Goal: Task Accomplishment & Management: Use online tool/utility

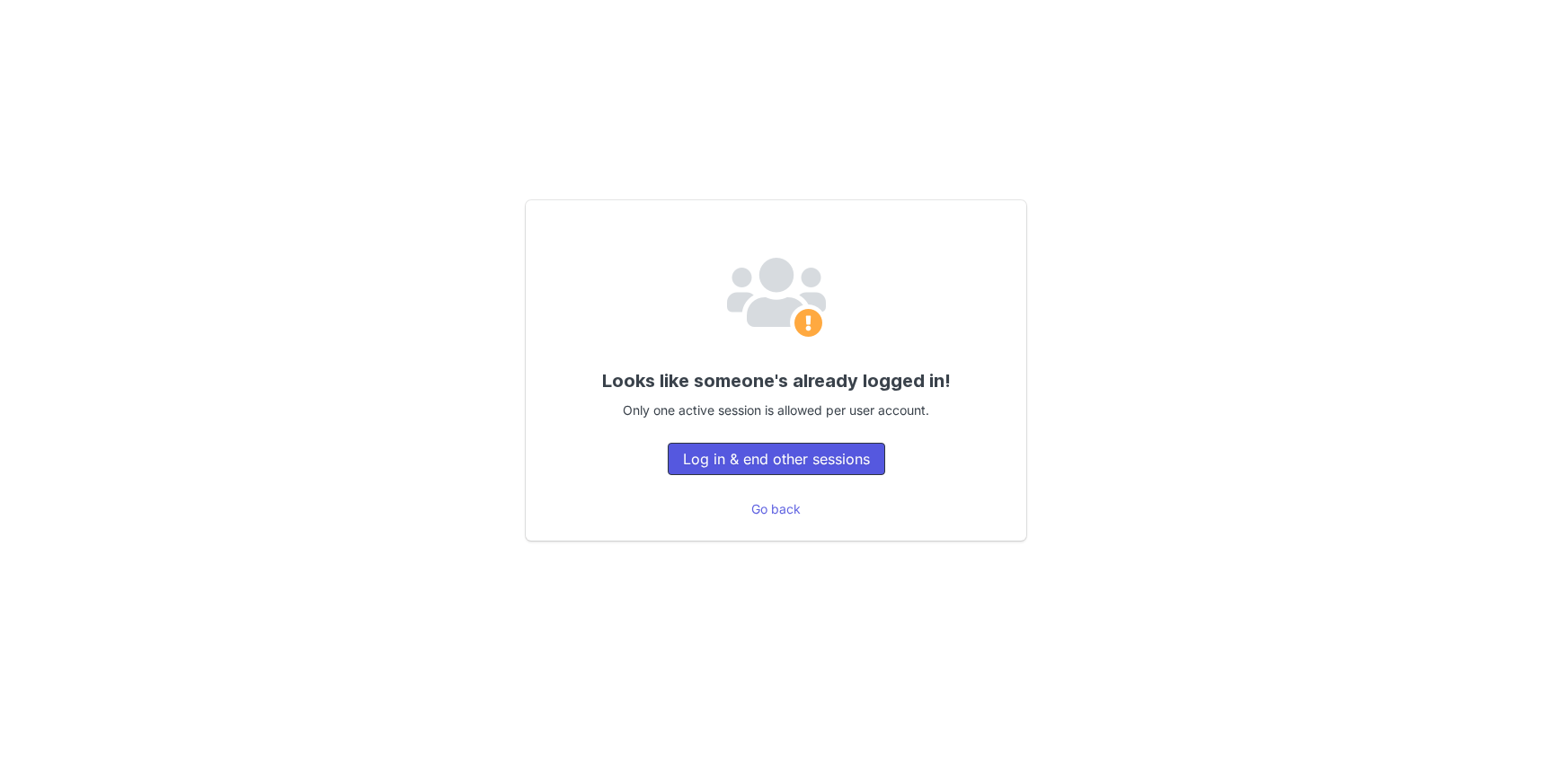
click at [769, 464] on button "Log in & end other sessions" at bounding box center [776, 458] width 218 height 32
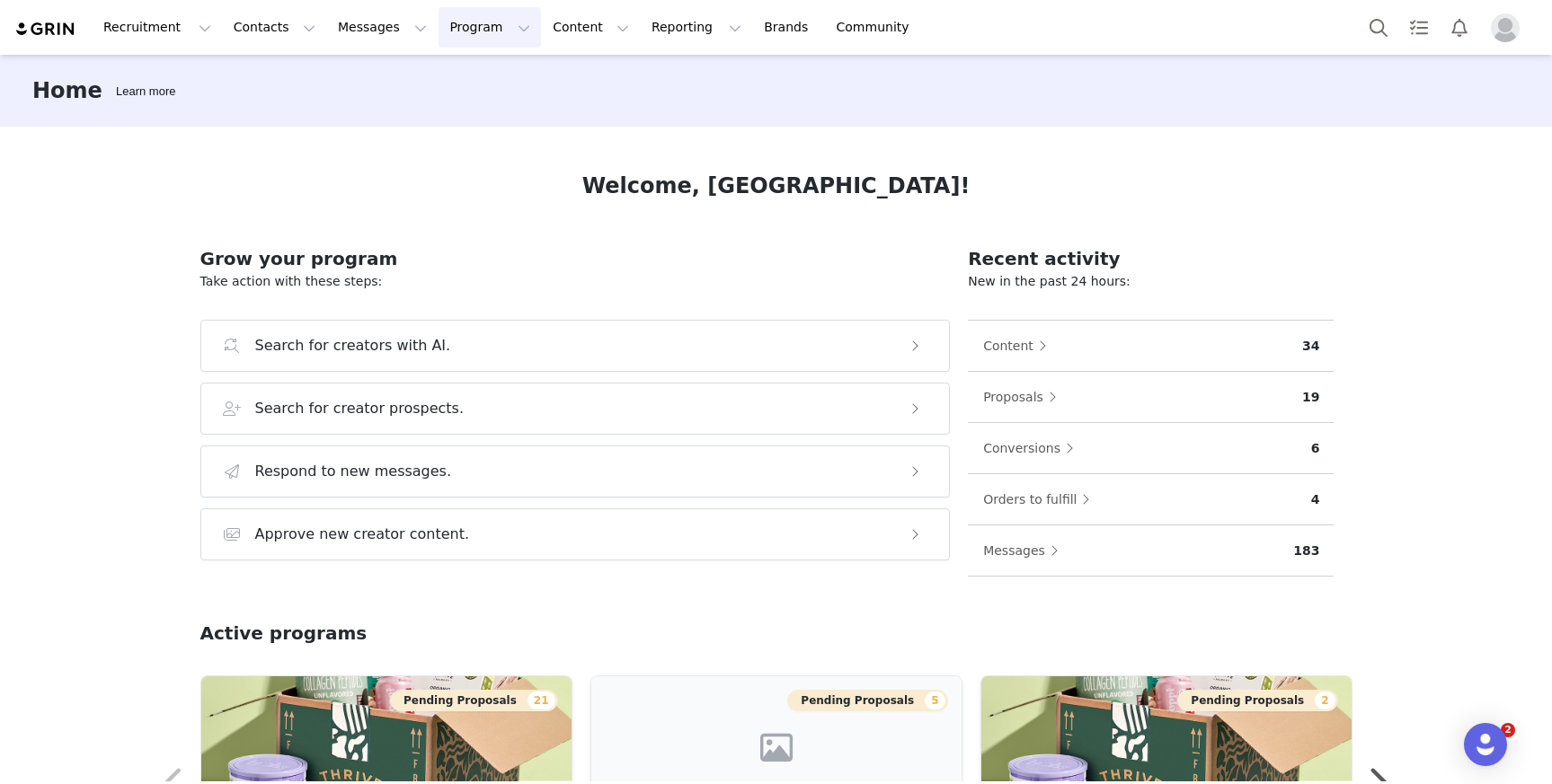
click at [479, 18] on button "Program Program" at bounding box center [489, 27] width 102 height 41
click at [482, 72] on p "Activations" at bounding box center [459, 79] width 69 height 18
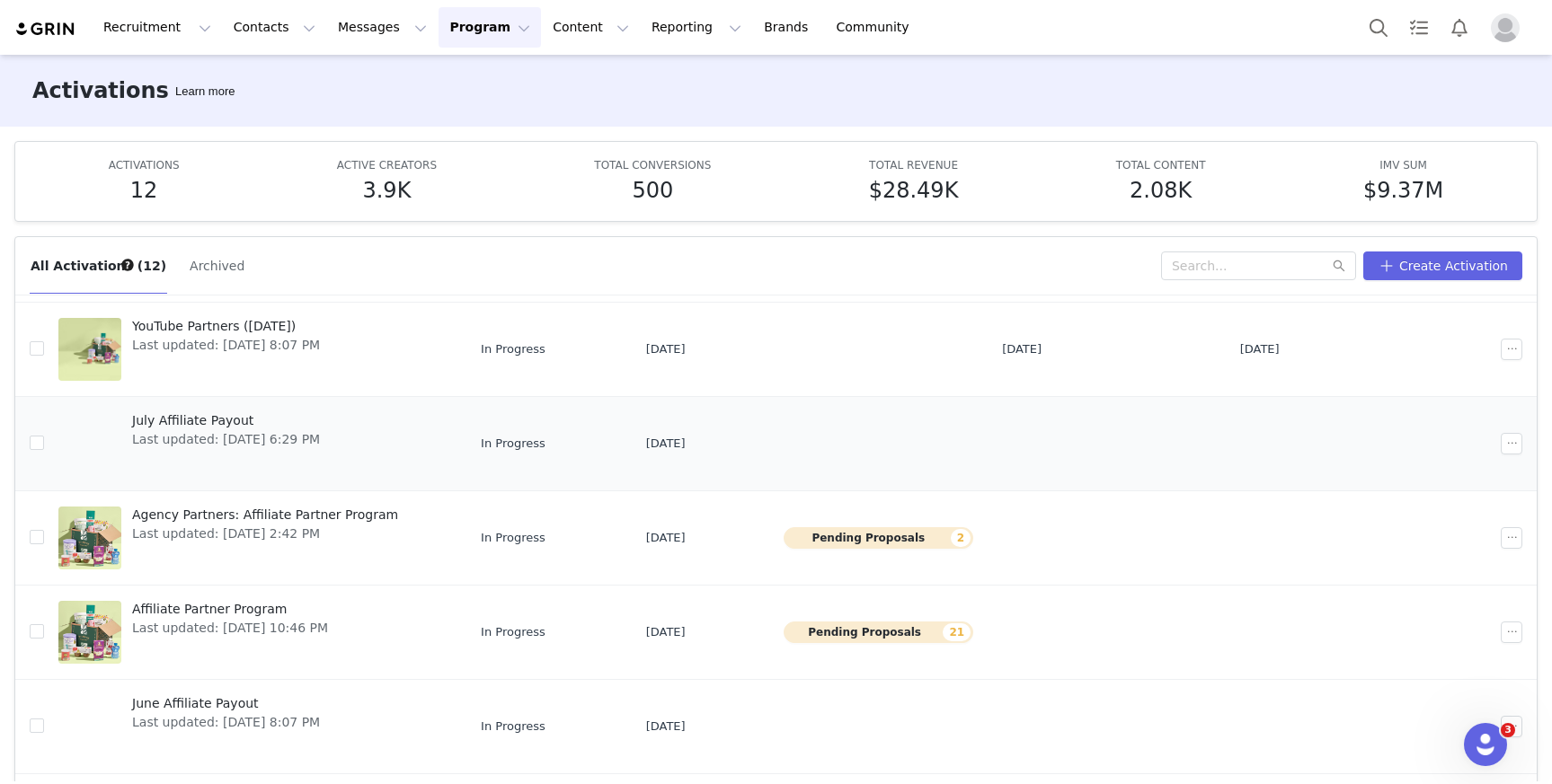
scroll to position [330, 0]
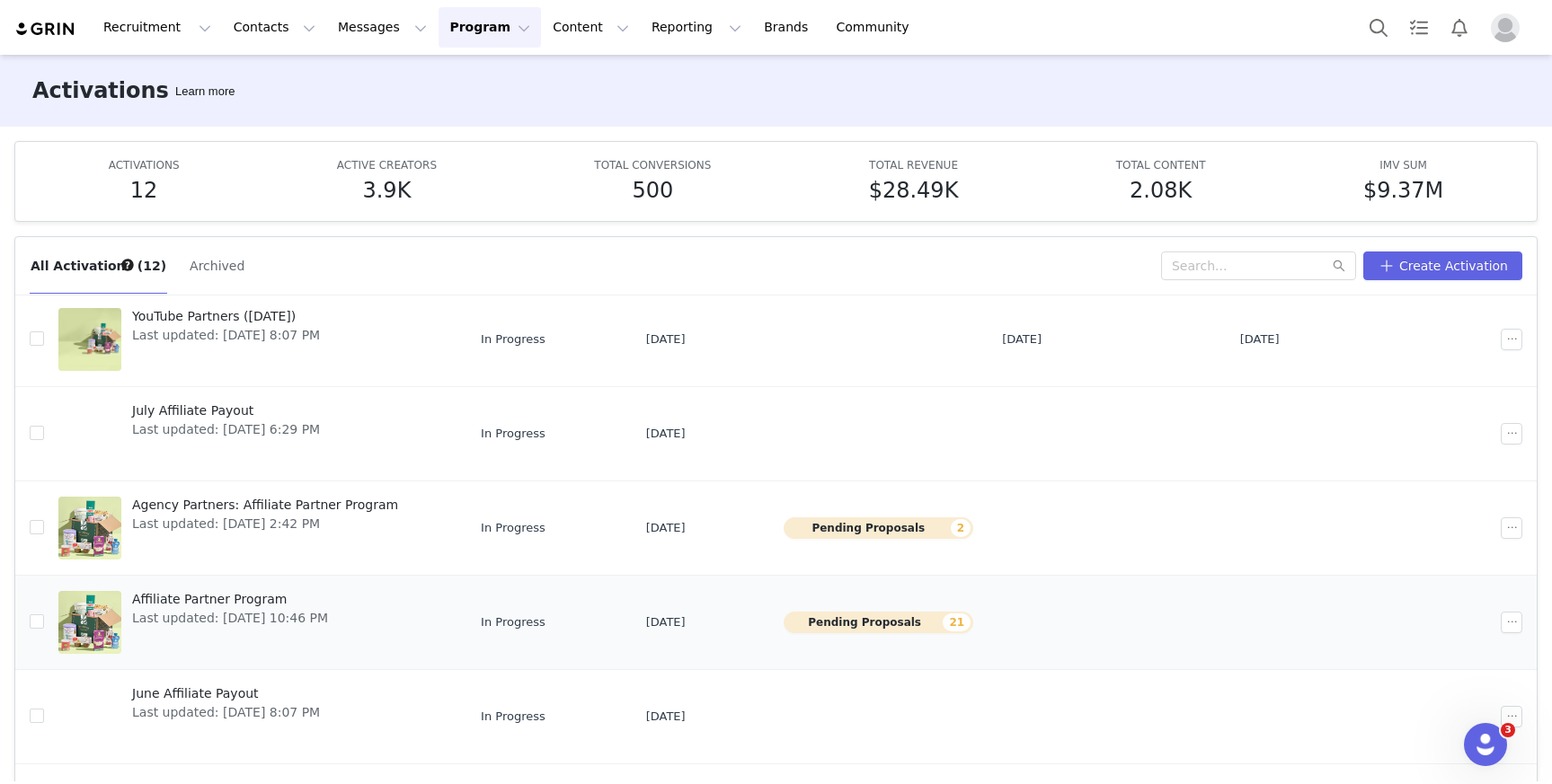
click at [256, 591] on span "Affiliate Partner Program" at bounding box center [230, 599] width 196 height 18
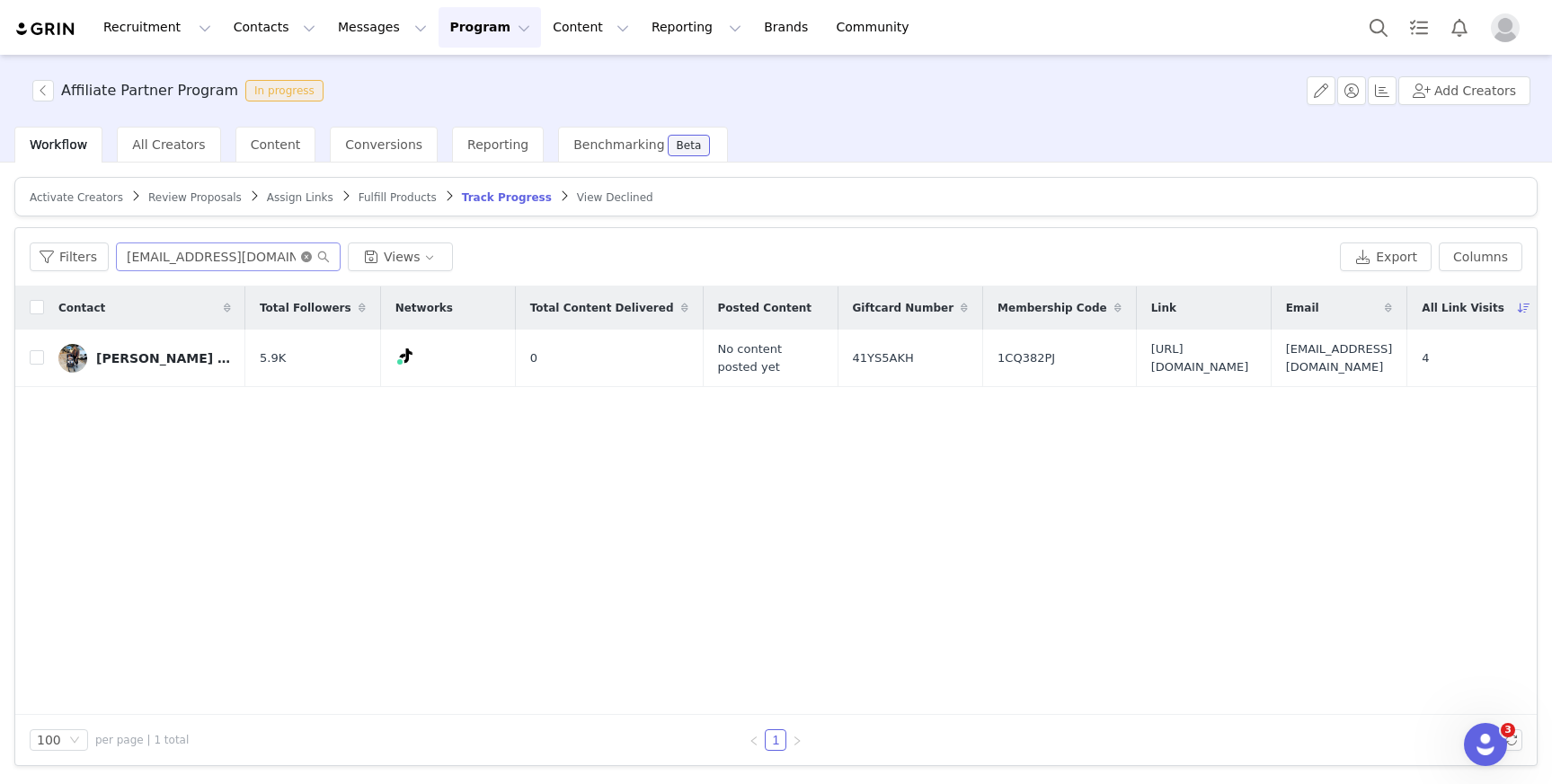
click at [302, 257] on icon "icon: close-circle" at bounding box center [306, 257] width 11 height 11
click at [251, 257] on input "text" at bounding box center [228, 257] width 225 height 29
paste input "info@prettyorganicgirl.com"
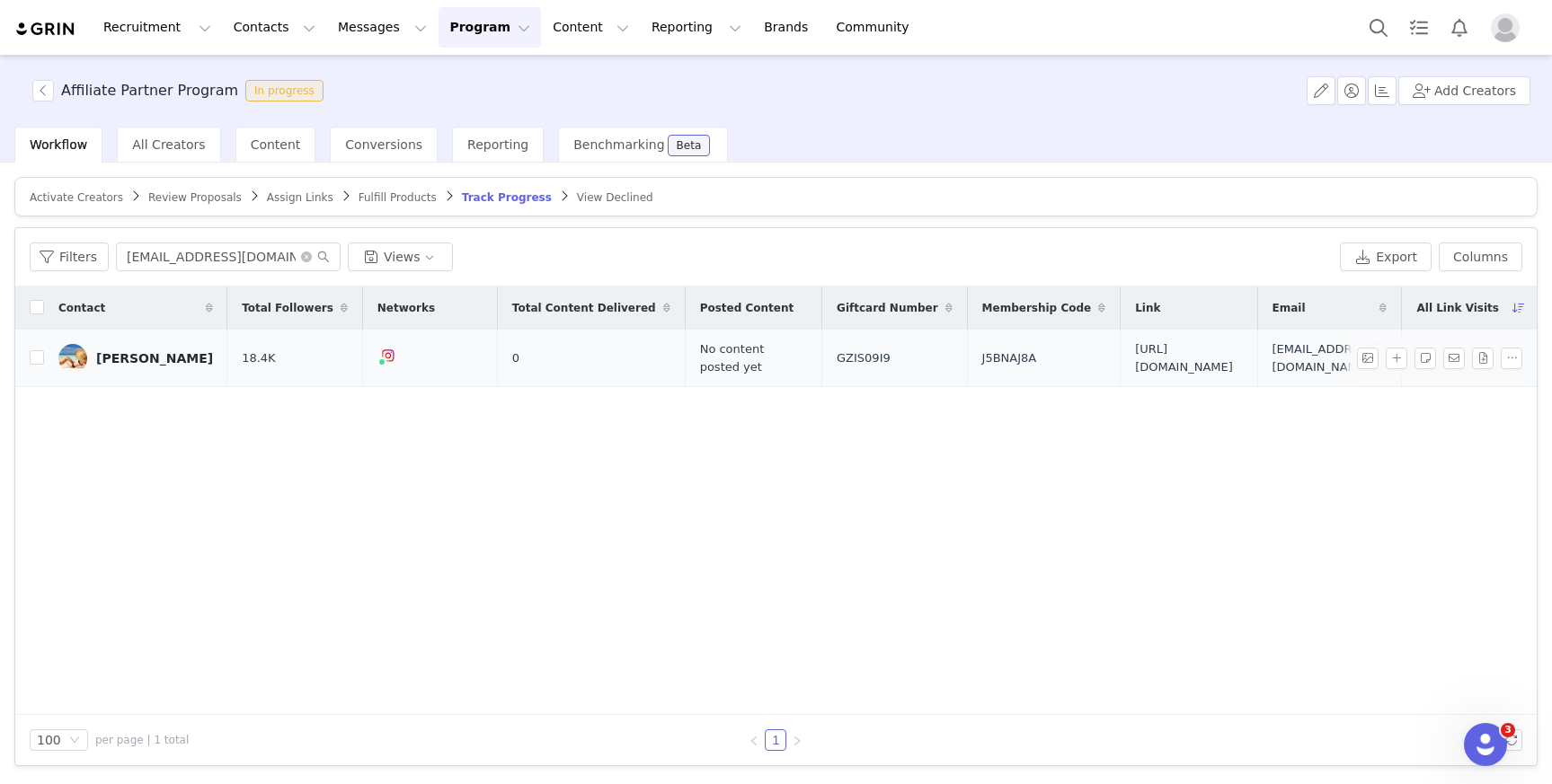
click at [1177, 352] on span "https://shop.thrivemarket.com/prettyorganicgirl7z7" at bounding box center [1189, 358] width 107 height 35
copy span "https://shop.thrivemarket.com/prettyorganicgirl7z7"
click at [248, 251] on input "info@prettyorganicgirl.com" at bounding box center [228, 257] width 225 height 29
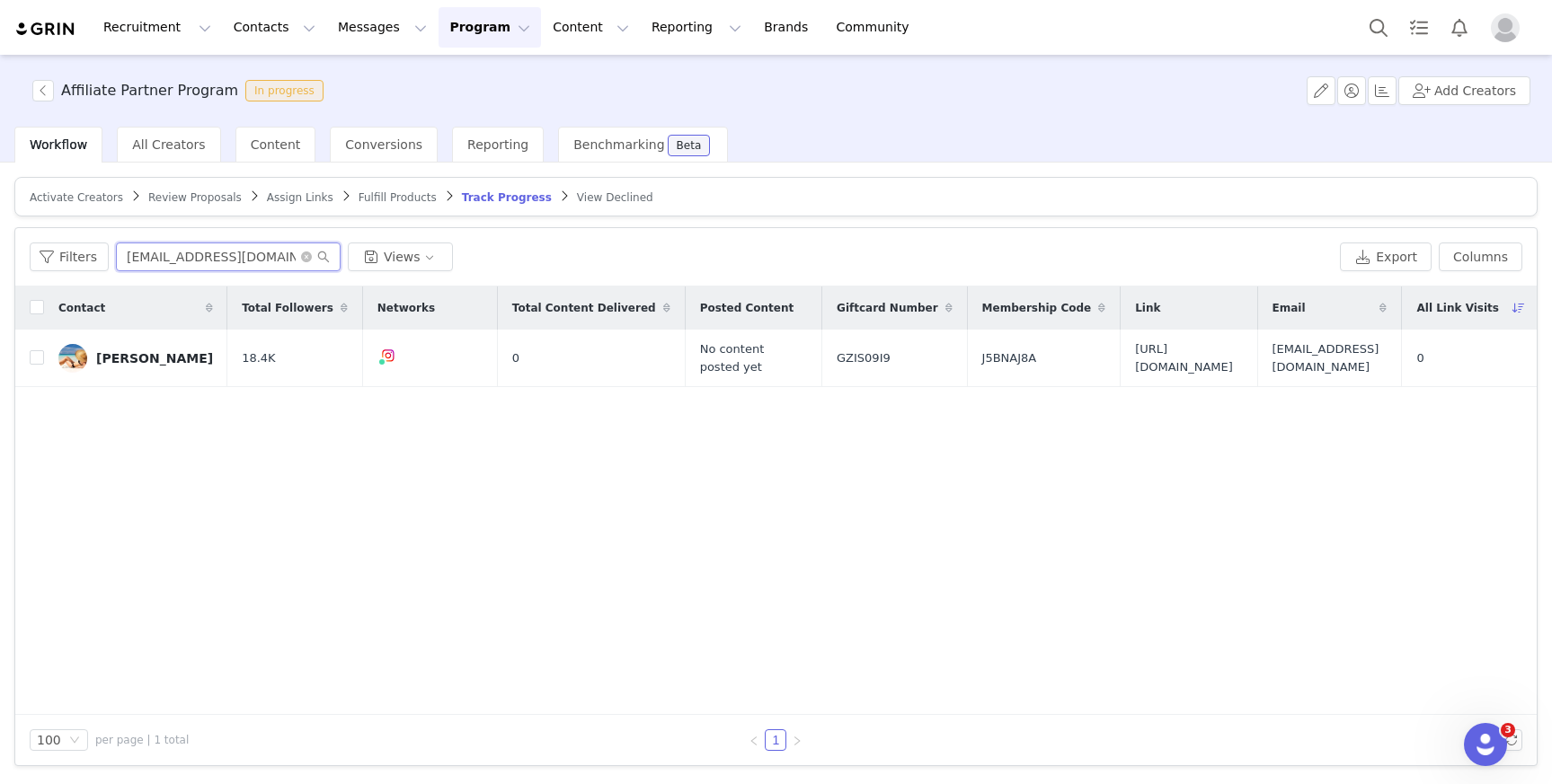
click at [248, 251] on input "info@prettyorganicgirl.com" at bounding box center [228, 257] width 225 height 29
paste input "vanesaferaiolo@gmai"
click at [1190, 356] on span "https://shop.thrivemarket.com/vnfr762" at bounding box center [1189, 358] width 107 height 35
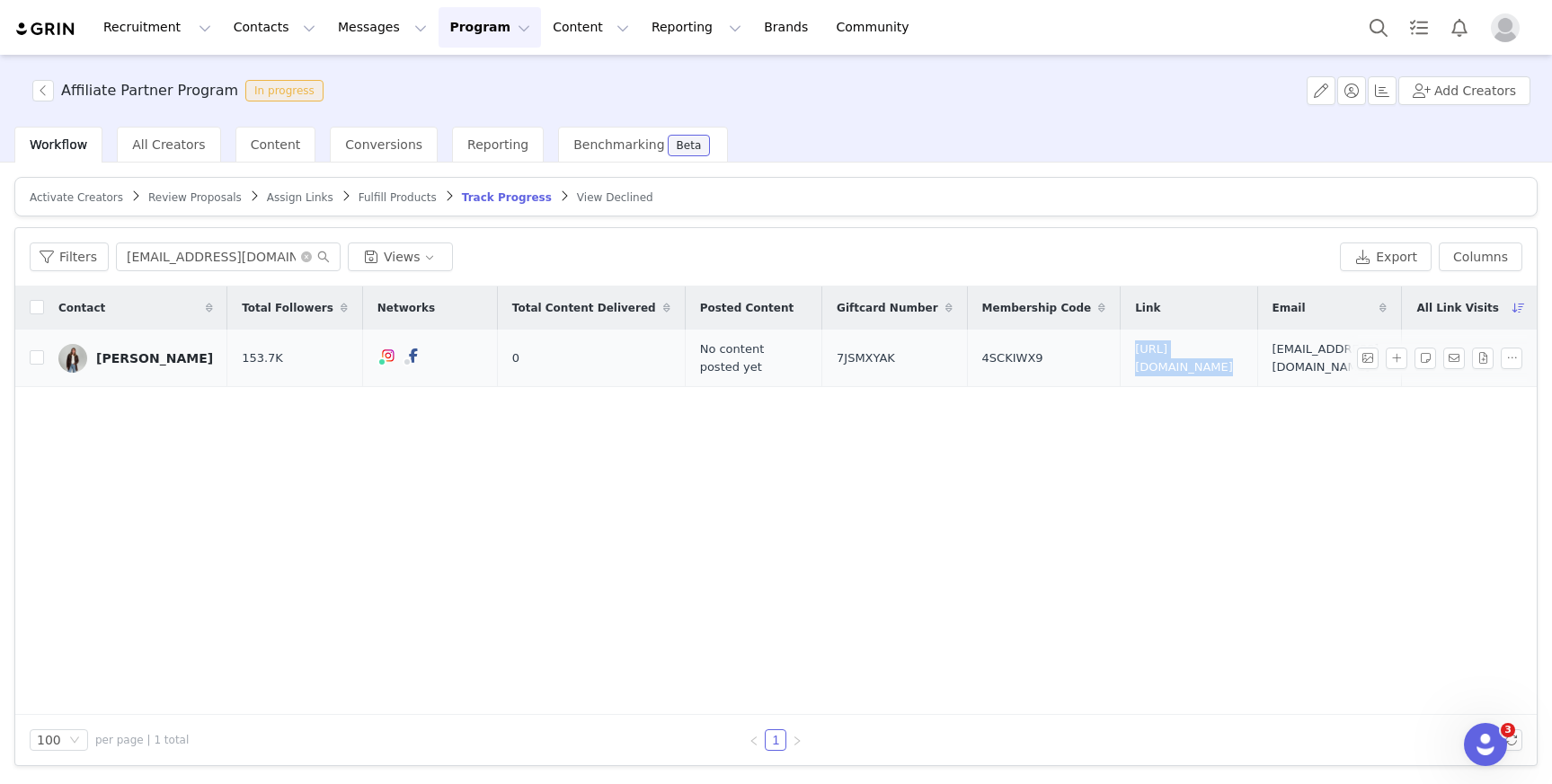
click at [1190, 356] on span "https://shop.thrivemarket.com/vnfr762" at bounding box center [1189, 358] width 107 height 35
copy span "https://shop.thrivemarket.com/vnfr762"
click at [245, 265] on input "vanesaferaiolo@gmail.com" at bounding box center [228, 257] width 225 height 29
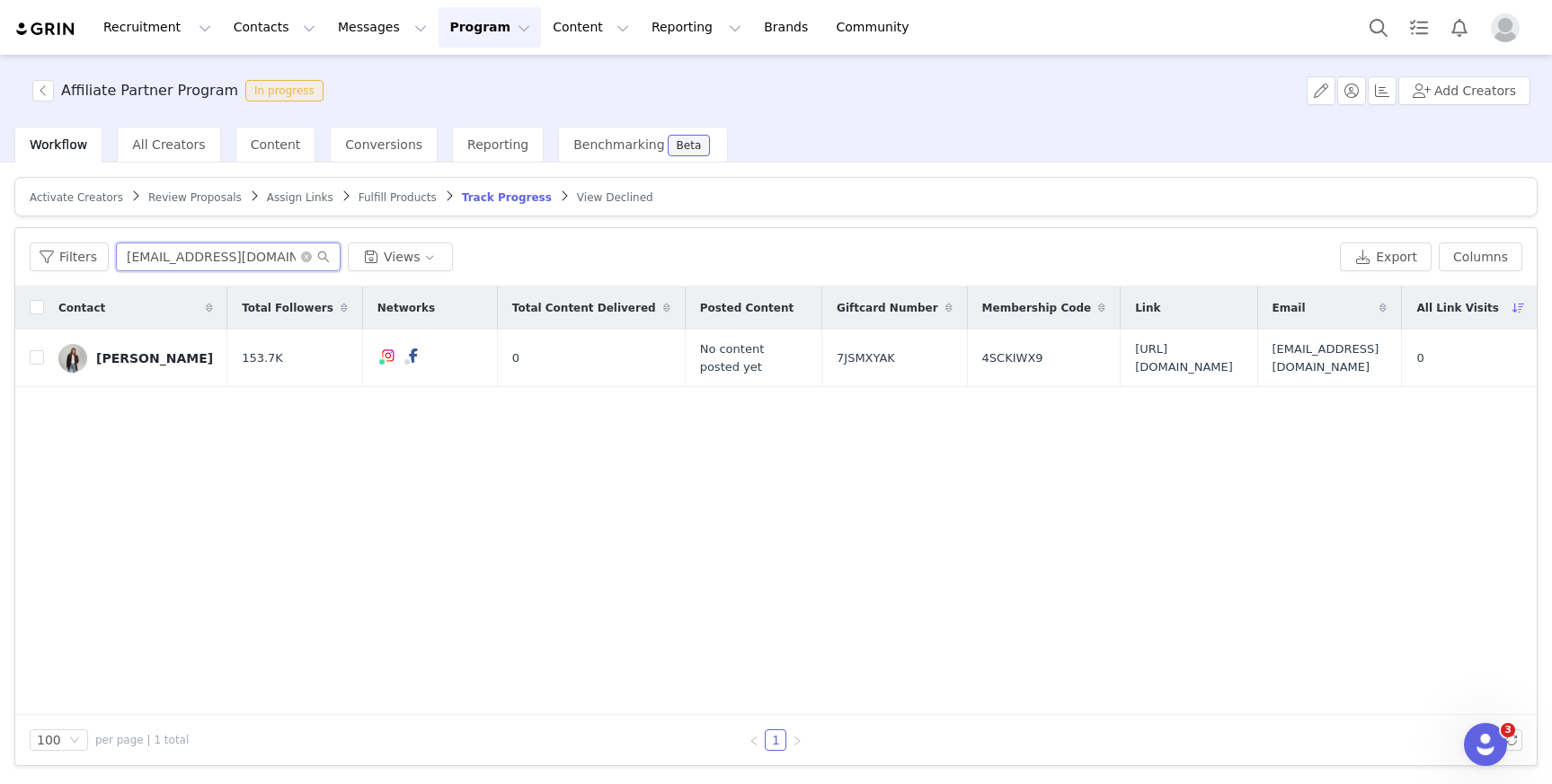
paste input "just.ingredients@outlook.com>"
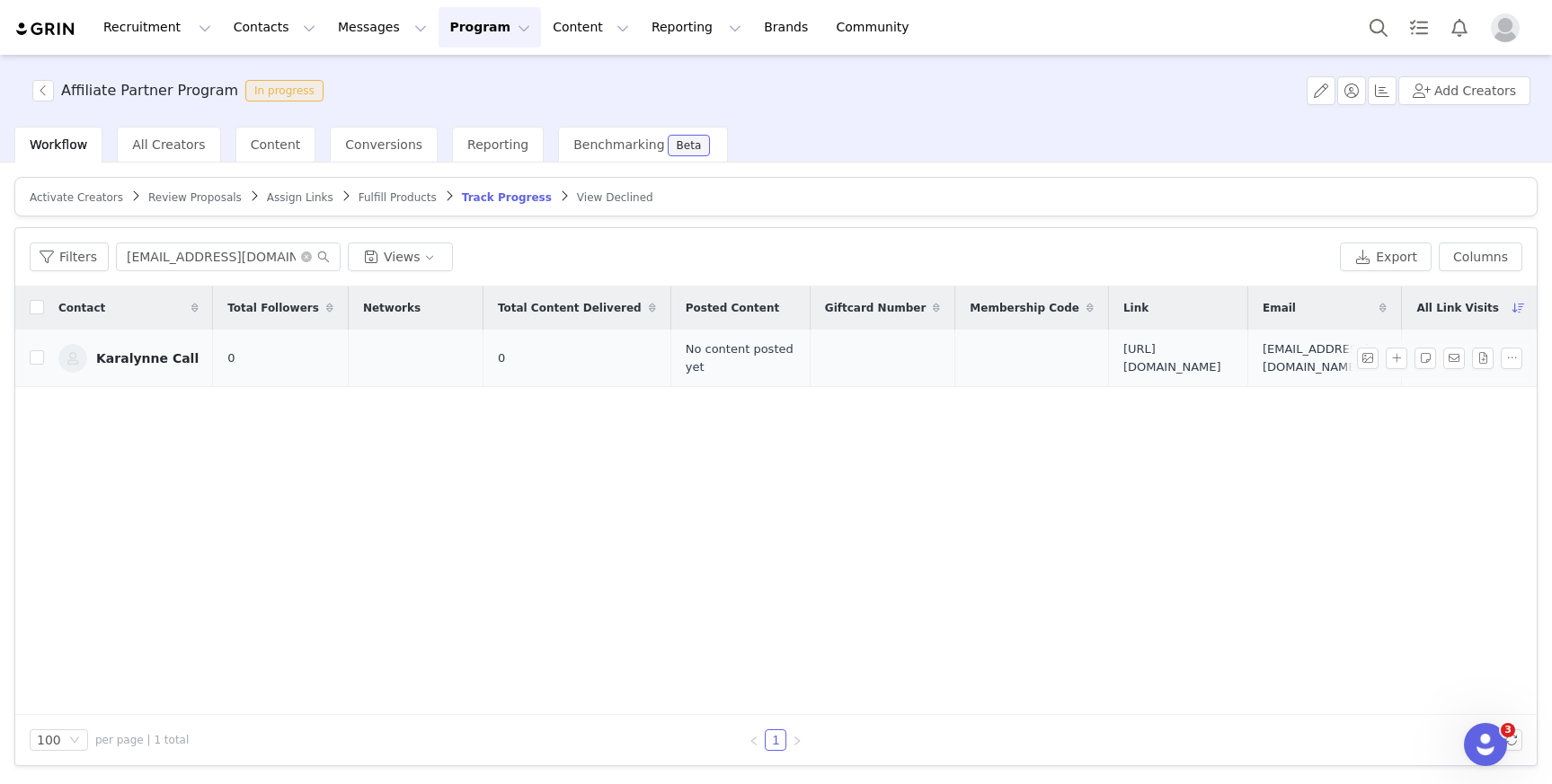
click at [171, 355] on div "Karalynne Call" at bounding box center [147, 358] width 102 height 15
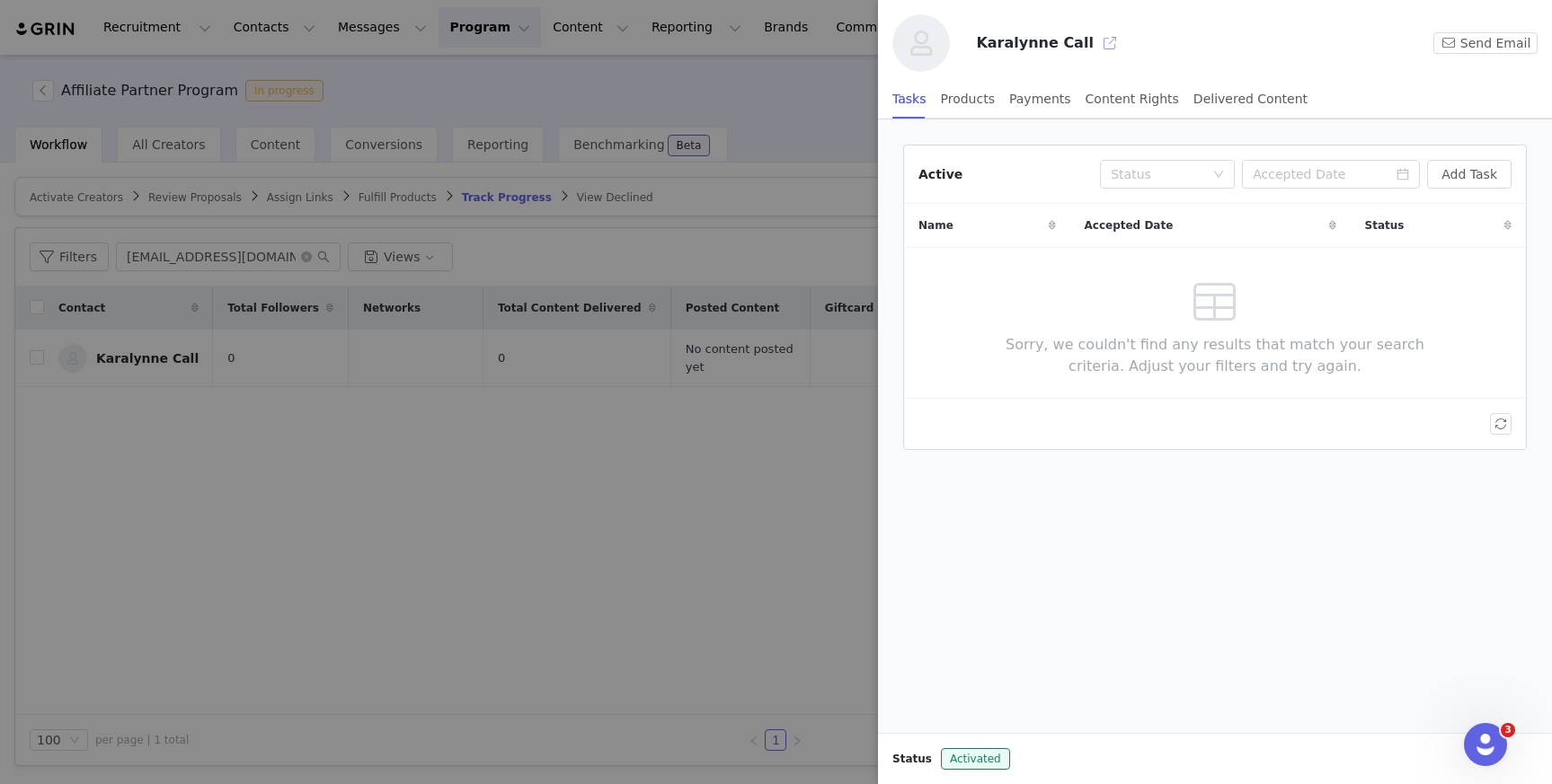
click at [1100, 39] on button "button" at bounding box center [1110, 44] width 29 height 29
click at [1096, 45] on button "button" at bounding box center [1110, 44] width 29 height 29
click at [506, 253] on div at bounding box center [776, 392] width 1552 height 784
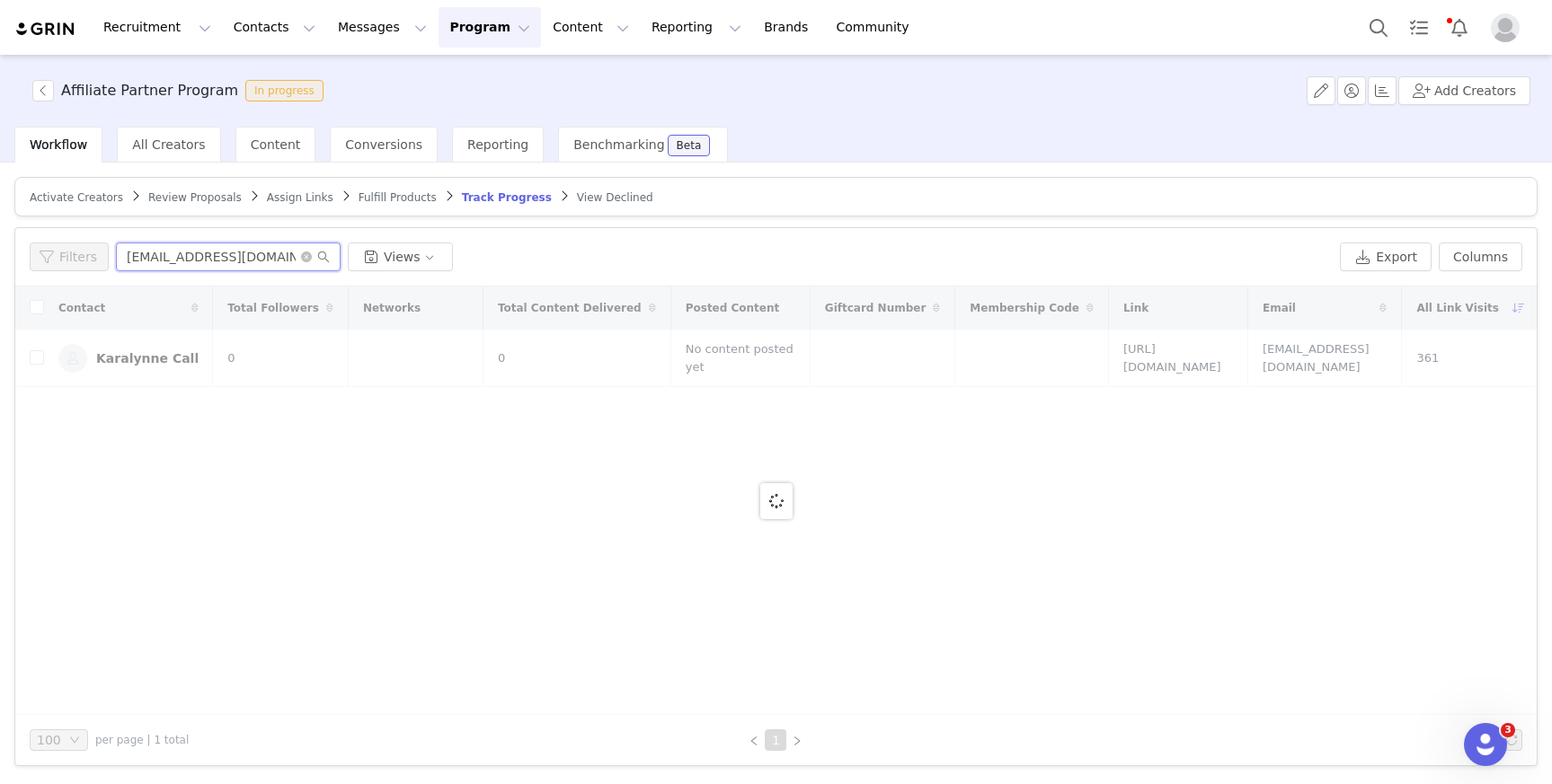
click at [229, 247] on input "just.ingredients@outlook.com" at bounding box center [228, 257] width 225 height 29
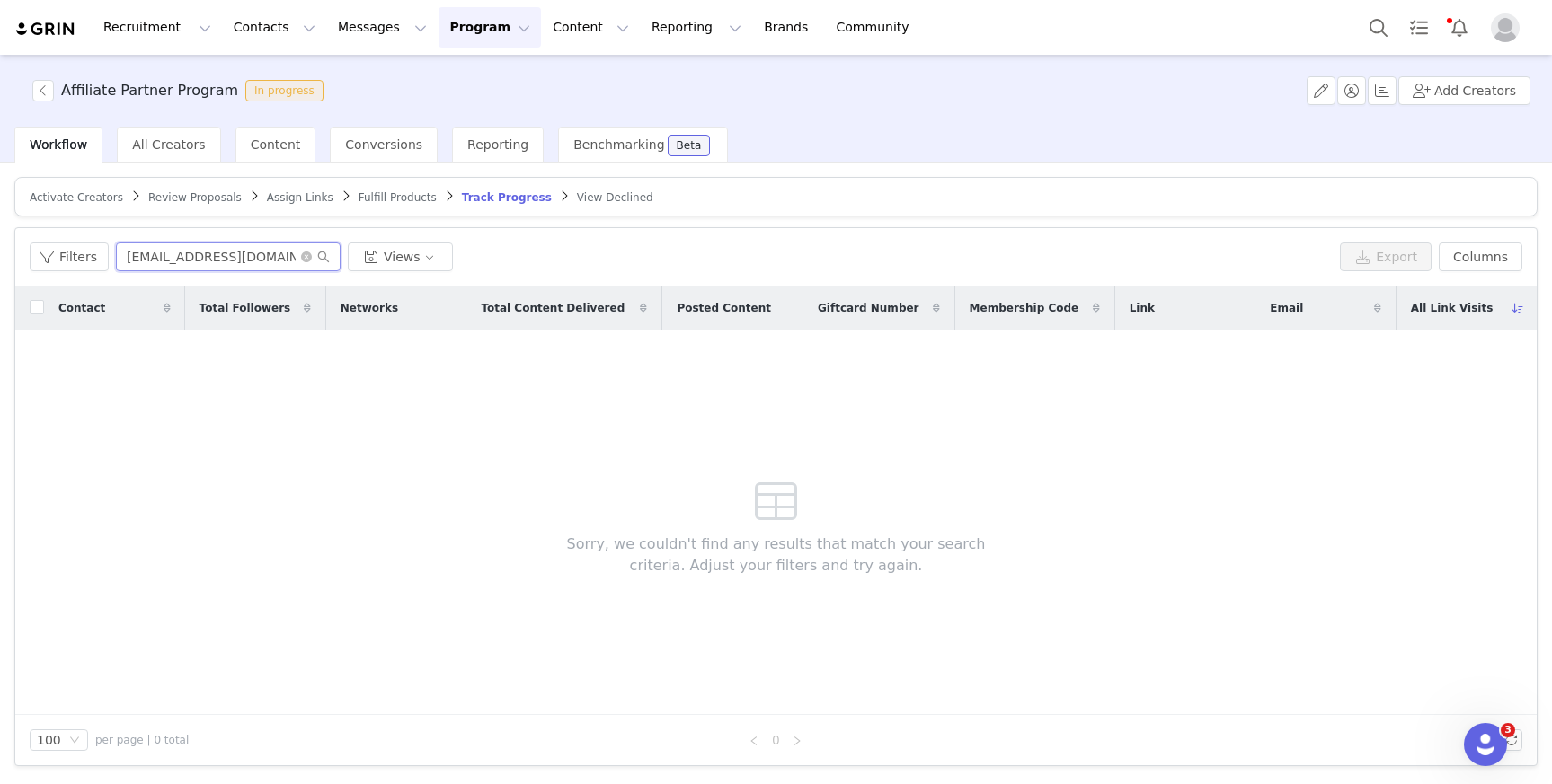
click at [229, 247] on input "just.ingredients@outlook.com" at bounding box center [228, 257] width 225 height 29
paste input "hana.martinez@ppmny.org"
type input "hana.martinez@ppmny.org"
click at [90, 202] on span "Activate Creators" at bounding box center [76, 197] width 93 height 13
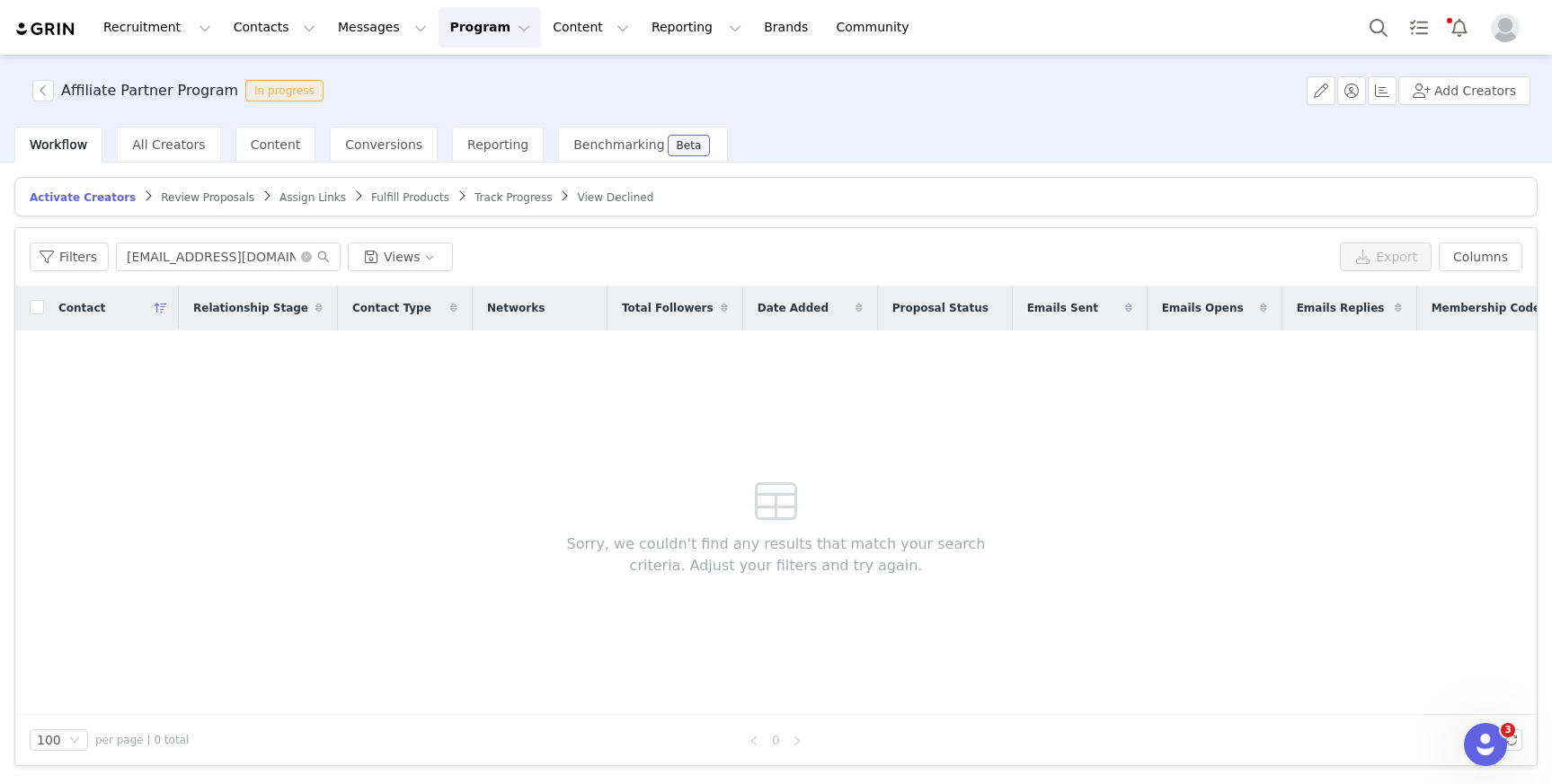
click at [183, 196] on span "Review Proposals" at bounding box center [207, 197] width 93 height 13
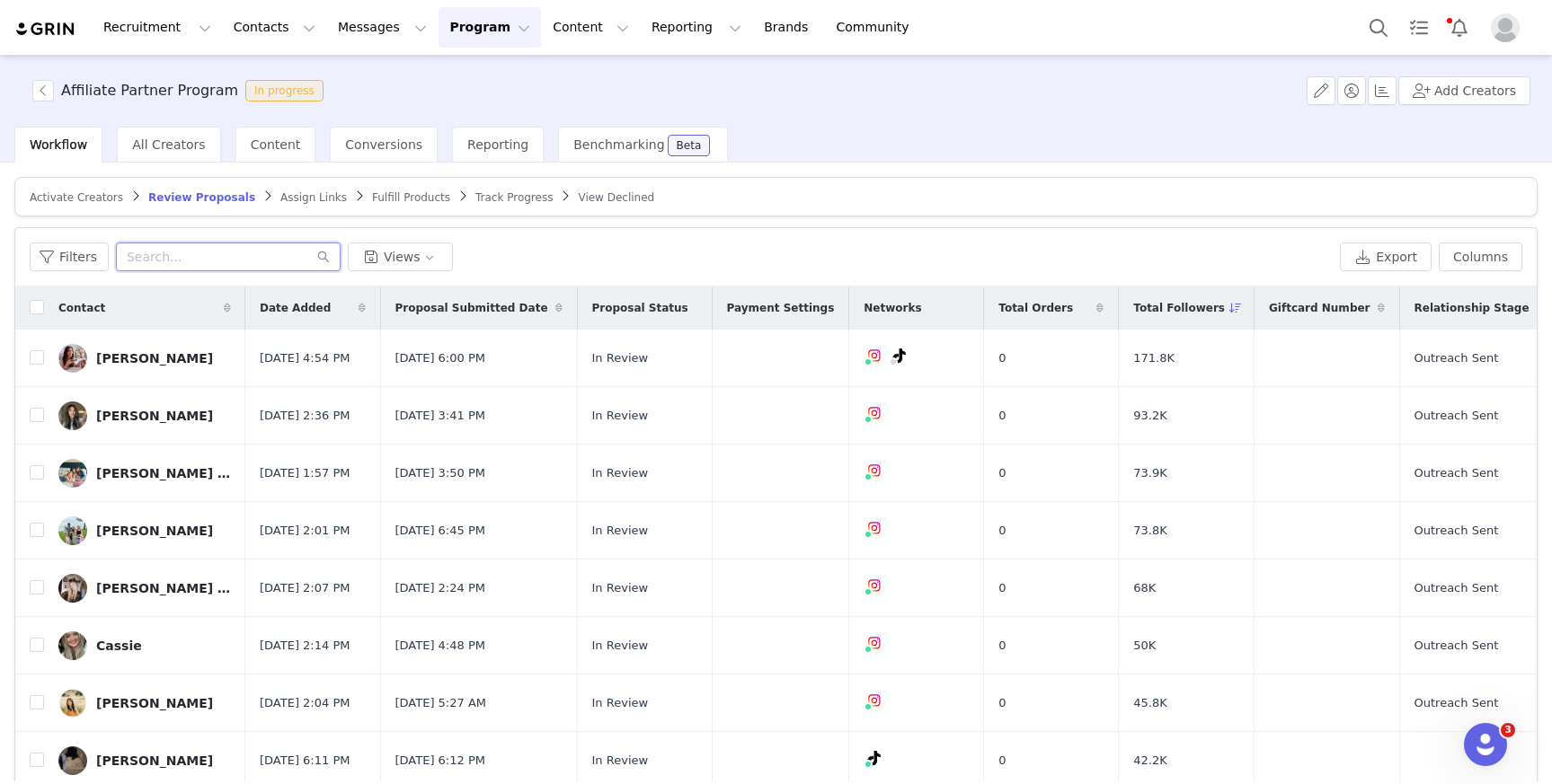
click at [197, 250] on input "text" at bounding box center [228, 257] width 225 height 29
paste input "hana.martinez@ppmny.org"
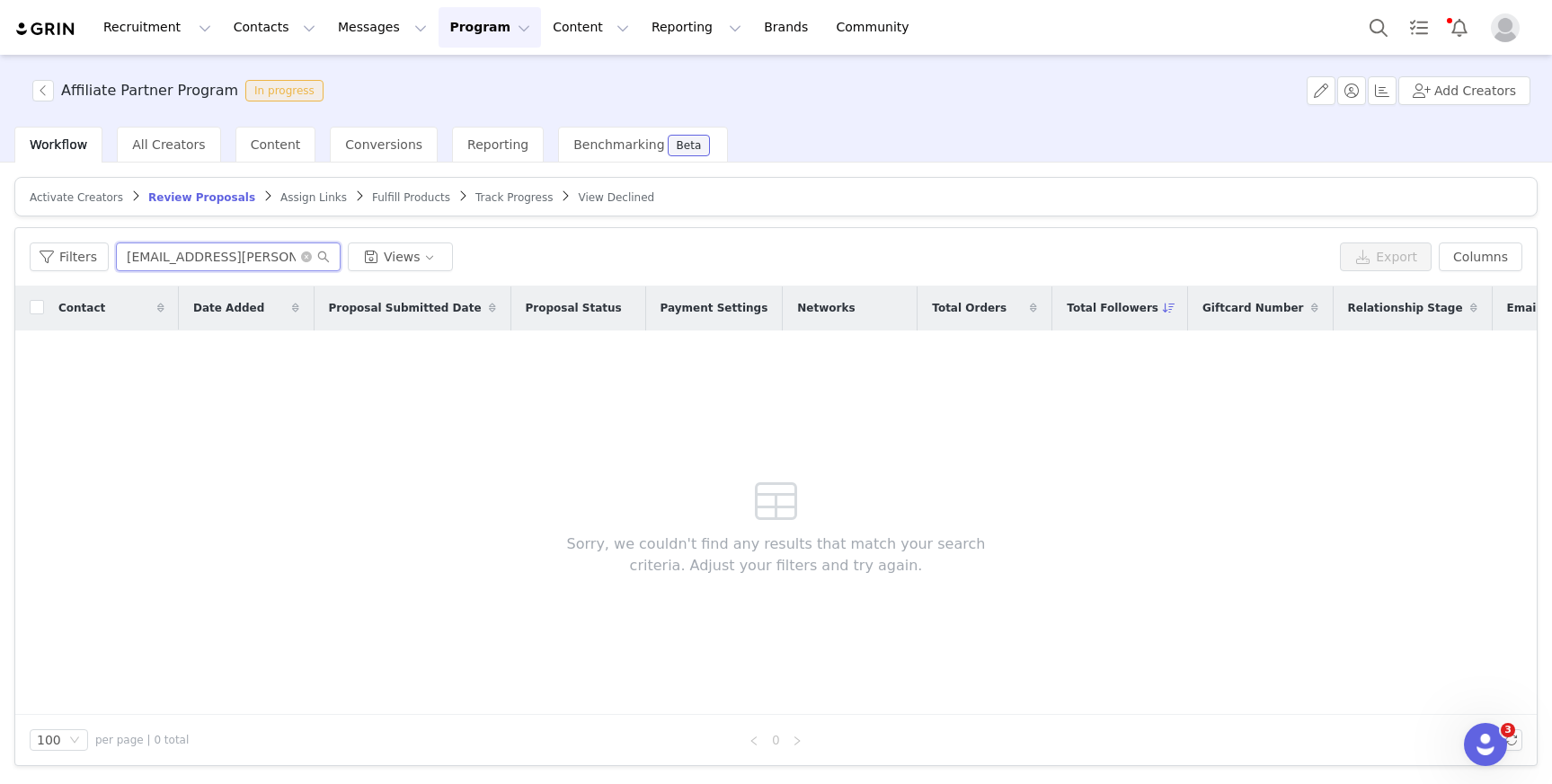
type input "hana.martinez@ppmny.org"
click at [75, 192] on span "Activate Creators" at bounding box center [76, 197] width 93 height 13
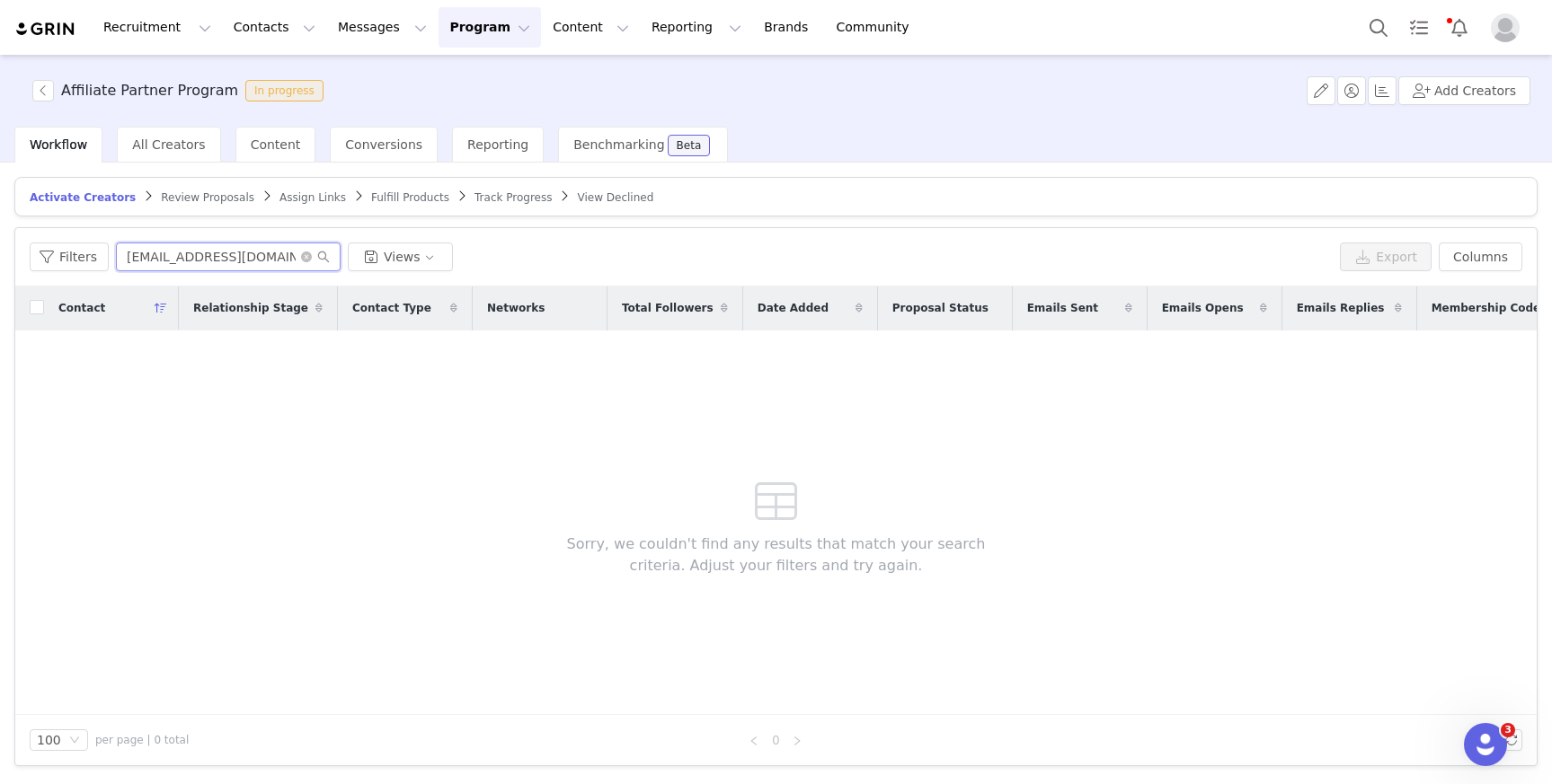
click at [217, 249] on input "isabellakoldham@gmail.com" at bounding box center [228, 257] width 225 height 29
paste input "hana.martinez@ppmny.org"
type input "hana.martinez@ppmny.org"
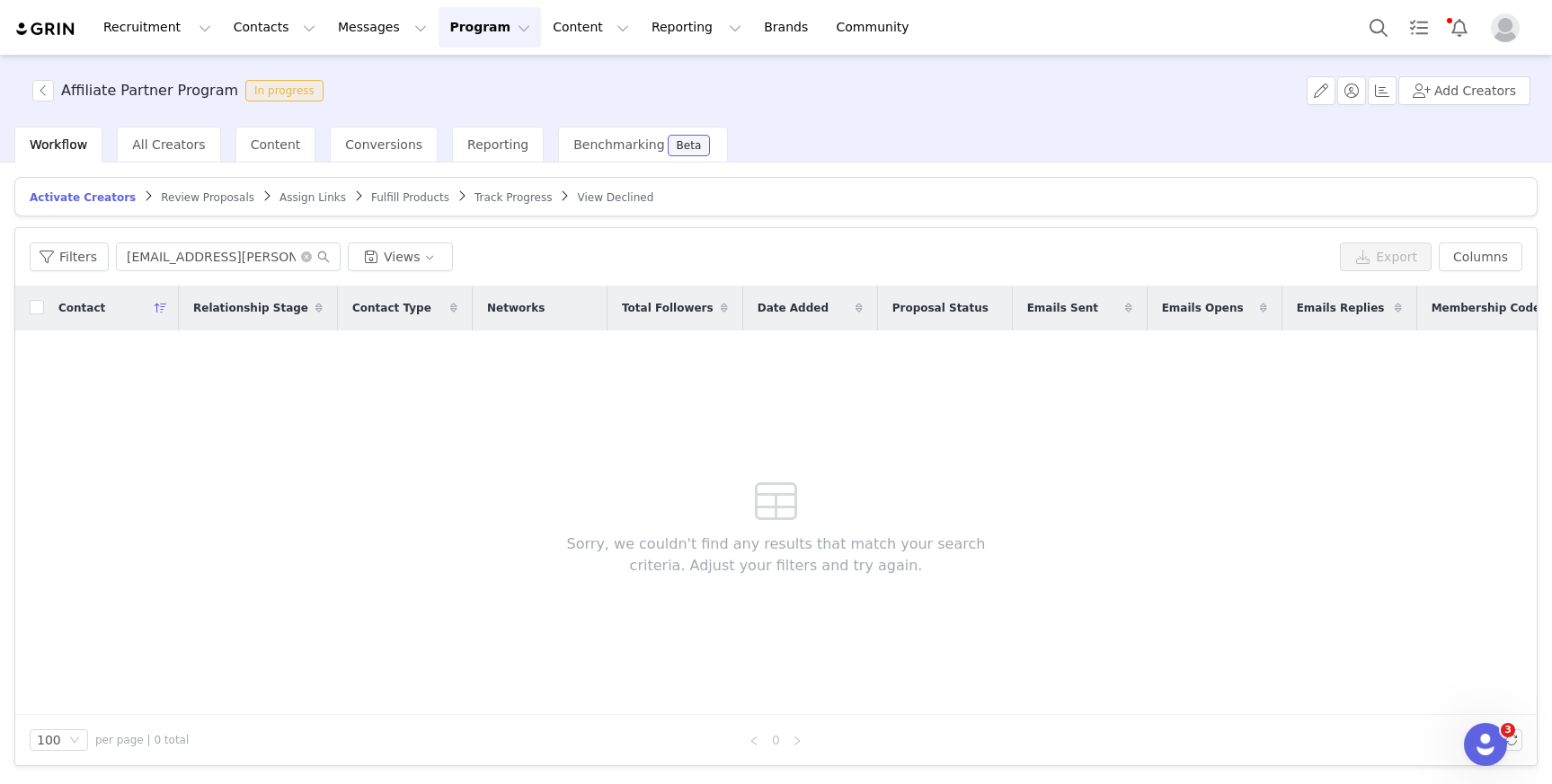
click at [534, 206] on article "Activate Creators Review Proposals Assign Links Fulfill Products Track Progress…" at bounding box center [776, 196] width 1524 height 40
click at [577, 196] on span "View Declined" at bounding box center [615, 197] width 77 height 13
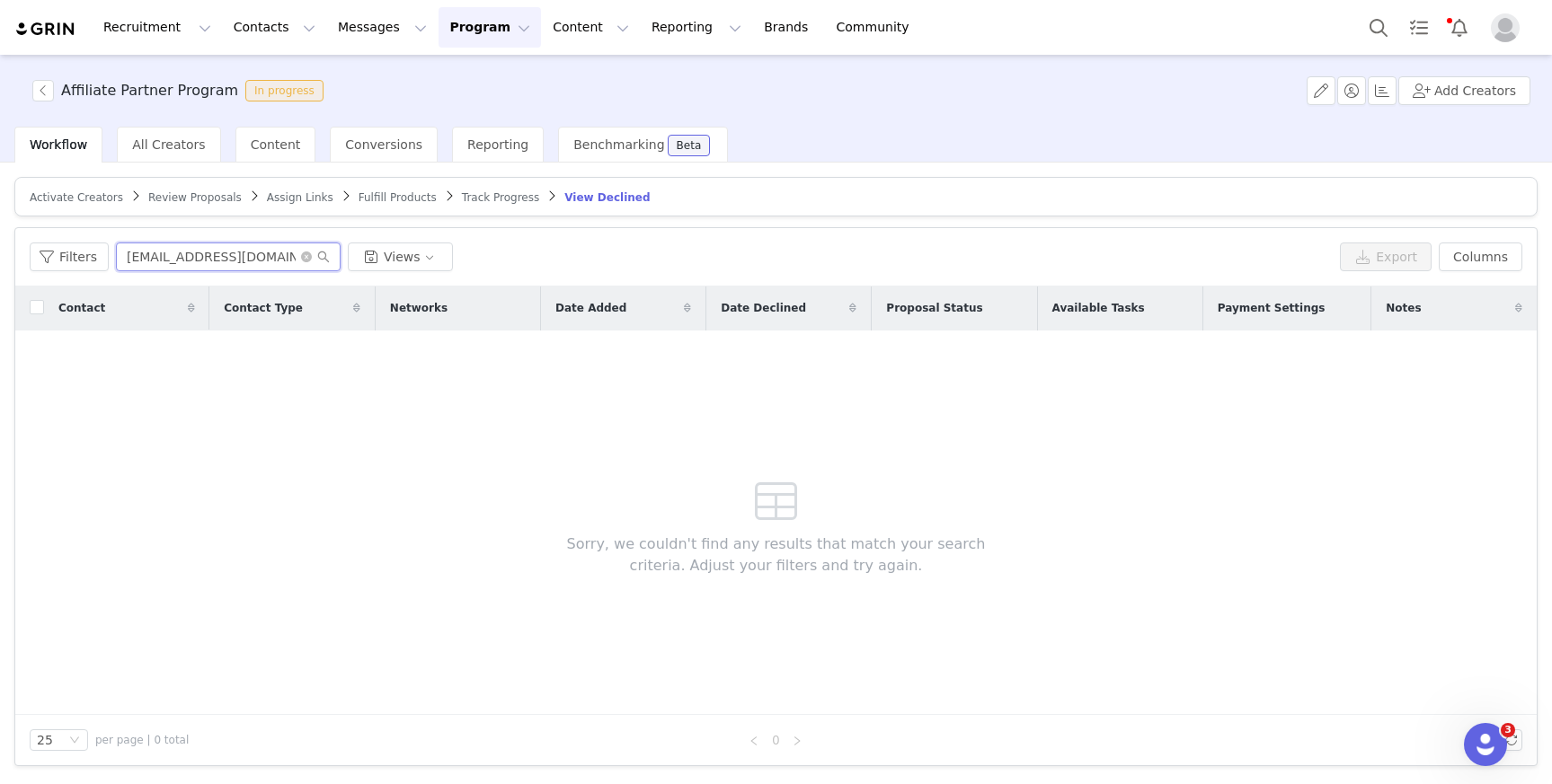
click at [208, 254] on input "isabellakoldham@gmail.com" at bounding box center [228, 257] width 225 height 29
paste input "hana.martinez@ppmny.org"
type input "hana.martinez@ppmny.org"
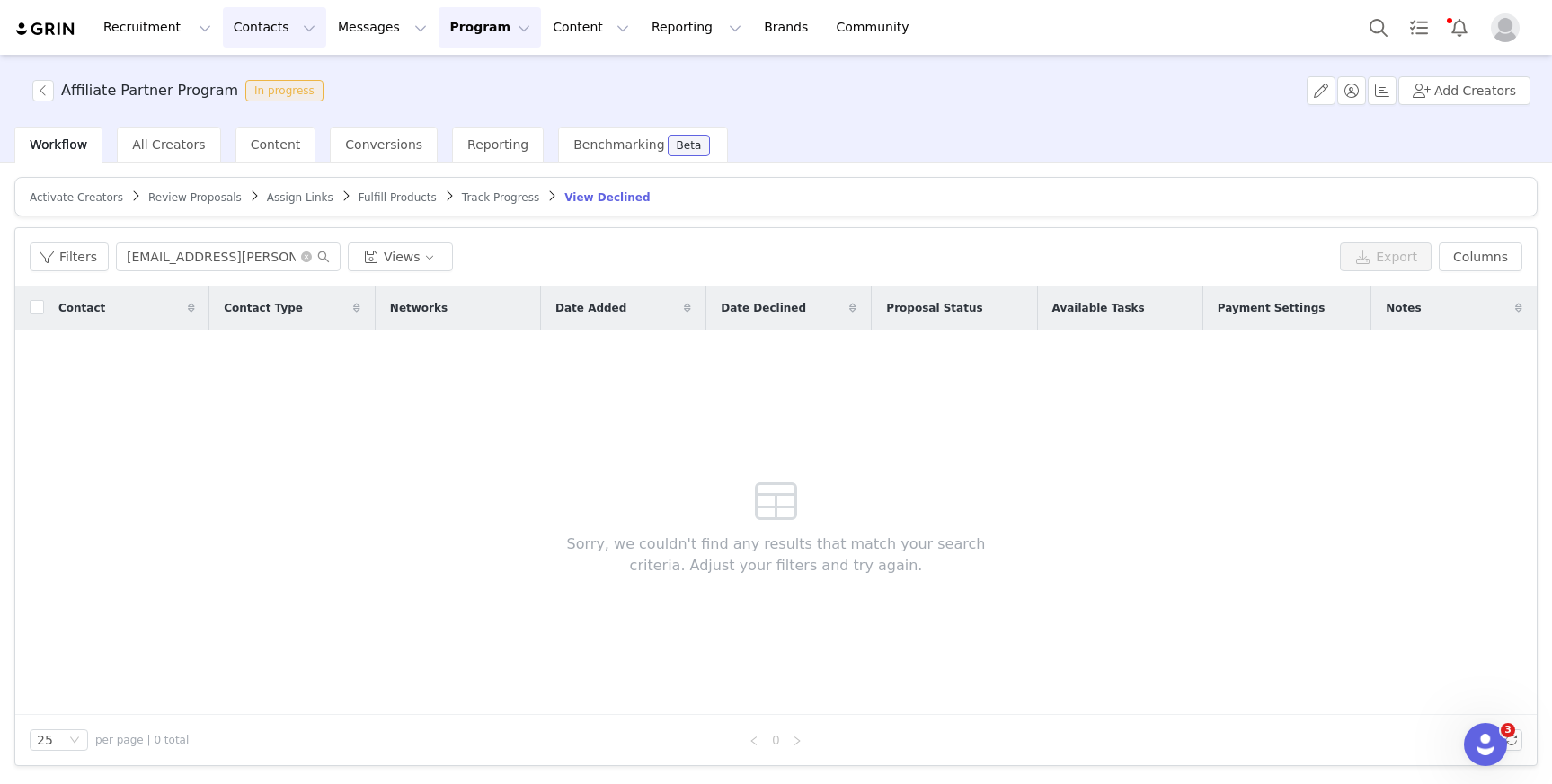
click at [258, 18] on button "Contacts Contacts" at bounding box center [274, 27] width 103 height 41
click at [284, 63] on link "Creators" at bounding box center [281, 80] width 142 height 33
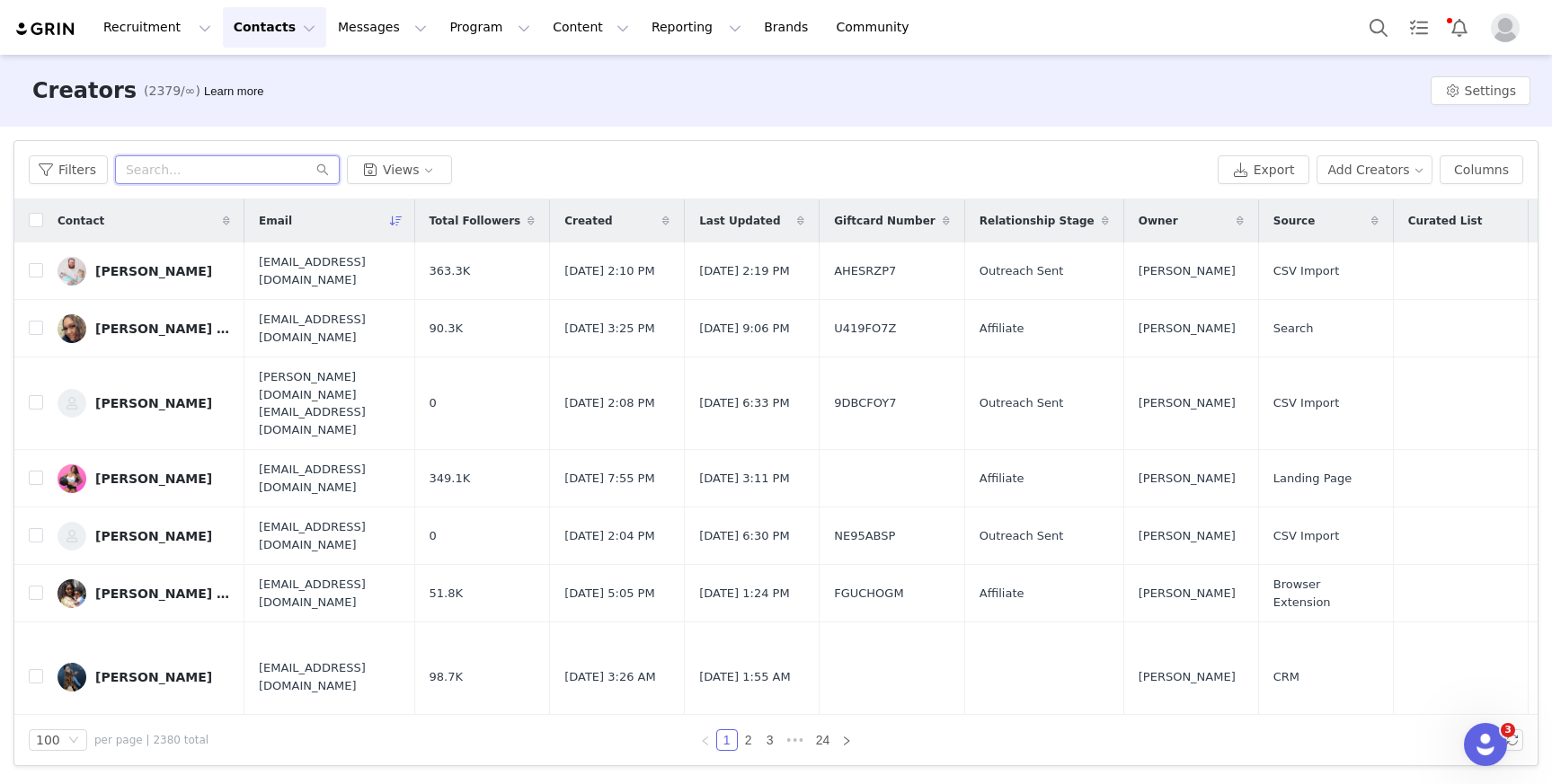
click at [195, 171] on input "text" at bounding box center [227, 170] width 225 height 29
paste input "hana.martinez@ppmny.org"
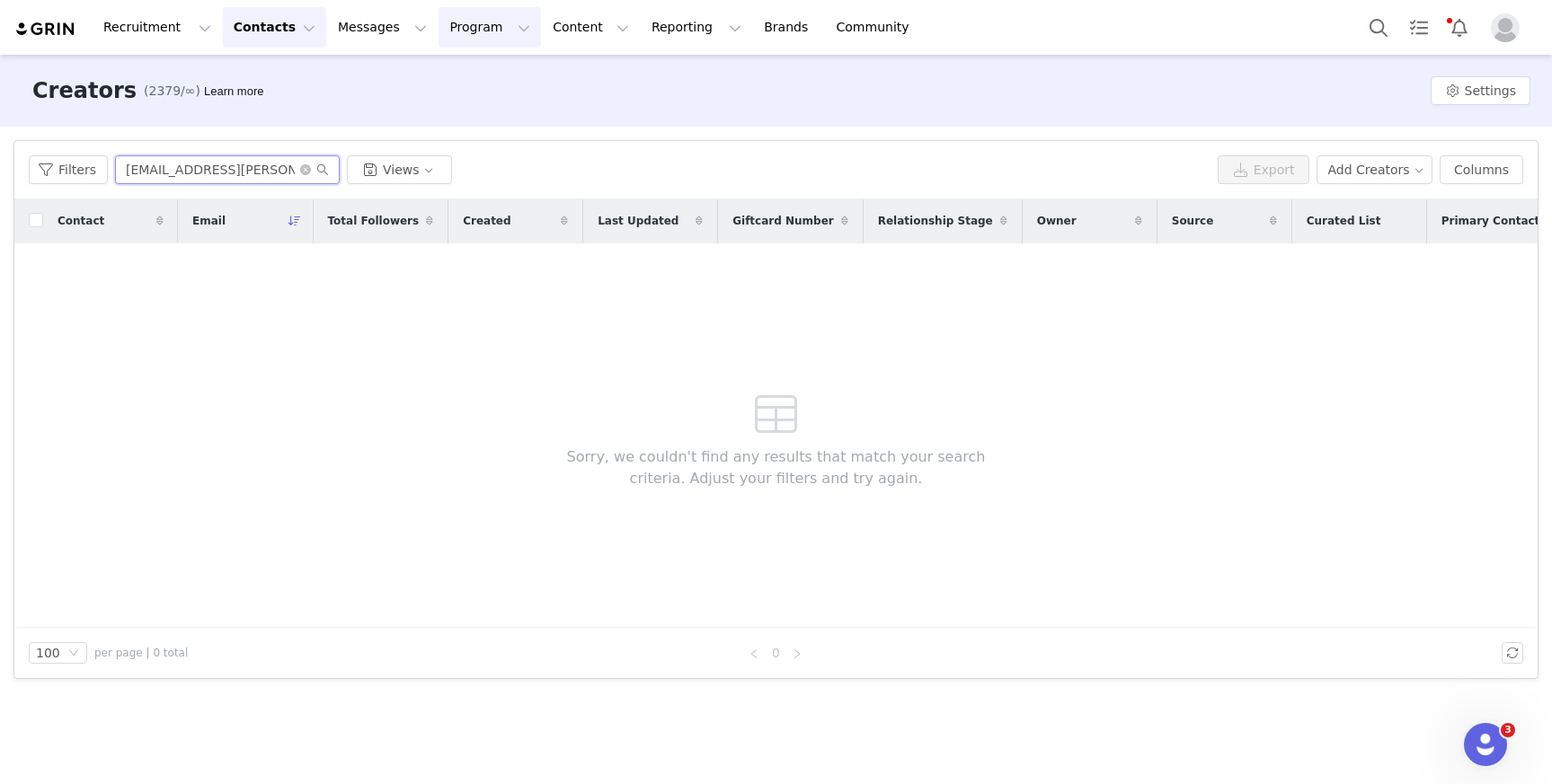
type input "hana.martinez@ppmny.org"
click at [449, 32] on button "Program Program" at bounding box center [489, 27] width 102 height 41
click at [453, 85] on p "Activations" at bounding box center [459, 79] width 69 height 18
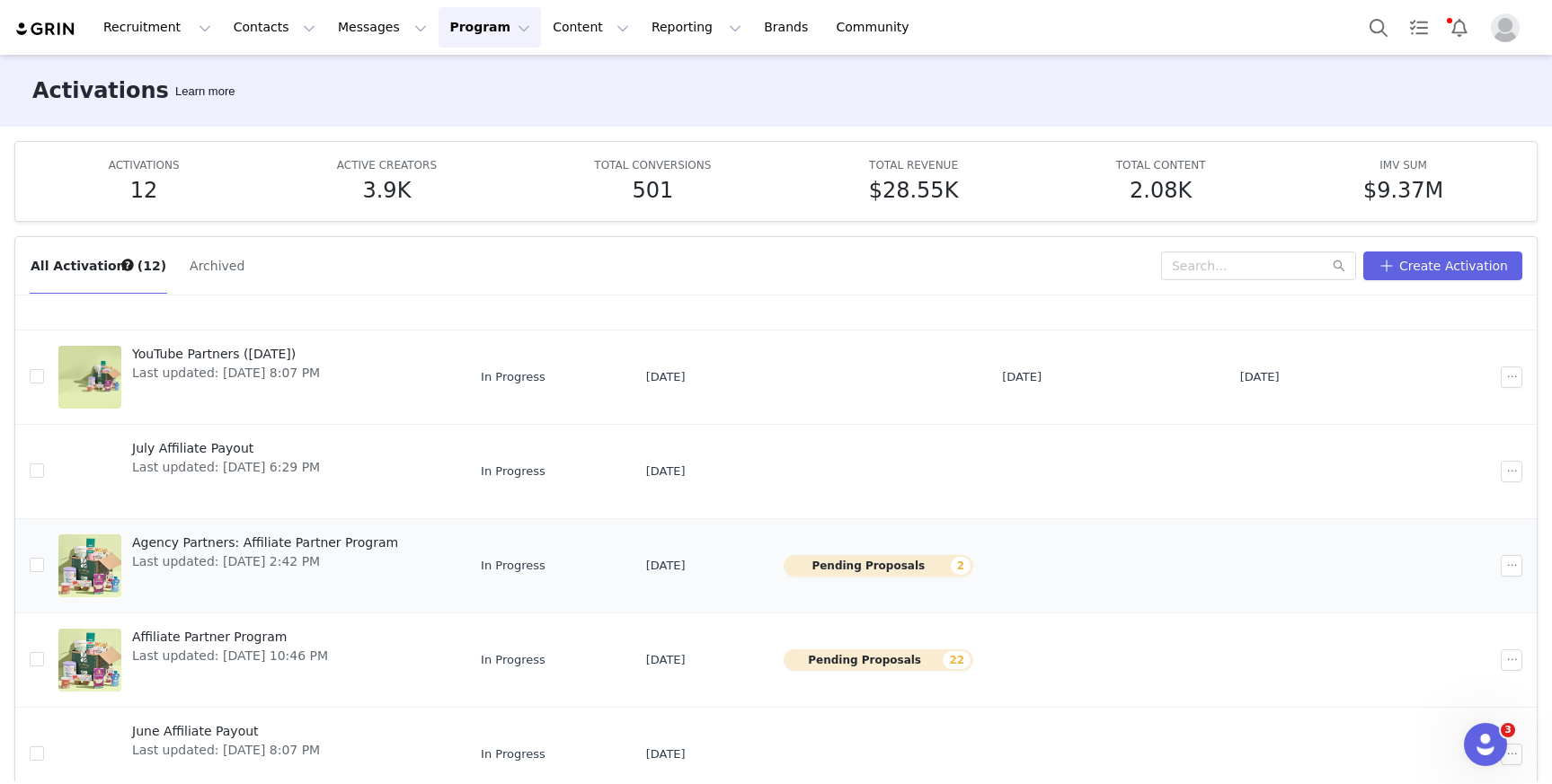
scroll to position [317, 0]
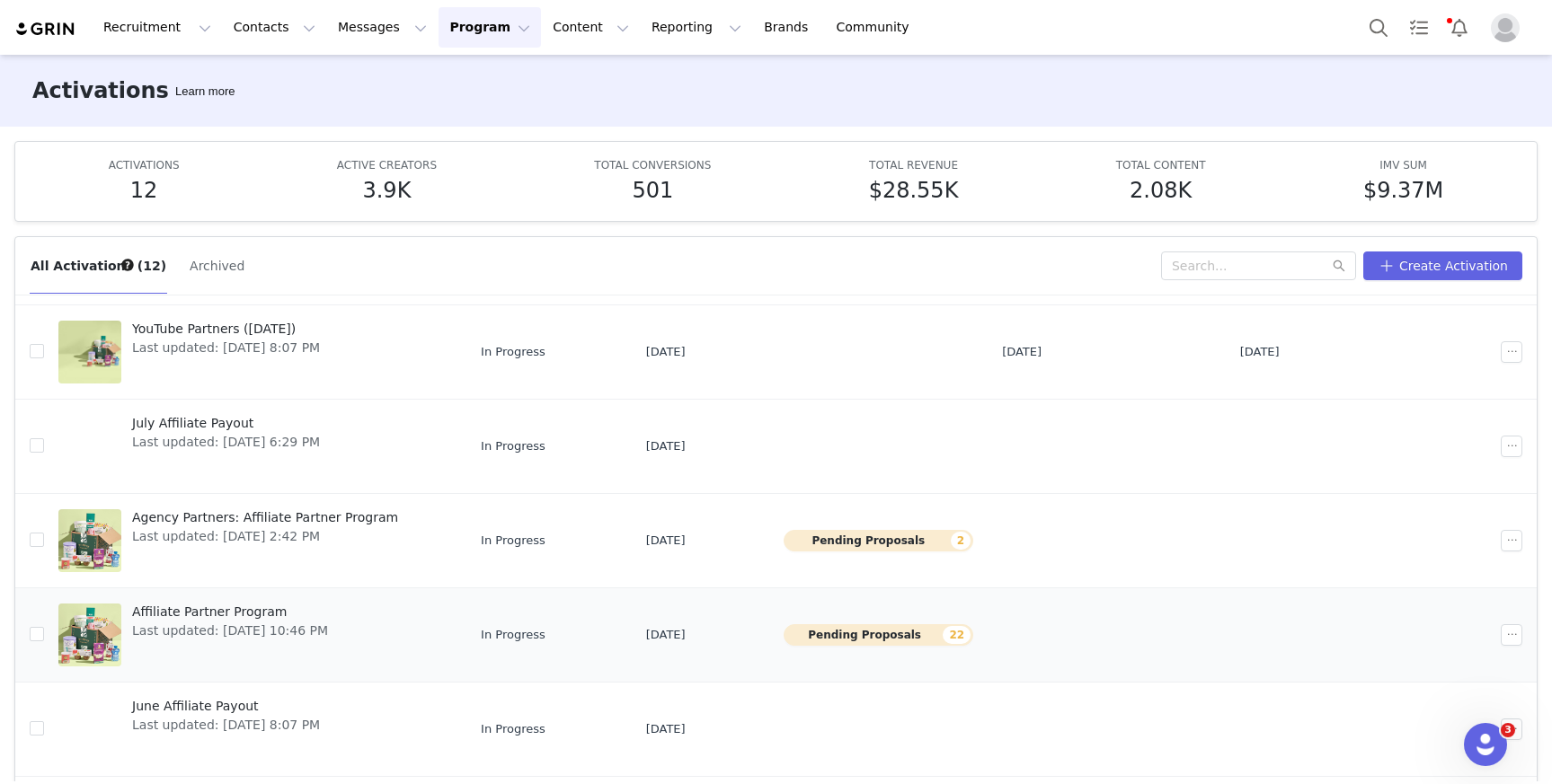
click at [230, 622] on span "Last updated: [DATE] 10:46 PM" at bounding box center [230, 630] width 196 height 18
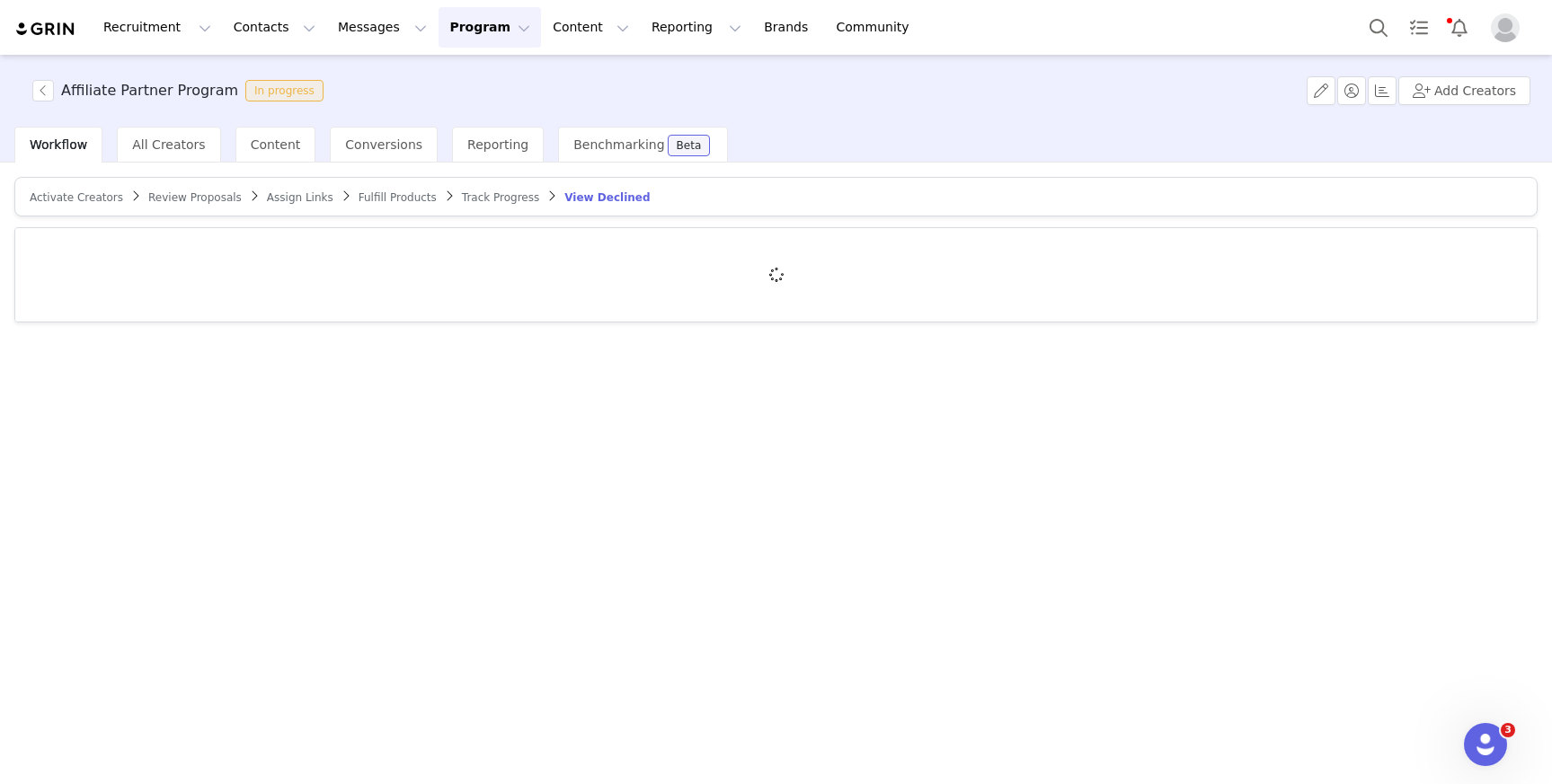
click at [182, 203] on span "Review Proposals" at bounding box center [195, 197] width 93 height 13
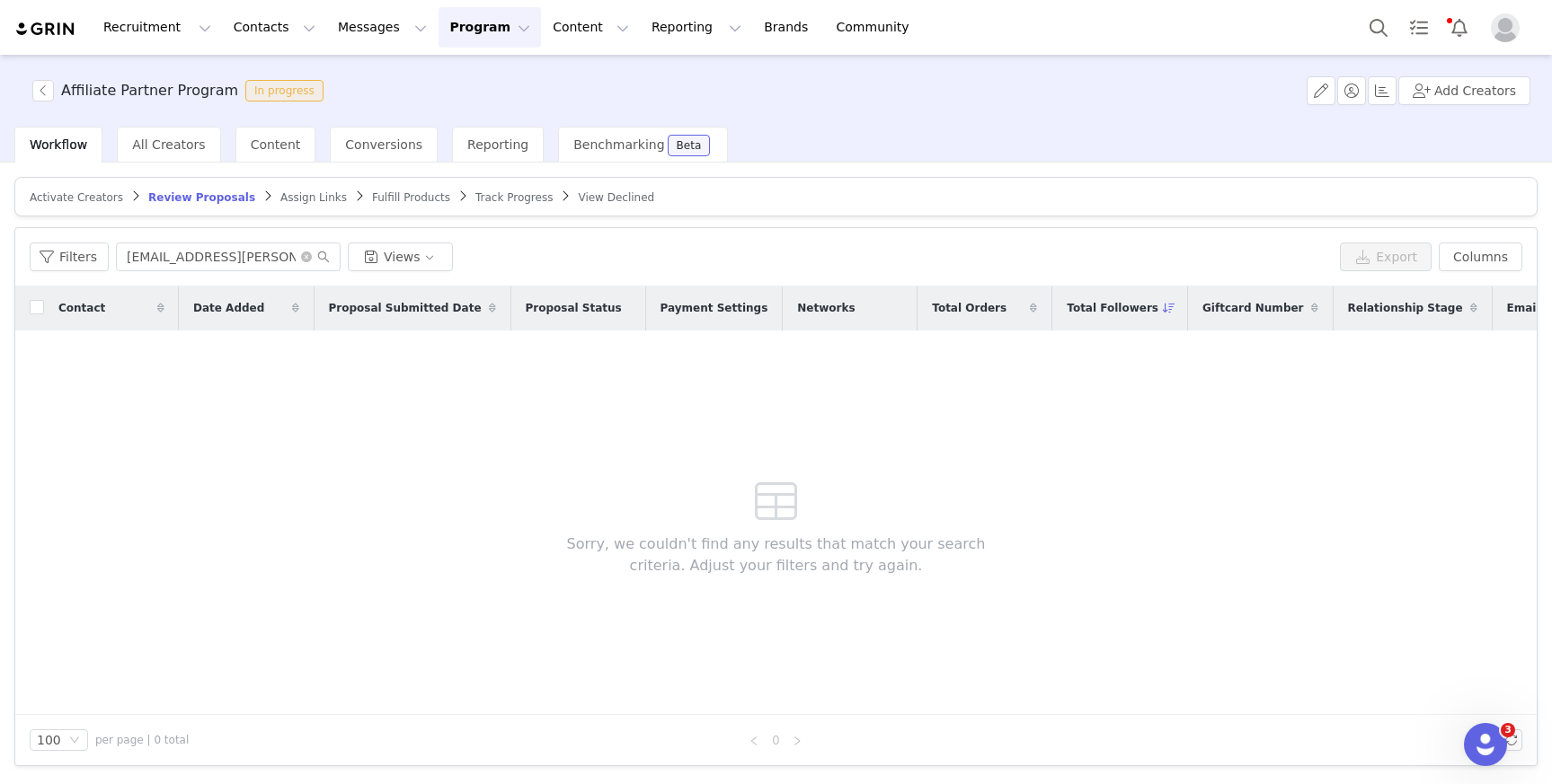
click at [476, 197] on span "Track Progress" at bounding box center [514, 197] width 77 height 13
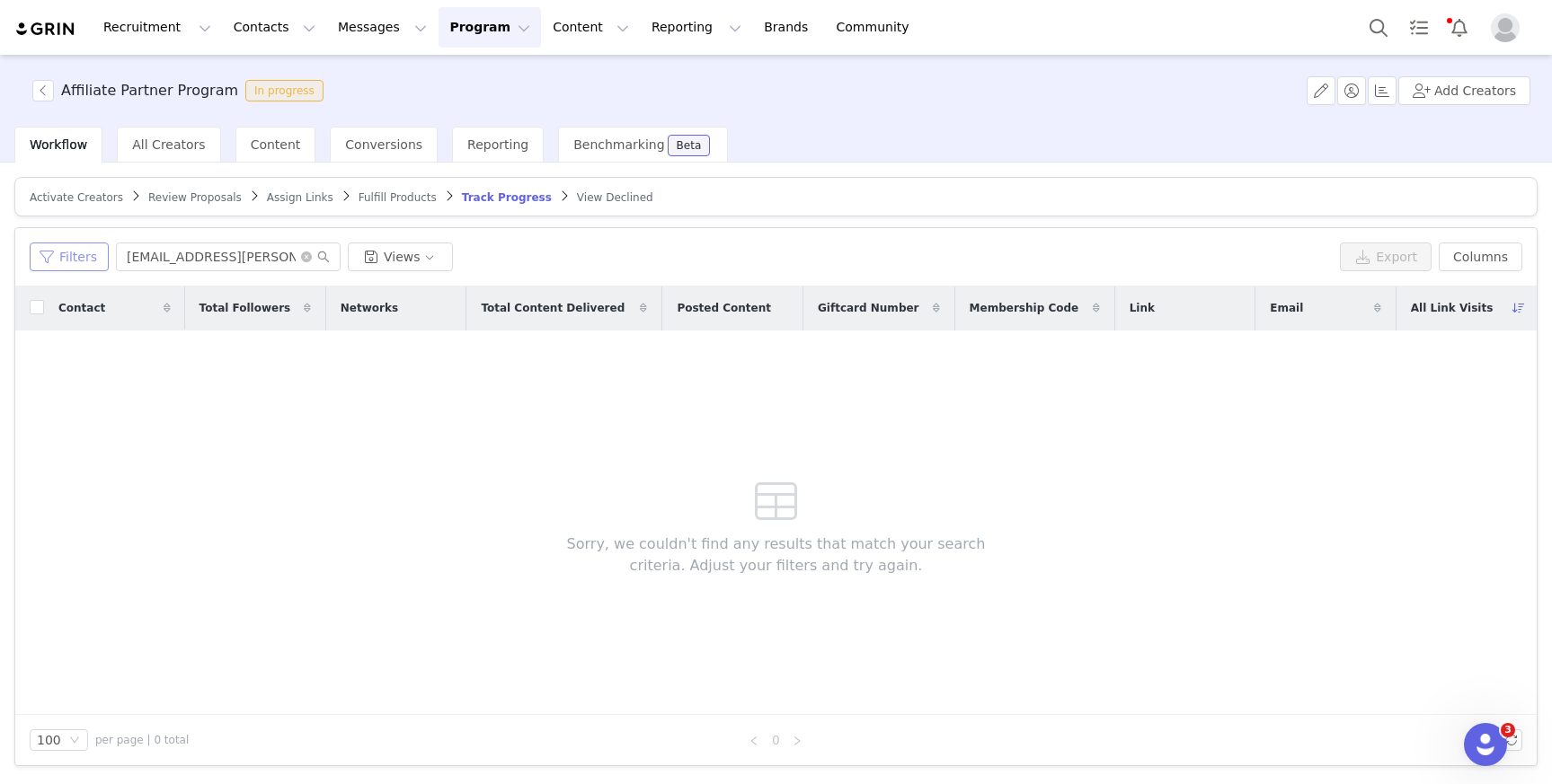
click at [88, 258] on button "Filters" at bounding box center [68, 257] width 79 height 29
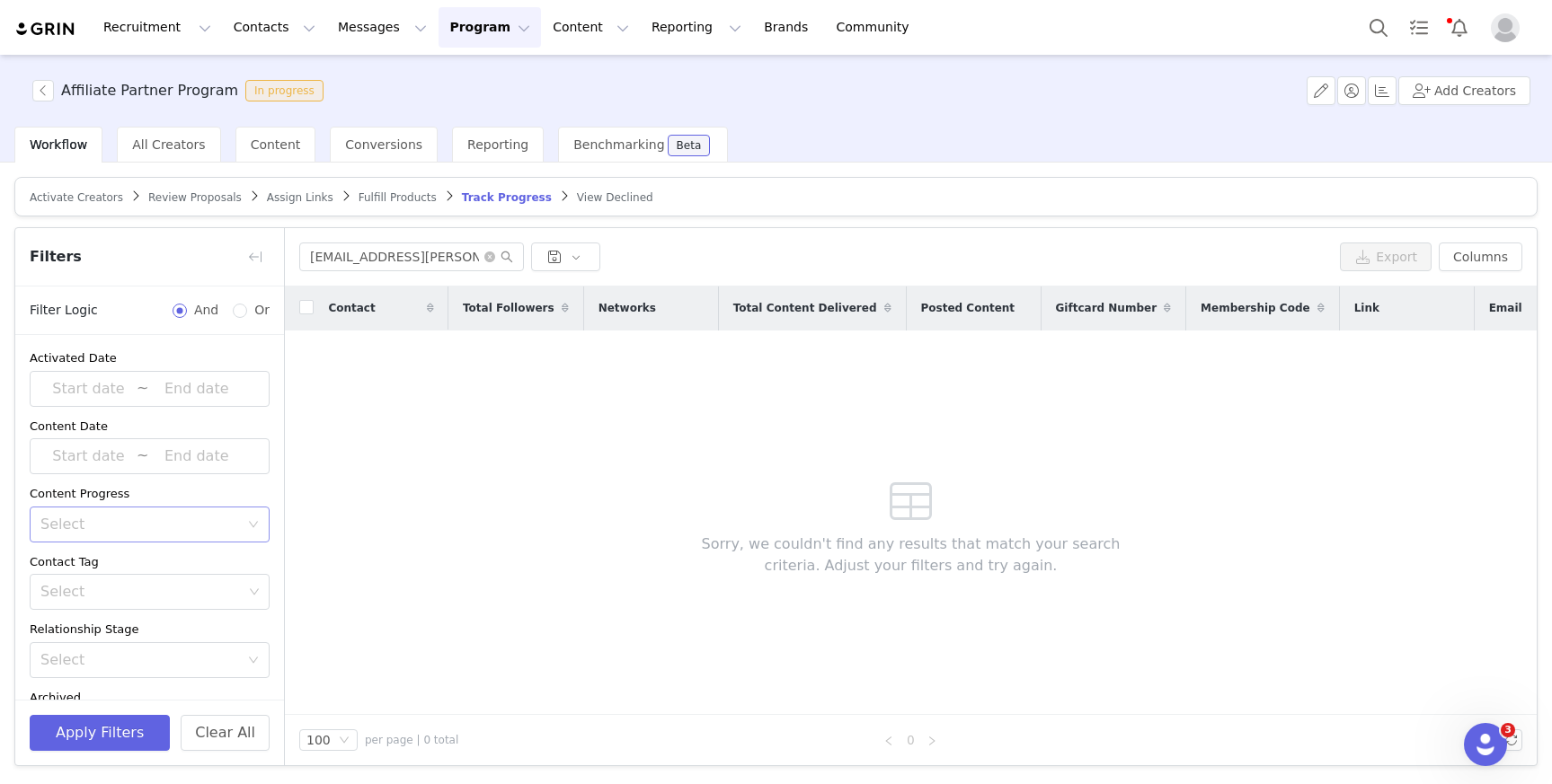
scroll to position [119, 0]
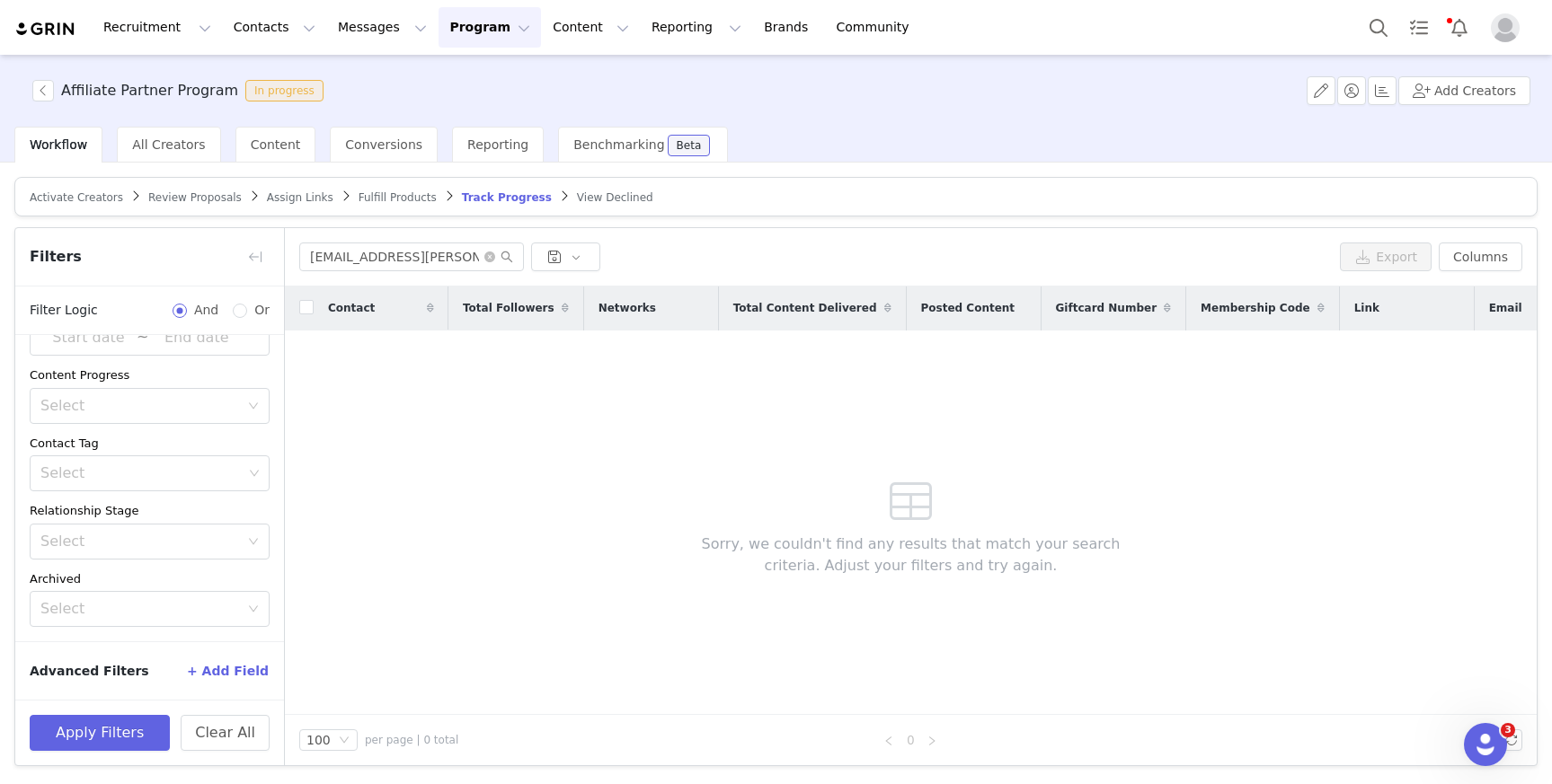
click at [493, 28] on button "Program Program" at bounding box center [489, 27] width 102 height 41
click at [486, 89] on link "Activations" at bounding box center [482, 80] width 142 height 33
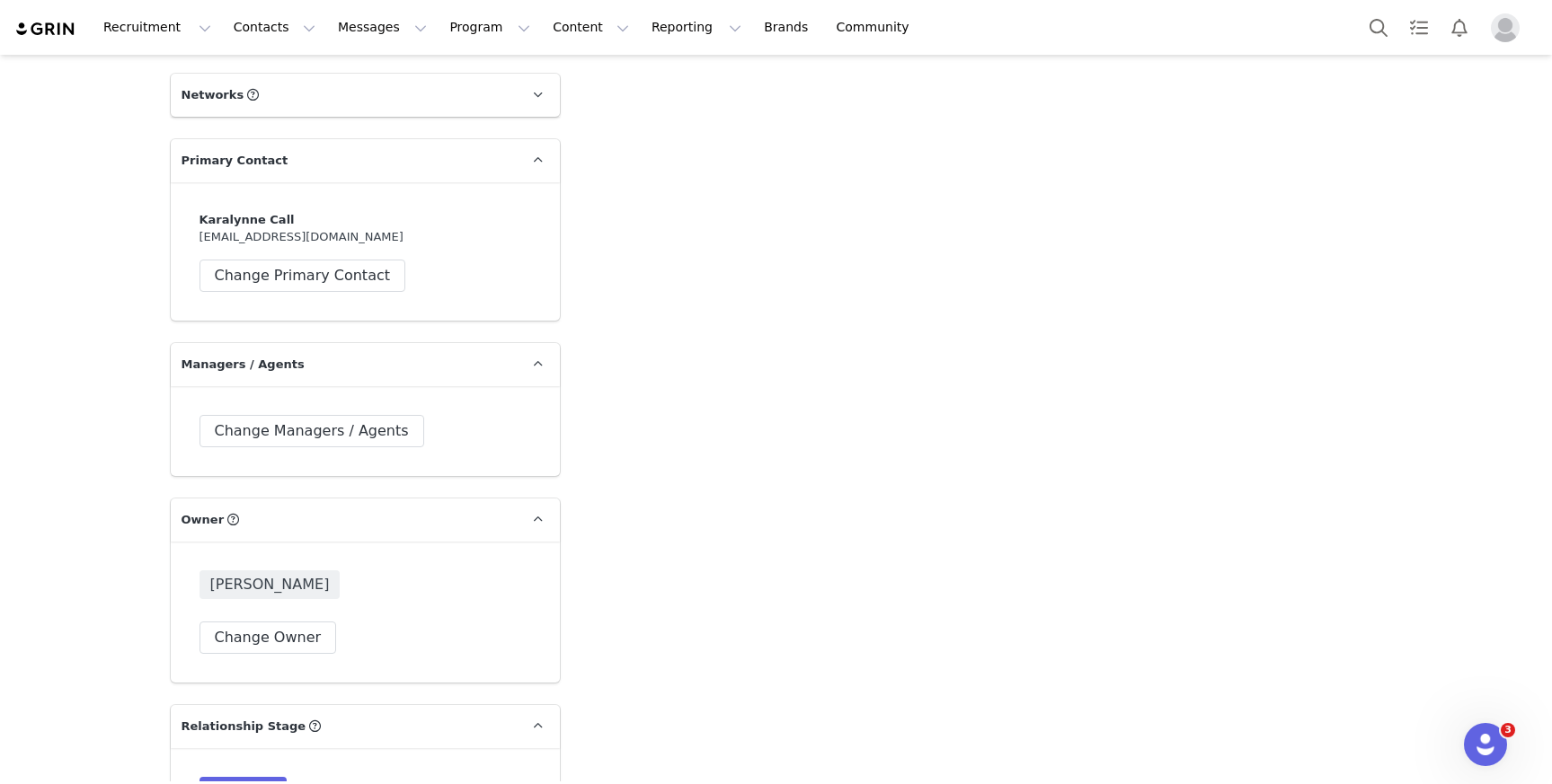
scroll to position [2175, 0]
click at [356, 258] on button "Change Primary Contact" at bounding box center [303, 273] width 206 height 32
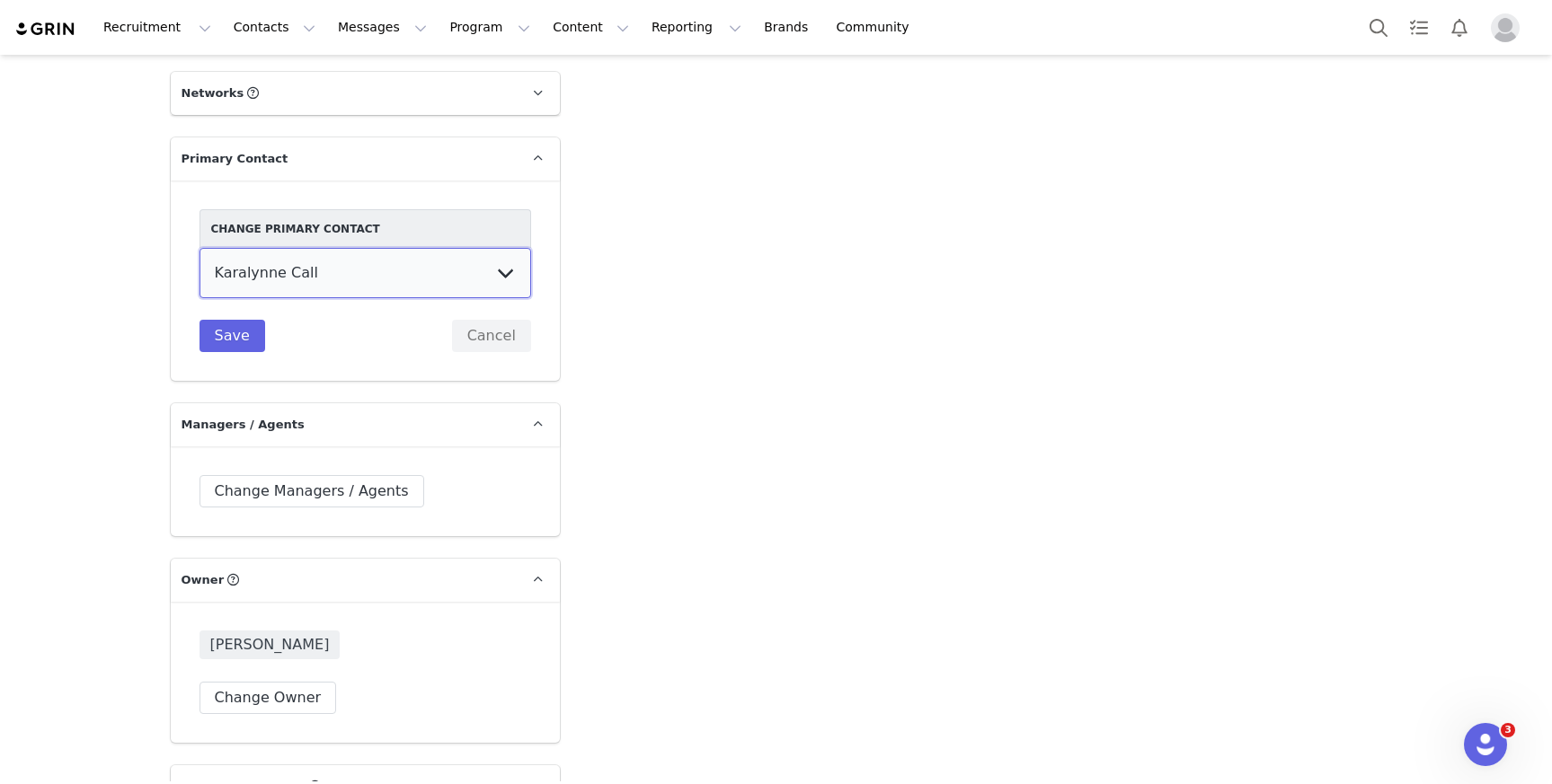
click at [341, 248] on select "Karalynne Call" at bounding box center [365, 273] width 332 height 51
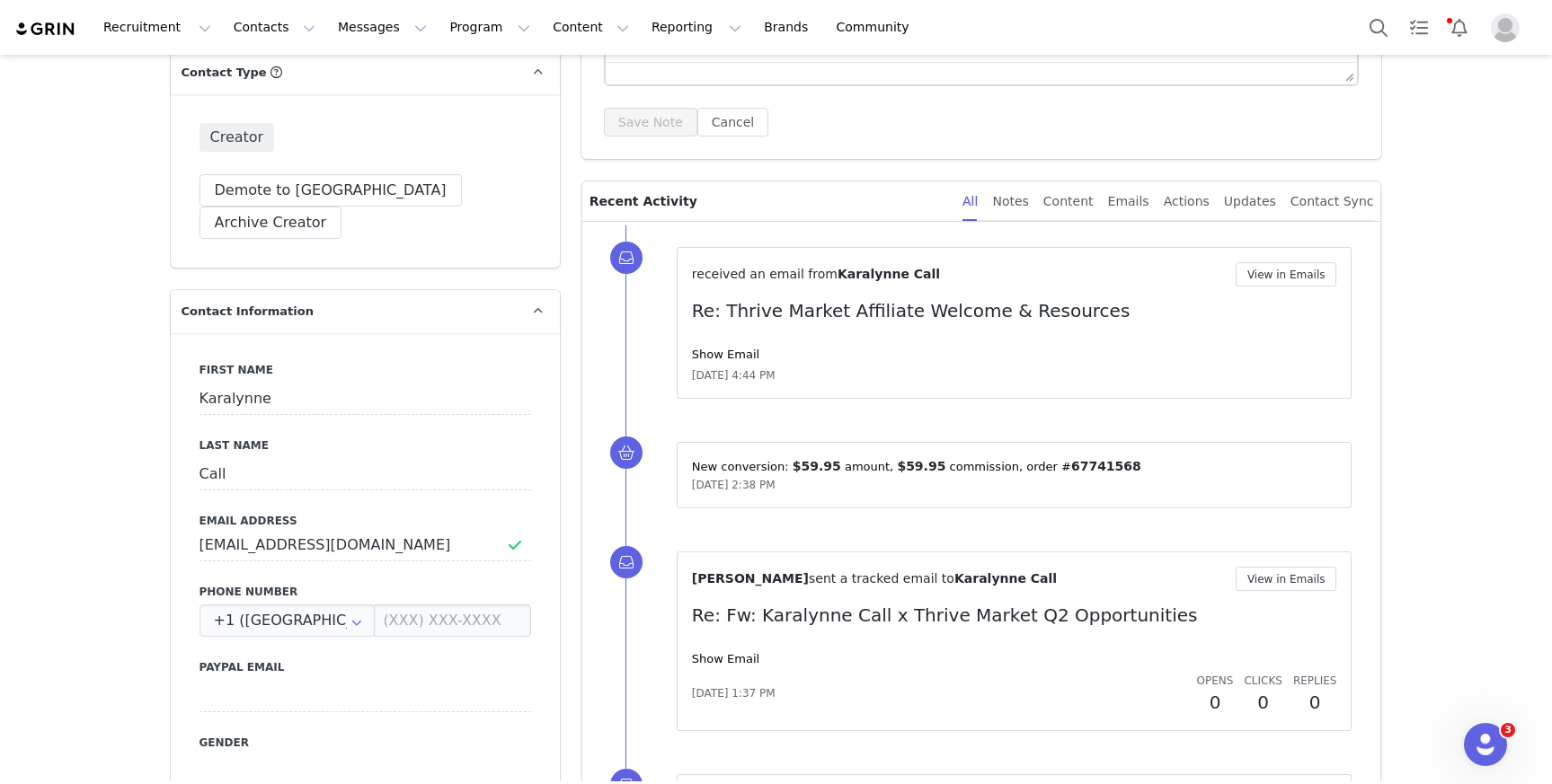
scroll to position [384, 0]
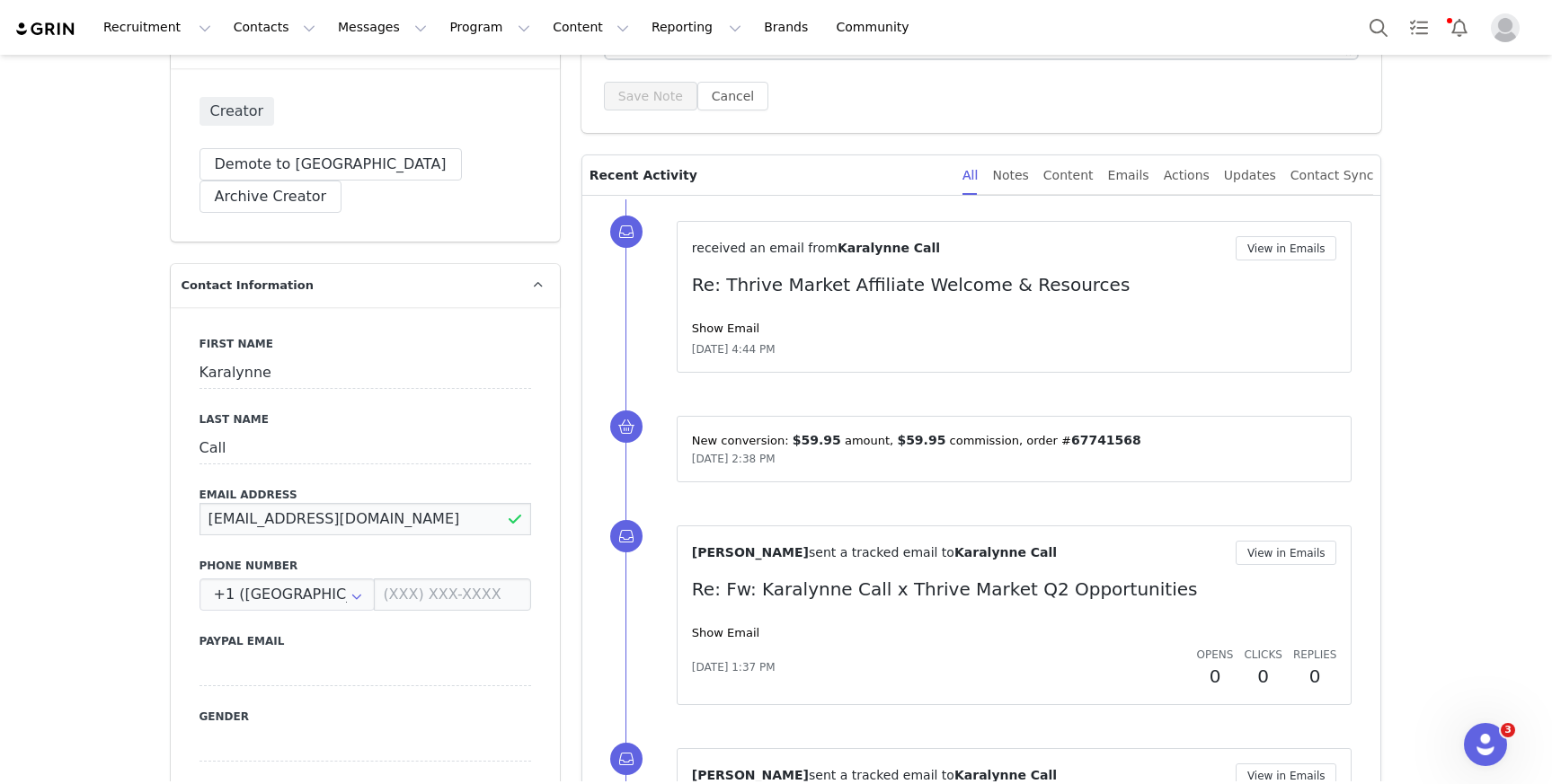
click at [416, 503] on input "just.ingredients@outlook.com" at bounding box center [365, 518] width 332 height 32
paste input "hayley@justingredients.us"
type input "hayley@justingredients.us"
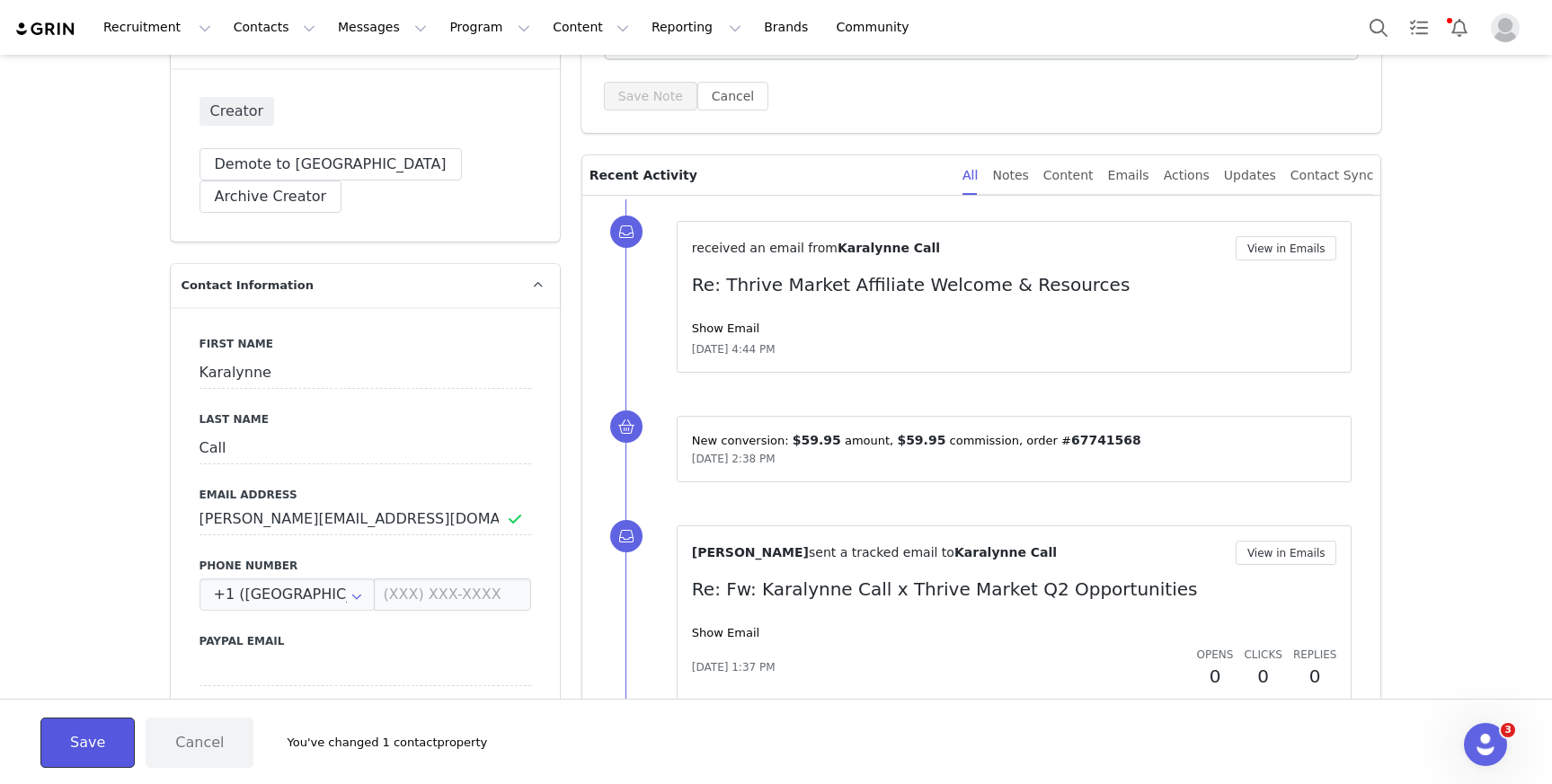
click at [100, 735] on button "Save" at bounding box center [88, 743] width 94 height 51
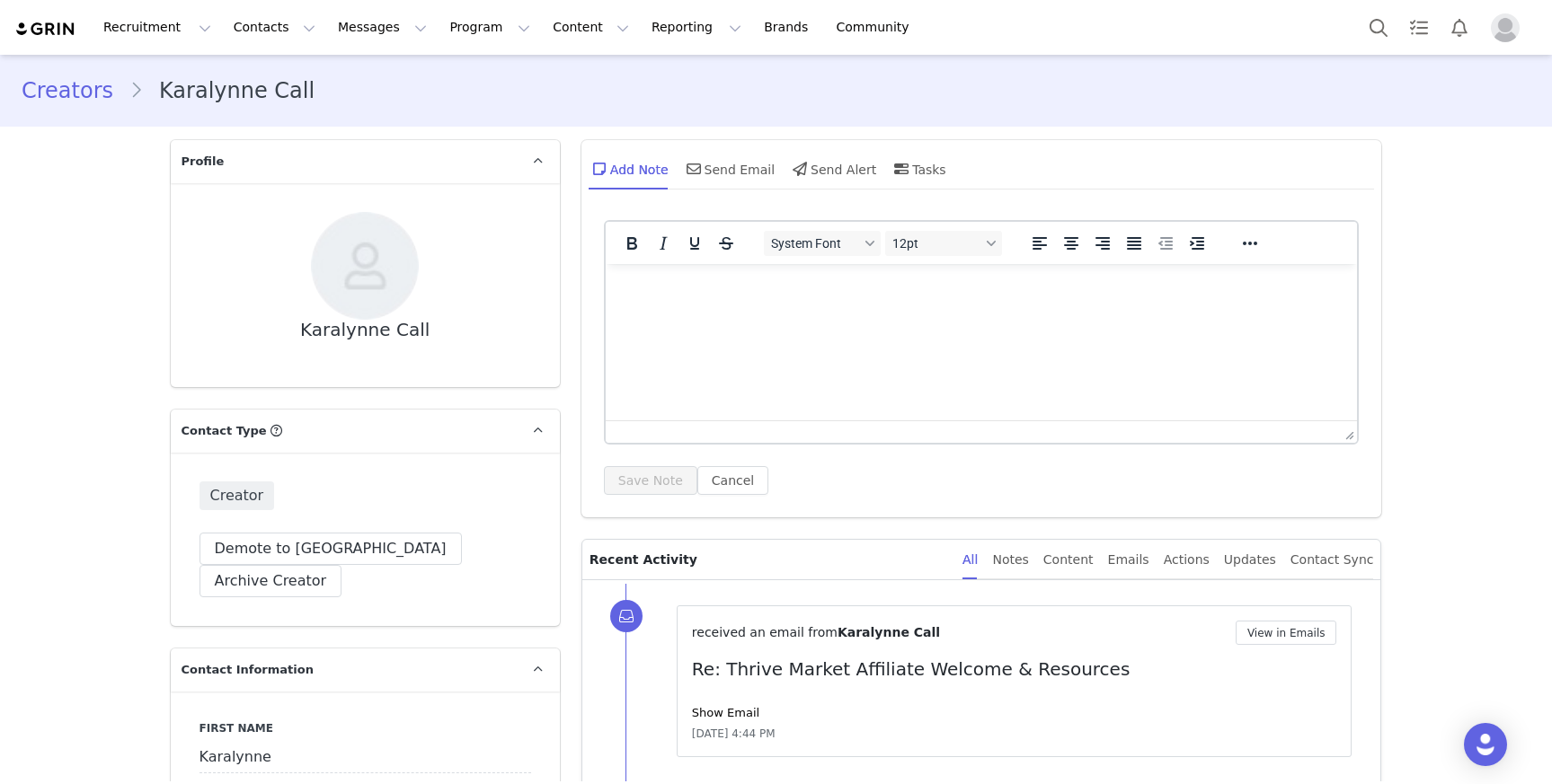
type input "+1 (United States)"
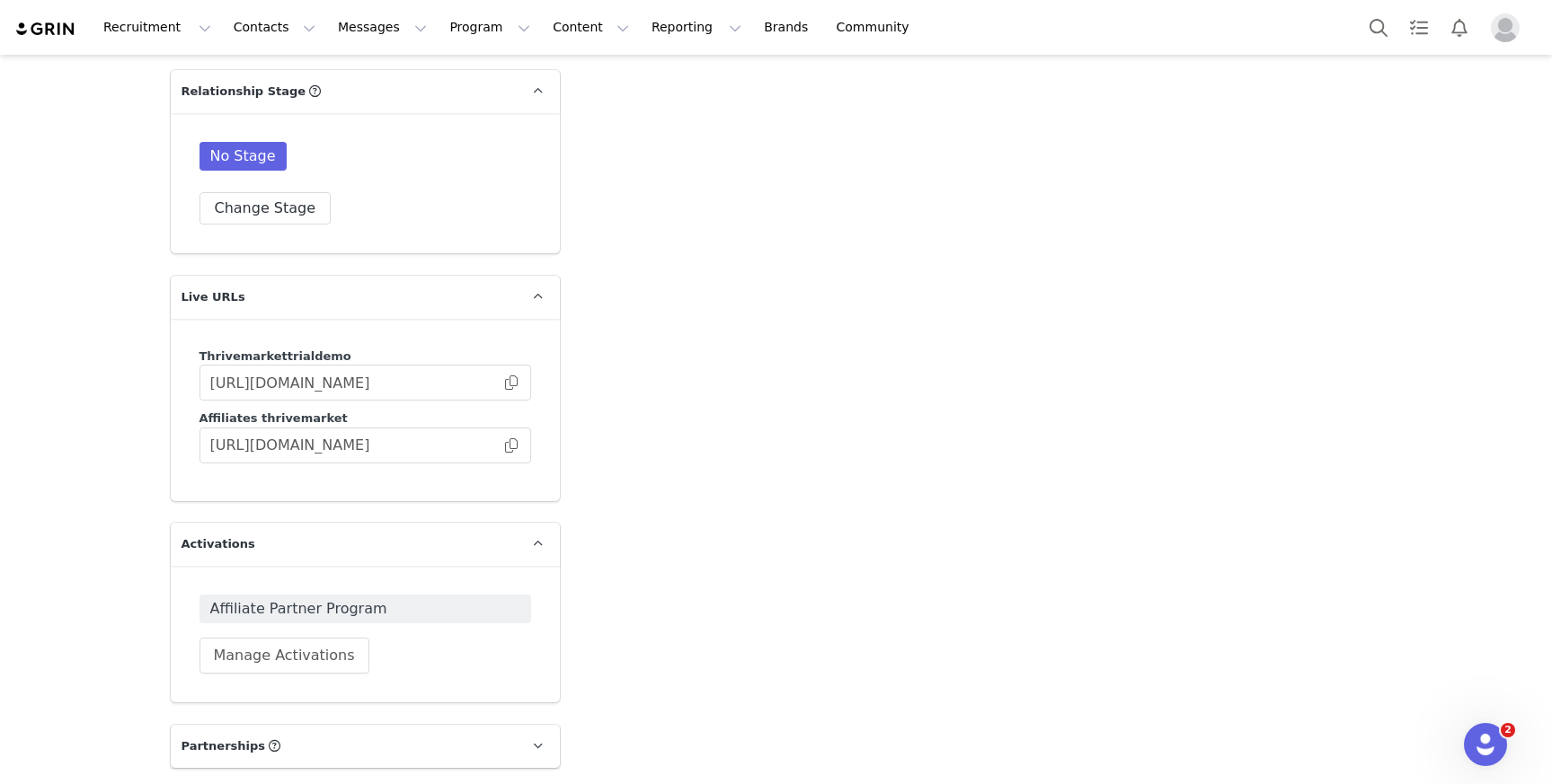
scroll to position [2638, 0]
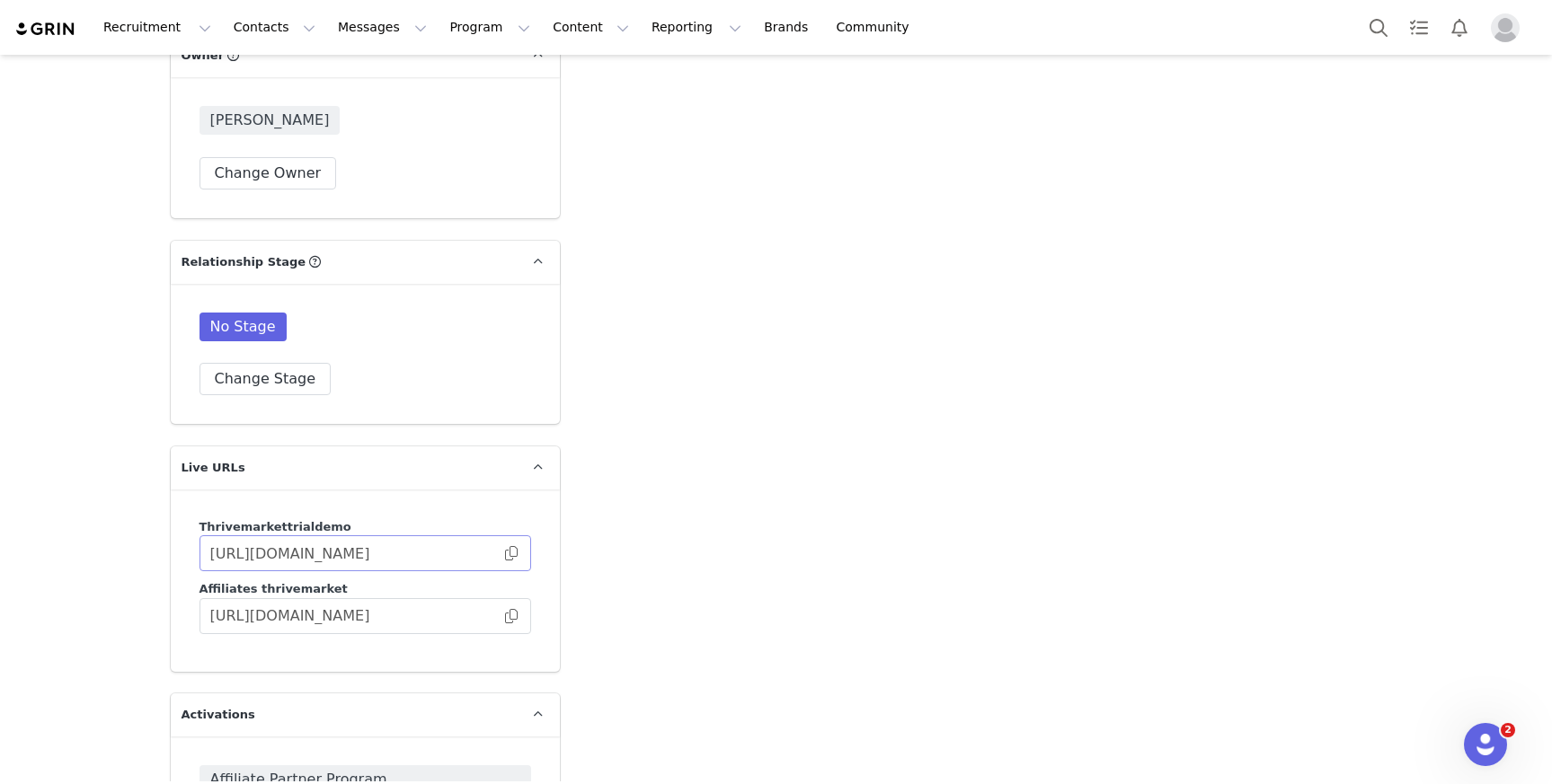
click at [512, 553] on span at bounding box center [511, 553] width 18 height 0
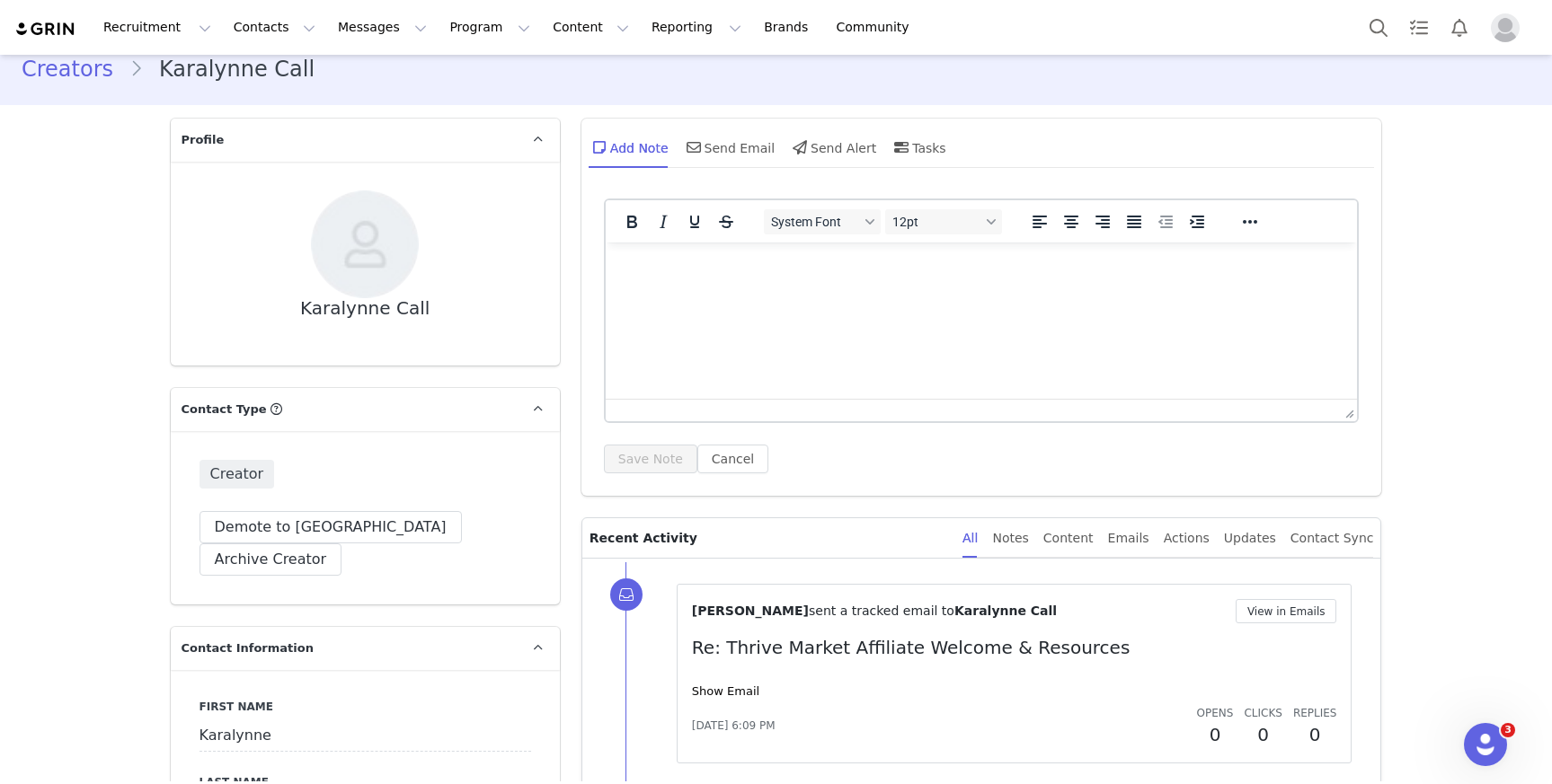
scroll to position [0, 0]
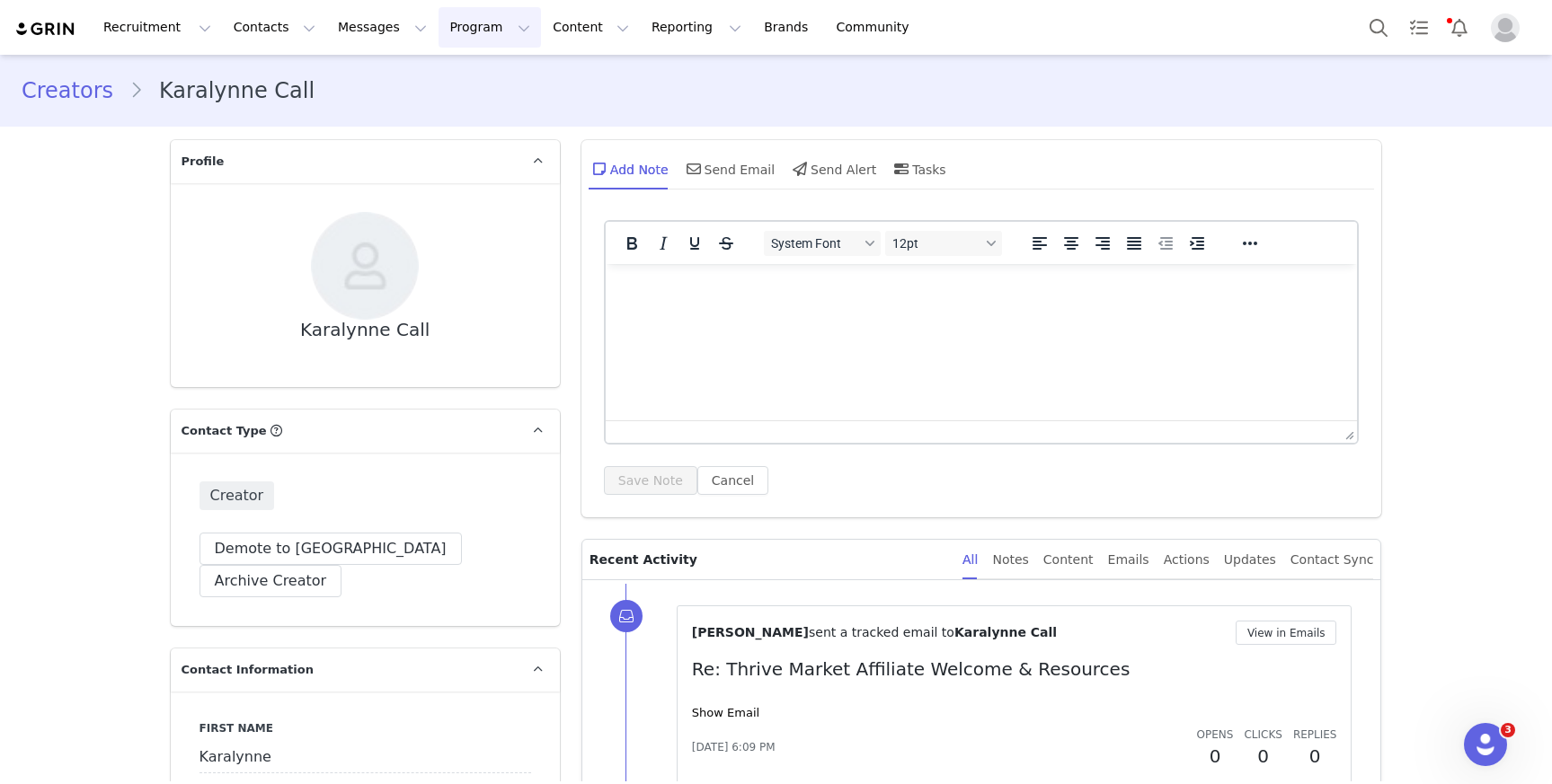
click at [439, 19] on button "Program Program" at bounding box center [489, 27] width 102 height 41
click at [486, 135] on link "Payments" at bounding box center [482, 146] width 142 height 33
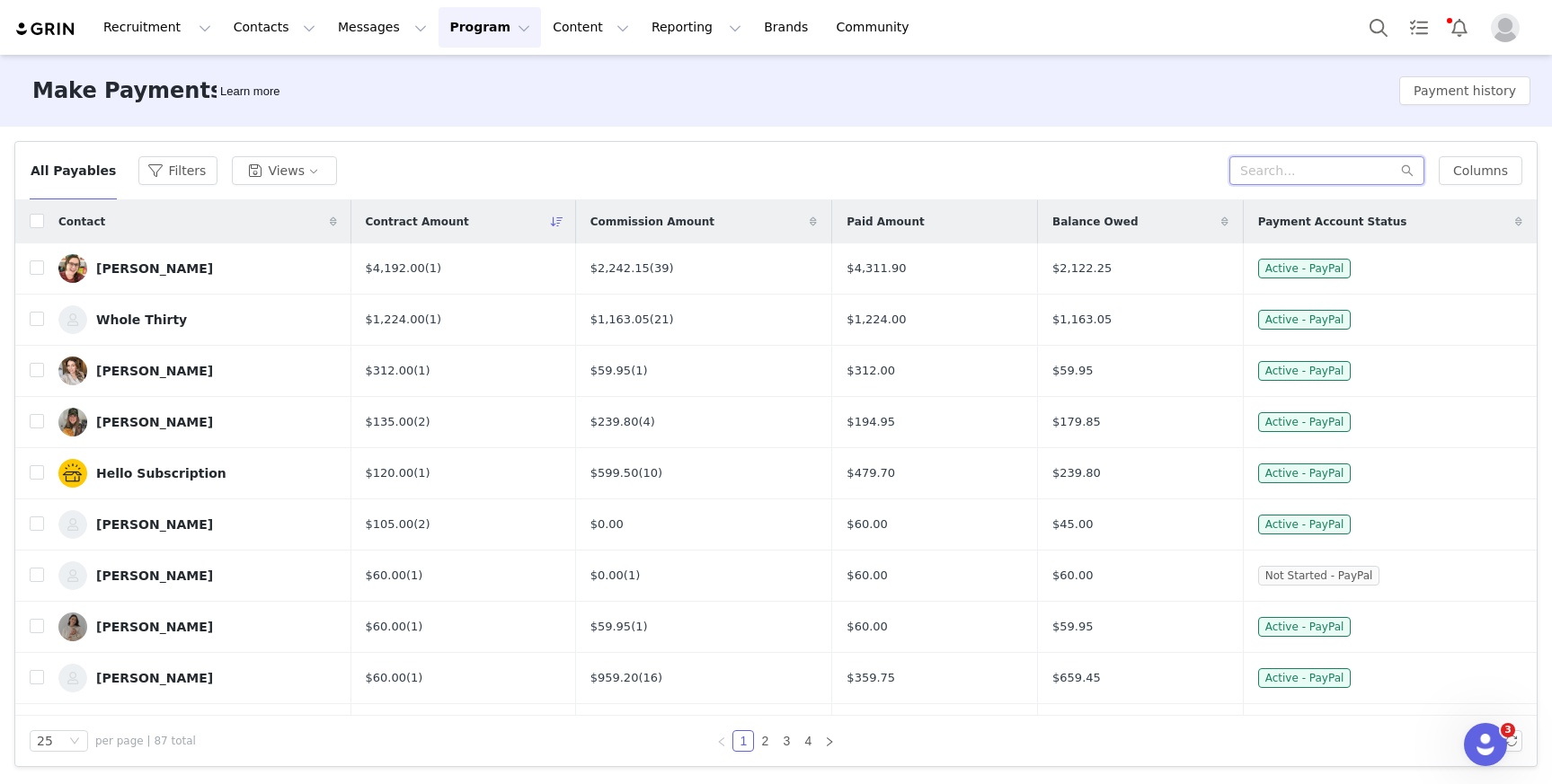
click at [1312, 176] on input "text" at bounding box center [1327, 171] width 195 height 29
paste input "pantanoj1@gmail.com"
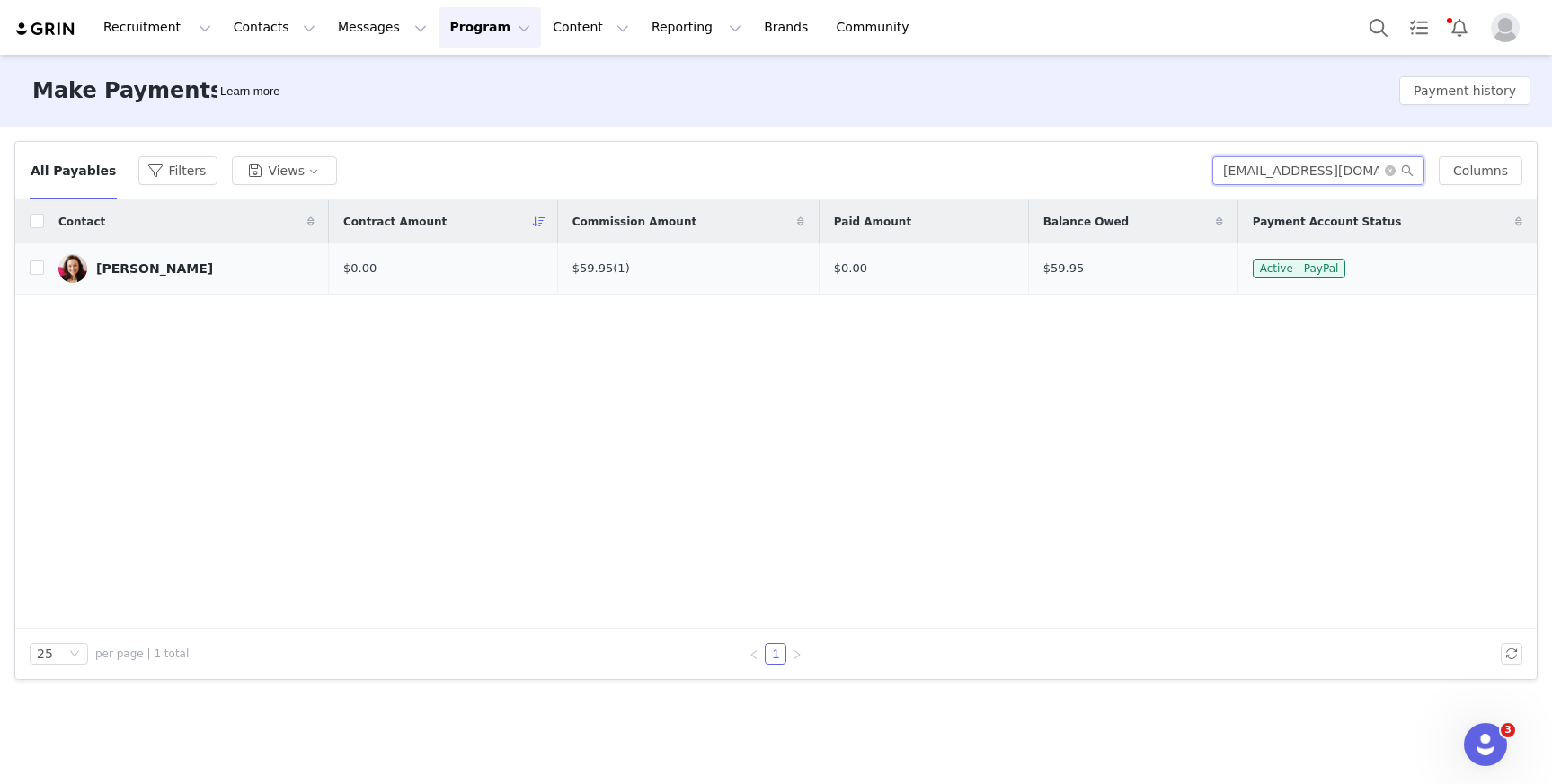
type input "pantanoj1@gmail.com"
click at [148, 266] on div "Jenifer Pantano" at bounding box center [155, 268] width 117 height 15
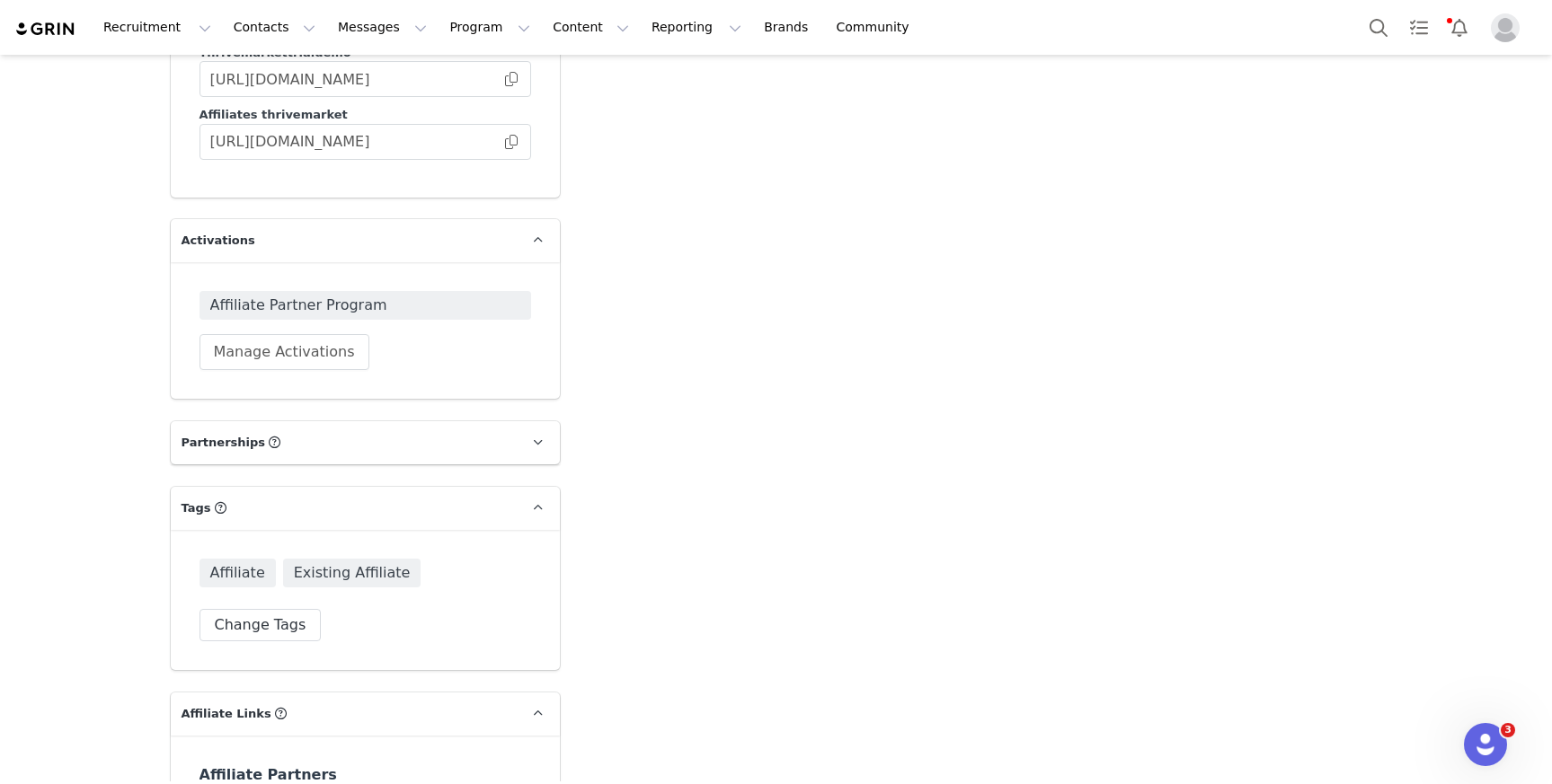
scroll to position [4037, 0]
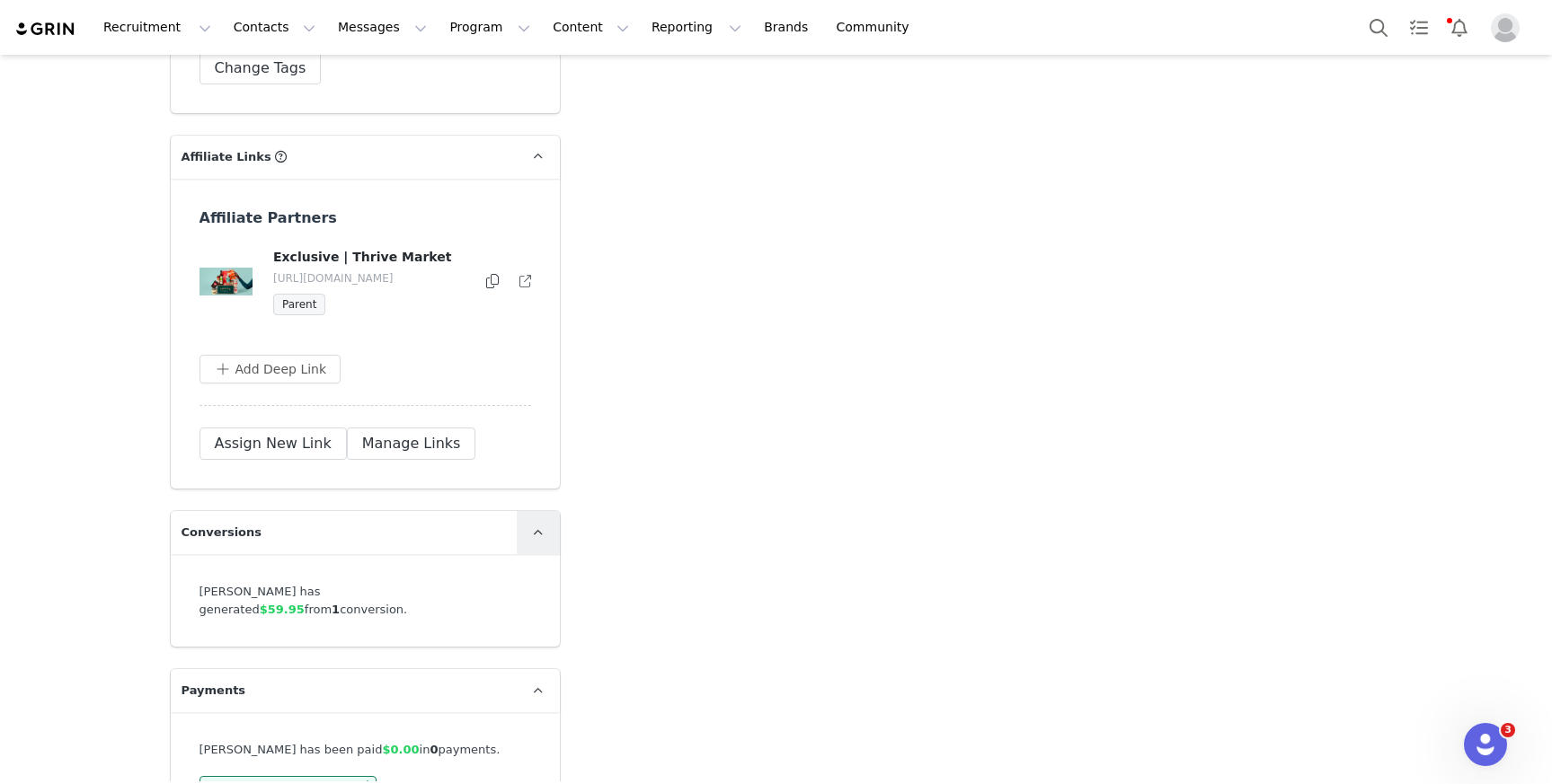
click at [538, 522] on span at bounding box center [538, 533] width 21 height 21
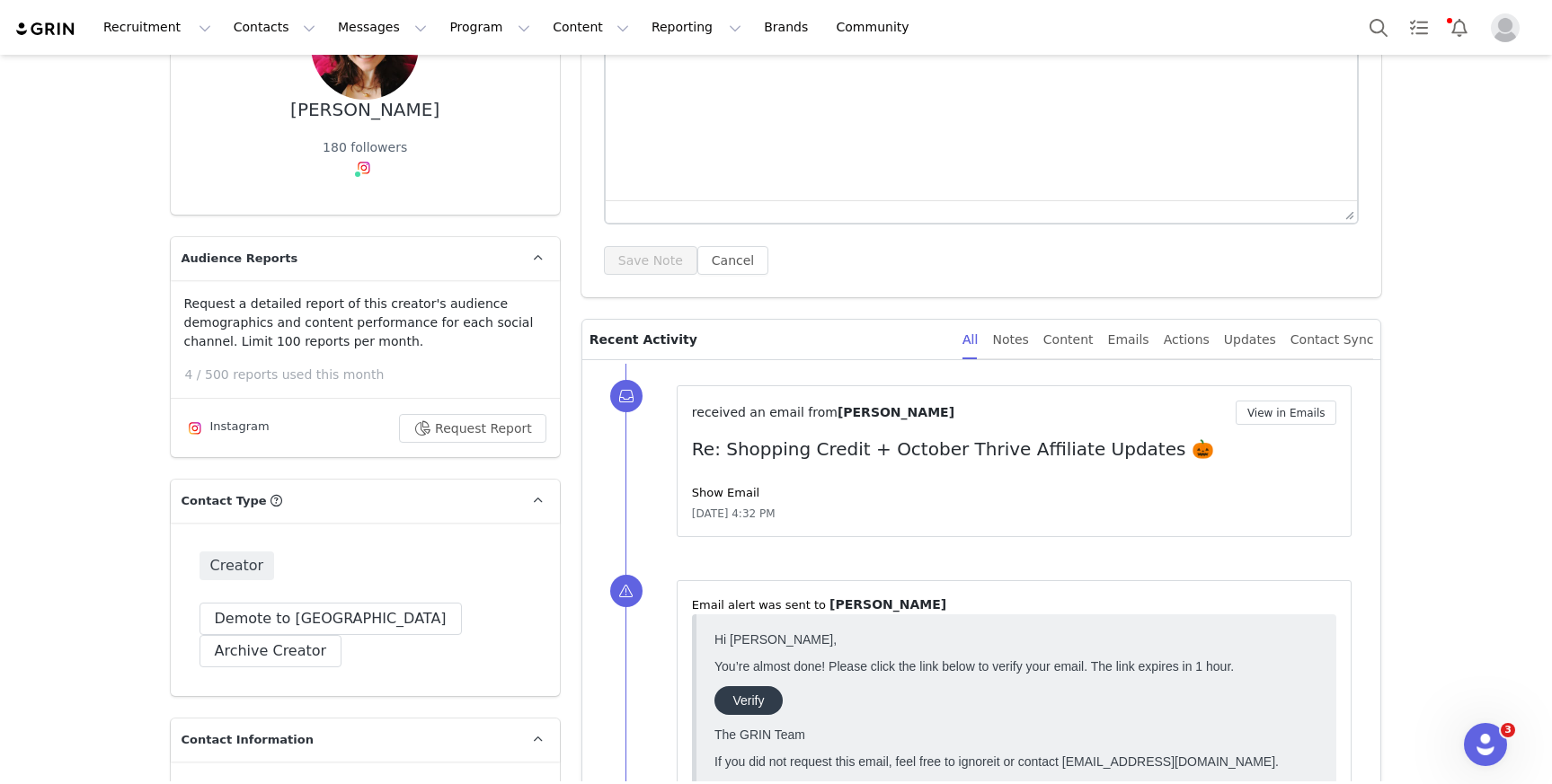
scroll to position [0, 0]
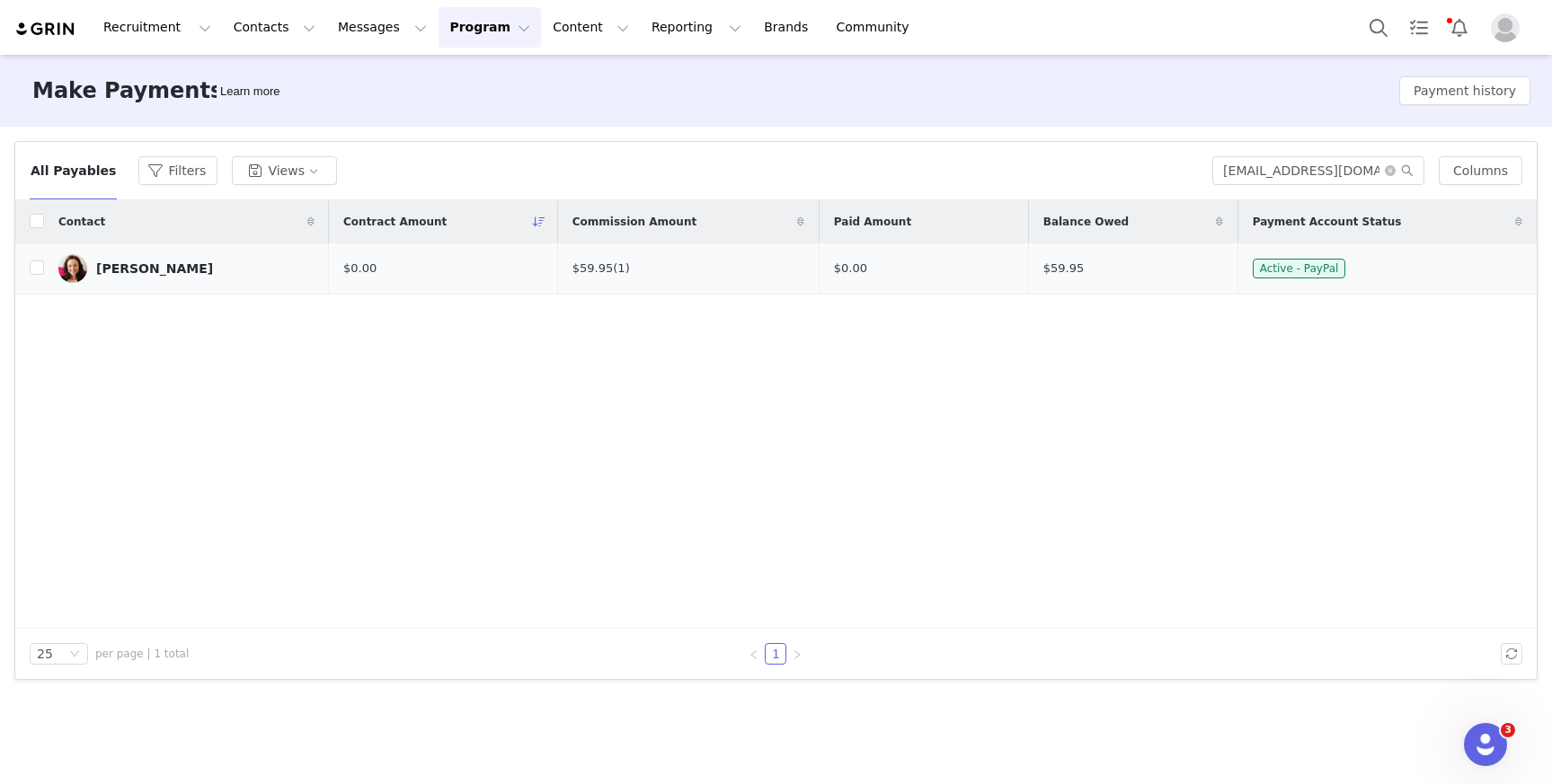
click at [175, 265] on div "Jenifer Pantano" at bounding box center [155, 268] width 117 height 15
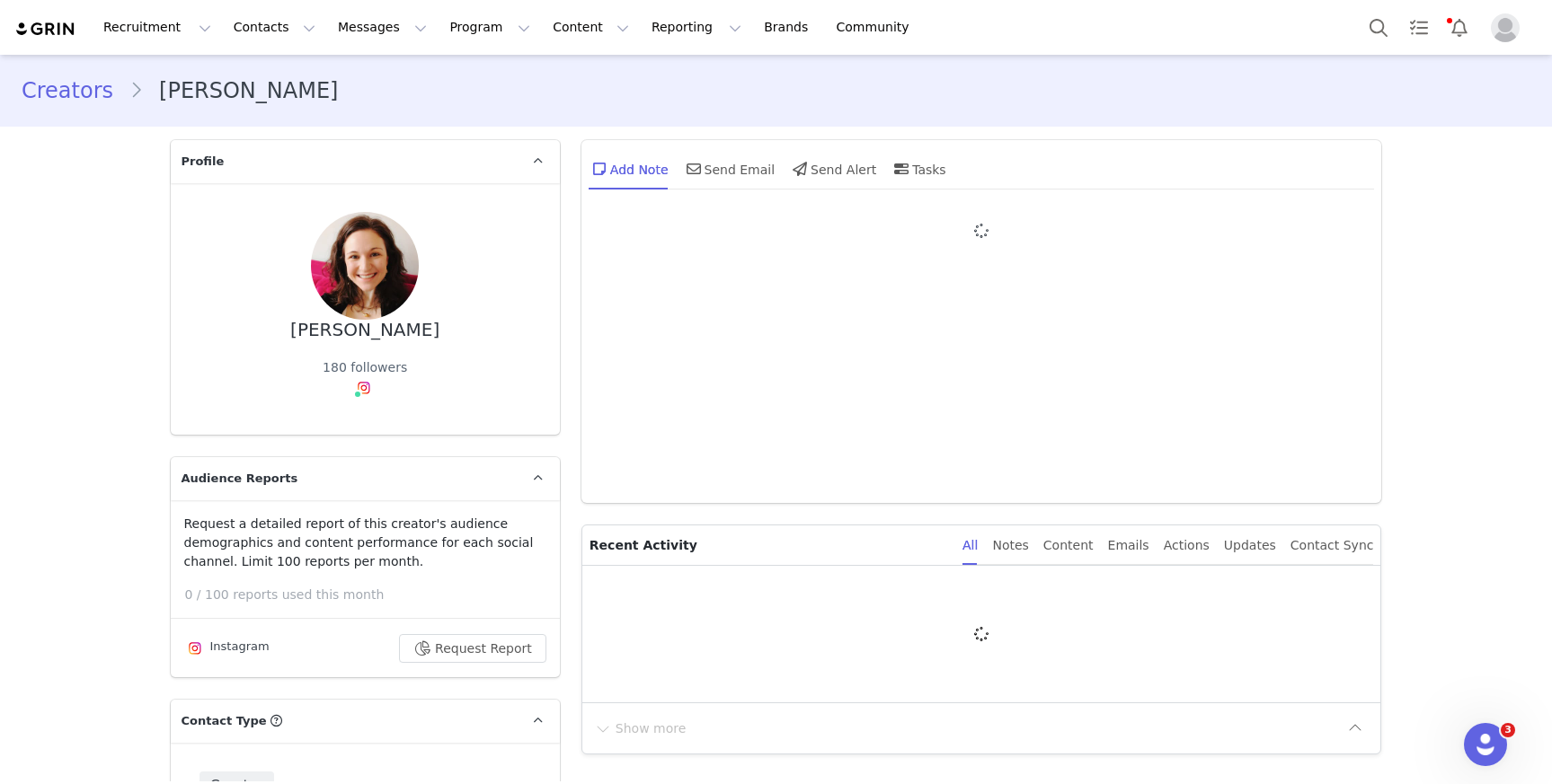
type input "+1 ([GEOGRAPHIC_DATA])"
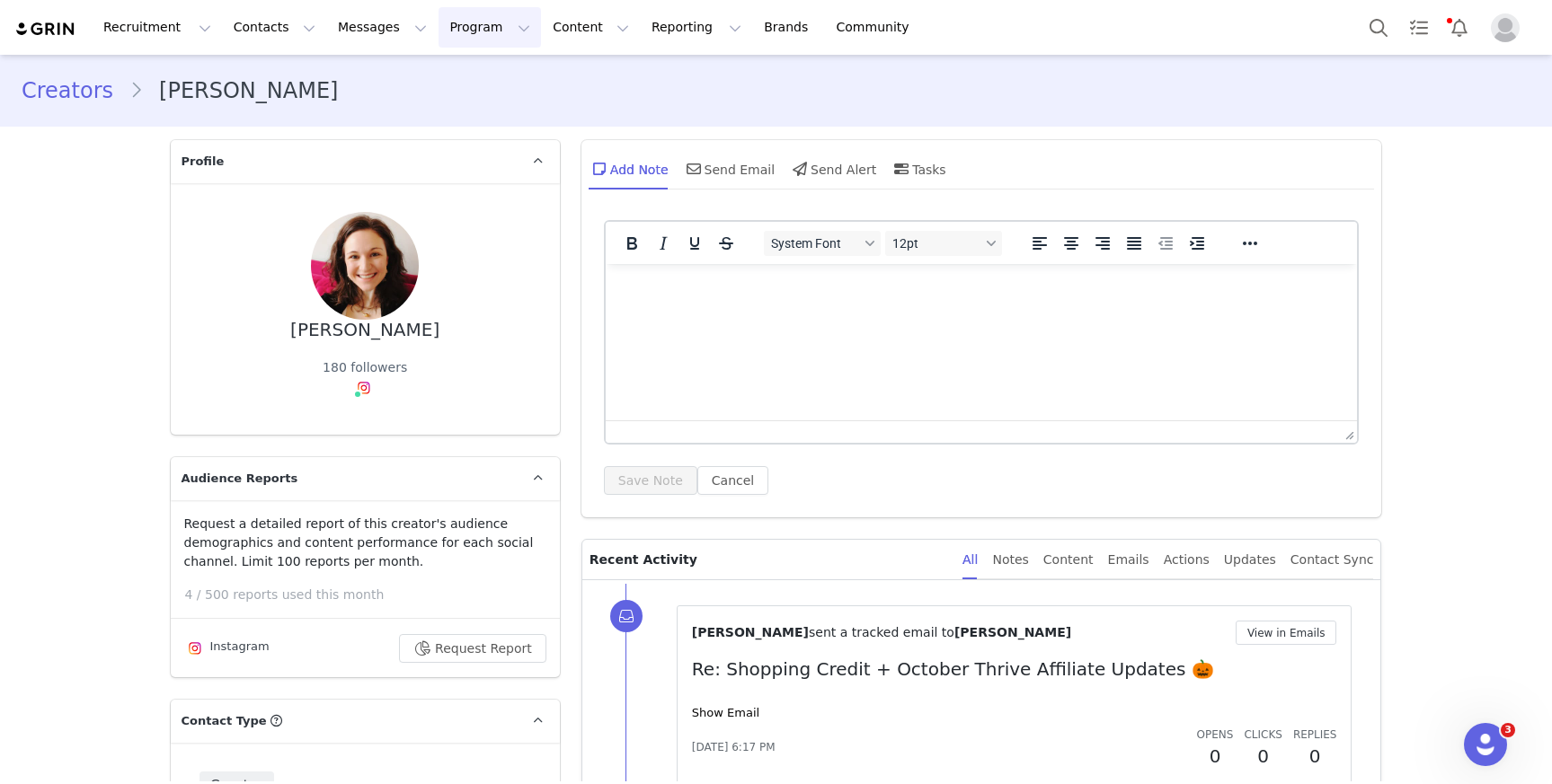
click at [451, 28] on button "Program Program" at bounding box center [489, 27] width 102 height 41
click at [466, 78] on p "Activations" at bounding box center [459, 79] width 69 height 18
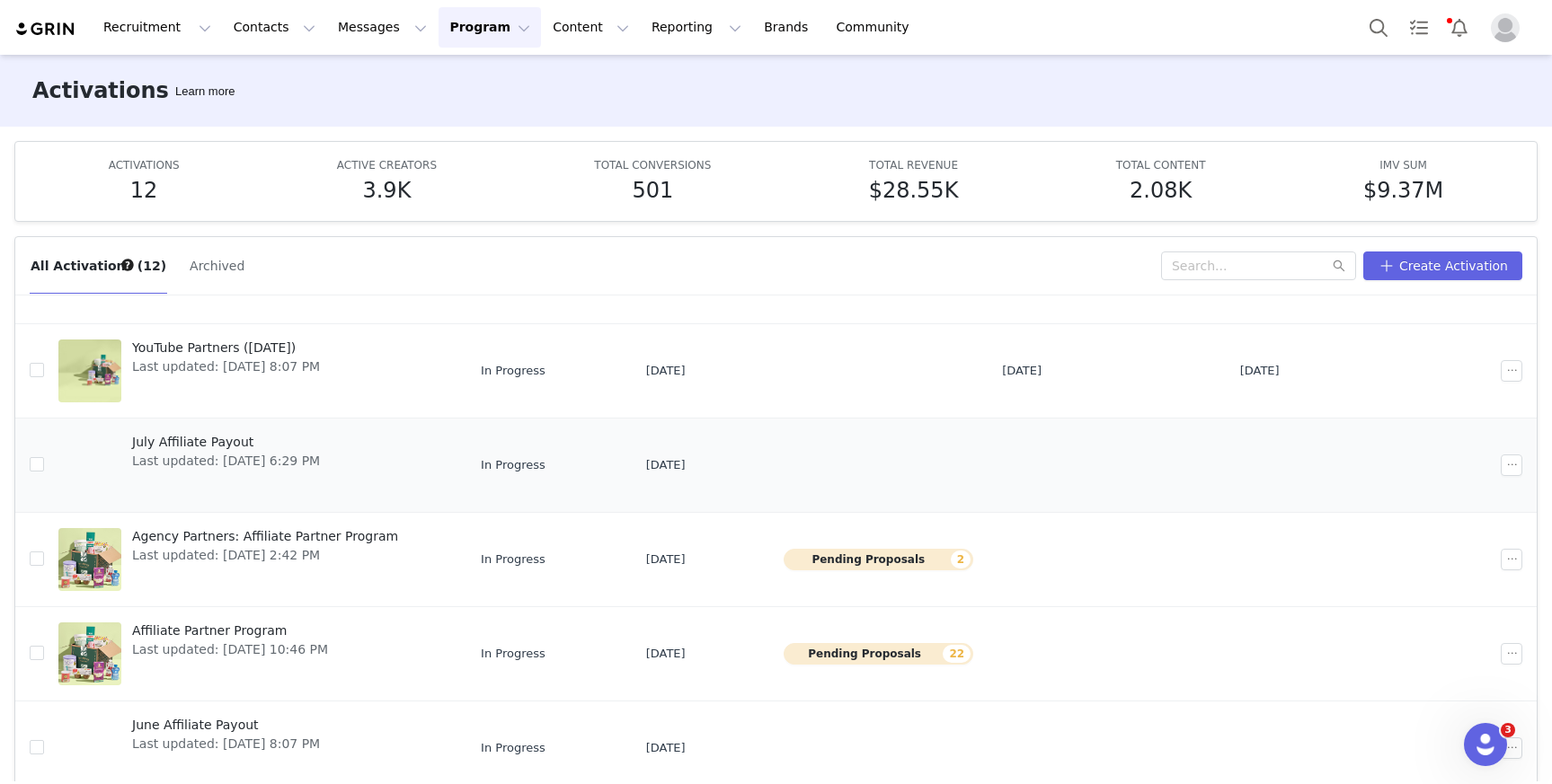
scroll to position [337, 0]
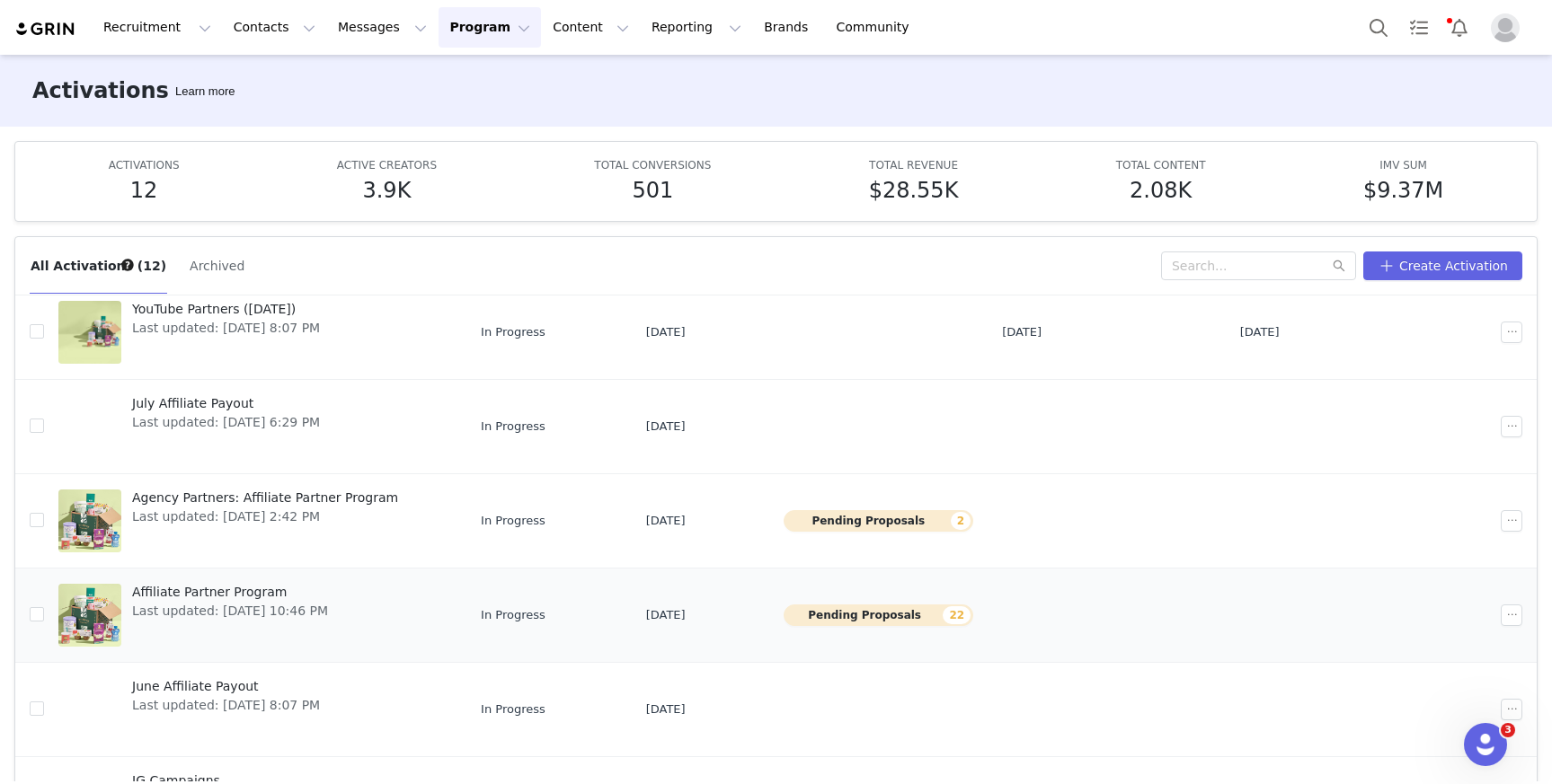
click at [245, 595] on span "Affiliate Partner Program" at bounding box center [230, 592] width 196 height 18
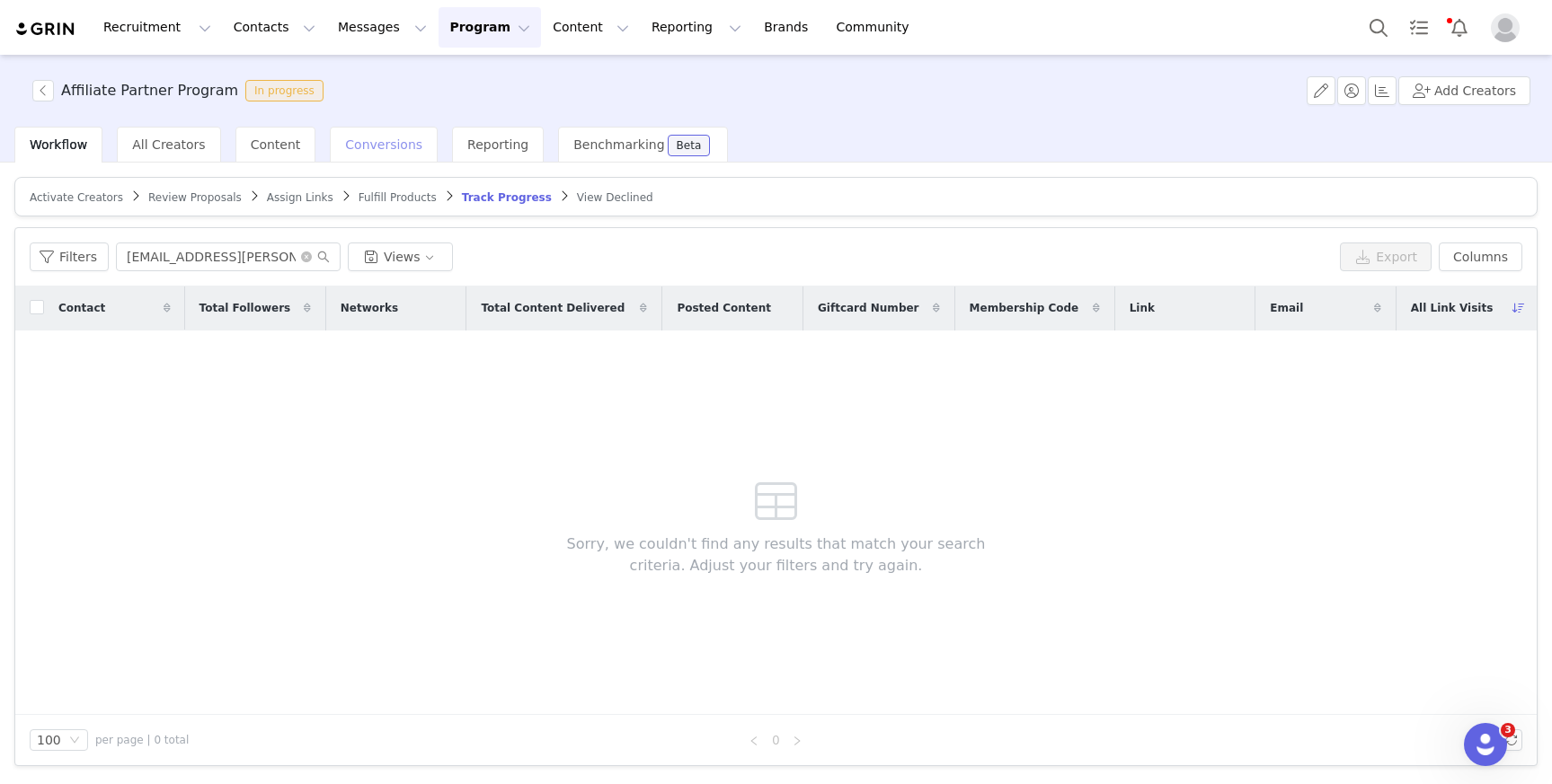
click at [390, 137] on span "Conversions" at bounding box center [383, 144] width 77 height 15
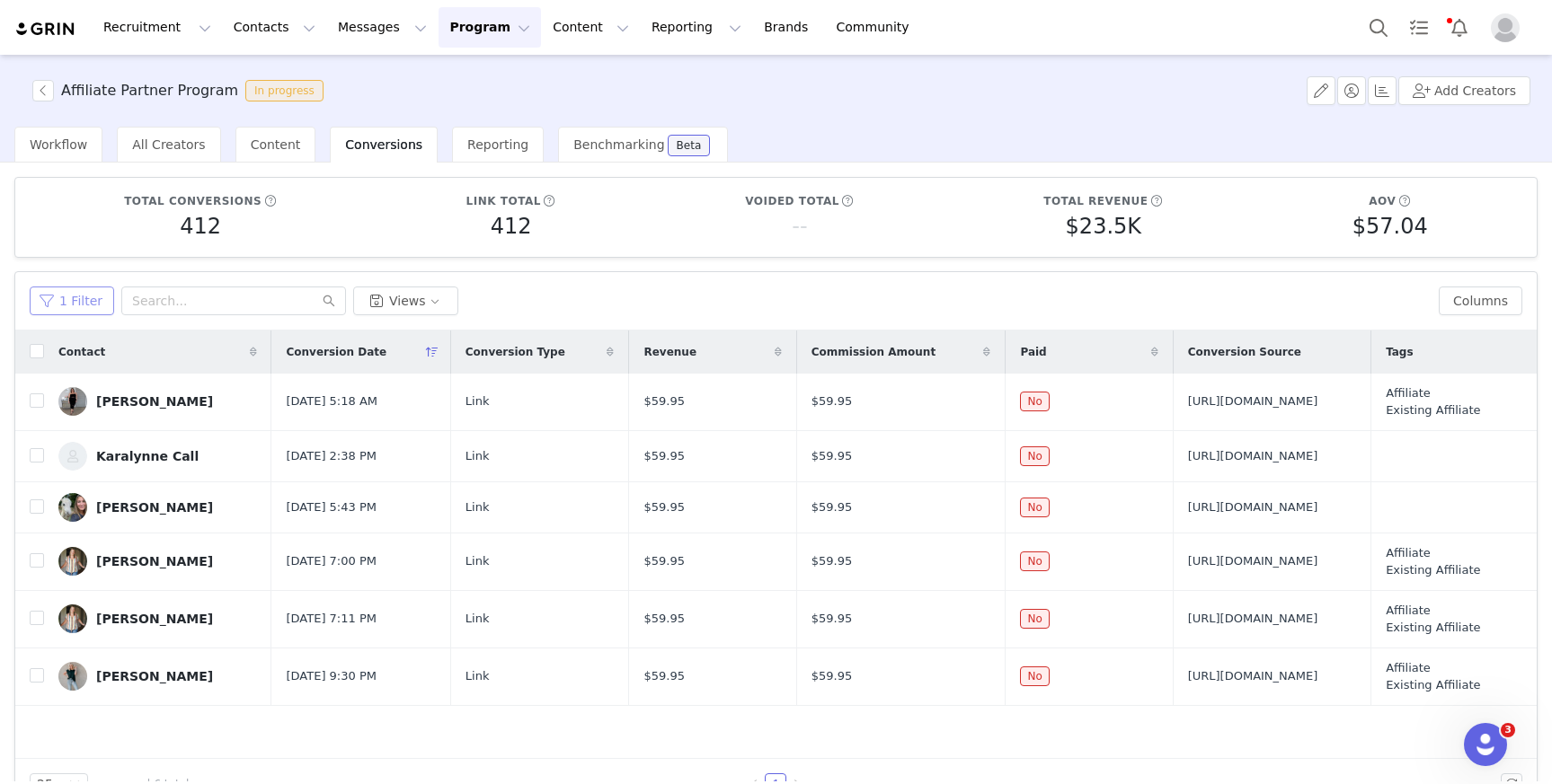
click at [58, 308] on button "1 Filter" at bounding box center [71, 302] width 85 height 29
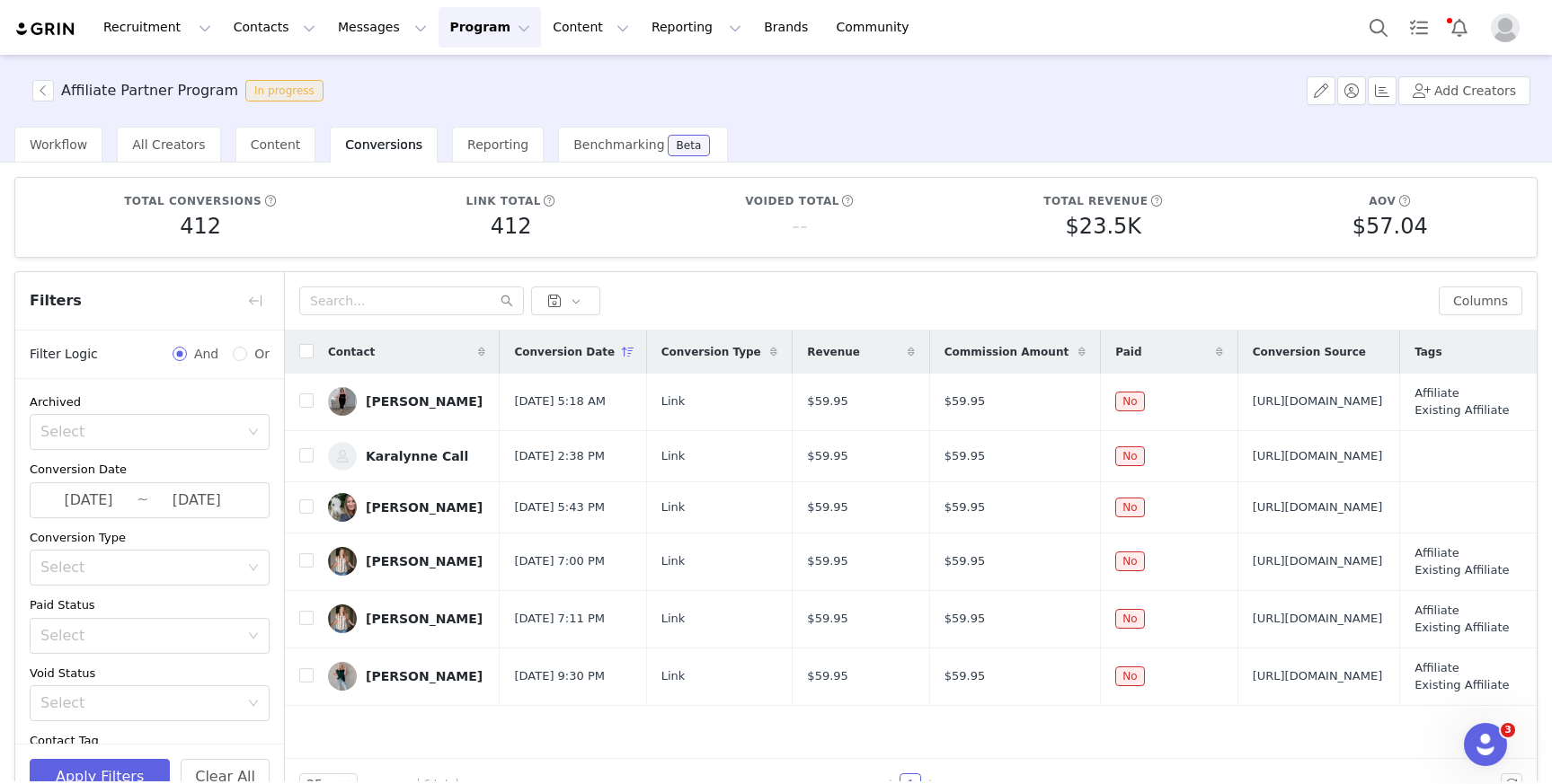
scroll to position [26, 0]
click at [159, 478] on input "2025-09-29" at bounding box center [196, 475] width 96 height 23
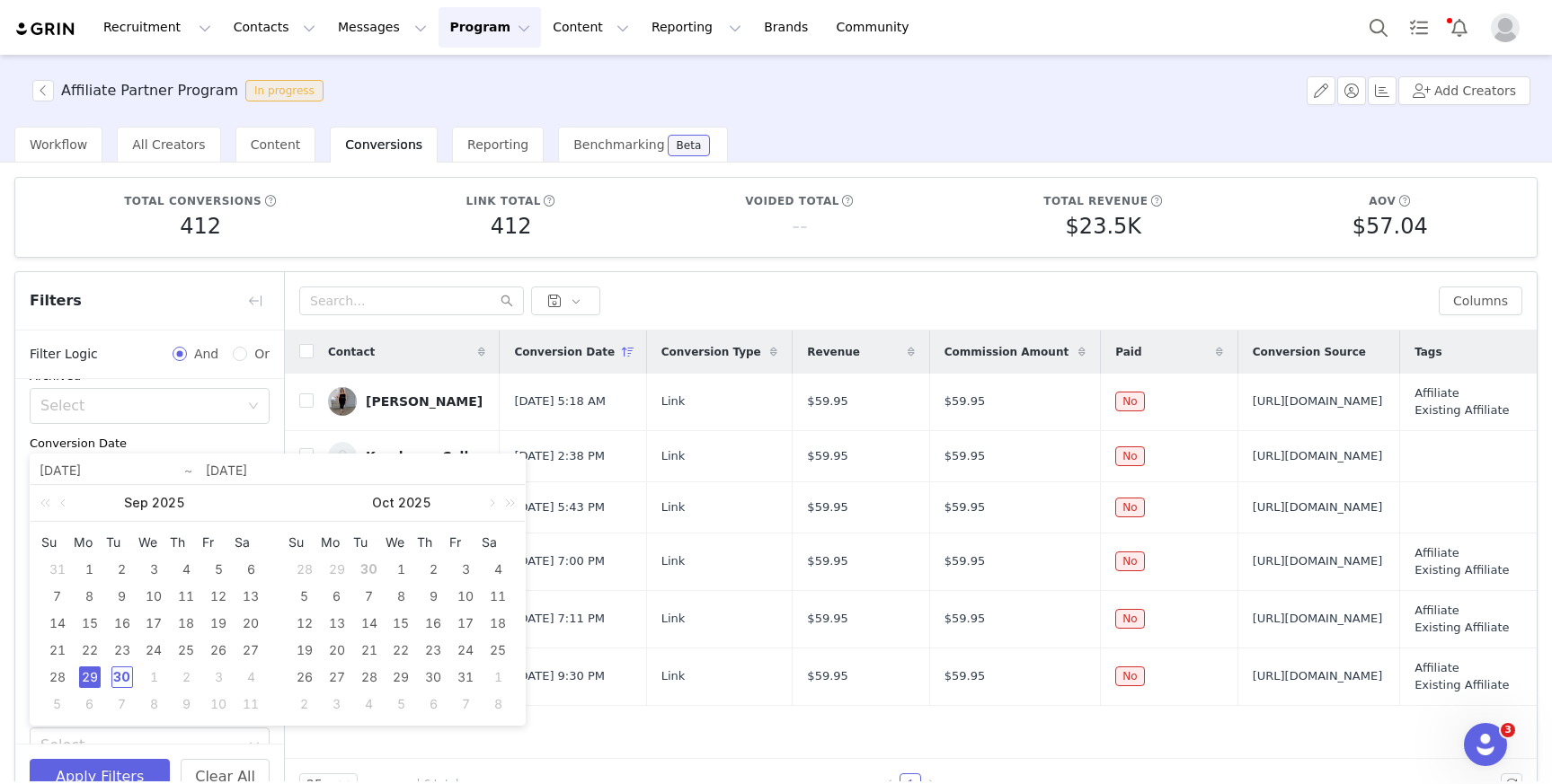
click at [124, 670] on div "30" at bounding box center [123, 677] width 21 height 21
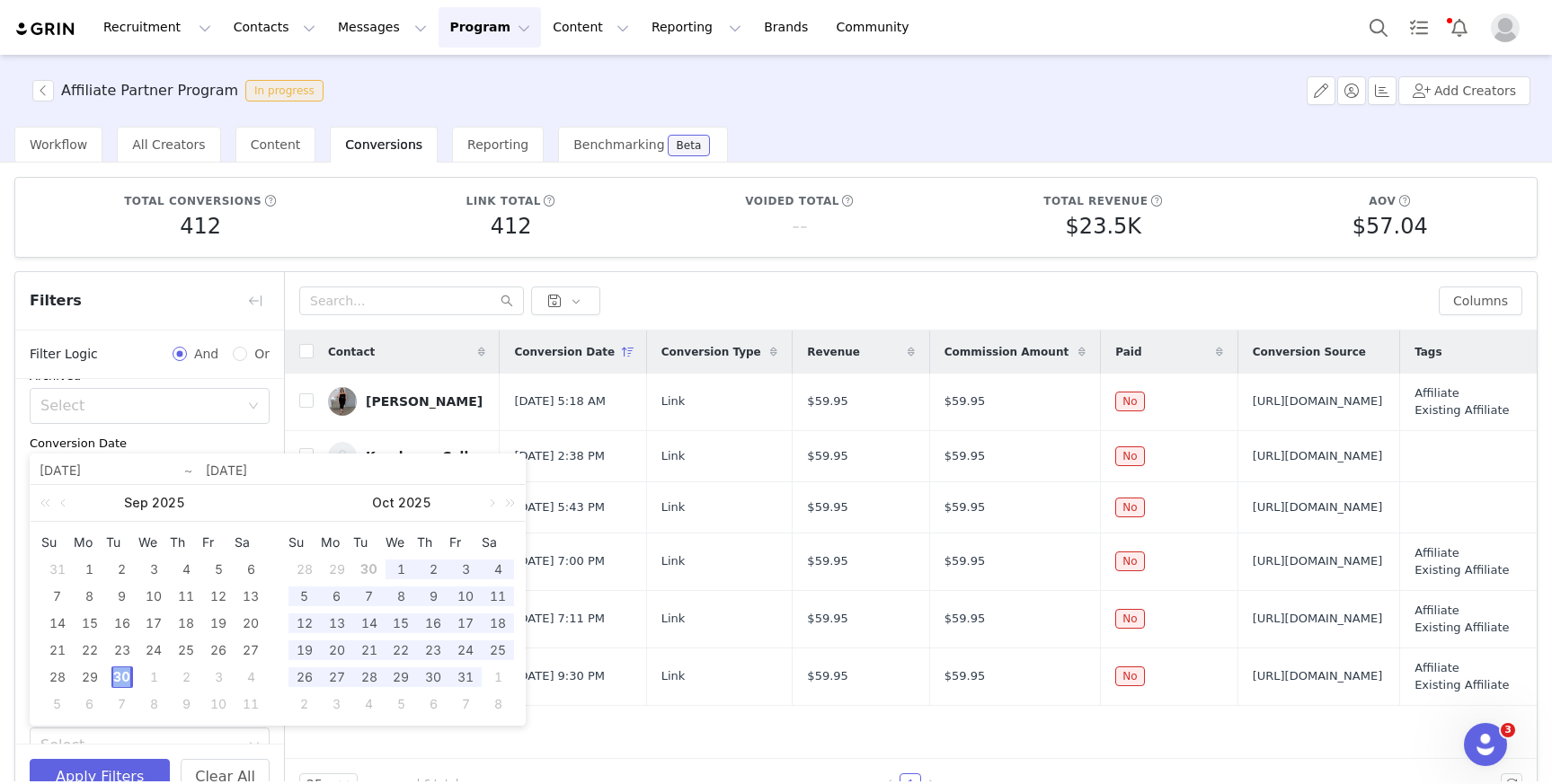
click at [124, 670] on div "30" at bounding box center [123, 677] width 21 height 21
type input "[DATE]"
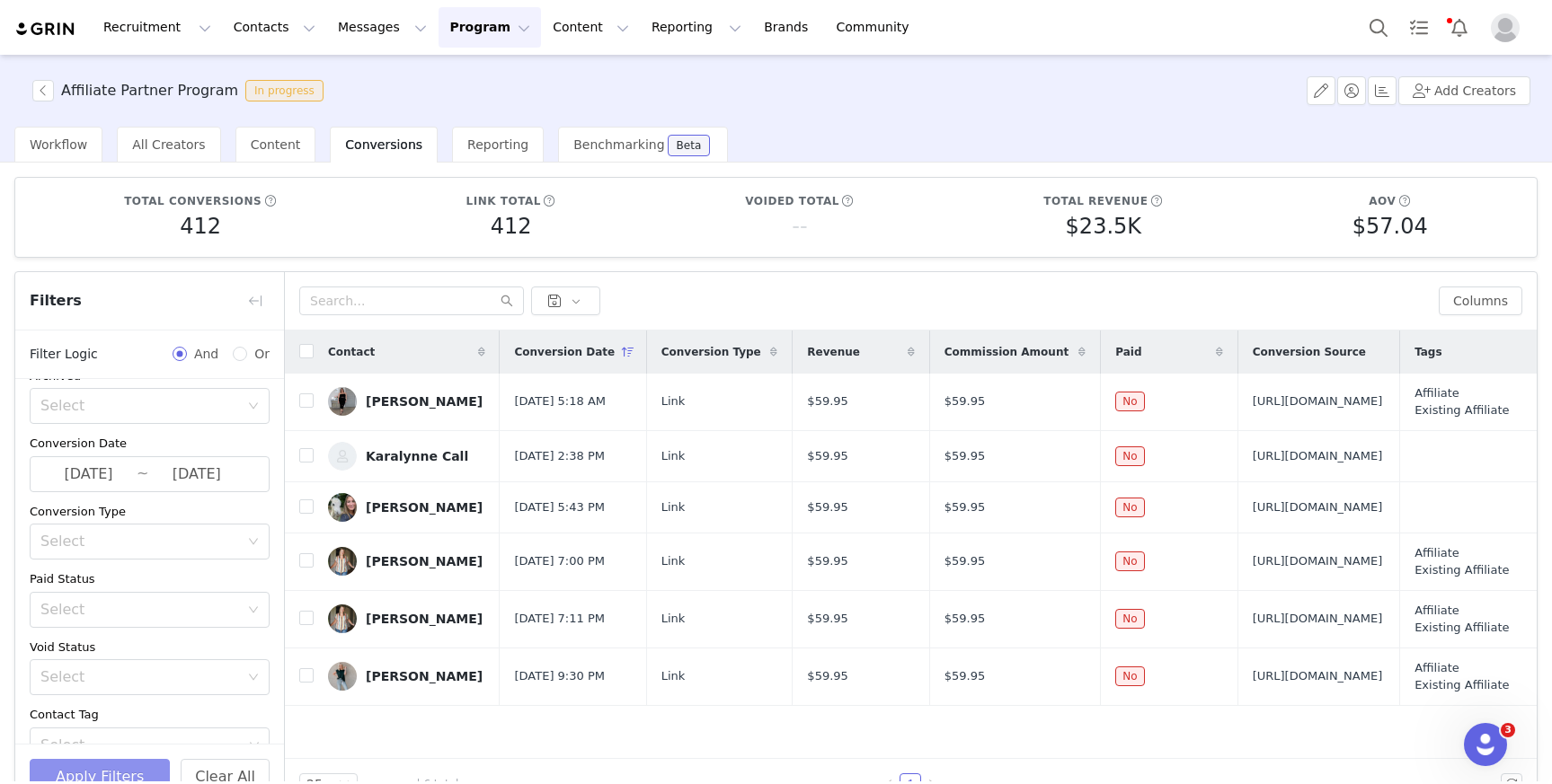
click at [133, 761] on button "Apply Filters" at bounding box center [99, 777] width 140 height 36
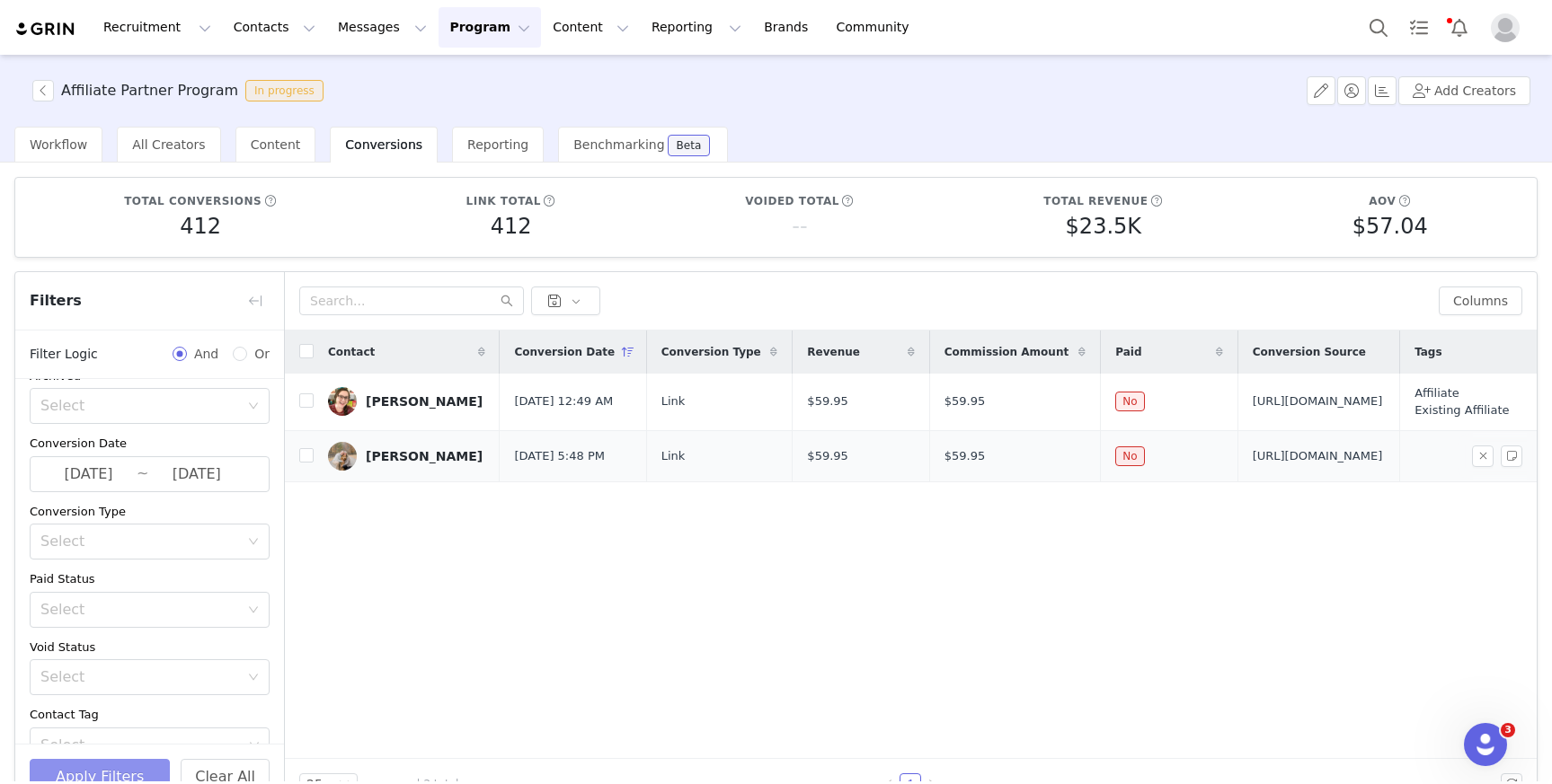
scroll to position [0, 0]
click at [68, 140] on span "Workflow" at bounding box center [57, 144] width 57 height 15
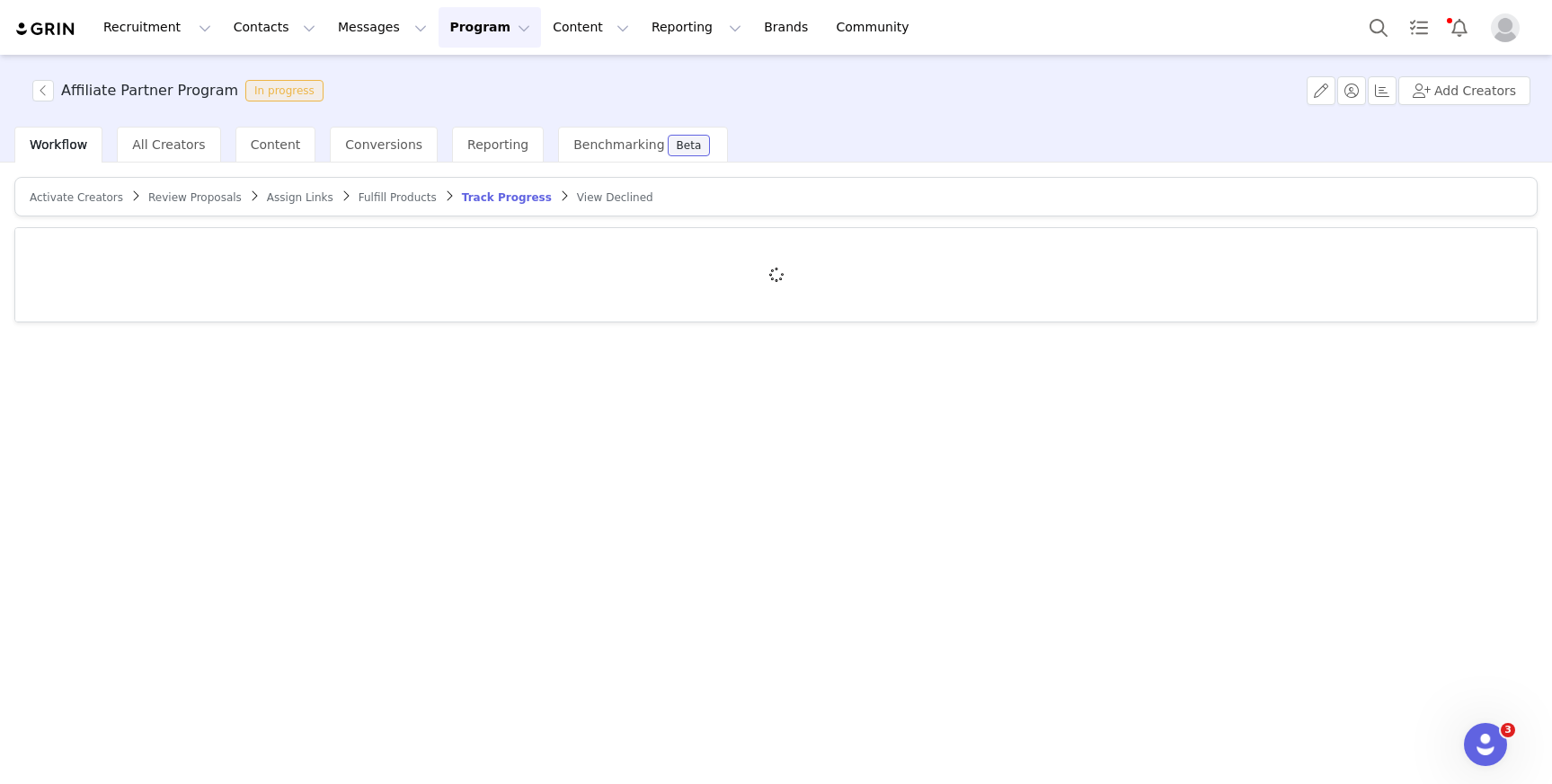
click at [178, 205] on article "Activate Creators Review Proposals Assign Links Fulfill Products Track Progress…" at bounding box center [776, 196] width 1524 height 40
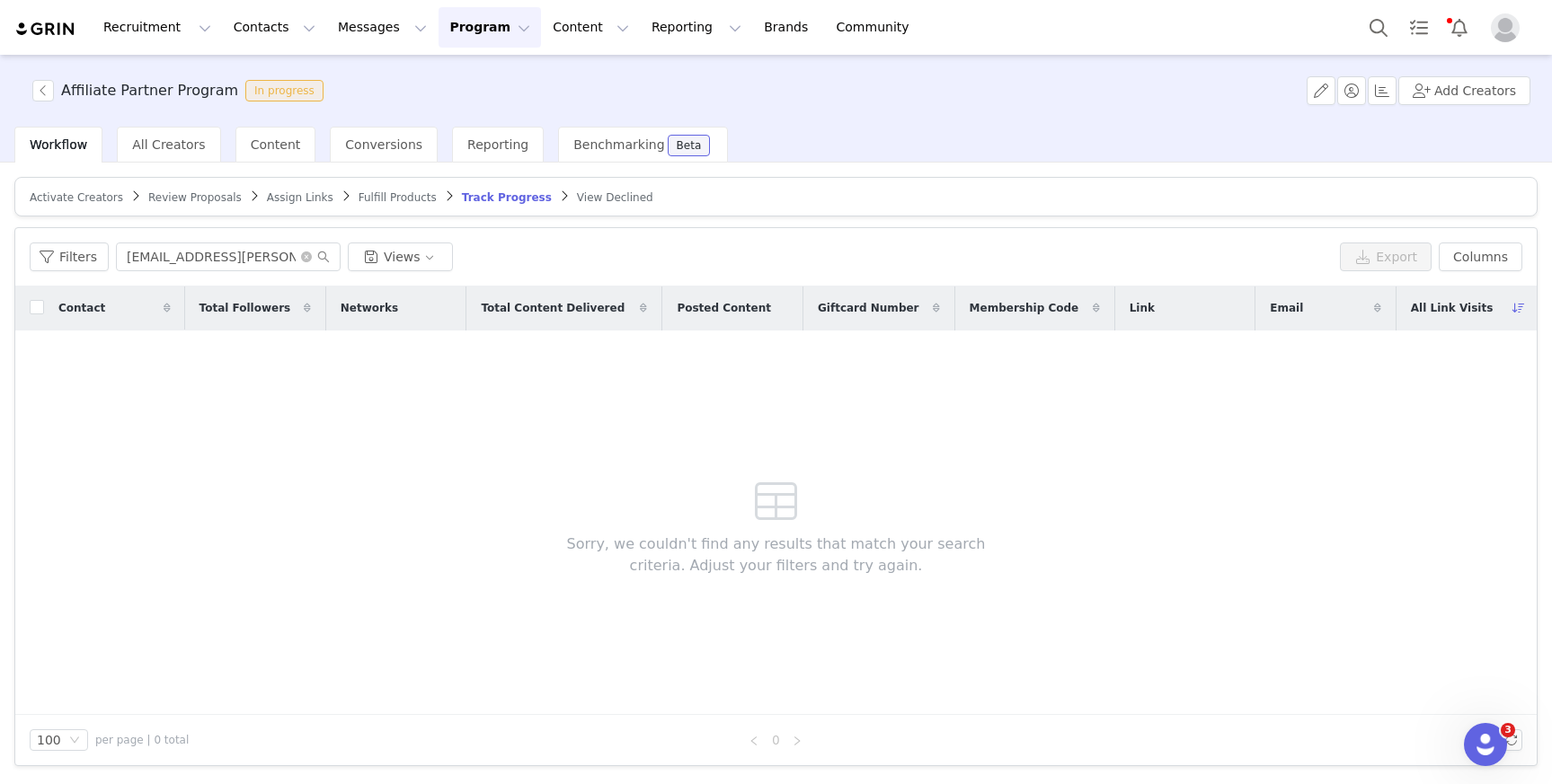
click at [97, 206] on article "Activate Creators Review Proposals Assign Links Fulfill Products Track Progress…" at bounding box center [776, 196] width 1524 height 40
click at [266, 251] on input "hana.martinez@ppmny.org" at bounding box center [228, 257] width 225 height 29
paste input "[PERSON_NAME][EMAIL_ADDRESS][DOMAIN_NAME]"
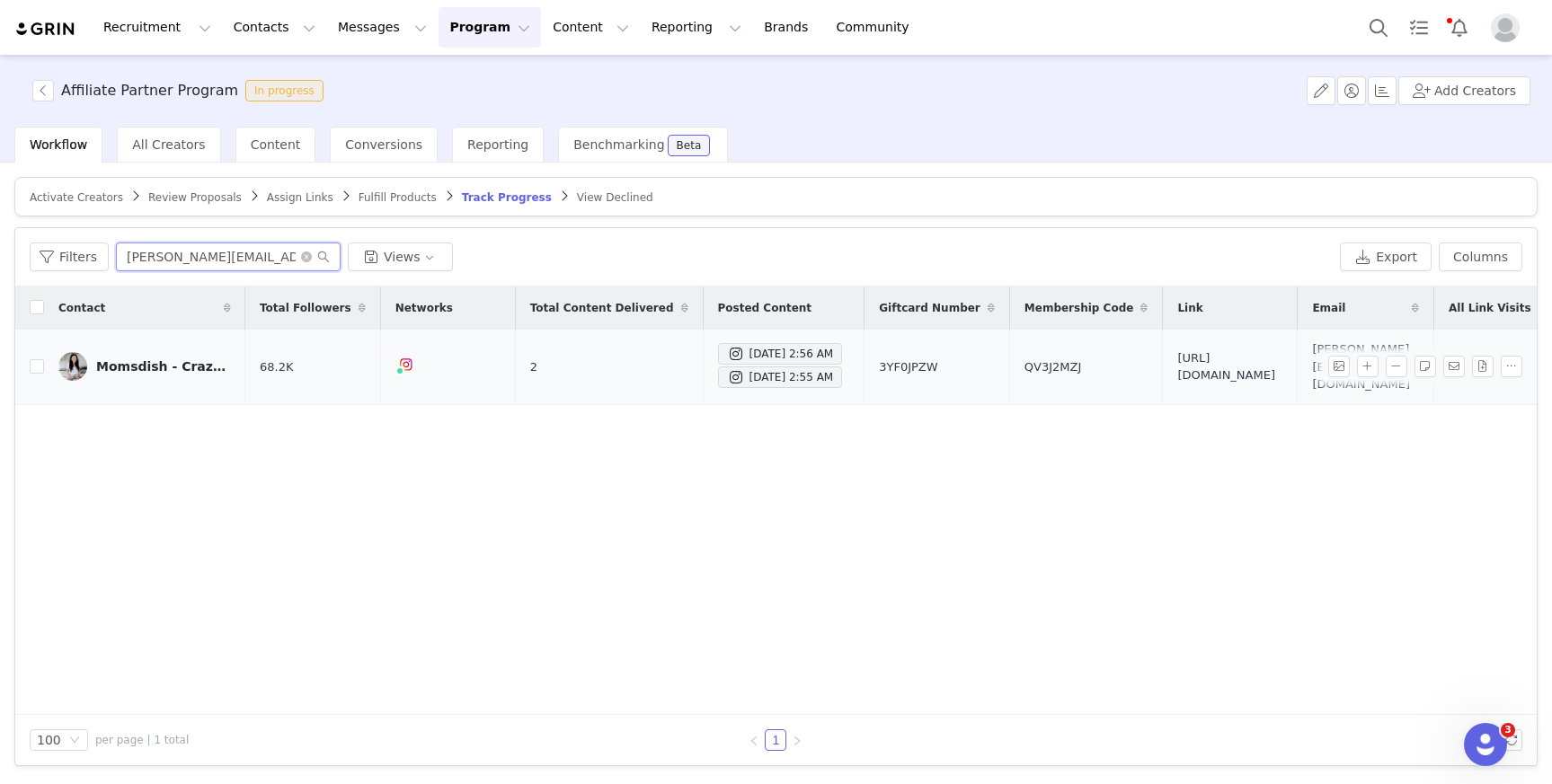
type input "[PERSON_NAME][EMAIL_ADDRESS][DOMAIN_NAME]"
click at [170, 371] on div "Momsdish - Crazy Easy Recipes" at bounding box center [163, 367] width 135 height 15
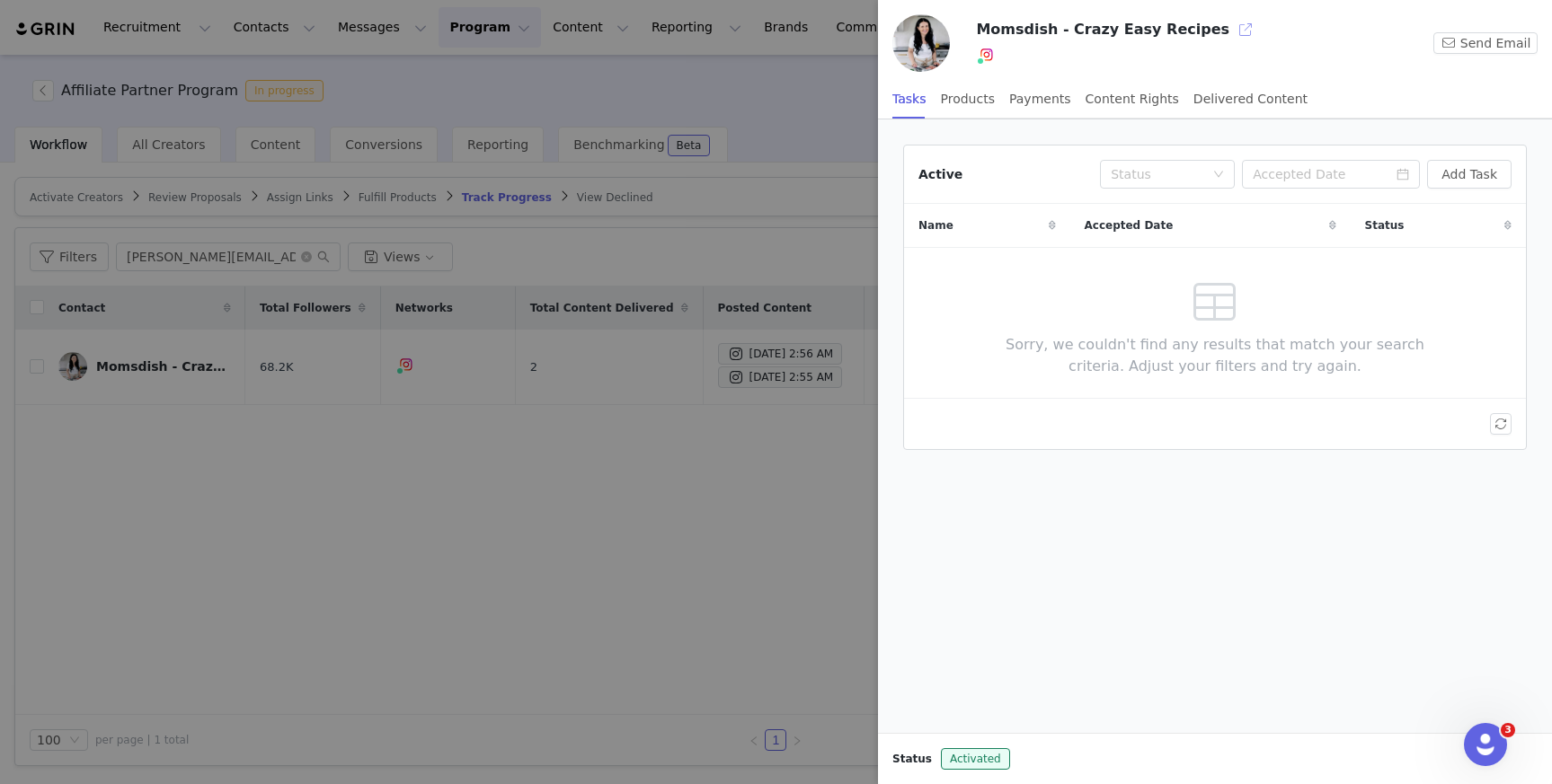
click at [1232, 29] on button "button" at bounding box center [1246, 30] width 29 height 29
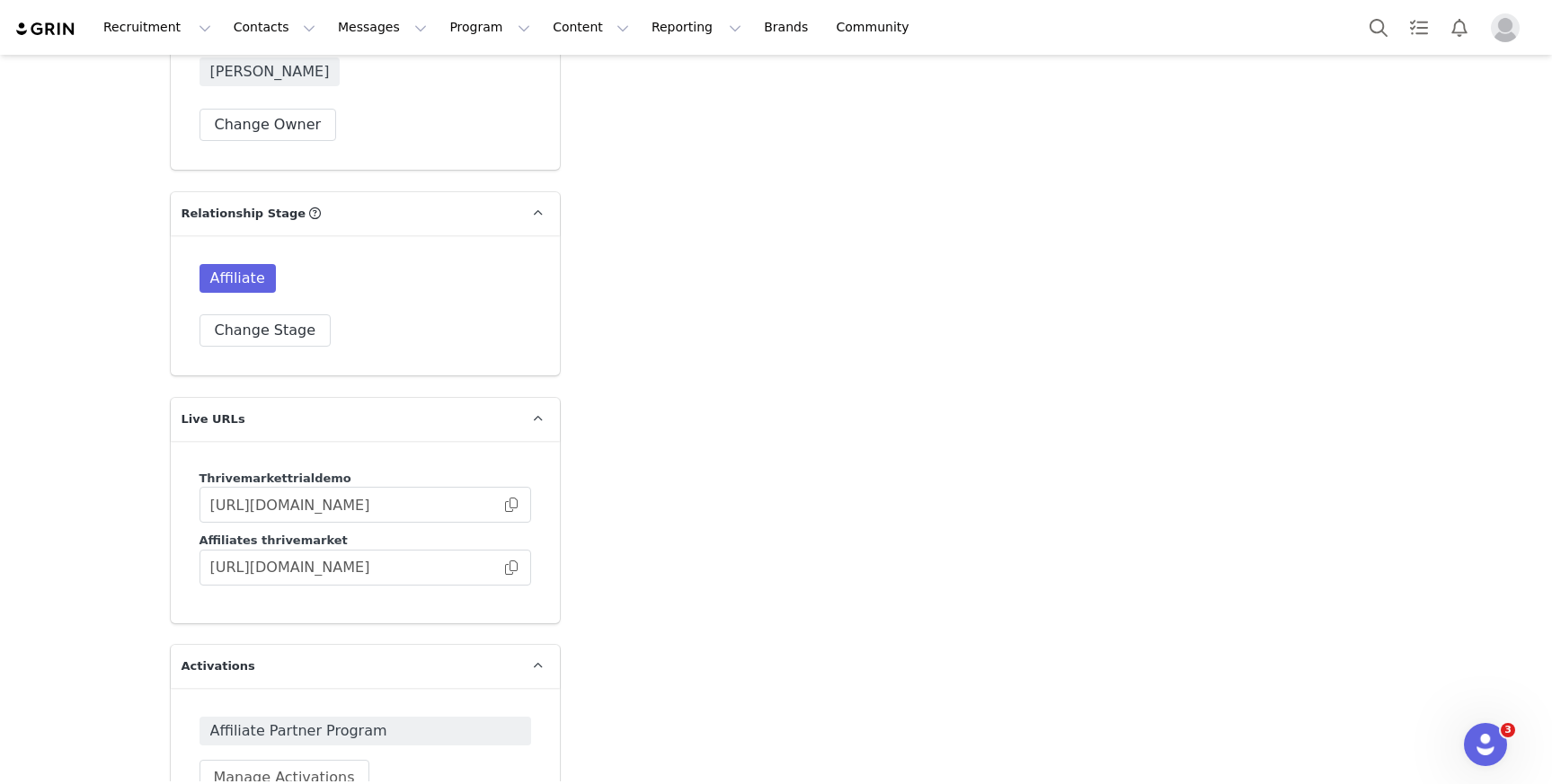
scroll to position [2976, 0]
click at [510, 506] on span at bounding box center [511, 506] width 18 height 0
click at [439, 26] on button "Program Program" at bounding box center [489, 27] width 102 height 41
click at [475, 79] on p "Activations" at bounding box center [459, 79] width 69 height 18
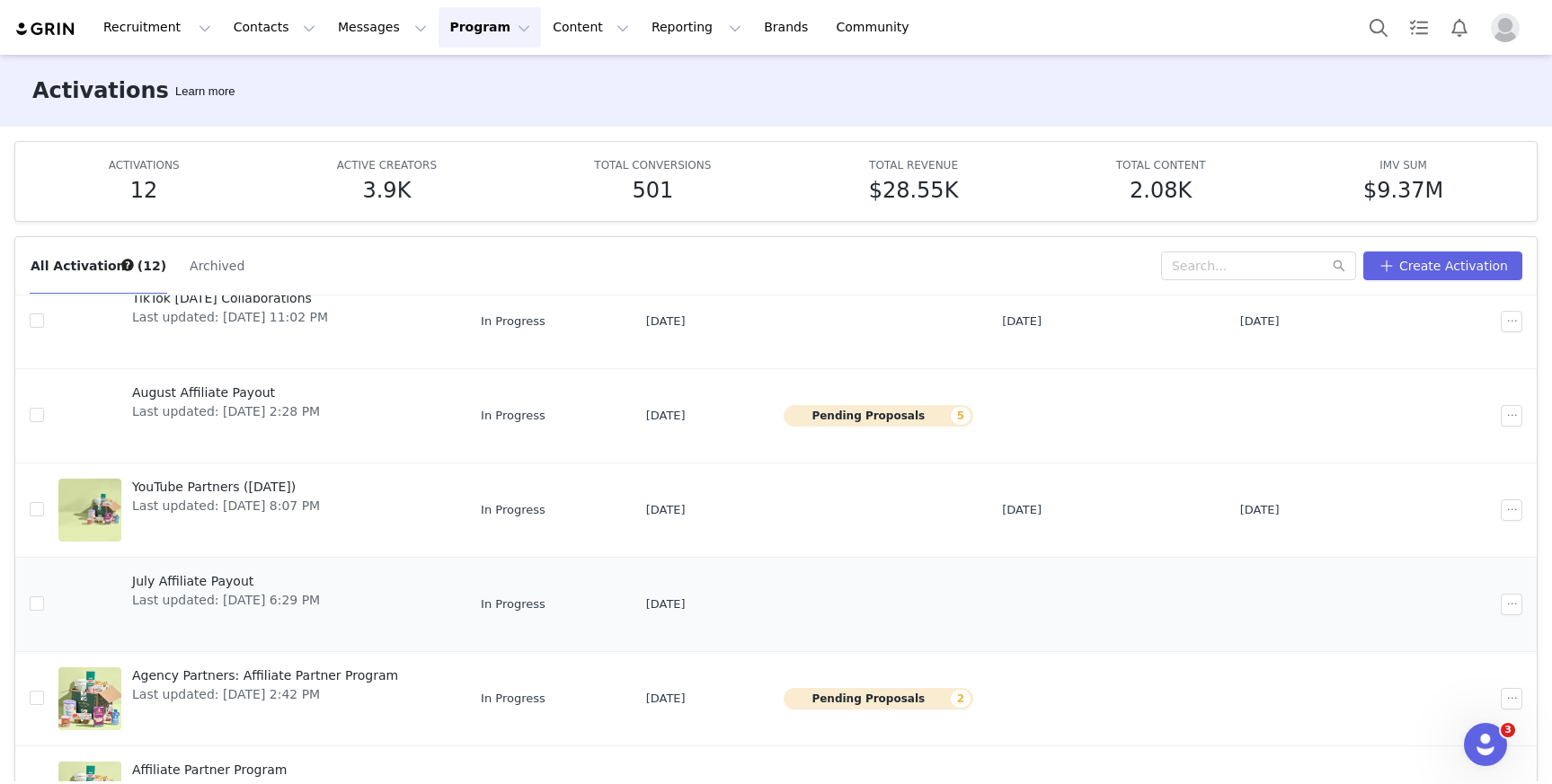
scroll to position [326, 0]
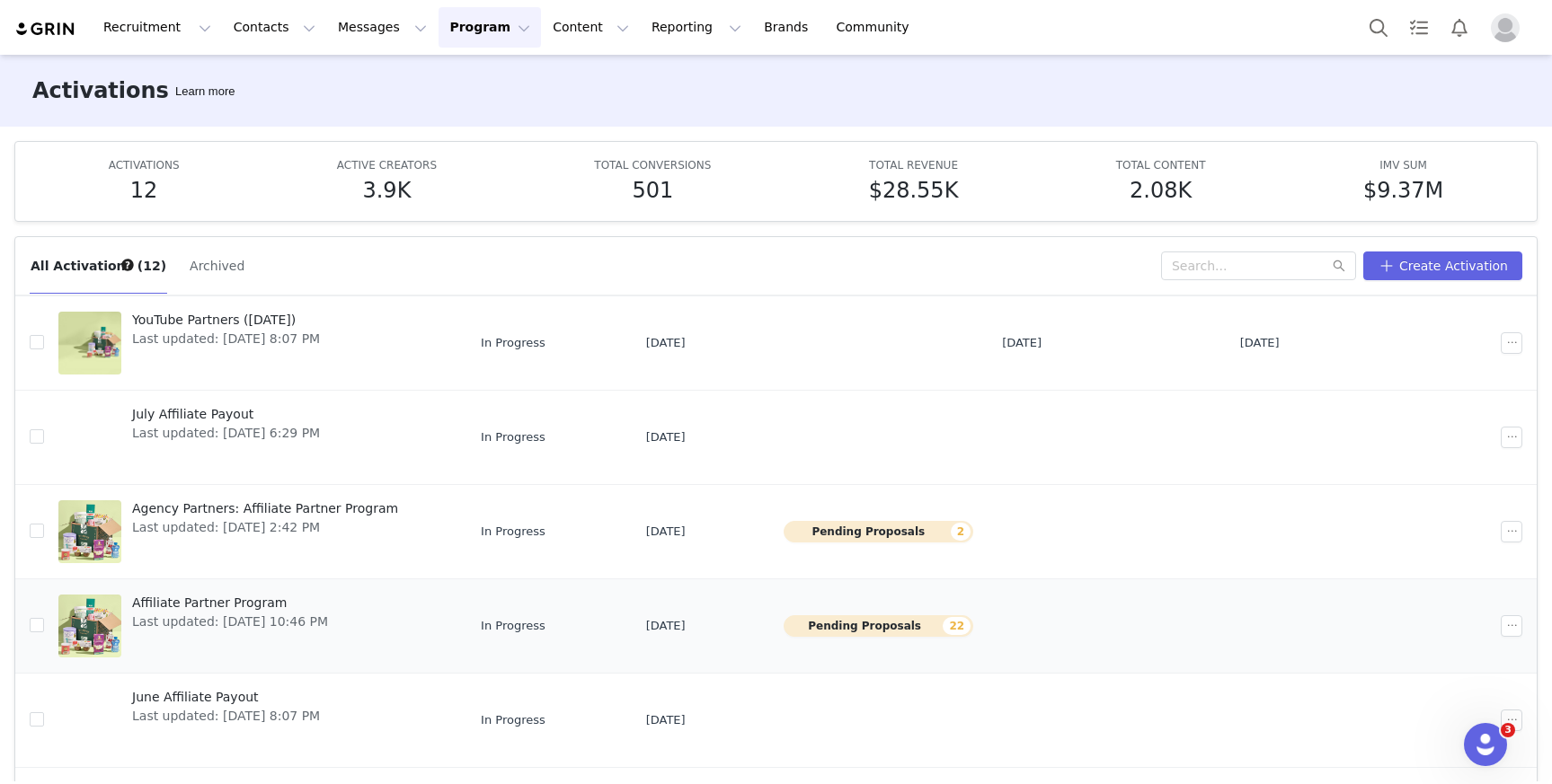
click at [241, 600] on span "Affiliate Partner Program" at bounding box center [230, 603] width 196 height 18
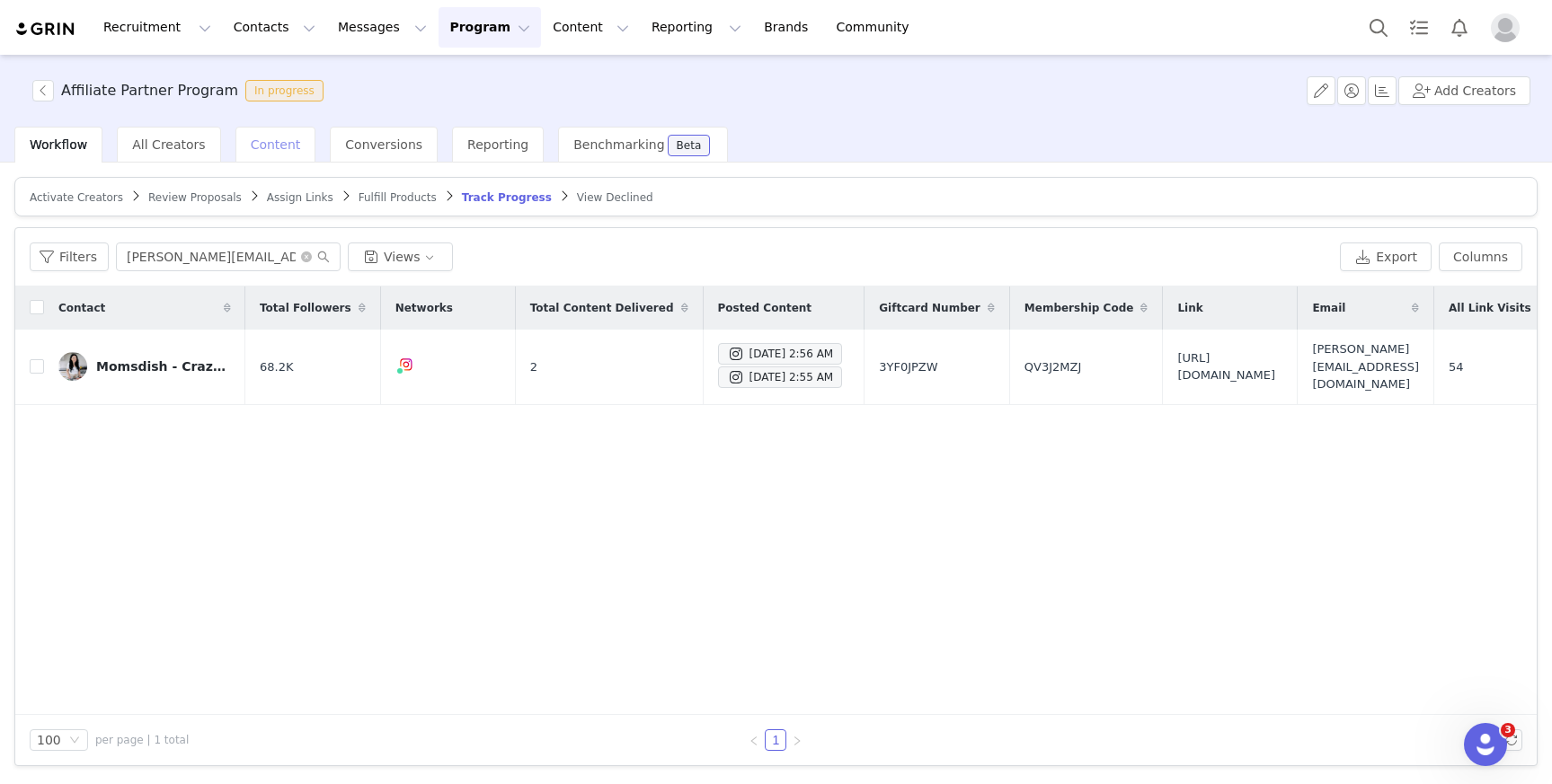
click at [273, 148] on span "Content" at bounding box center [276, 144] width 51 height 15
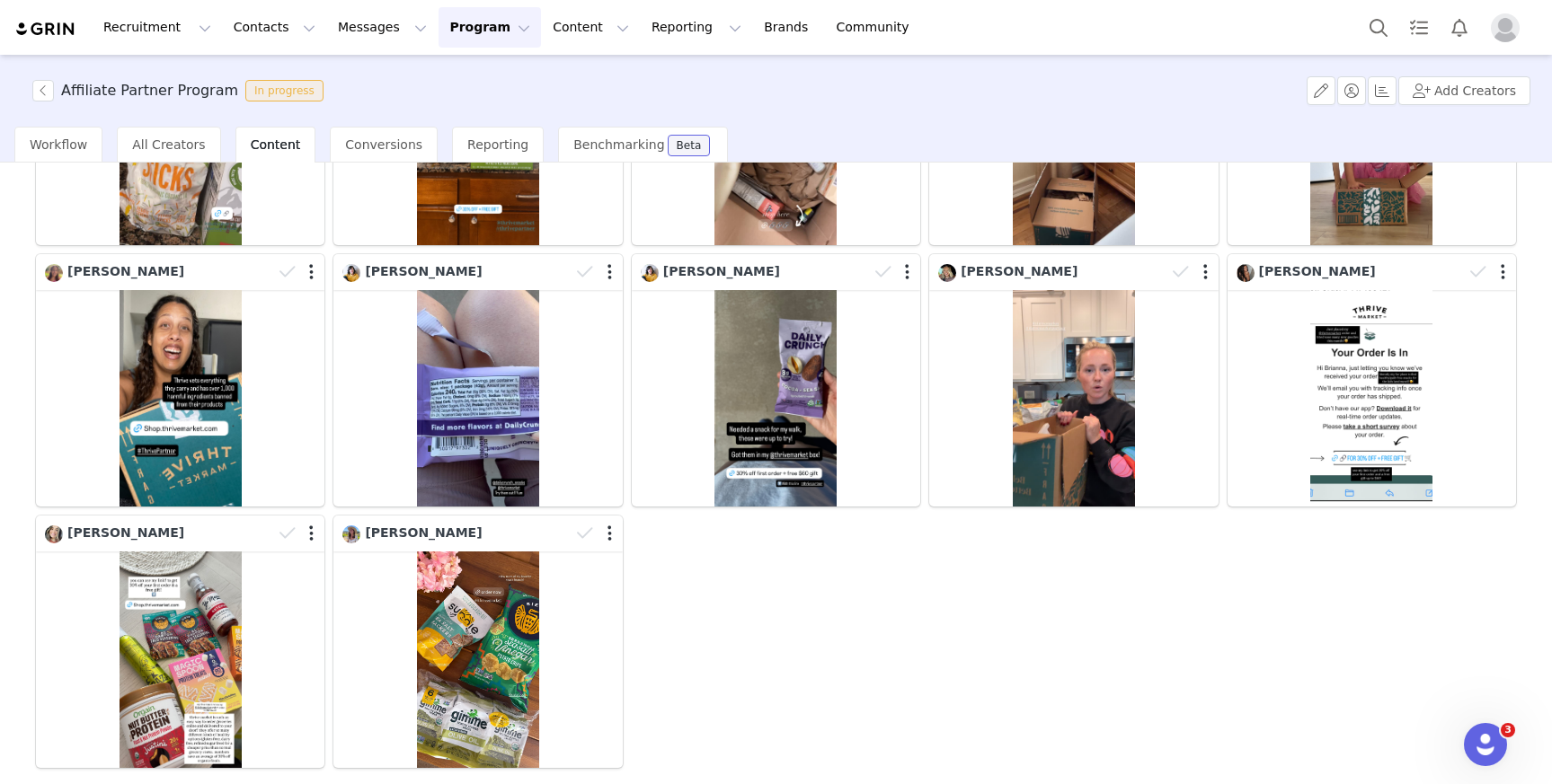
scroll to position [381, 0]
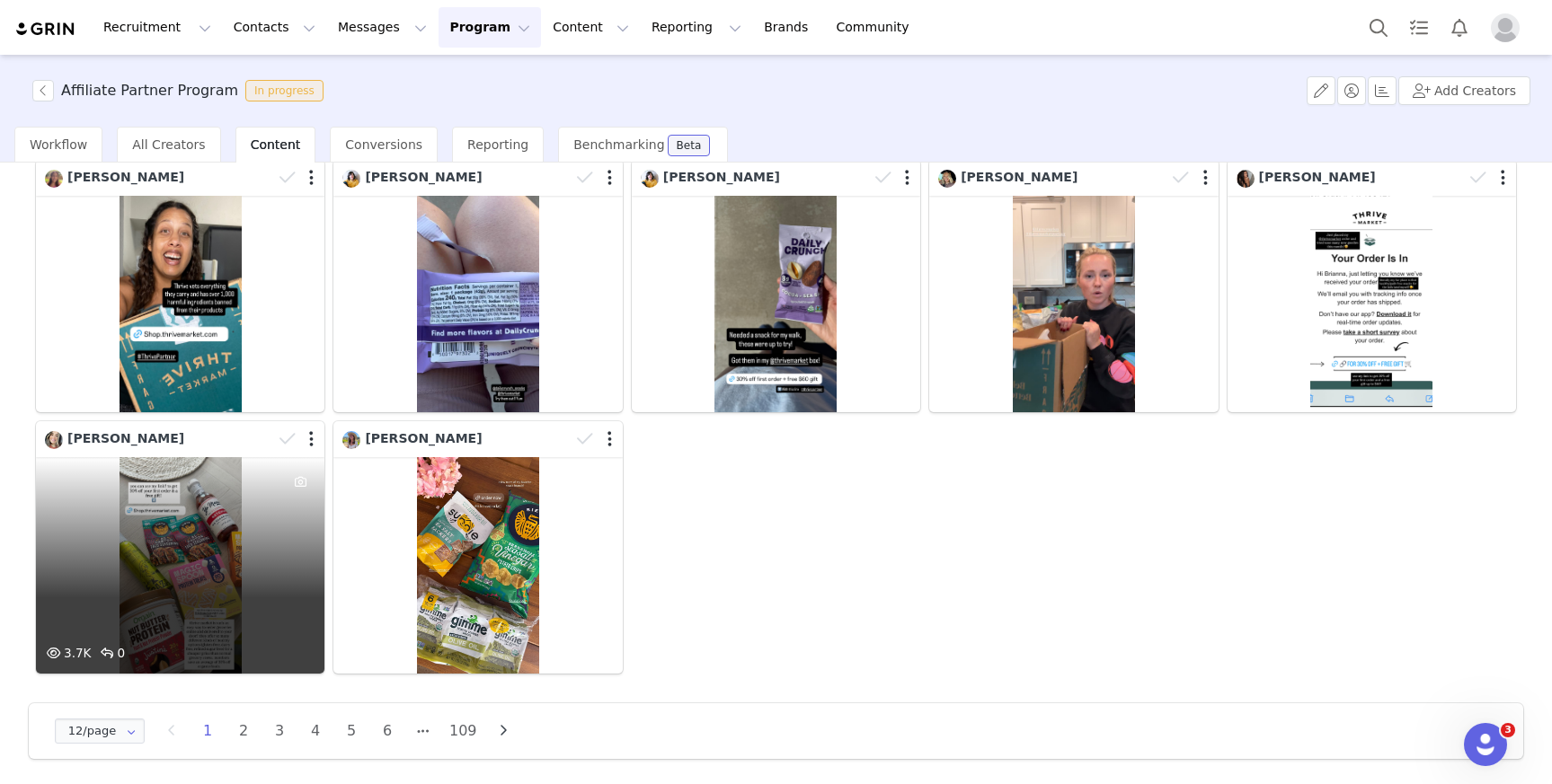
click at [100, 544] on div "3.7K 0" at bounding box center [180, 565] width 289 height 217
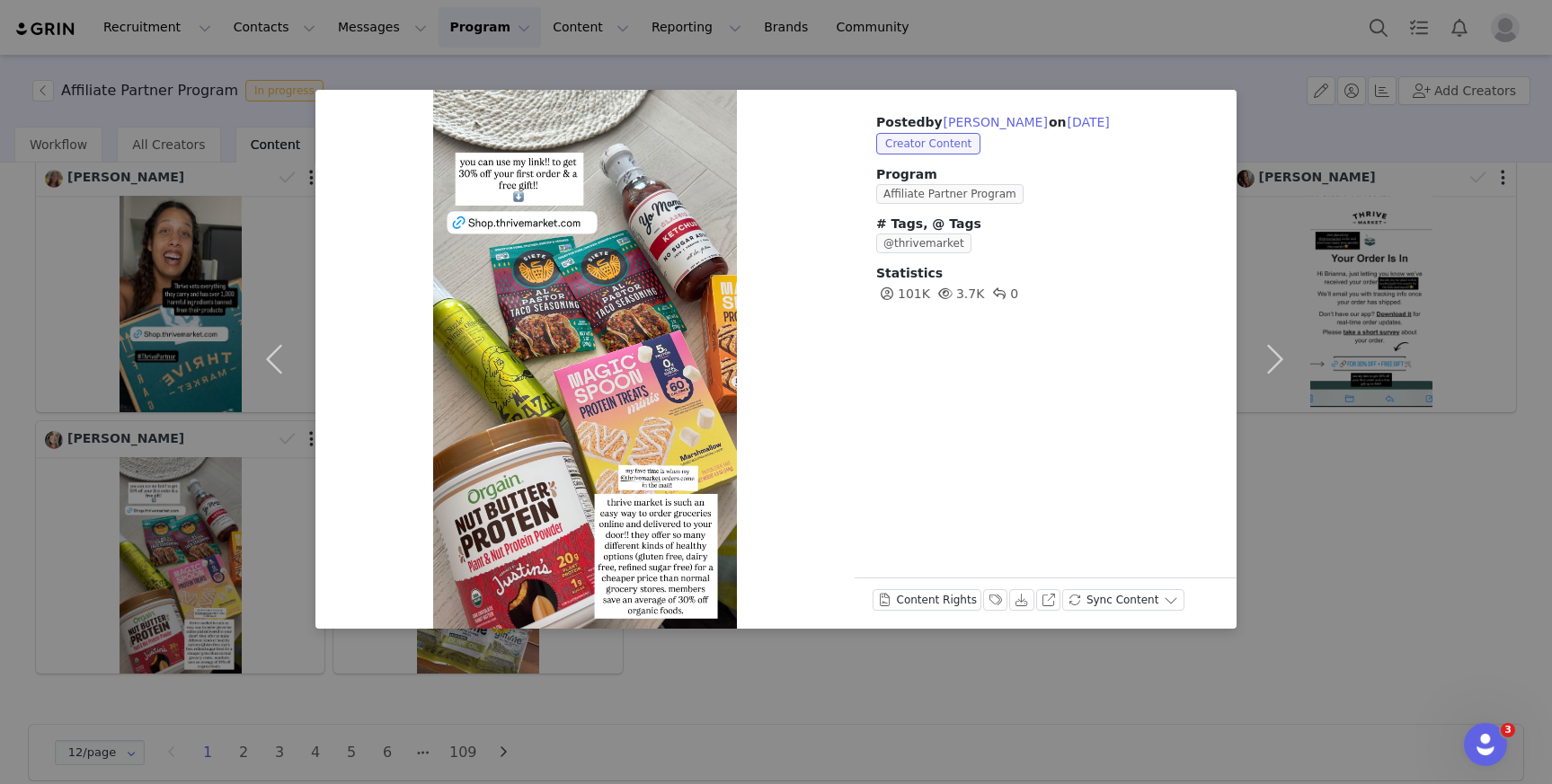
click at [1340, 658] on div "Posted by Meggin on Sep 29, 2025 Creator Content Program Affiliate Partner Prog…" at bounding box center [776, 392] width 1552 height 784
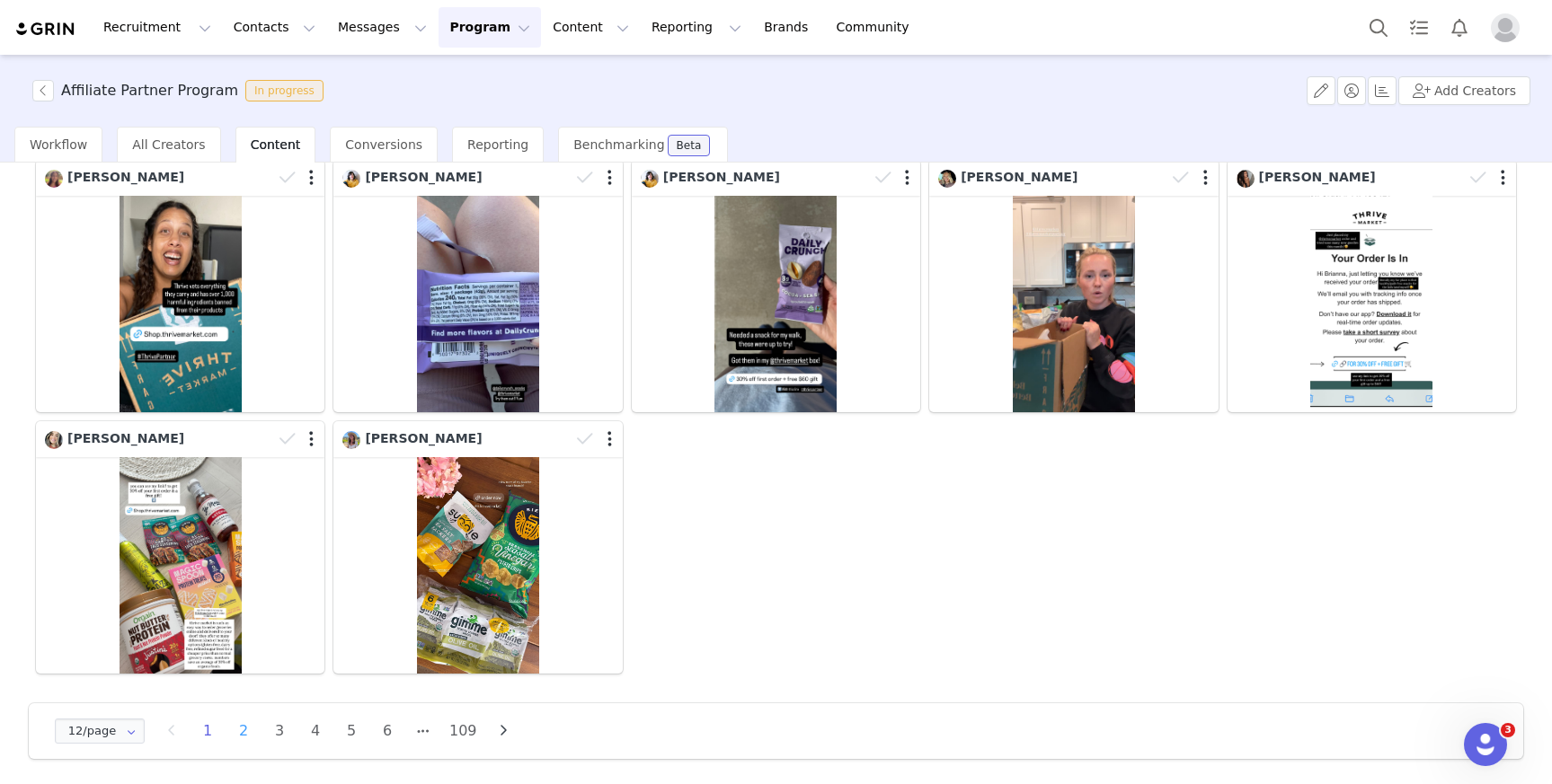
click at [238, 732] on li "2" at bounding box center [243, 731] width 27 height 25
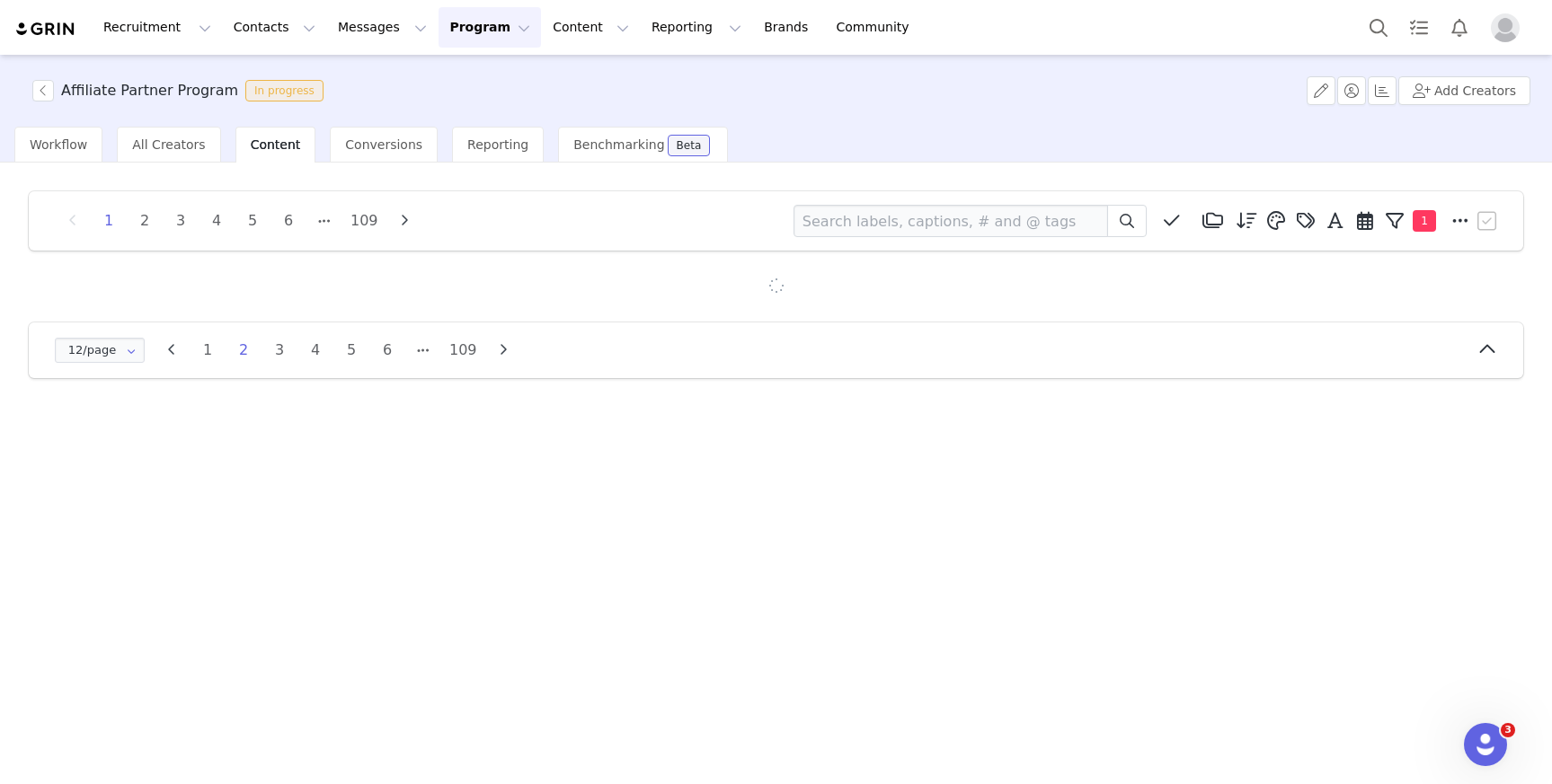
scroll to position [0, 0]
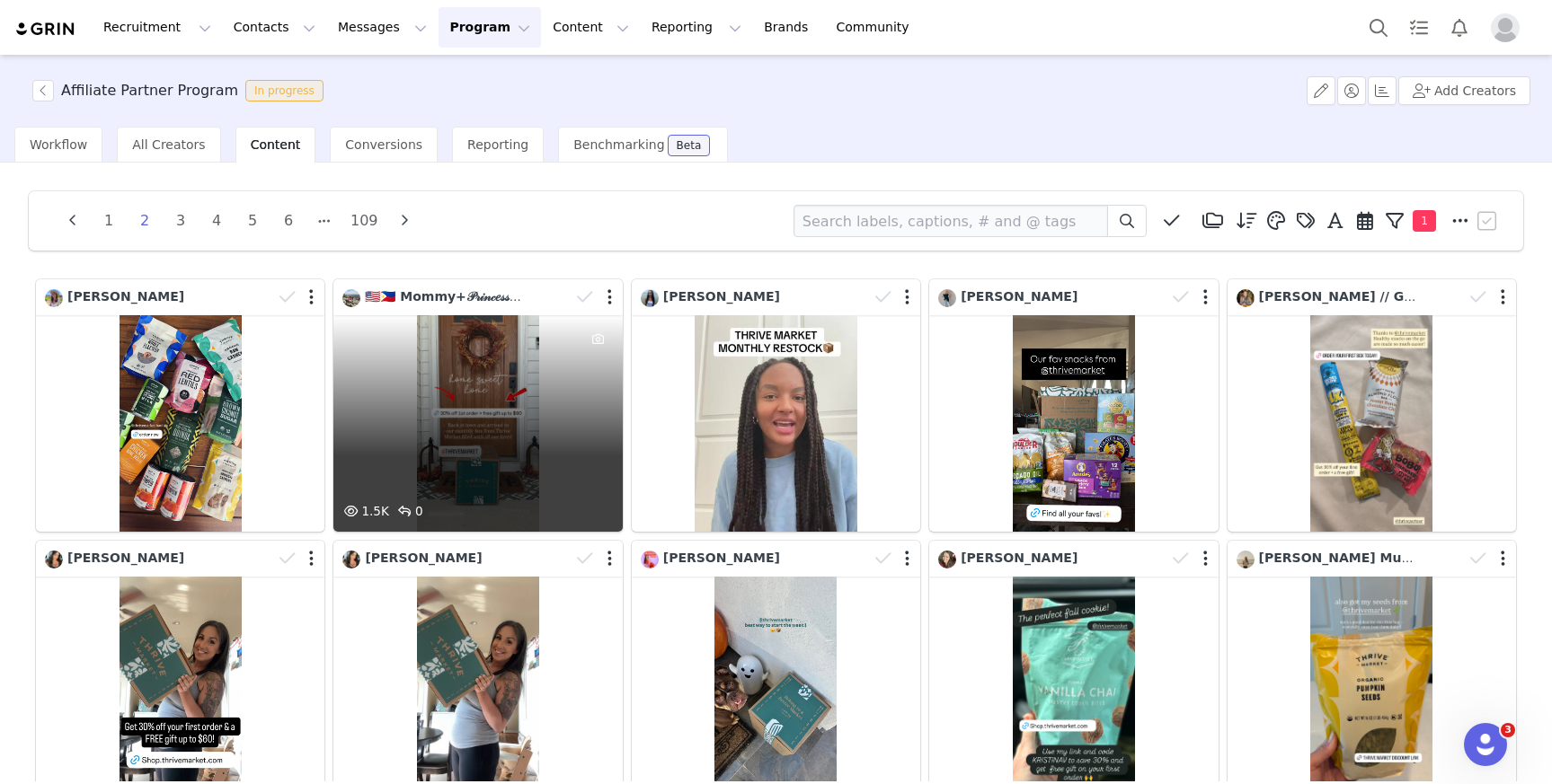
click at [420, 427] on div "1.5K 0" at bounding box center [478, 423] width 289 height 217
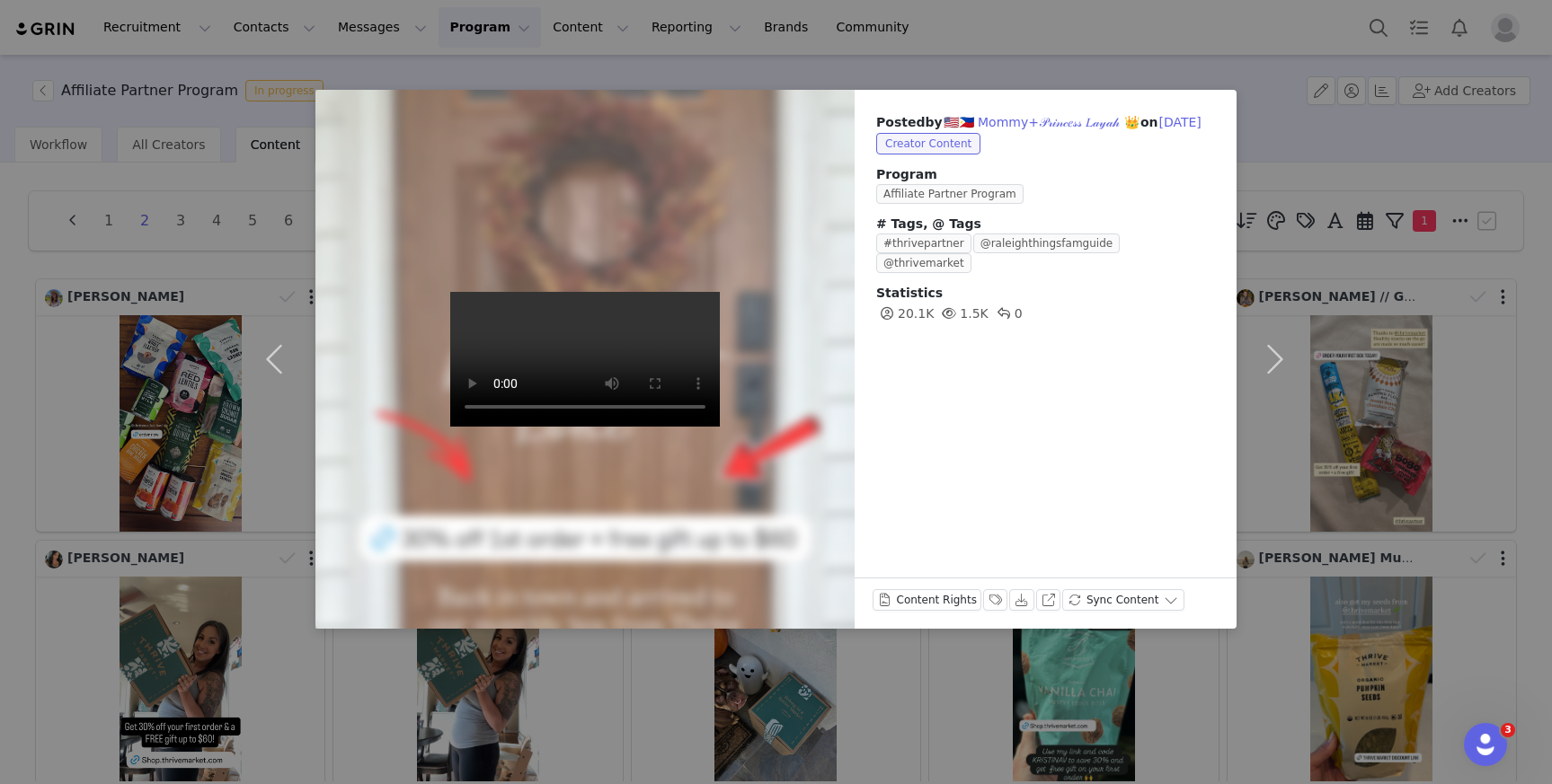
click at [1442, 470] on div "Posted by 🇺🇸🇵🇭 Mommy+𝒫𝓇𝒾𝓃𝒸𝑒𝓈𝓈 𝐿𝒶𝓎𝒶𝒽 👑 on Sep 29, 2025 Creator Content Program A…" at bounding box center [776, 392] width 1552 height 784
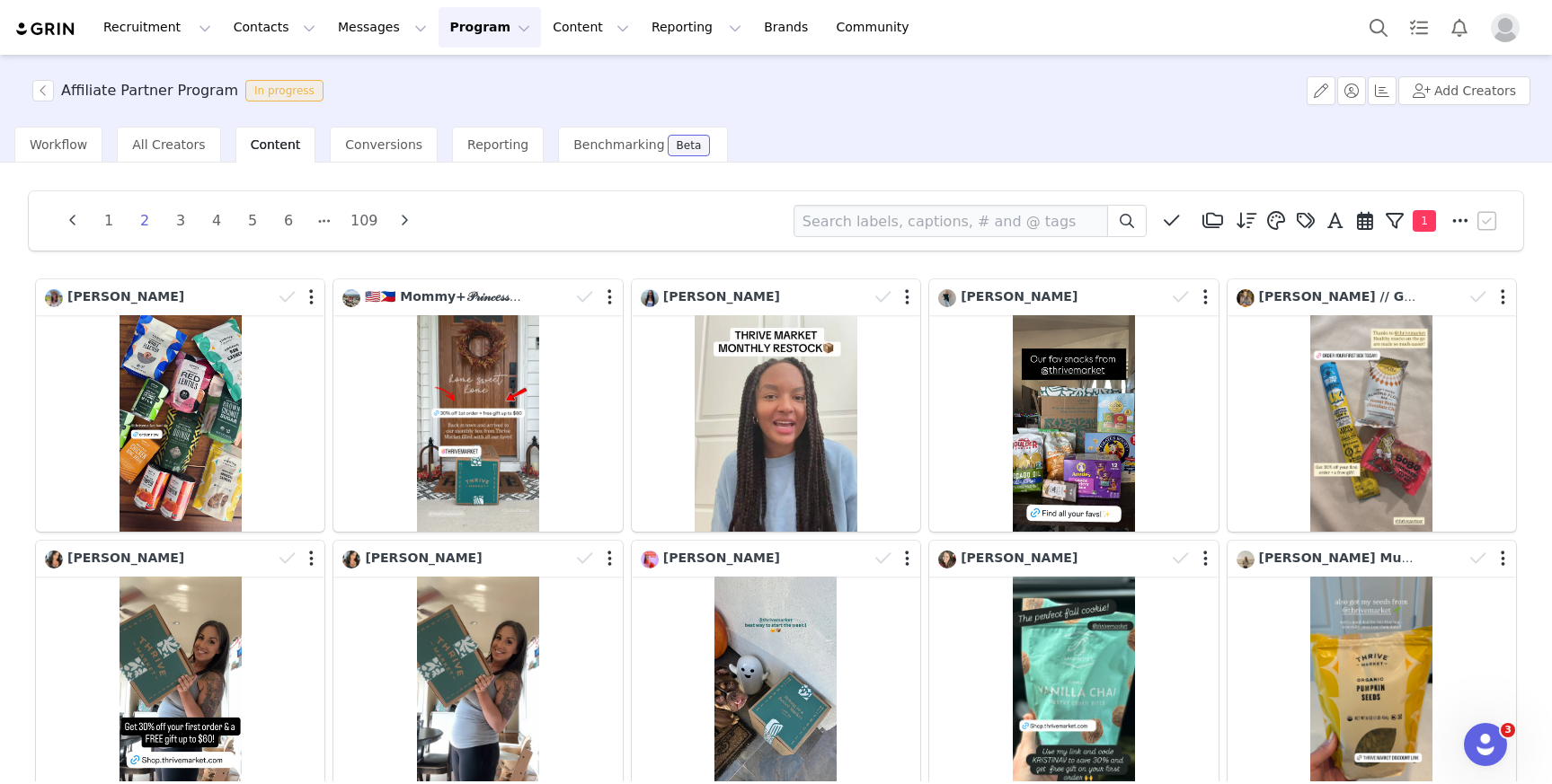
click at [1513, 513] on div "1 2 3 4 5 6 109 Media Library (0) IG (0) New Folder Edit Folders Descending ord…" at bounding box center [776, 665] width 1524 height 978
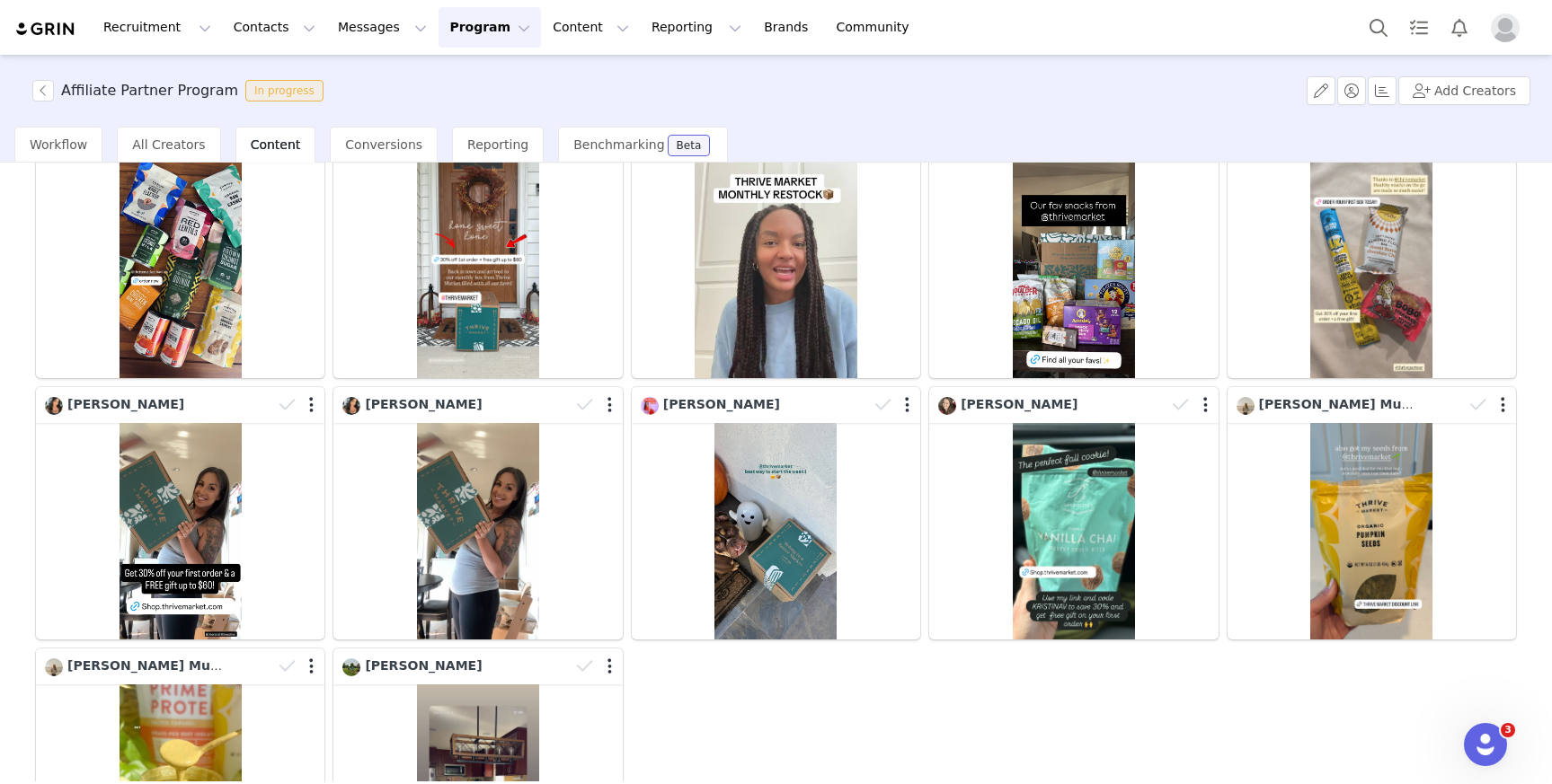
scroll to position [381, 0]
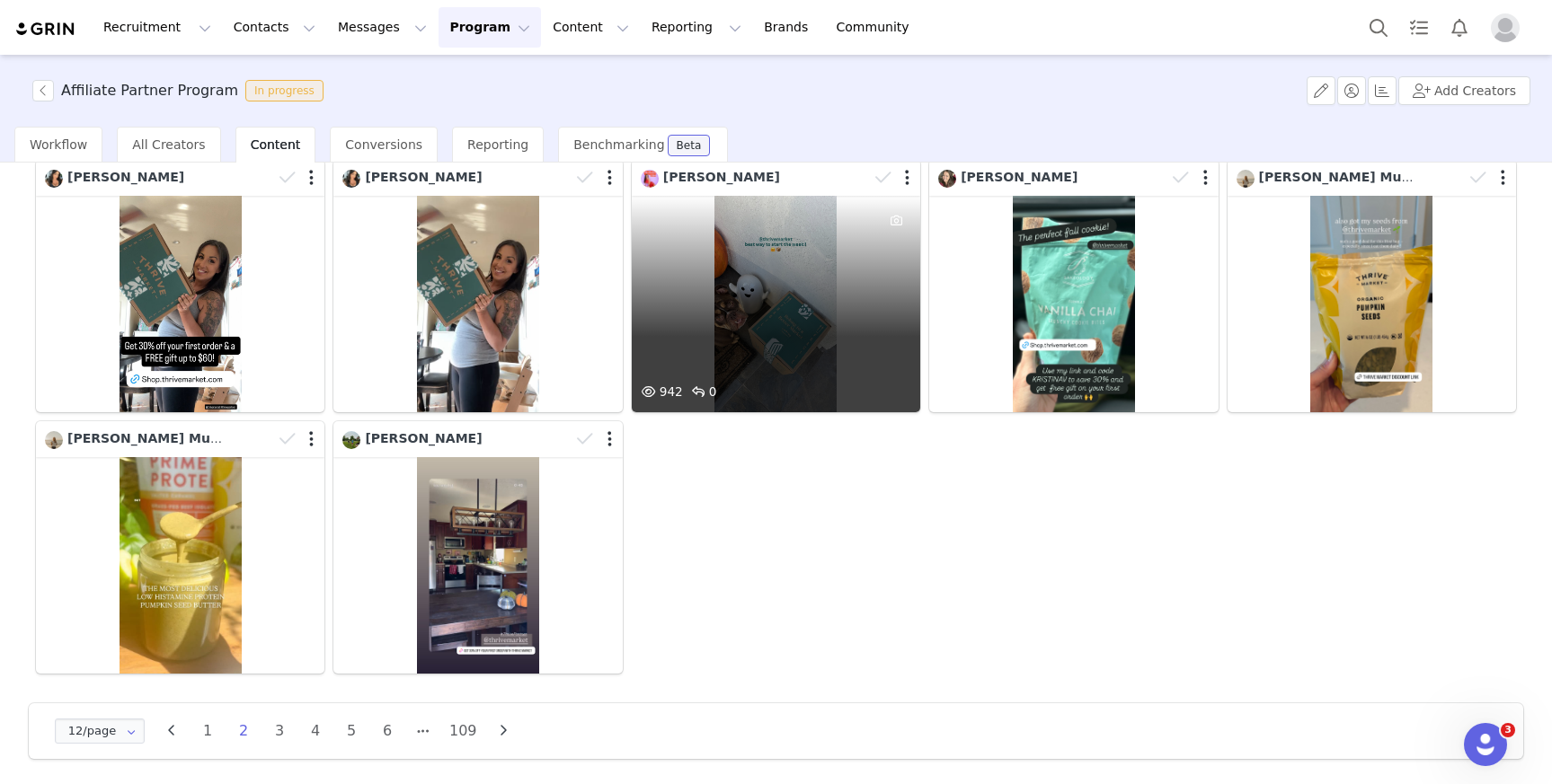
click at [835, 358] on div "942 0" at bounding box center [776, 303] width 289 height 217
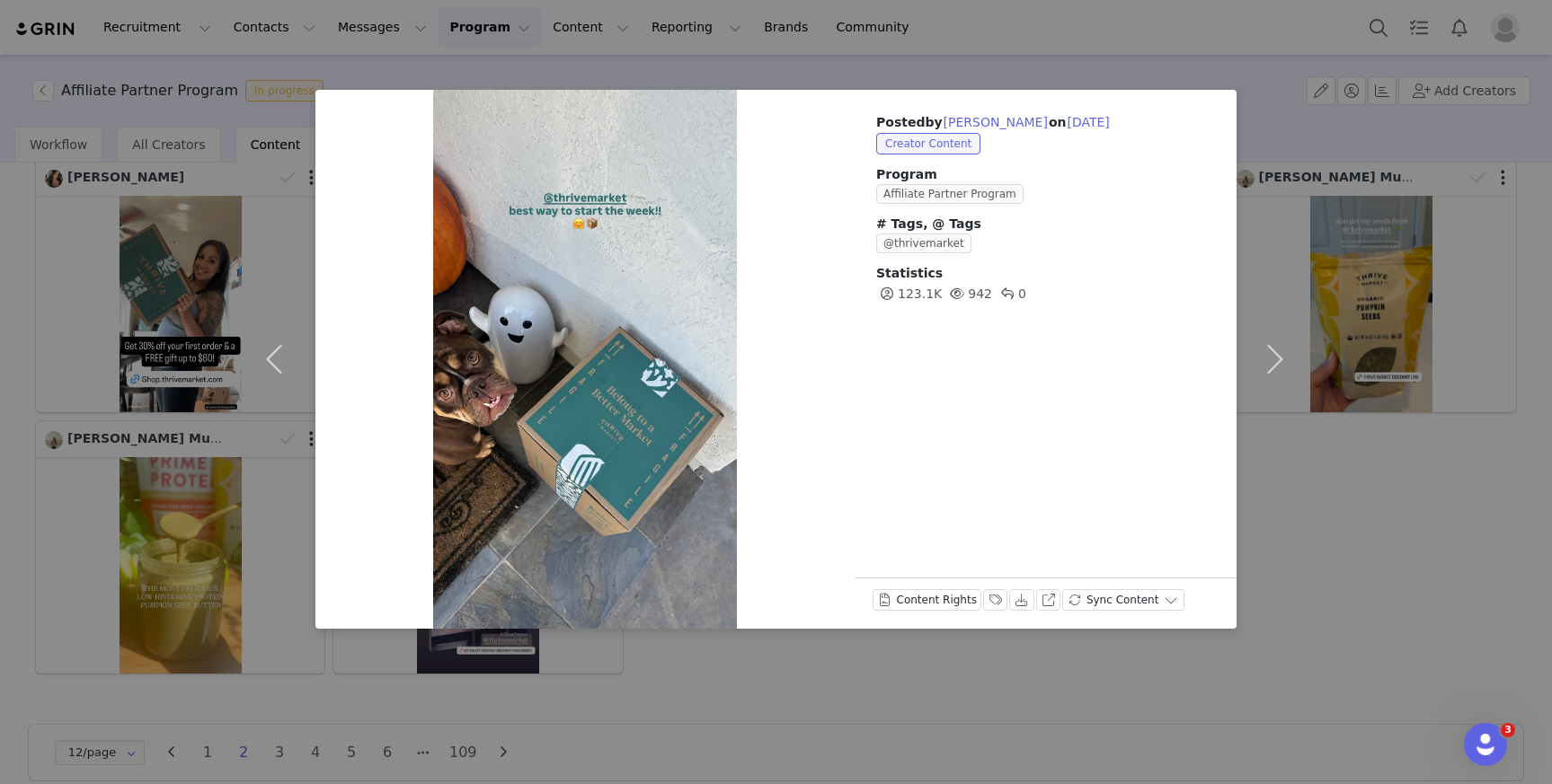
click at [1475, 548] on div "Posted by Jacqueline Monroe Segall on Sep 29, 2025 Creator Content Program Affi…" at bounding box center [776, 392] width 1552 height 784
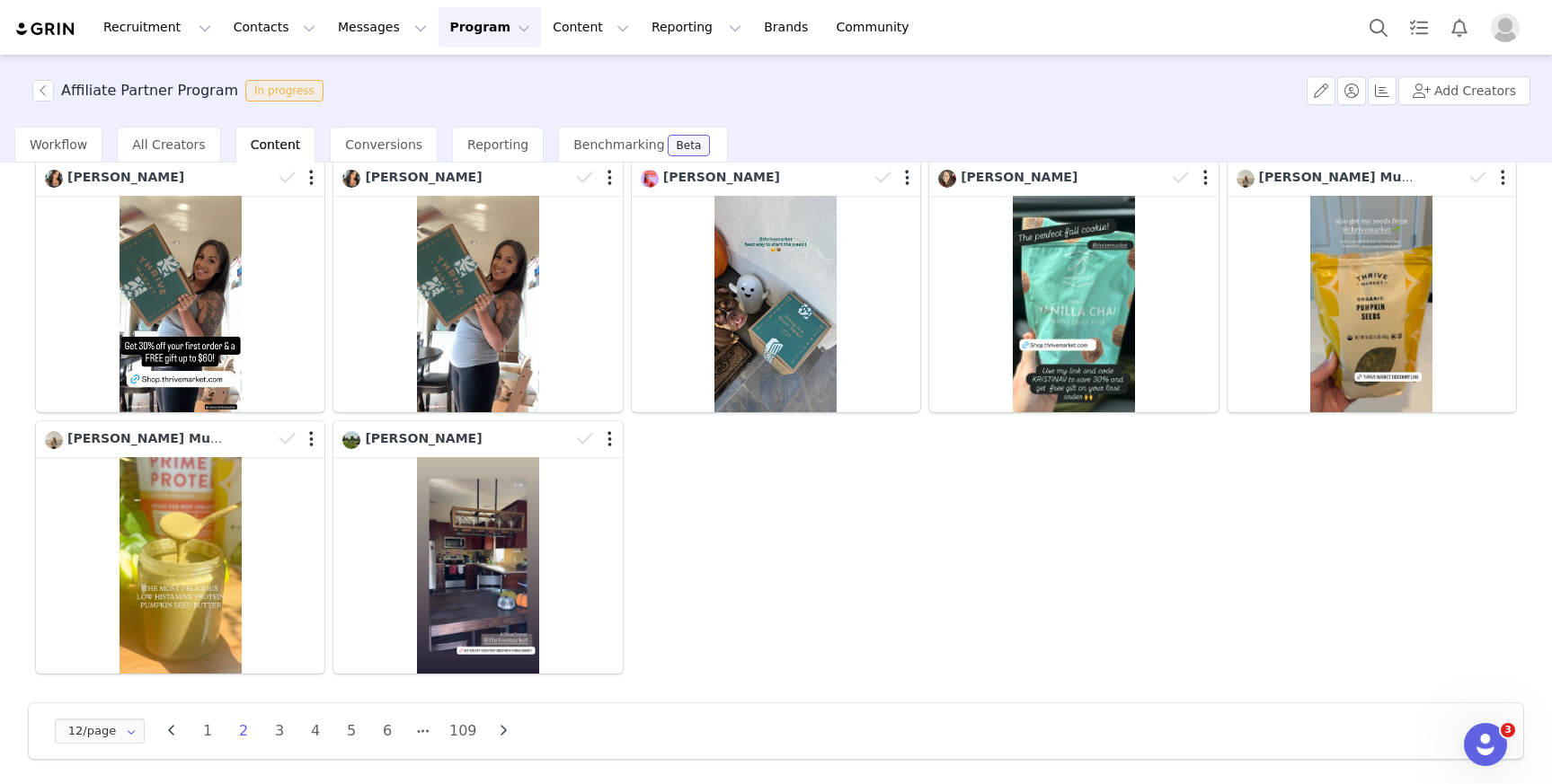
click at [1247, 562] on div "Bella Monique 🇺🇸🇵🇭 Mommy+𝒫𝓇𝒾𝓃𝒸𝑒𝓈𝓈 𝐿𝒶𝓎𝒶𝒽 👑 Ashlyn Anderson Megan Barnett Dimitri…" at bounding box center [776, 286] width 1490 height 784
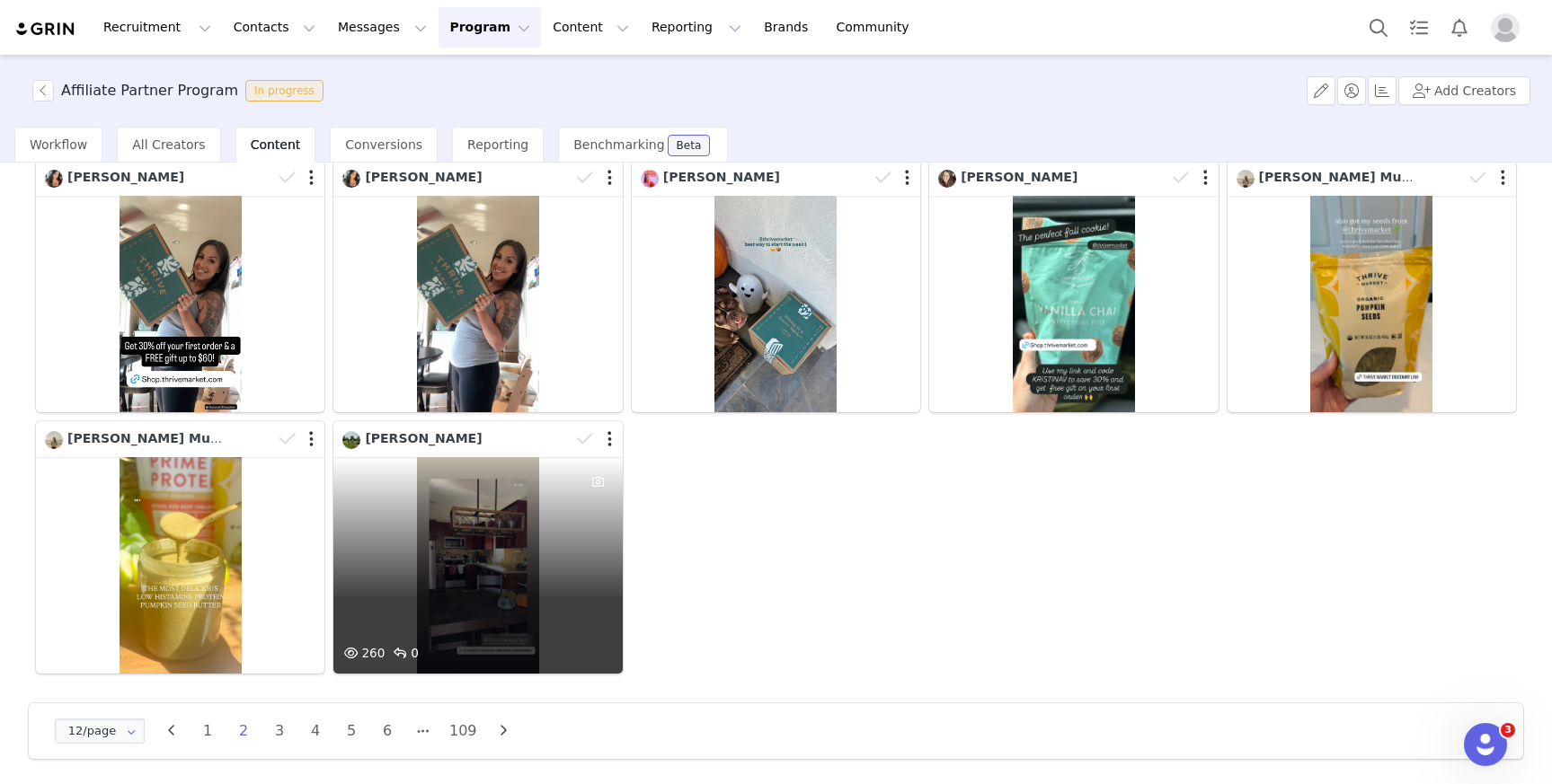
click at [536, 580] on div "260 0" at bounding box center [478, 565] width 289 height 217
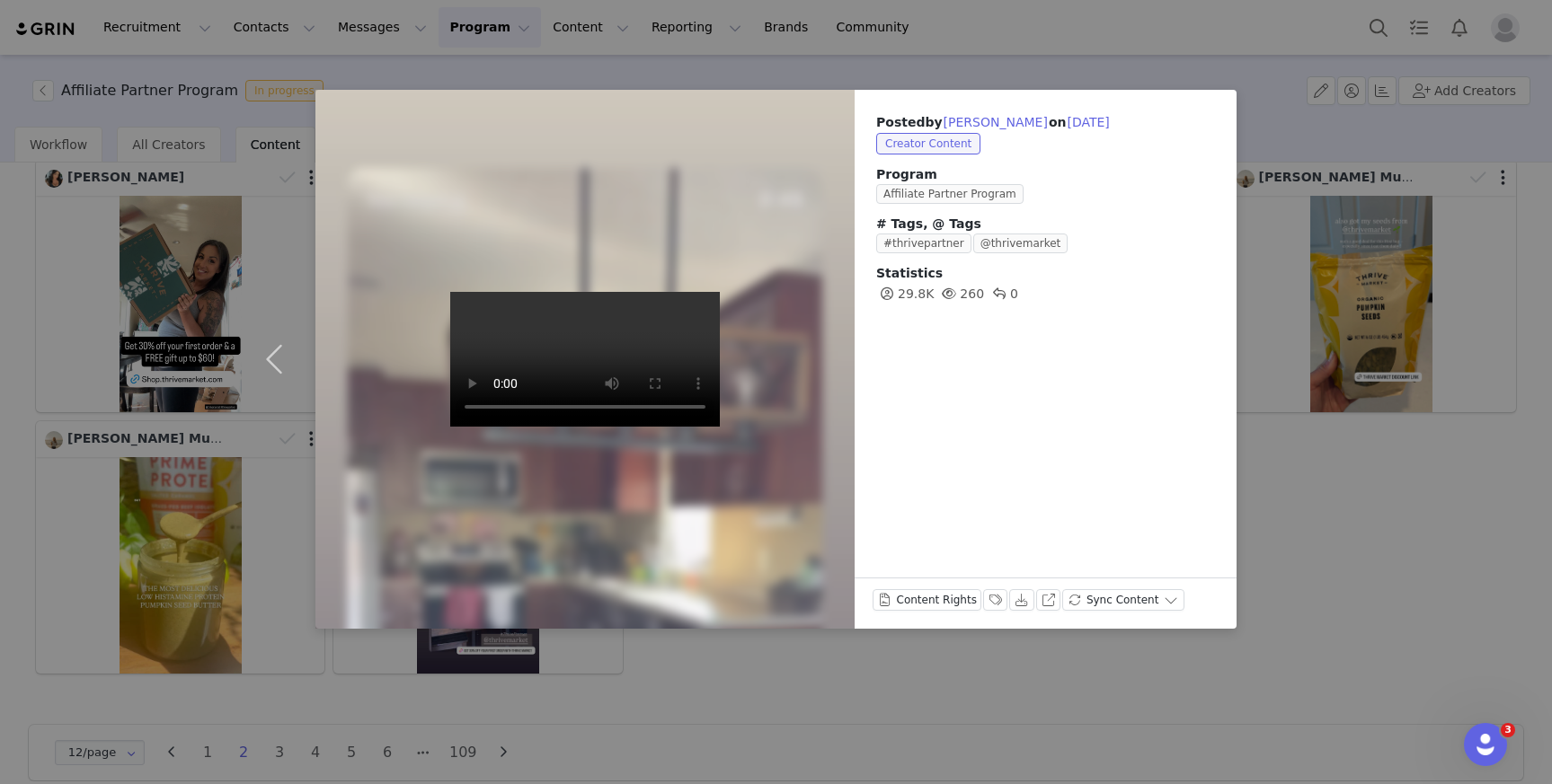
click at [1397, 595] on div "Posted by Kaley Anderson on Sep 29, 2025 Creator Content Program Affiliate Part…" at bounding box center [776, 392] width 1552 height 784
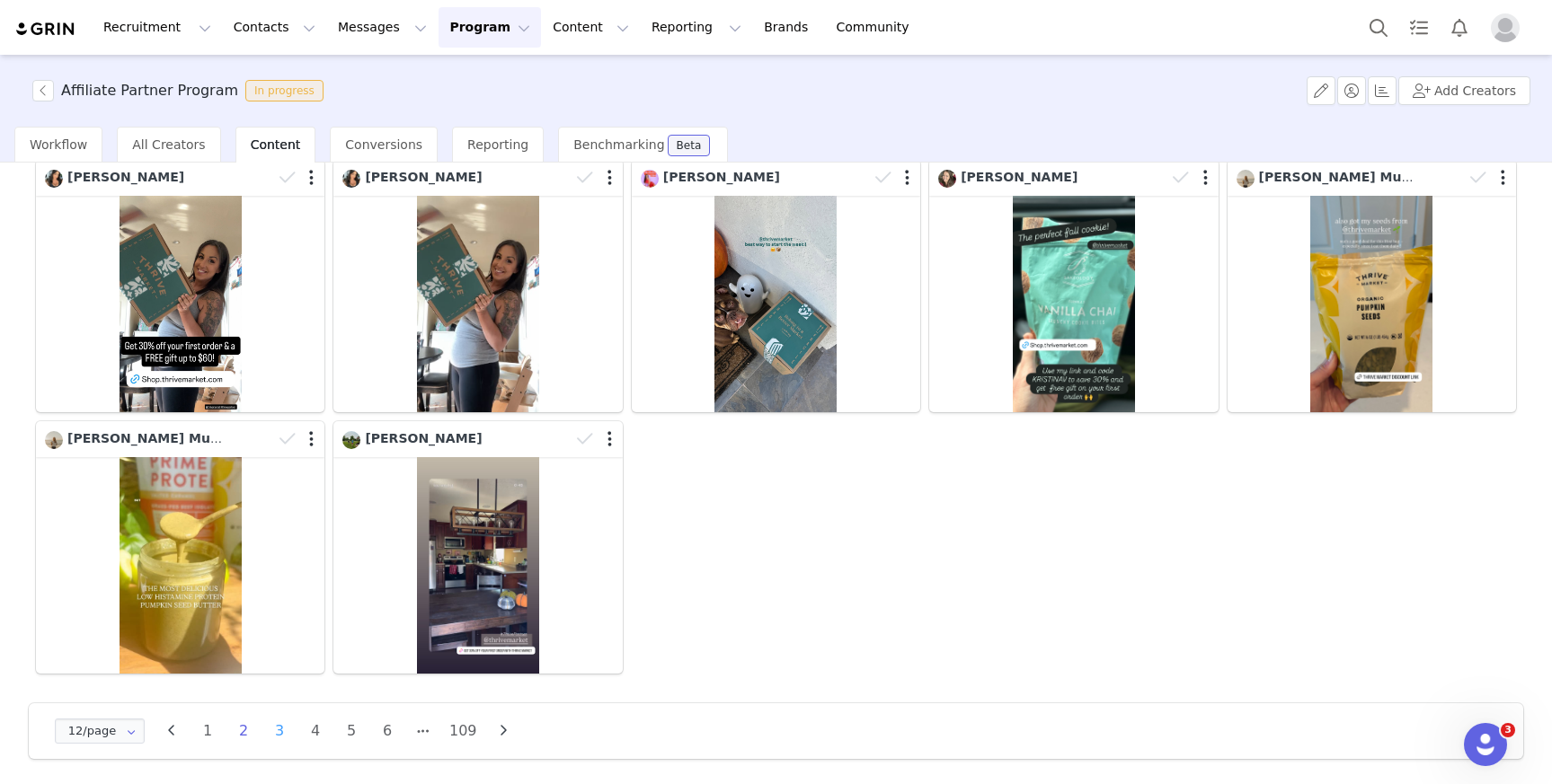
click at [272, 728] on li "3" at bounding box center [279, 731] width 27 height 25
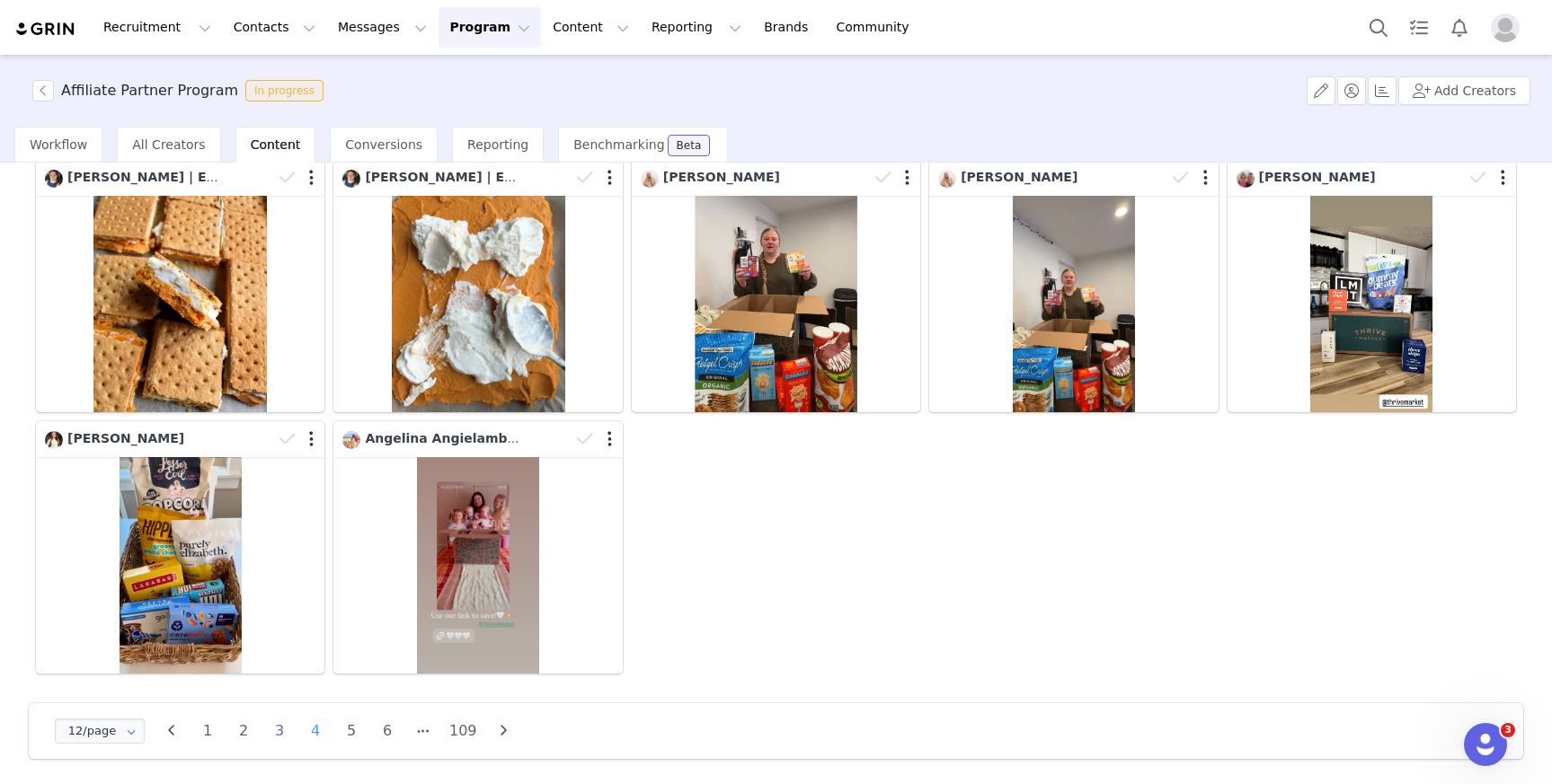
click at [324, 720] on li "4" at bounding box center [315, 731] width 27 height 25
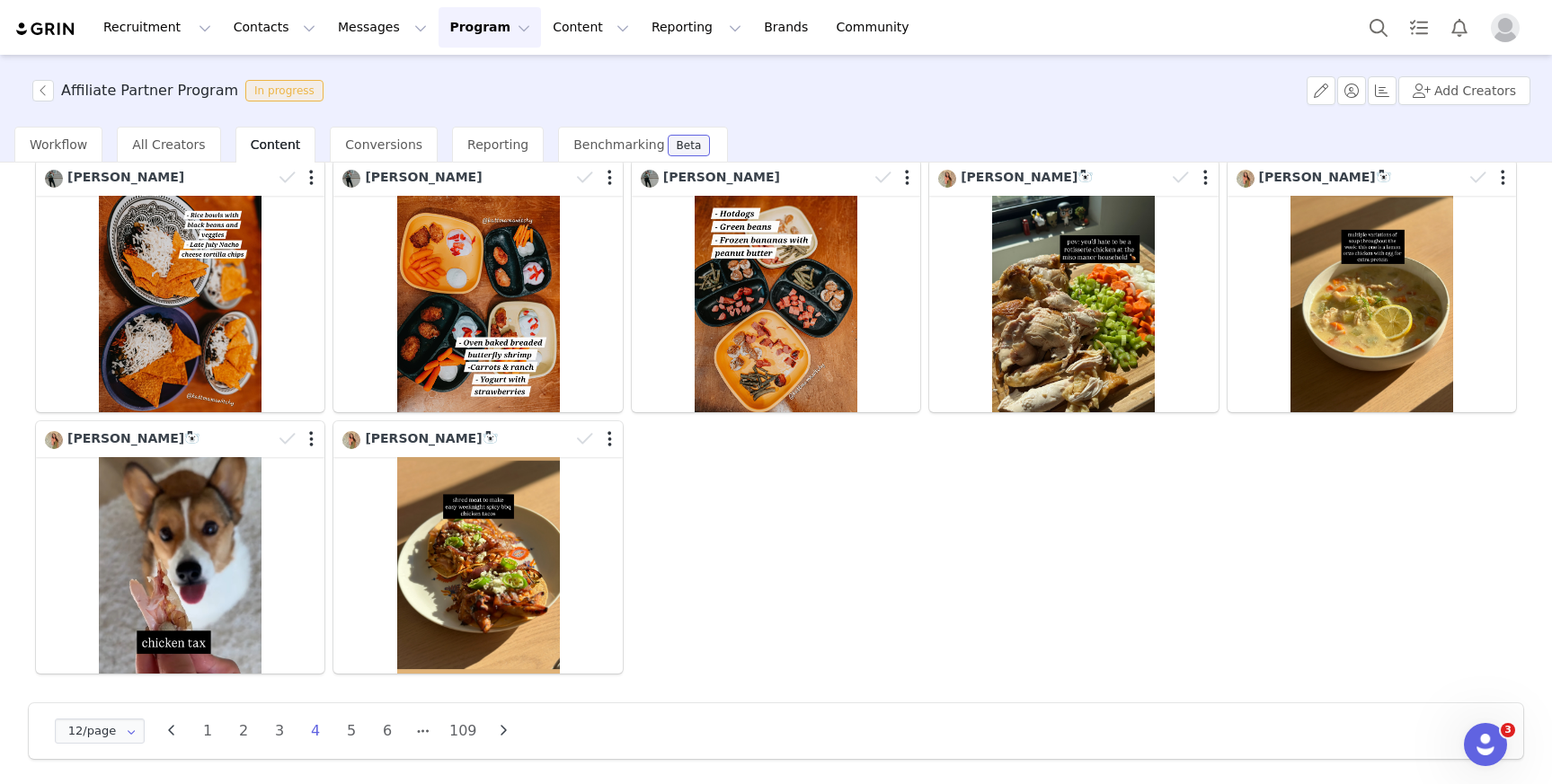
click at [324, 730] on li "4" at bounding box center [315, 731] width 27 height 25
click at [318, 727] on li "4" at bounding box center [315, 731] width 27 height 25
click at [314, 729] on li "4" at bounding box center [315, 731] width 27 height 25
click at [343, 727] on li "5" at bounding box center [351, 731] width 27 height 25
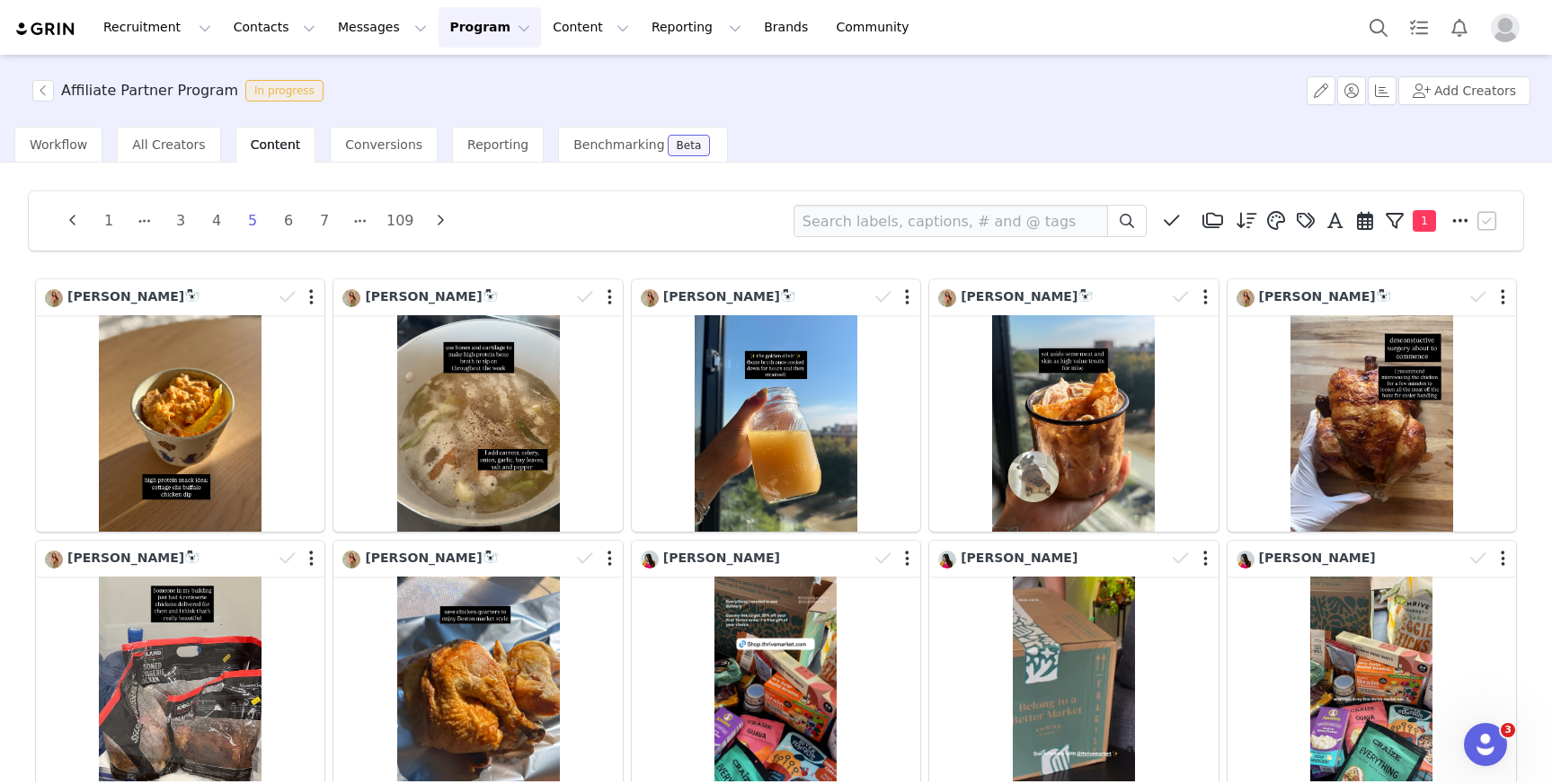
scroll to position [349, 0]
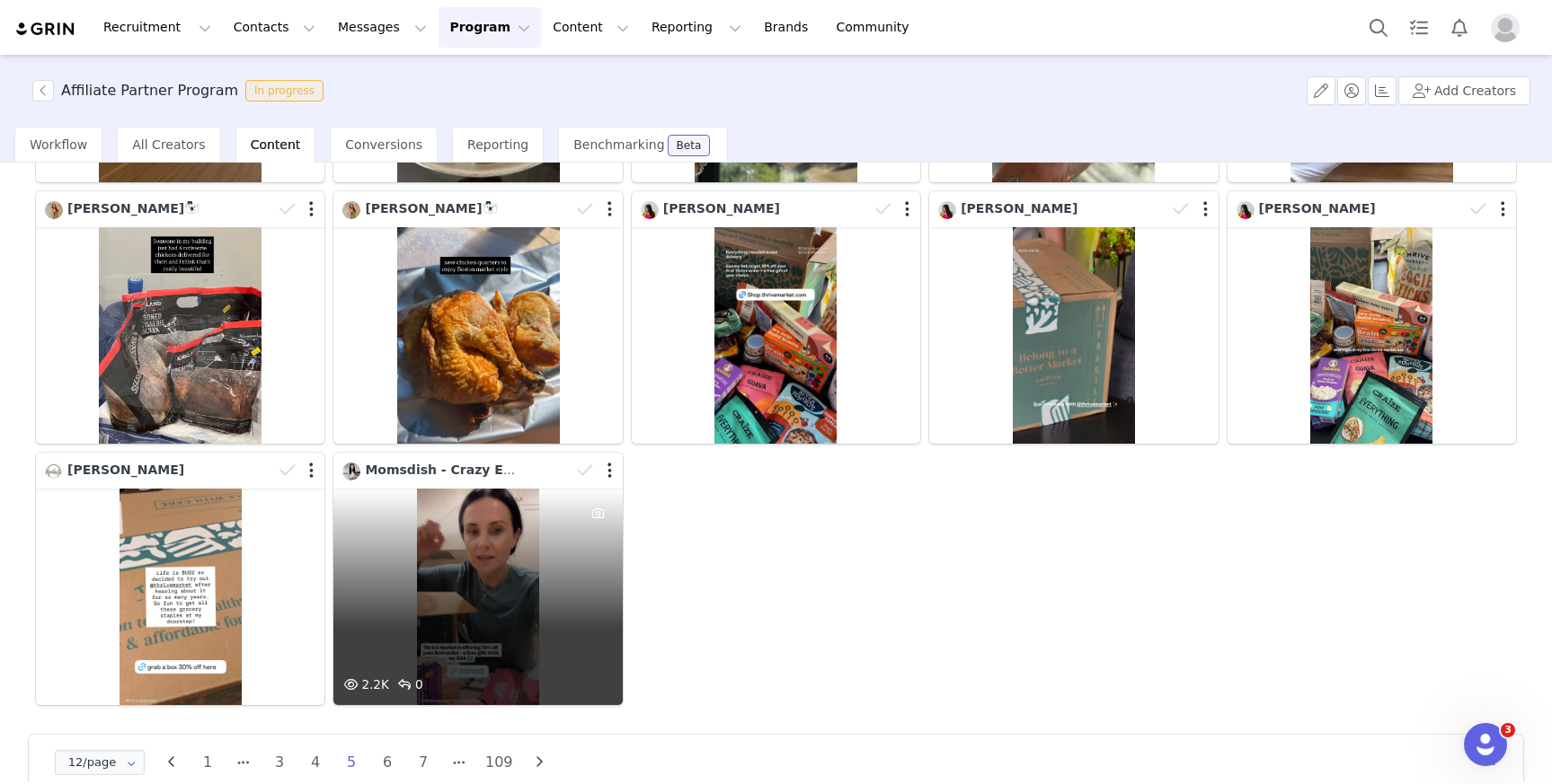
click at [576, 638] on div at bounding box center [598, 582] width 49 height 186
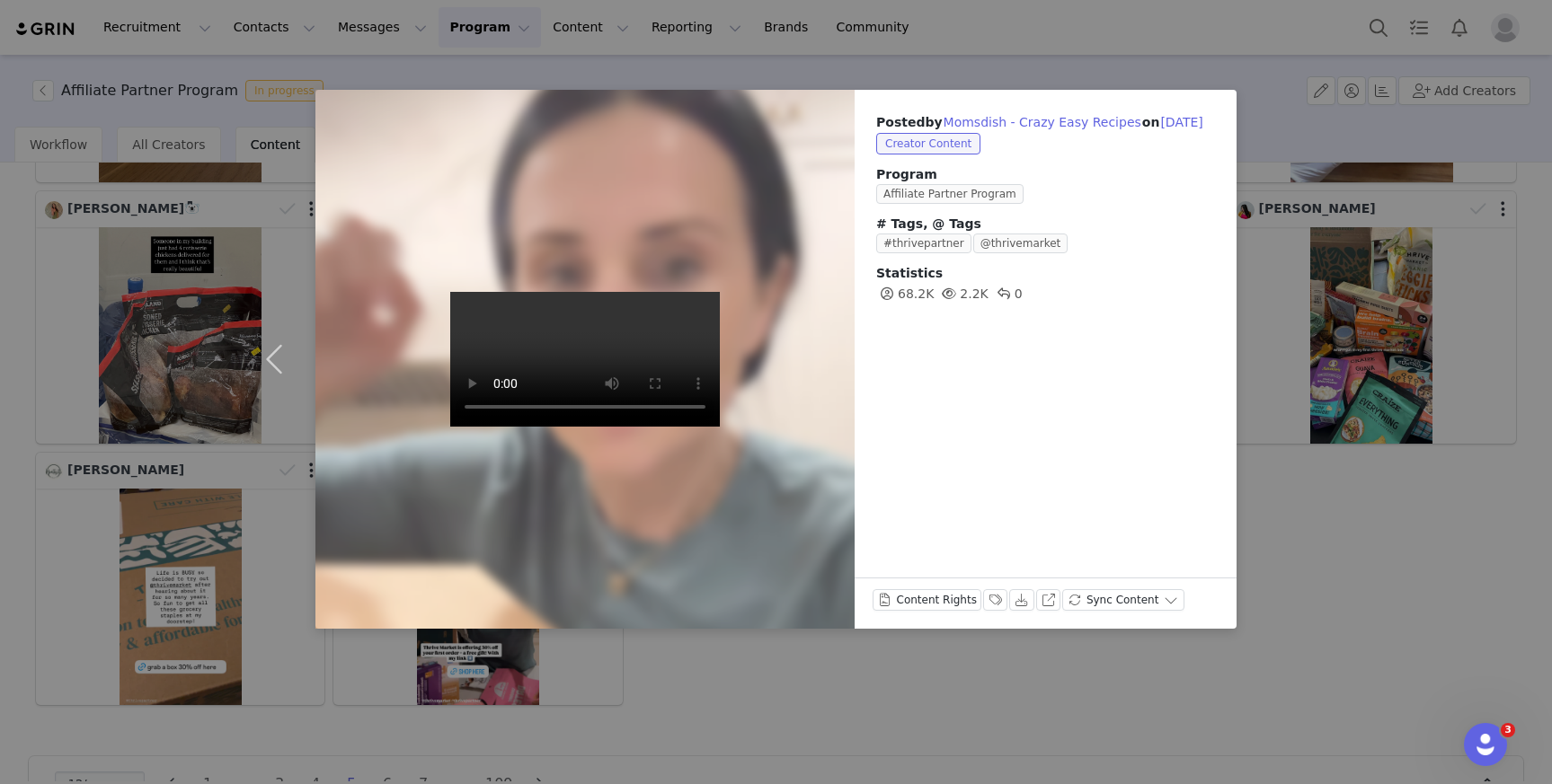
click at [1408, 582] on div "Posted by Momsdish - Crazy Easy Recipes on Sep 28, 2025 Creator Content Program…" at bounding box center [776, 392] width 1552 height 784
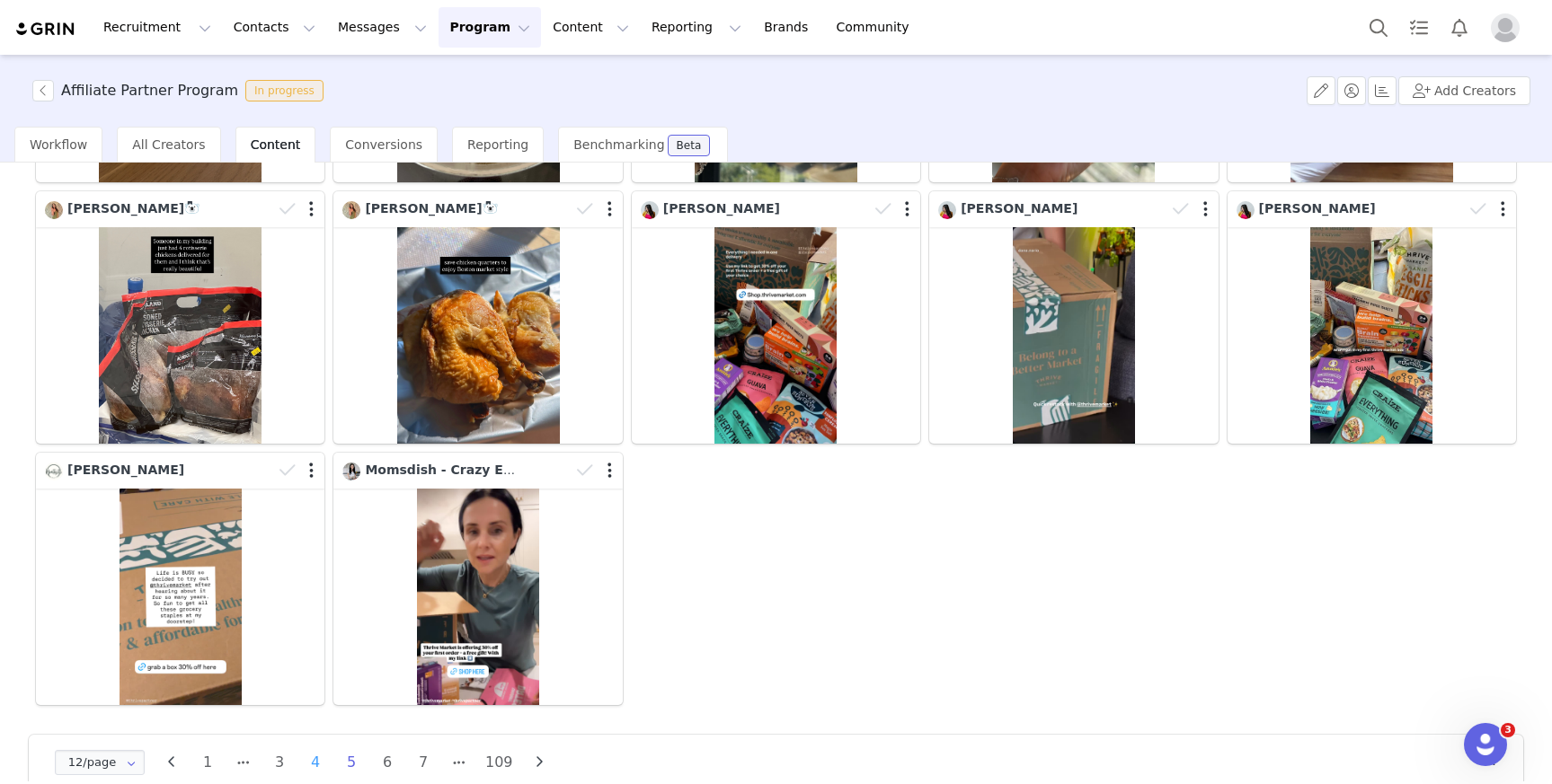
click at [313, 760] on li "4" at bounding box center [315, 763] width 27 height 25
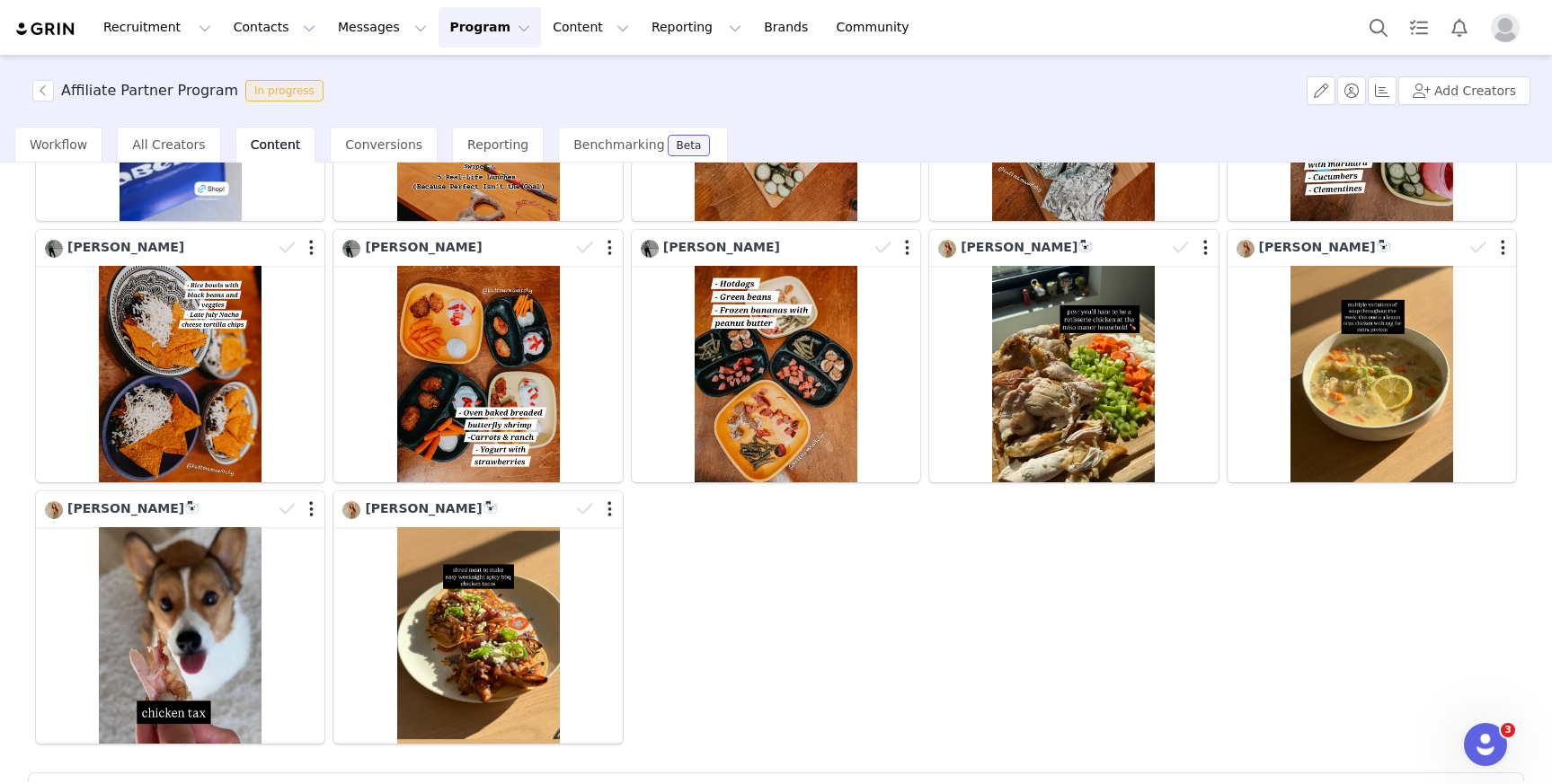
scroll to position [381, 0]
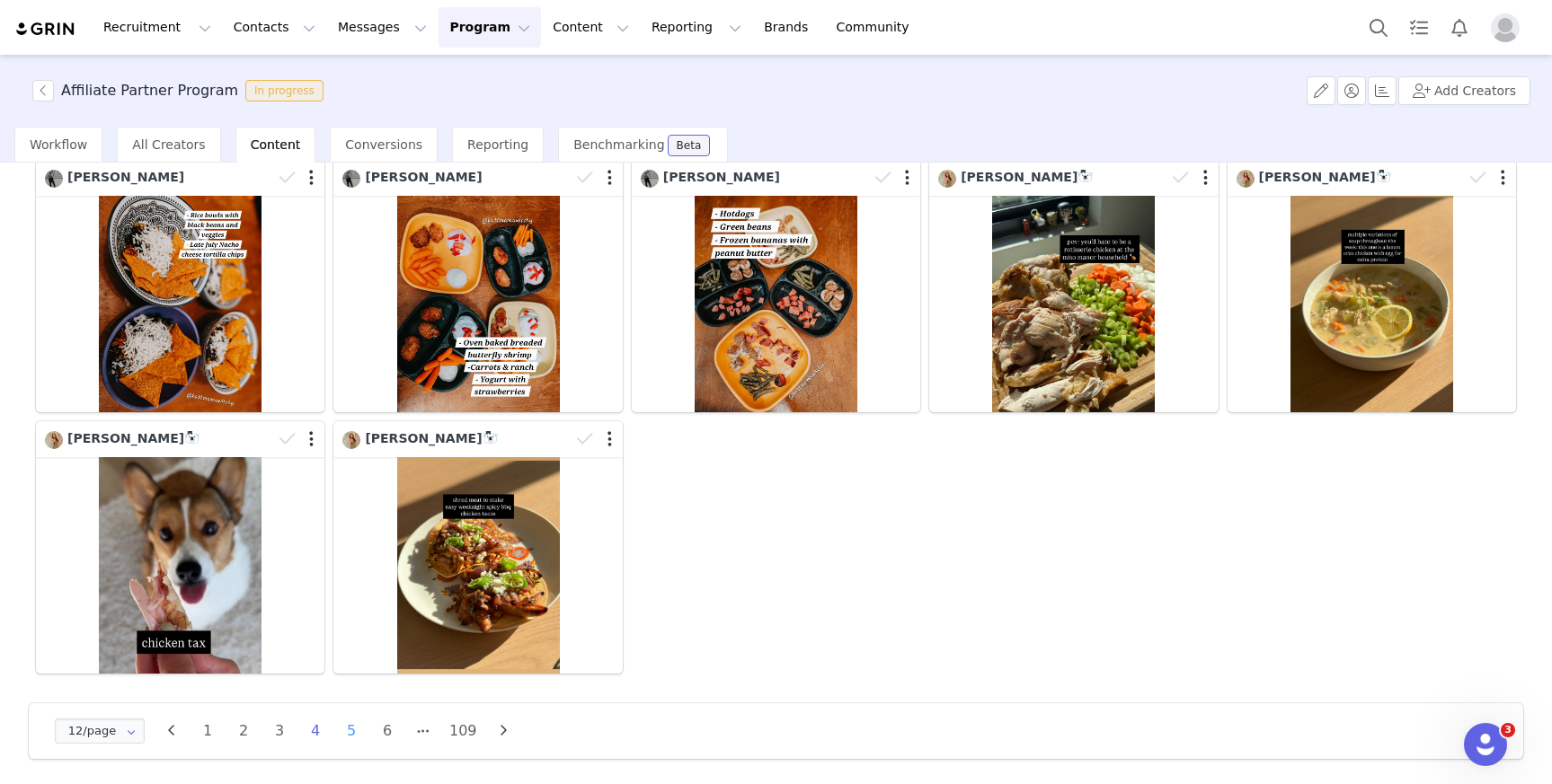
click at [352, 725] on li "5" at bounding box center [351, 731] width 27 height 25
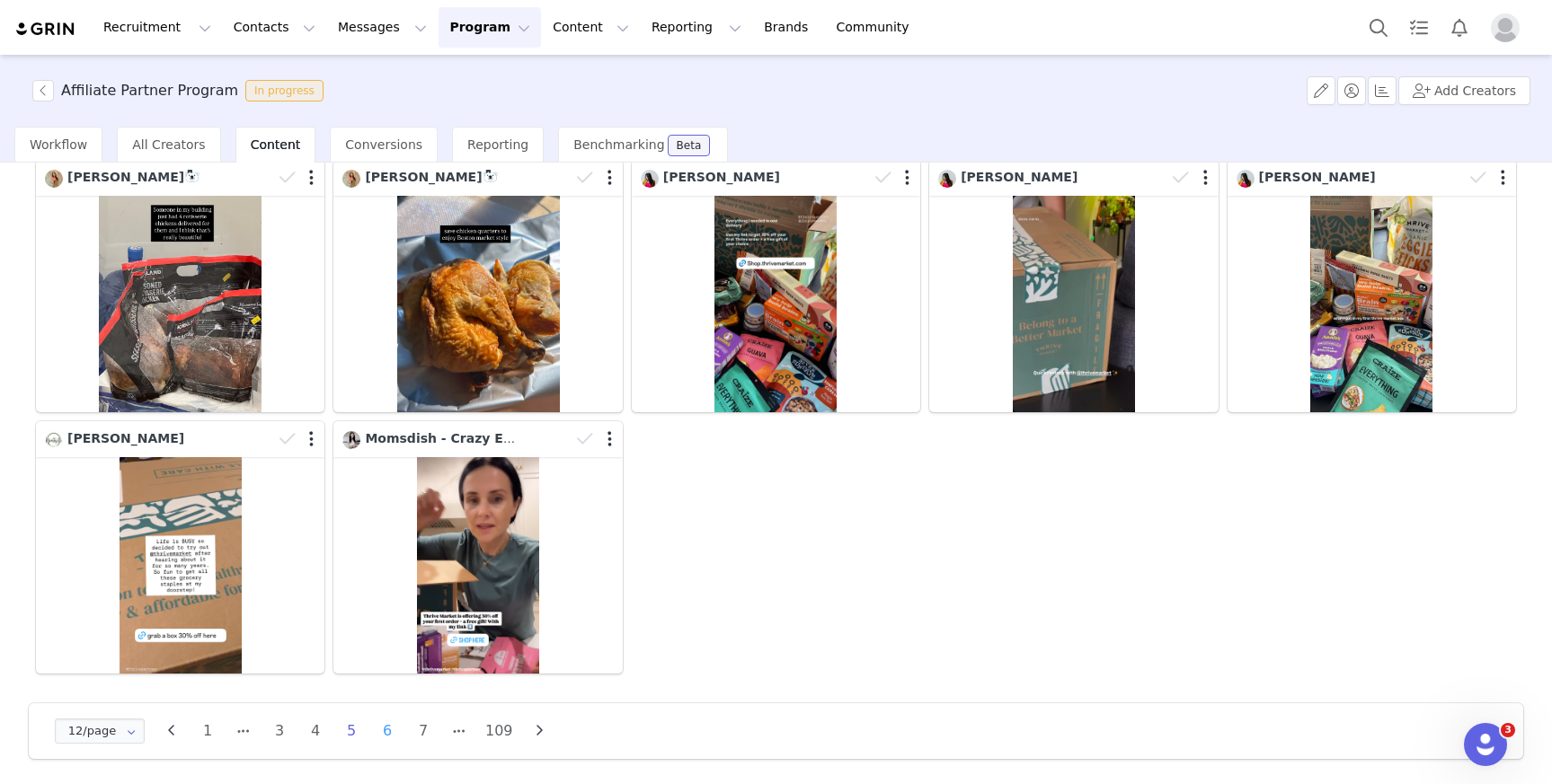
click at [392, 721] on li "6" at bounding box center [387, 731] width 27 height 25
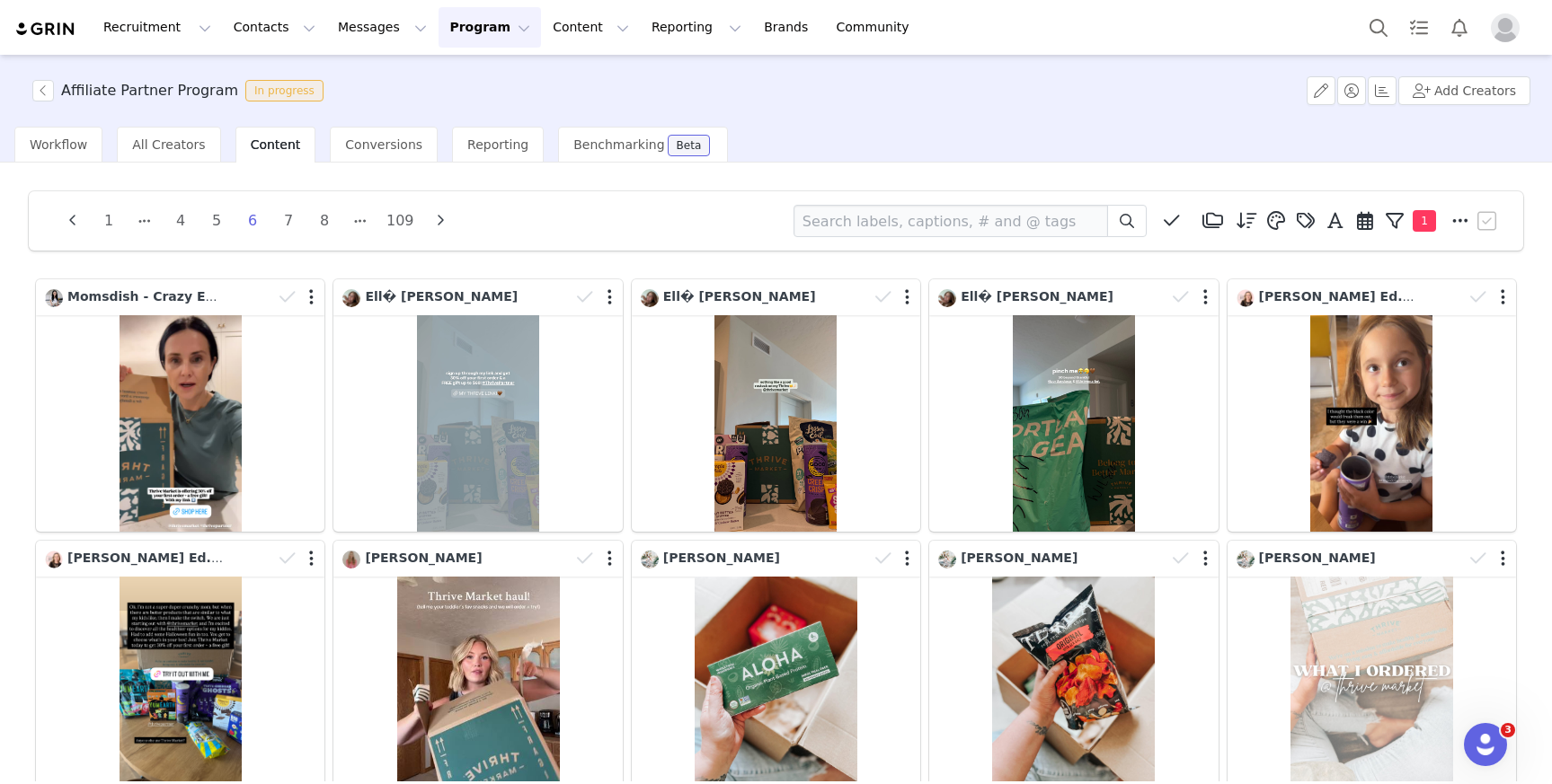
click at [1516, 550] on div "1 4 5 6 7 8 109 Media Library (0) IG (0) New Folder Edit Folders Descending ord…" at bounding box center [776, 665] width 1524 height 978
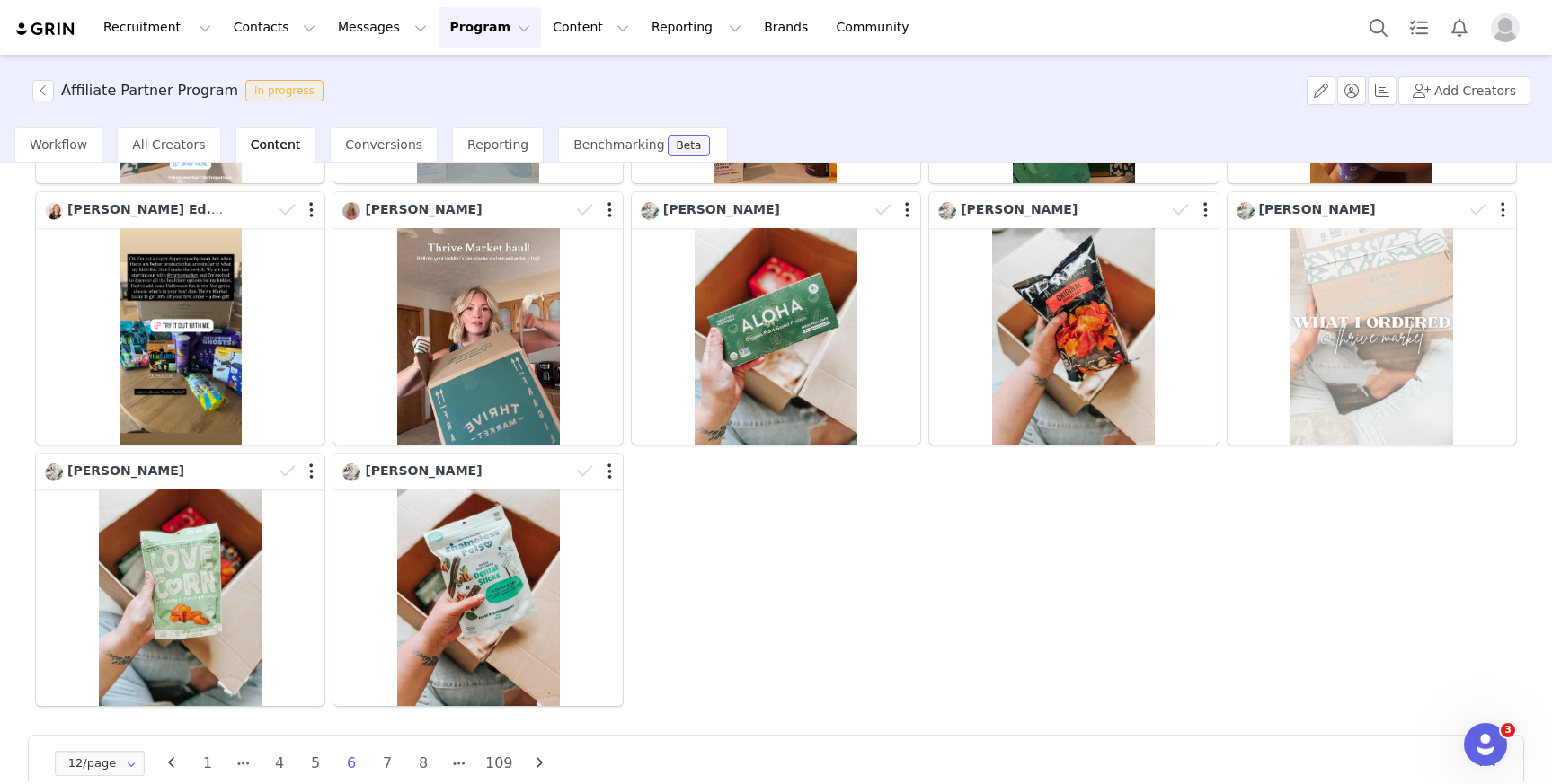
scroll to position [351, 0]
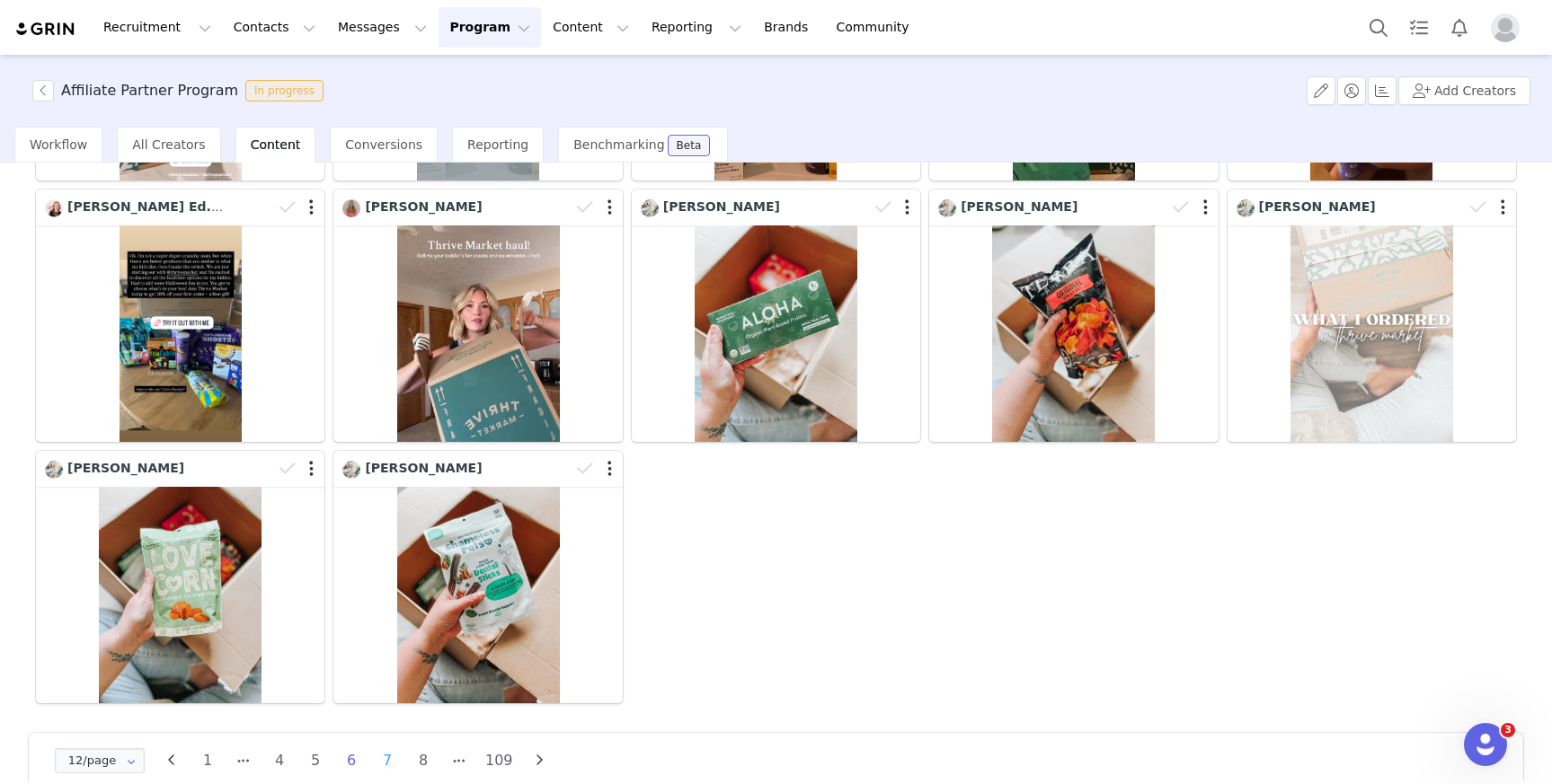
click at [385, 757] on li "7" at bounding box center [387, 761] width 27 height 25
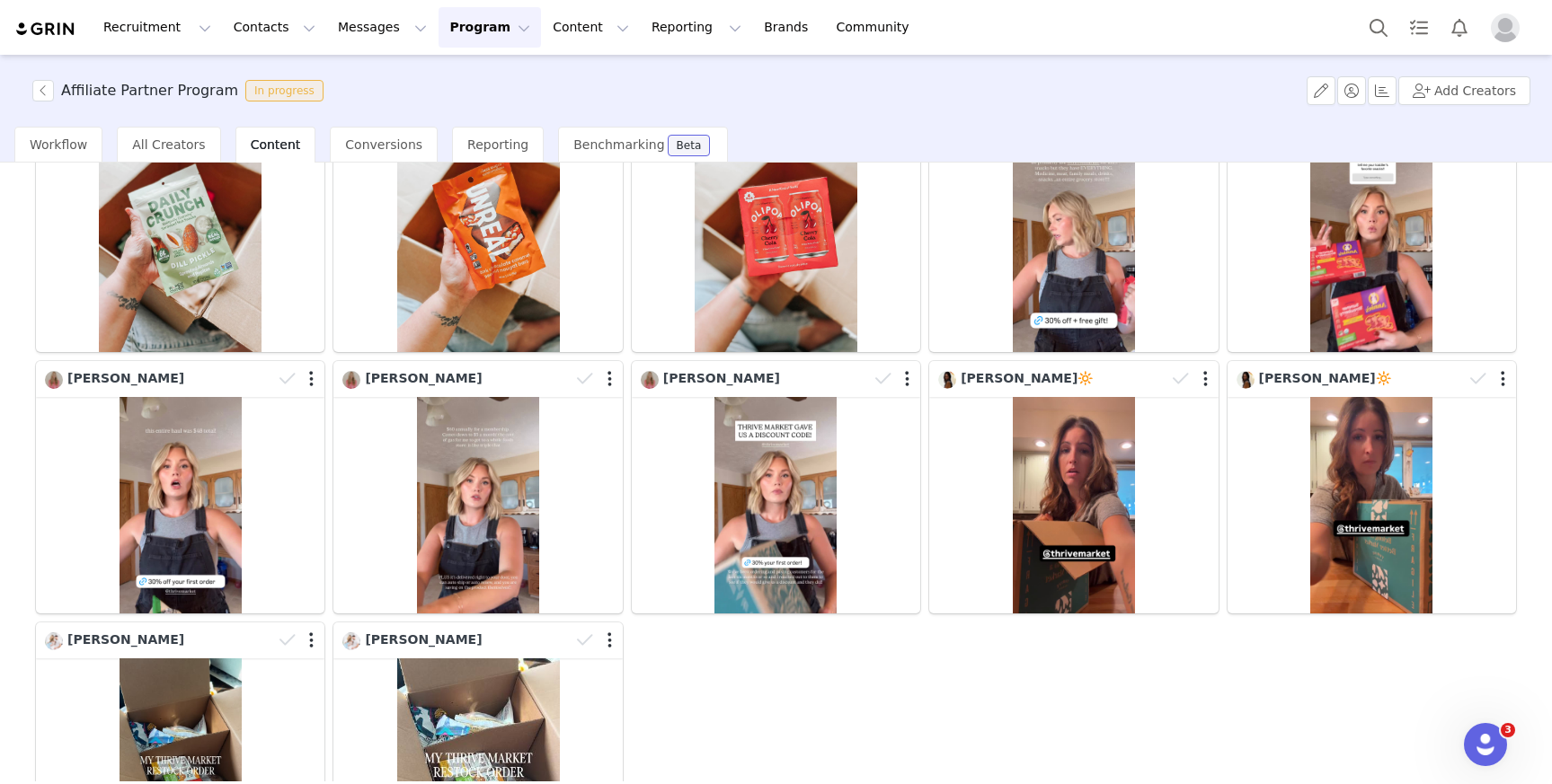
scroll to position [381, 0]
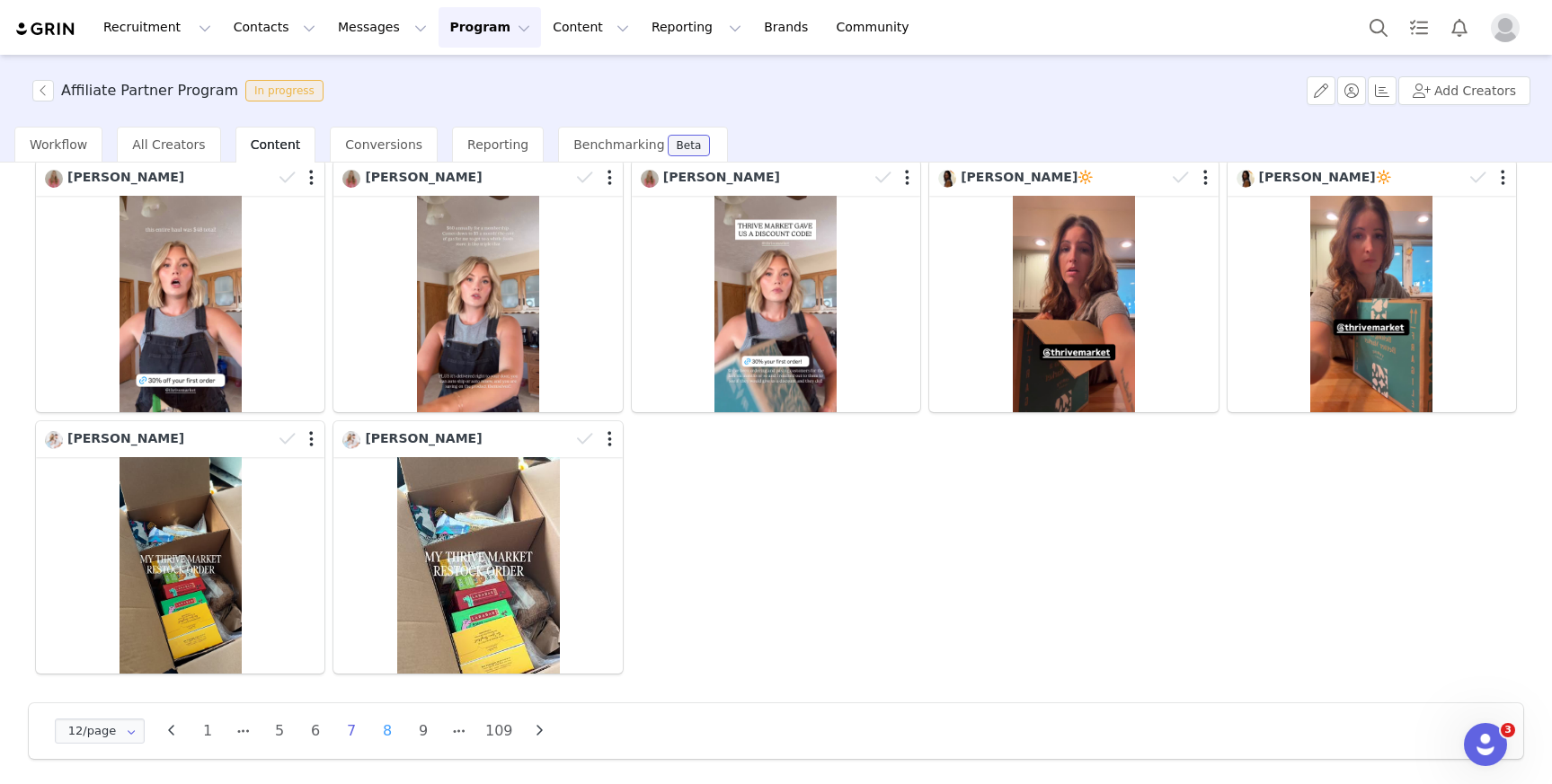
click at [387, 724] on li "8" at bounding box center [387, 731] width 27 height 25
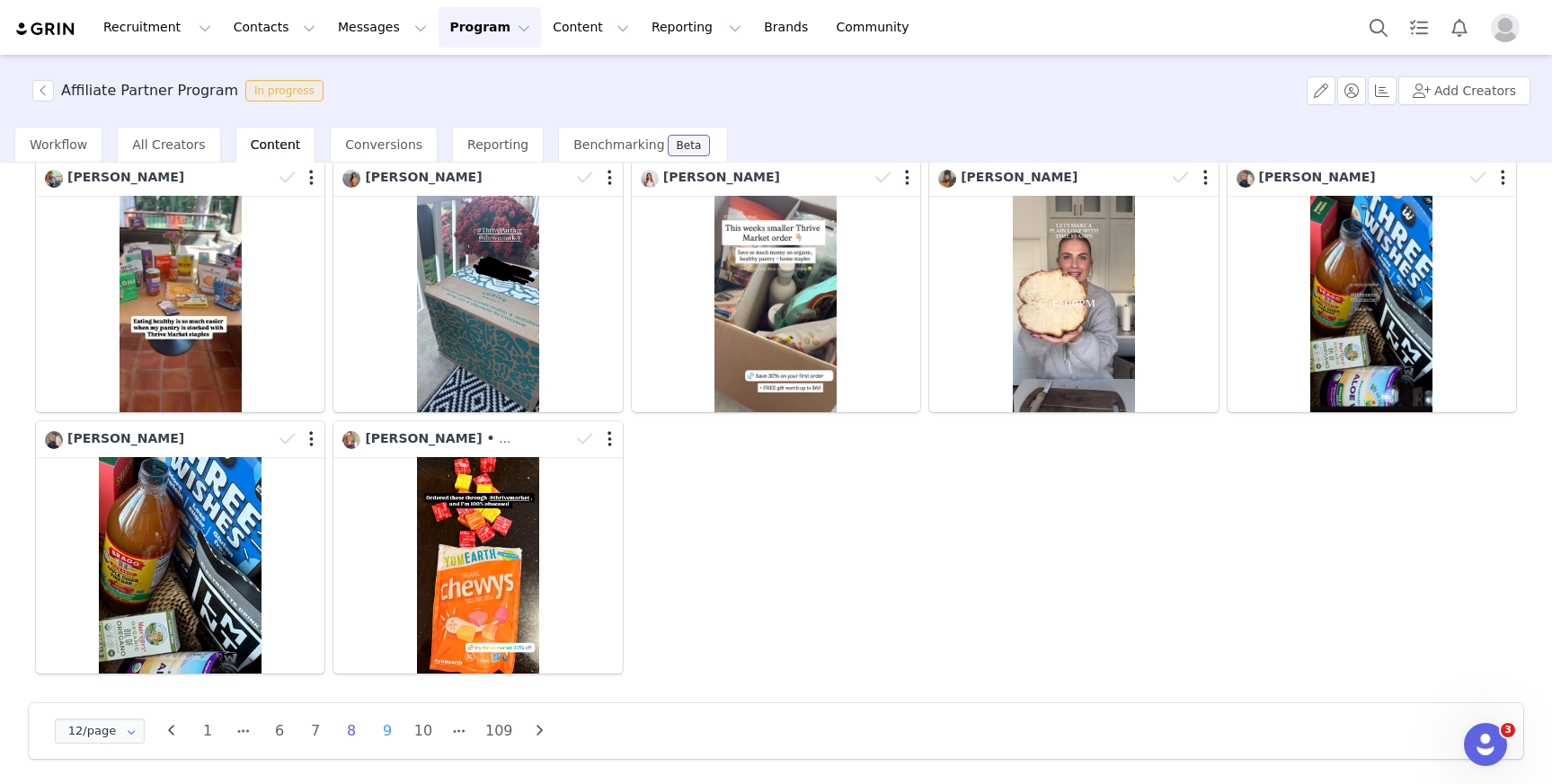
click at [375, 730] on li "9" at bounding box center [387, 731] width 27 height 25
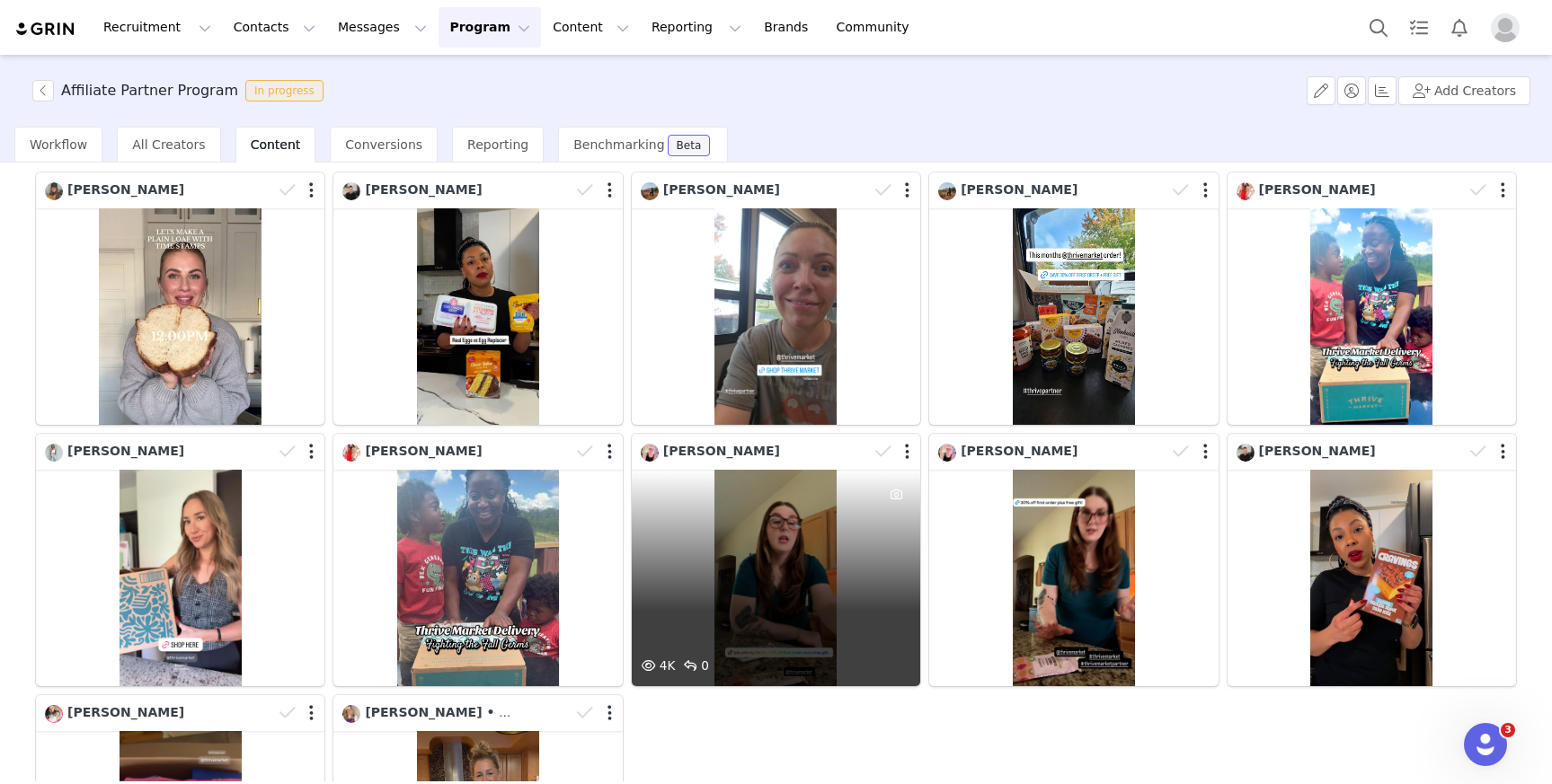
scroll to position [0, 0]
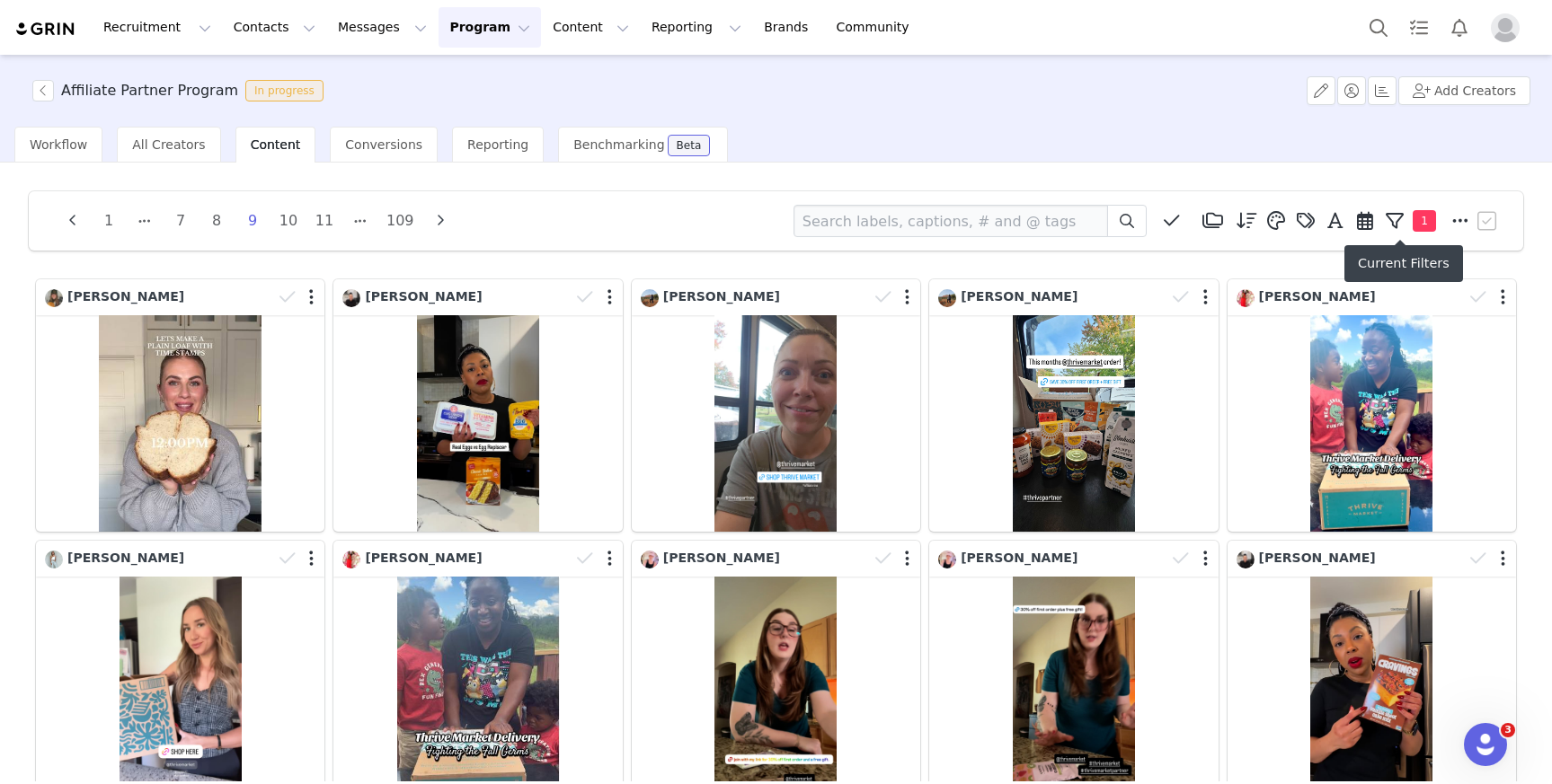
click at [1391, 221] on icon at bounding box center [1394, 221] width 18 height 18
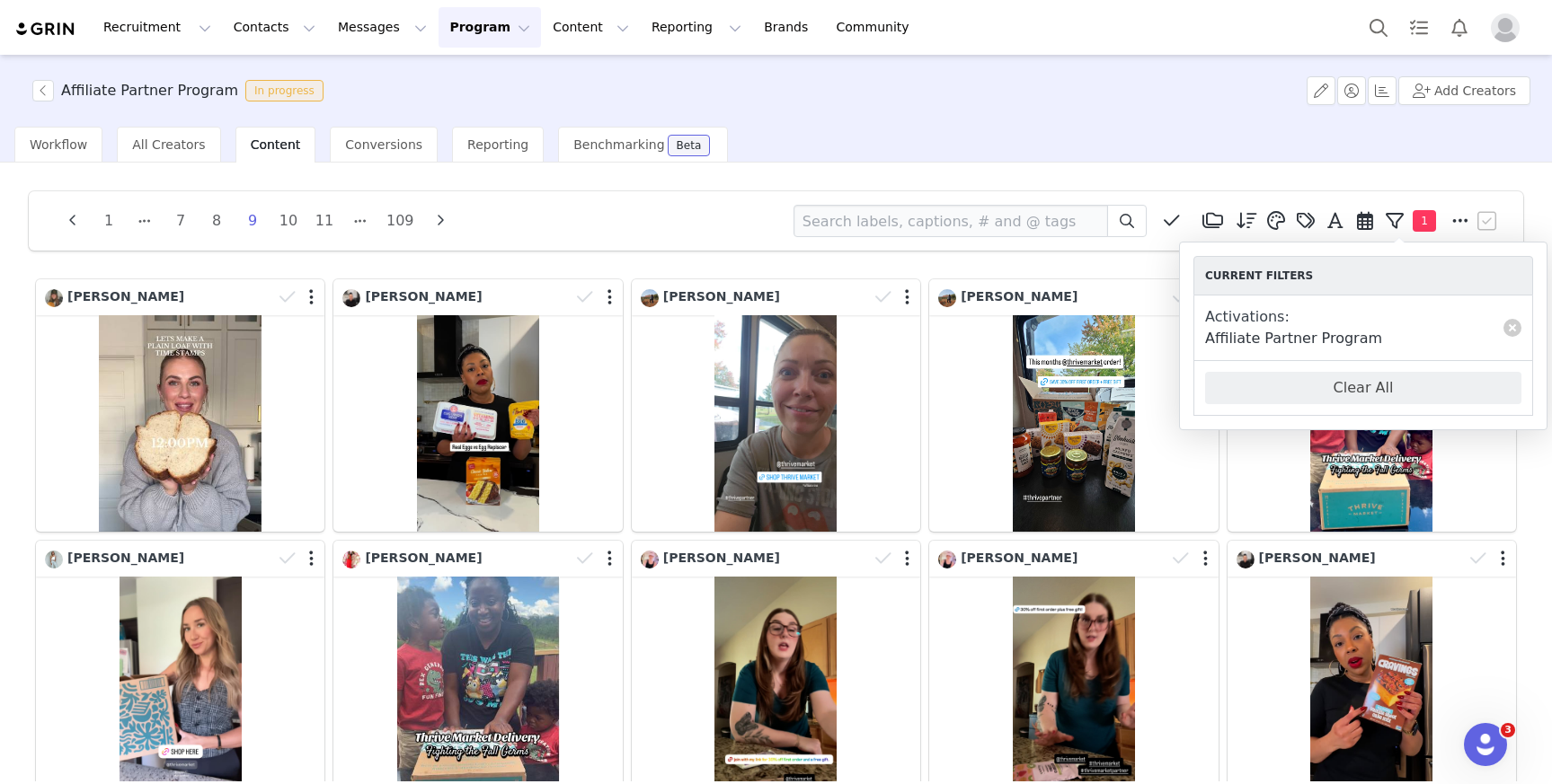
click at [1413, 219] on span "1" at bounding box center [1425, 221] width 23 height 21
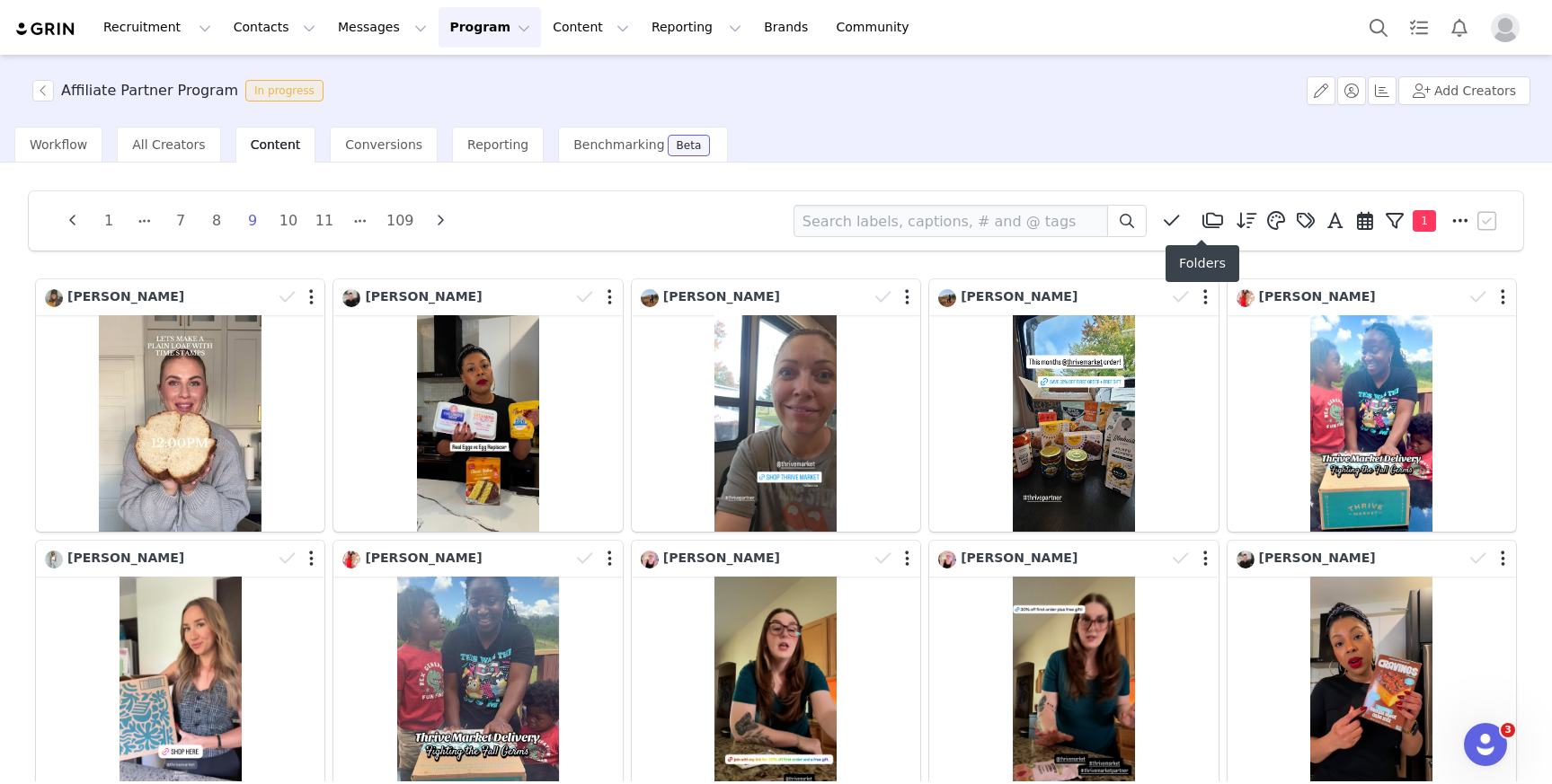
click at [1213, 220] on span at bounding box center [1212, 221] width 27 height 27
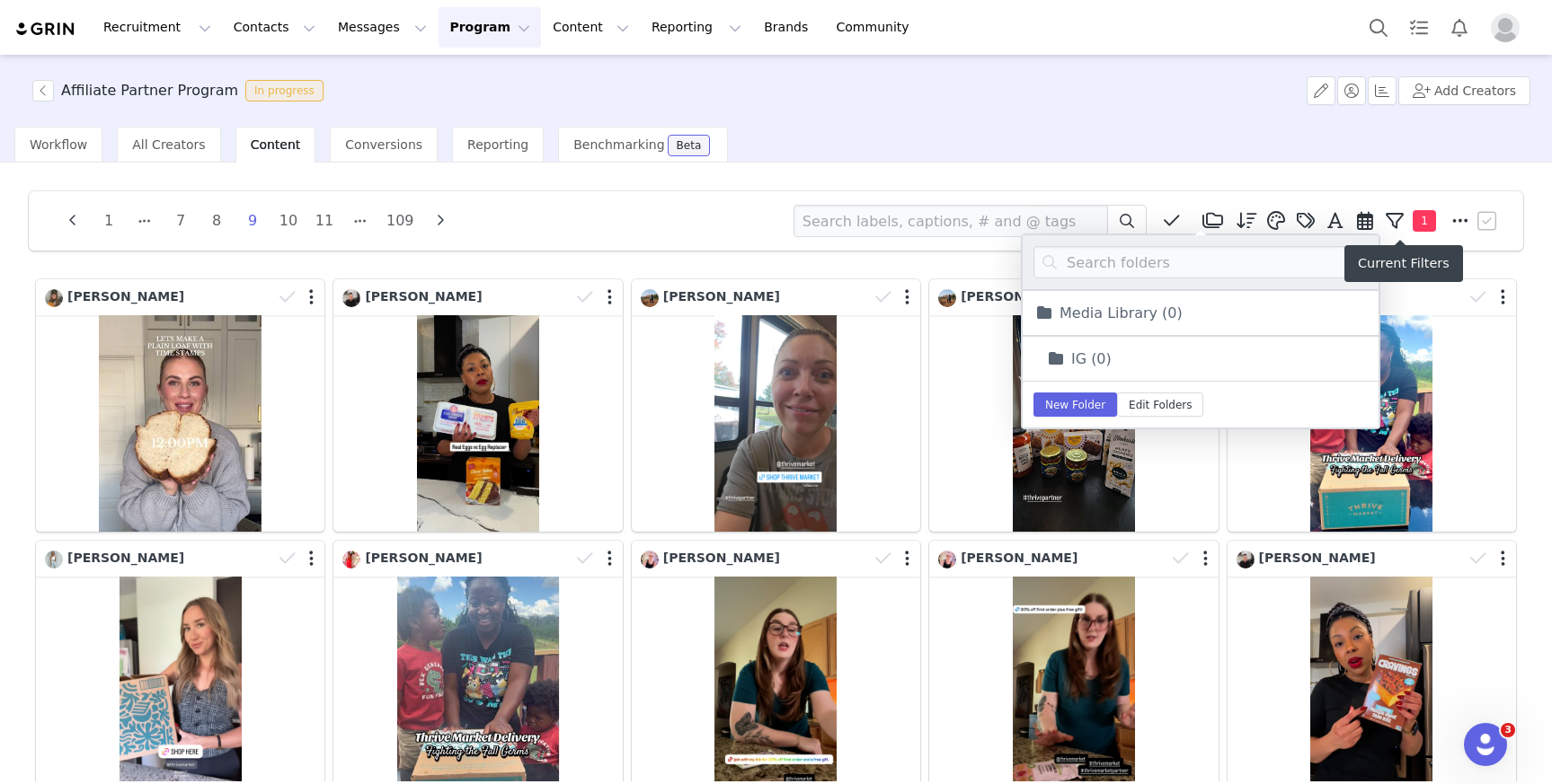
click at [1386, 220] on icon at bounding box center [1394, 221] width 18 height 18
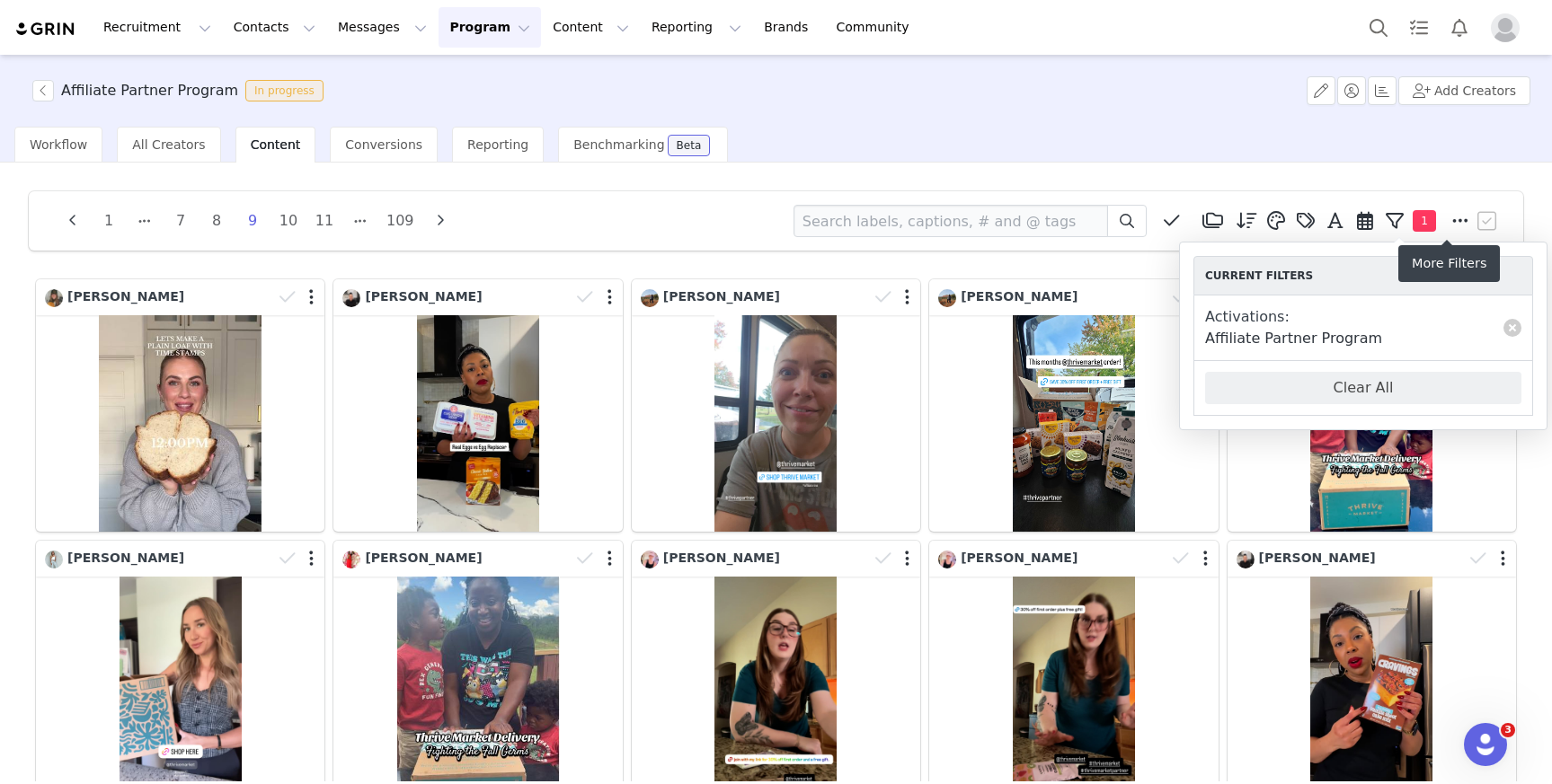
click at [1453, 226] on icon at bounding box center [1461, 221] width 17 height 18
select select "16747078-3b4b-4509-a227-0cf75fec6444"
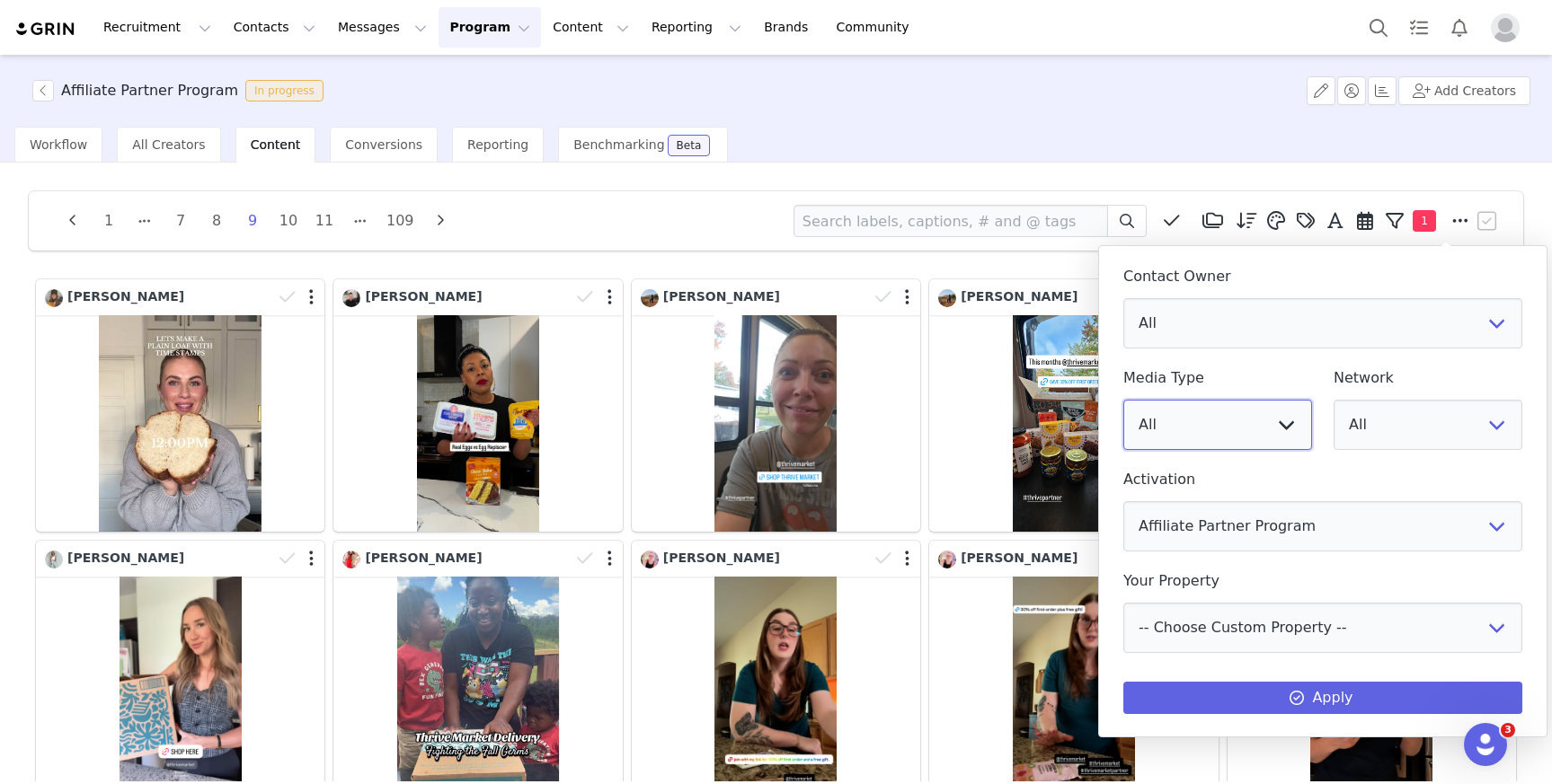
click at [1261, 433] on select "All Image Video" at bounding box center [1218, 425] width 189 height 51
click at [1247, 219] on span at bounding box center [1246, 221] width 27 height 27
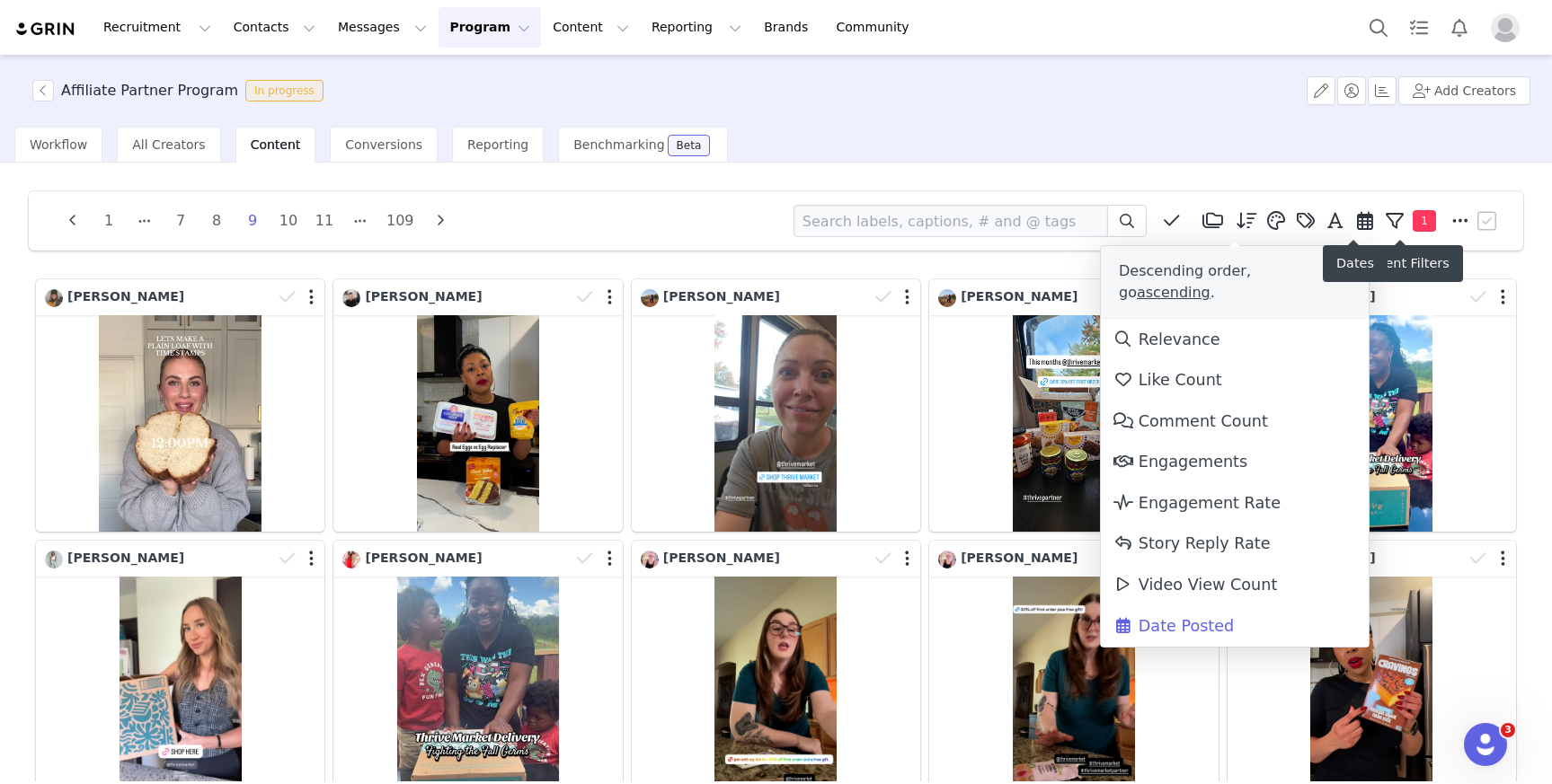
click at [1352, 221] on span at bounding box center [1365, 221] width 27 height 27
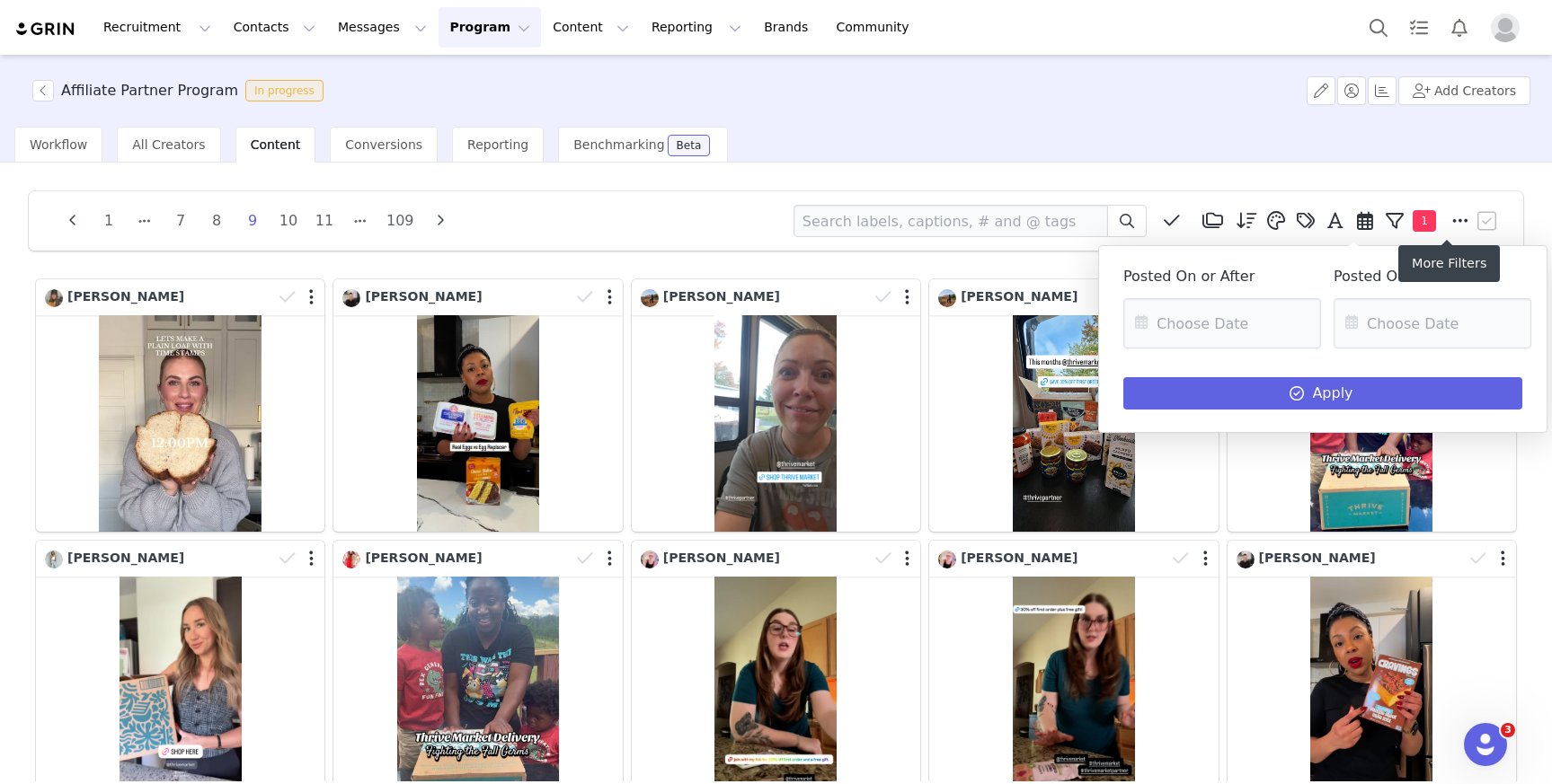
click at [1447, 225] on span at bounding box center [1461, 221] width 27 height 27
select select "16747078-3b4b-4509-a227-0cf75fec6444"
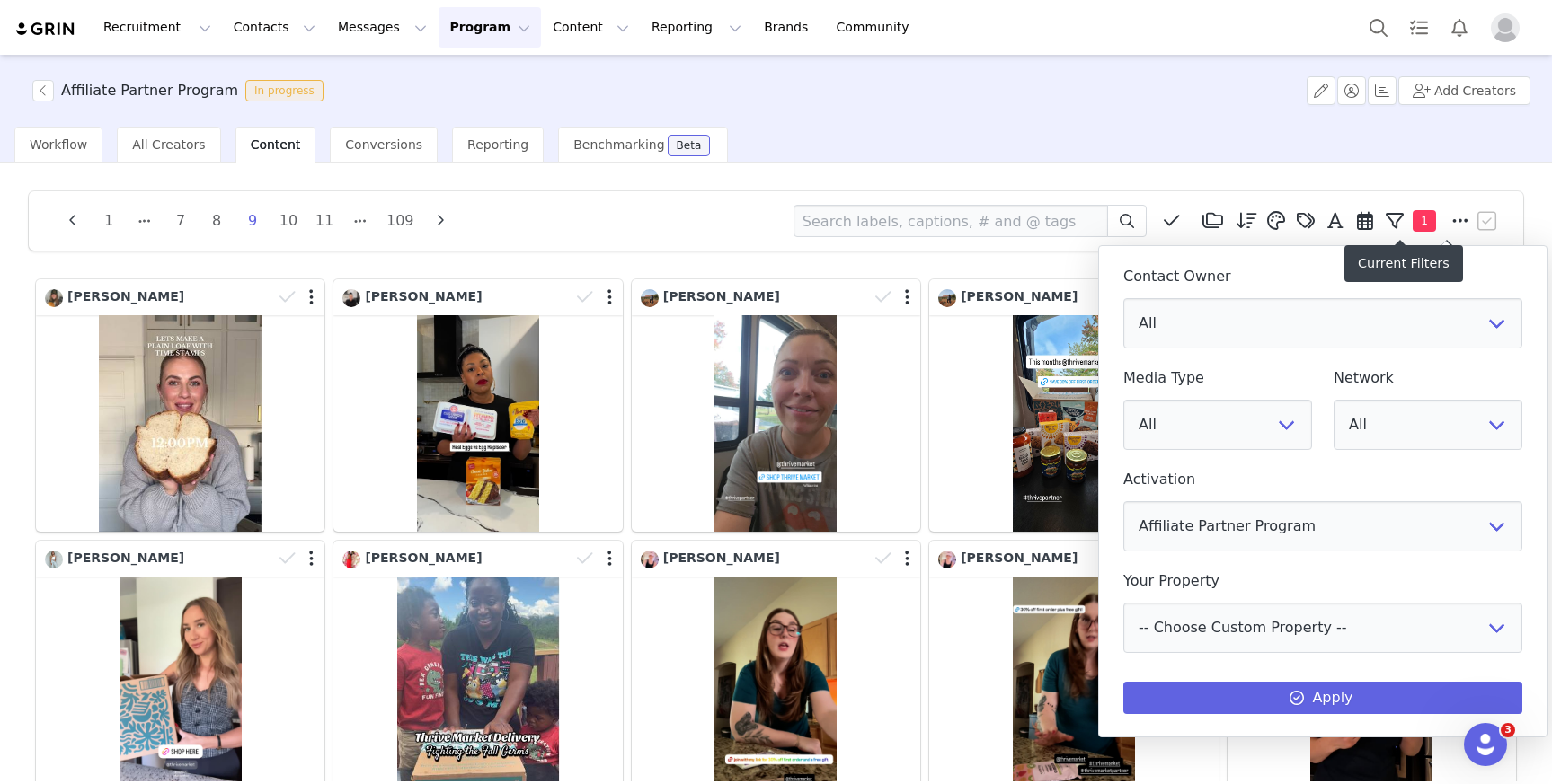
click at [1398, 223] on button "1" at bounding box center [1413, 221] width 65 height 27
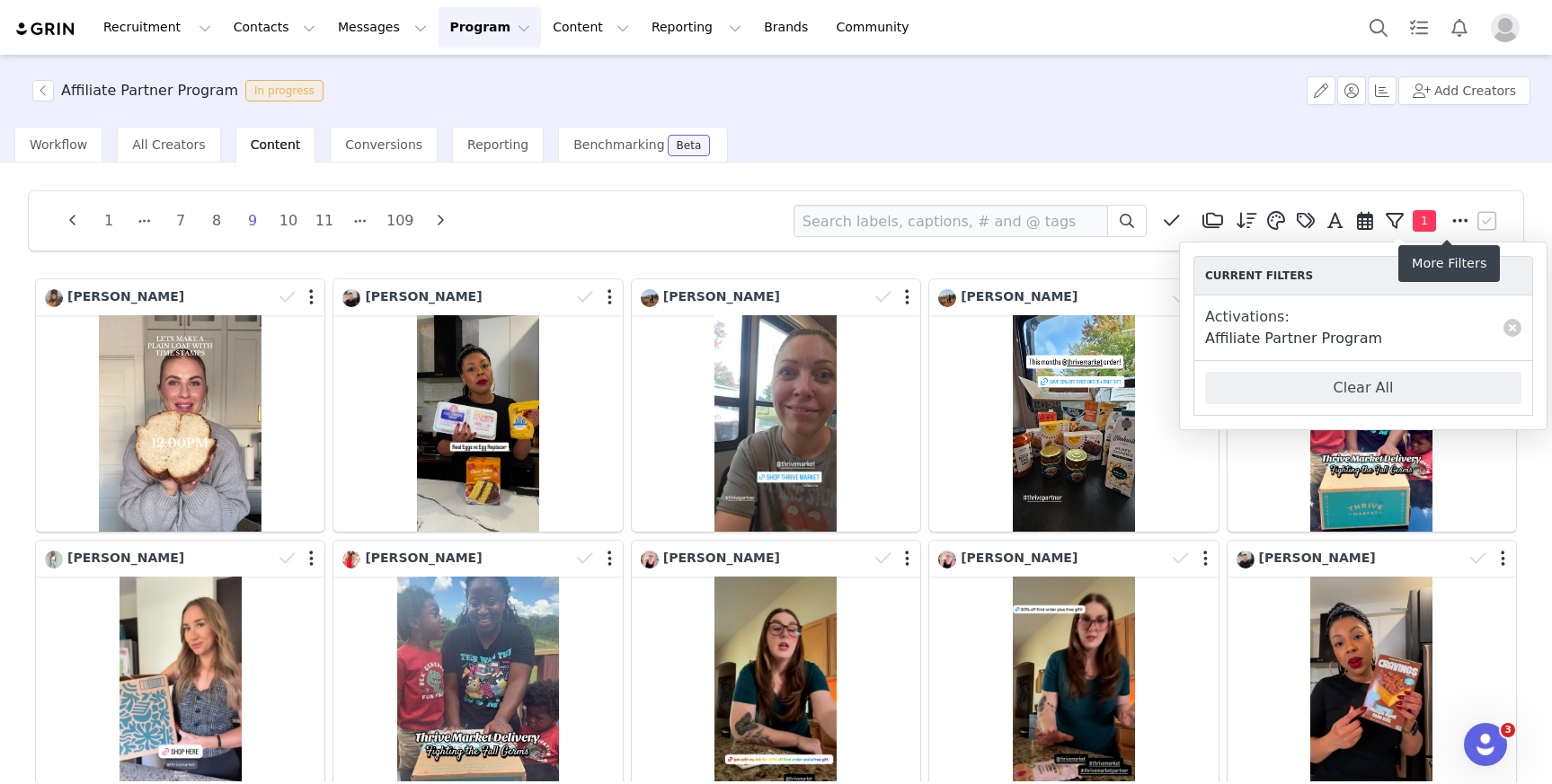
click at [1461, 220] on button at bounding box center [1460, 221] width 29 height 27
select select "16747078-3b4b-4509-a227-0cf75fec6444"
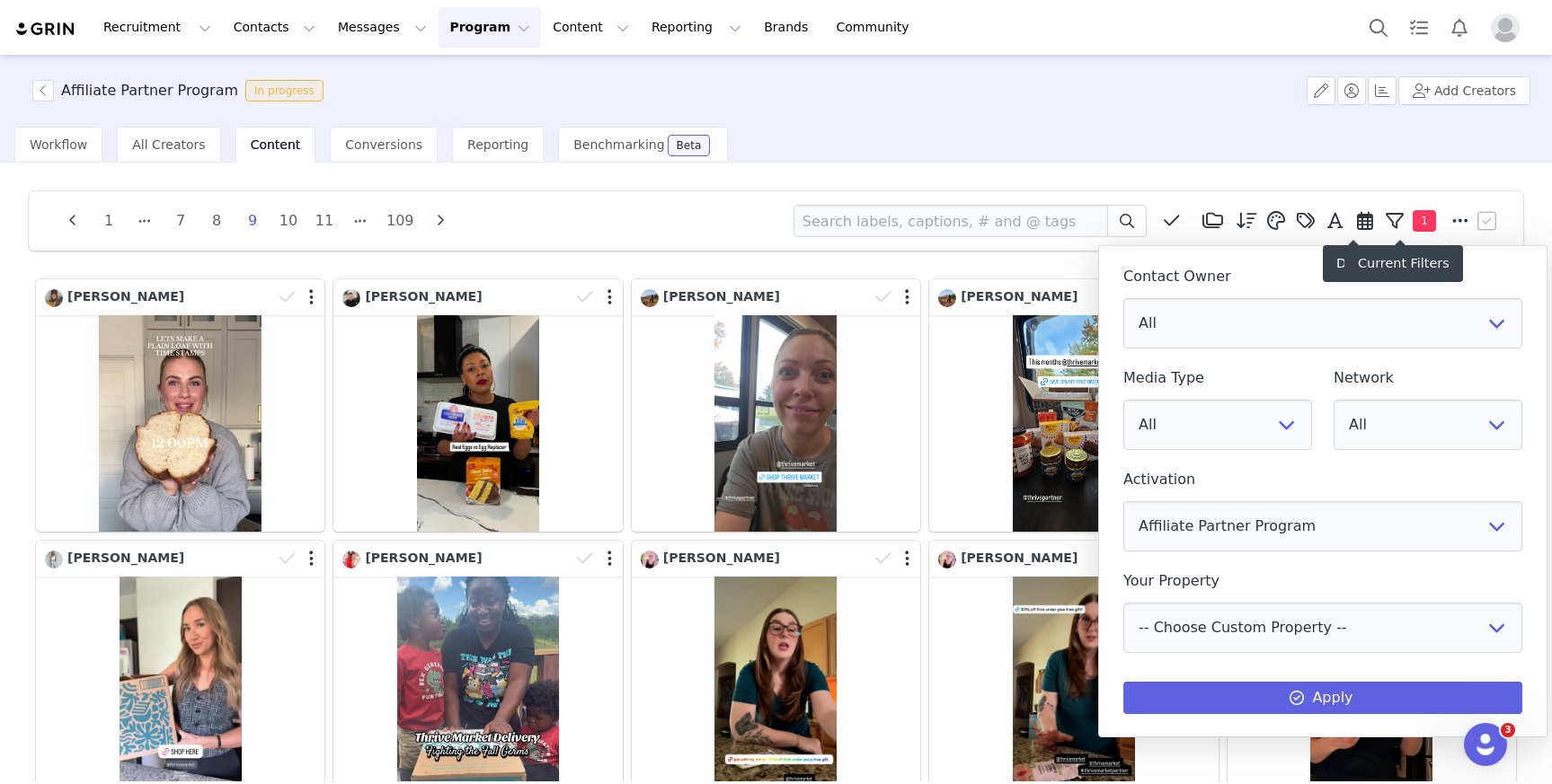
click at [1386, 214] on icon at bounding box center [1394, 221] width 18 height 18
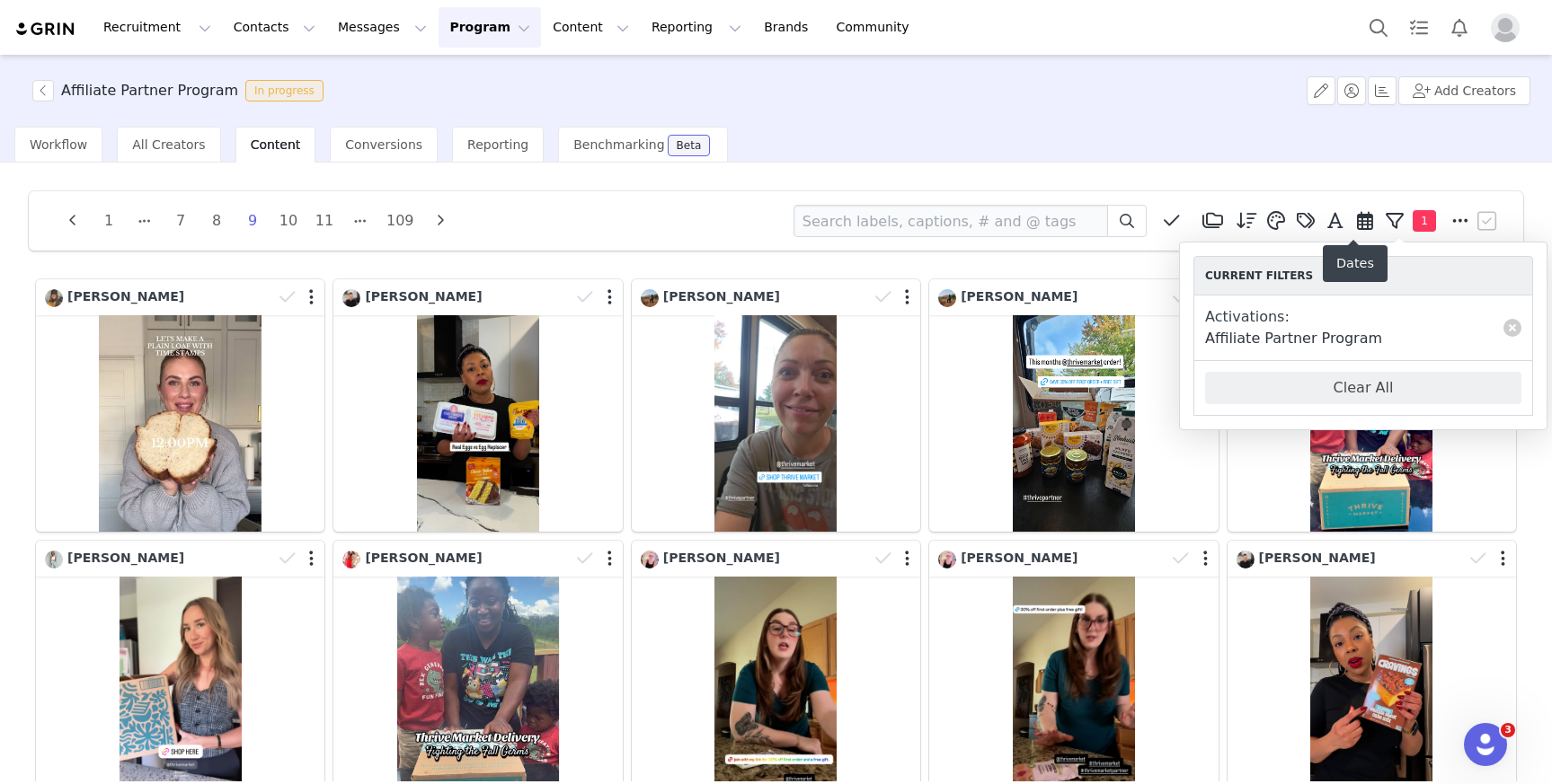
click at [1351, 223] on button at bounding box center [1365, 221] width 29 height 27
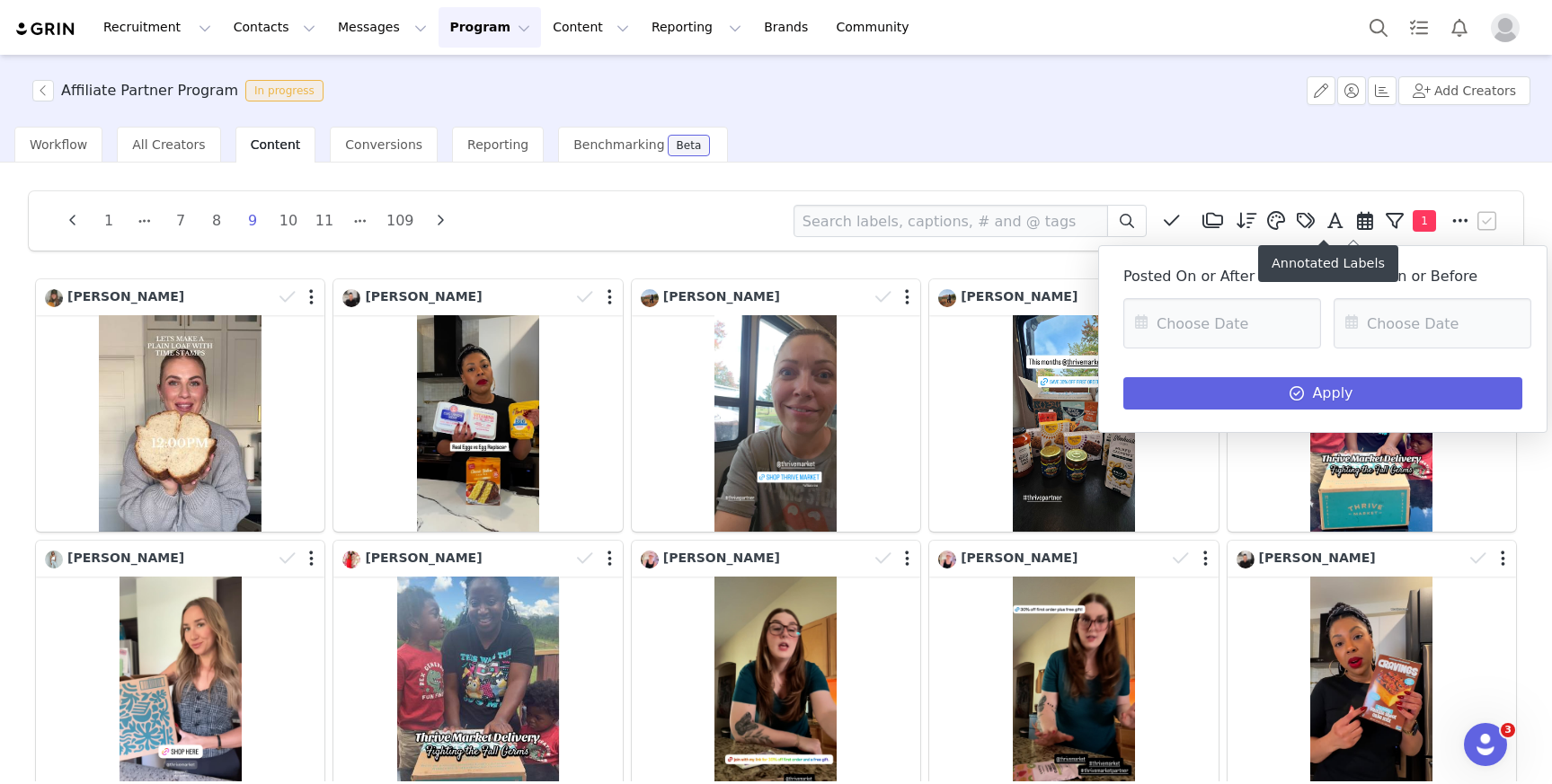
click at [1331, 223] on icon at bounding box center [1335, 221] width 17 height 18
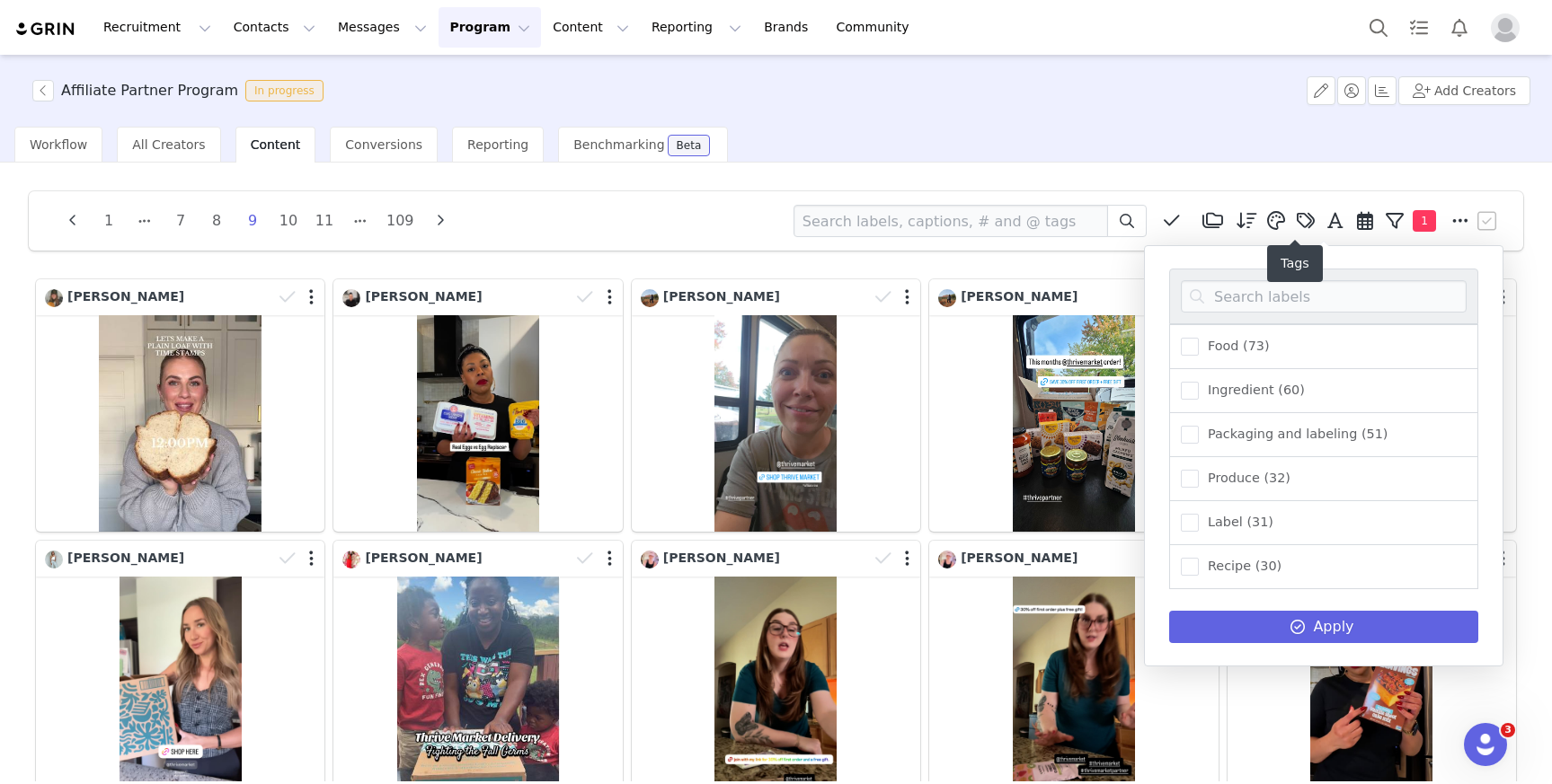
click at [1292, 224] on span at bounding box center [1306, 221] width 27 height 27
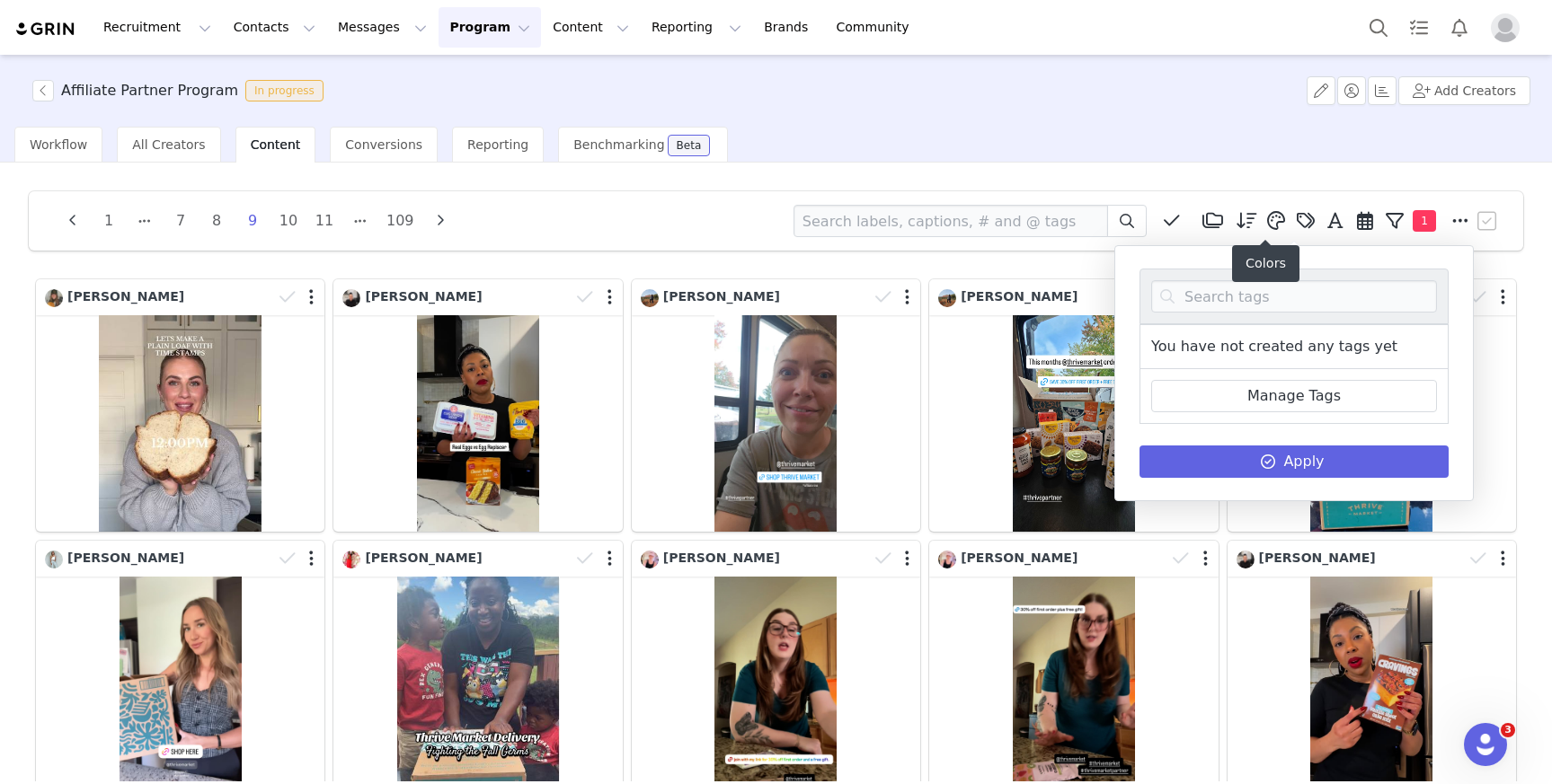
click at [1272, 225] on icon at bounding box center [1277, 221] width 18 height 18
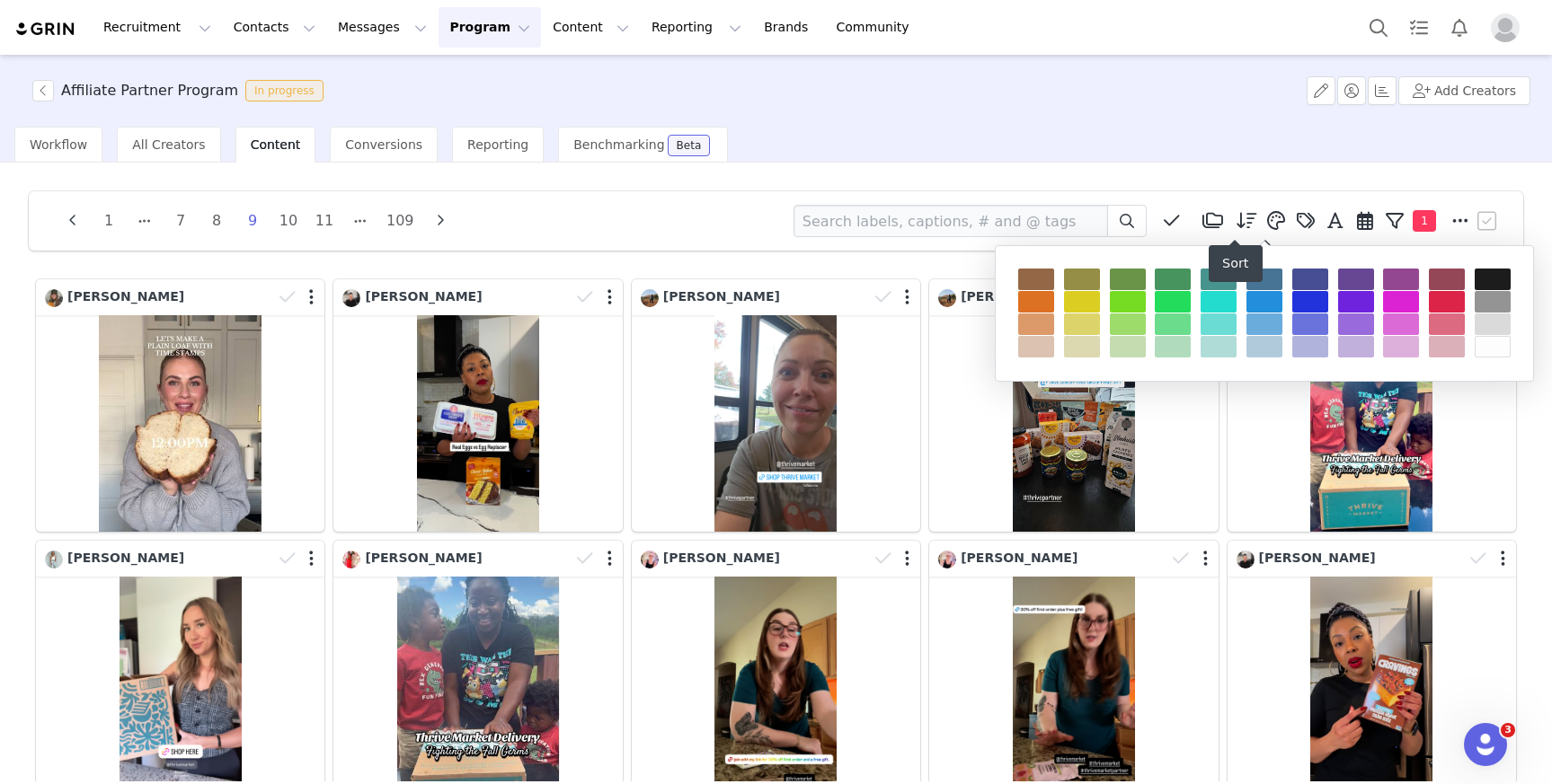
click at [1219, 223] on div "1" at bounding box center [1148, 221] width 708 height 32
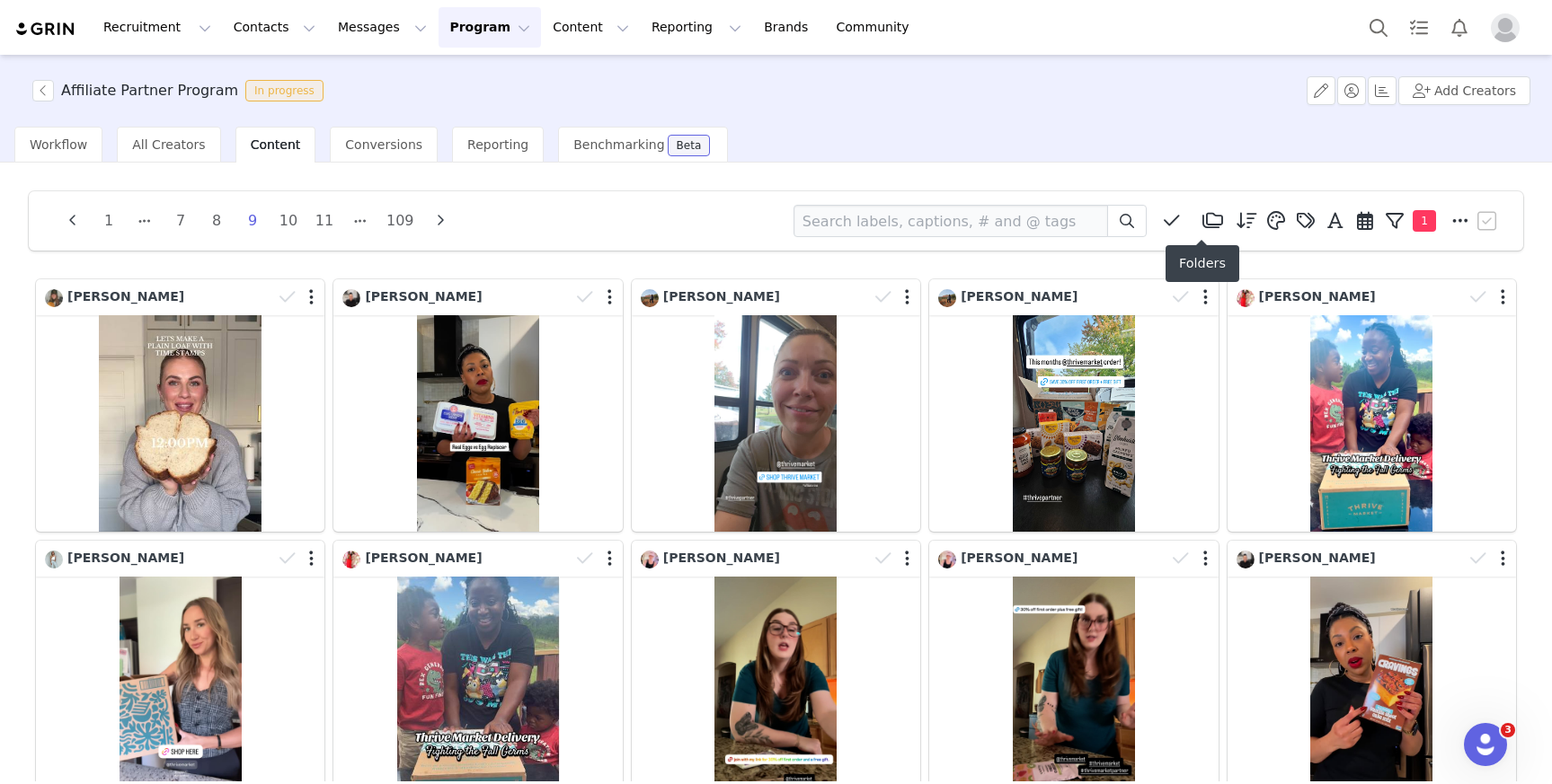
click at [1205, 223] on icon at bounding box center [1212, 221] width 20 height 18
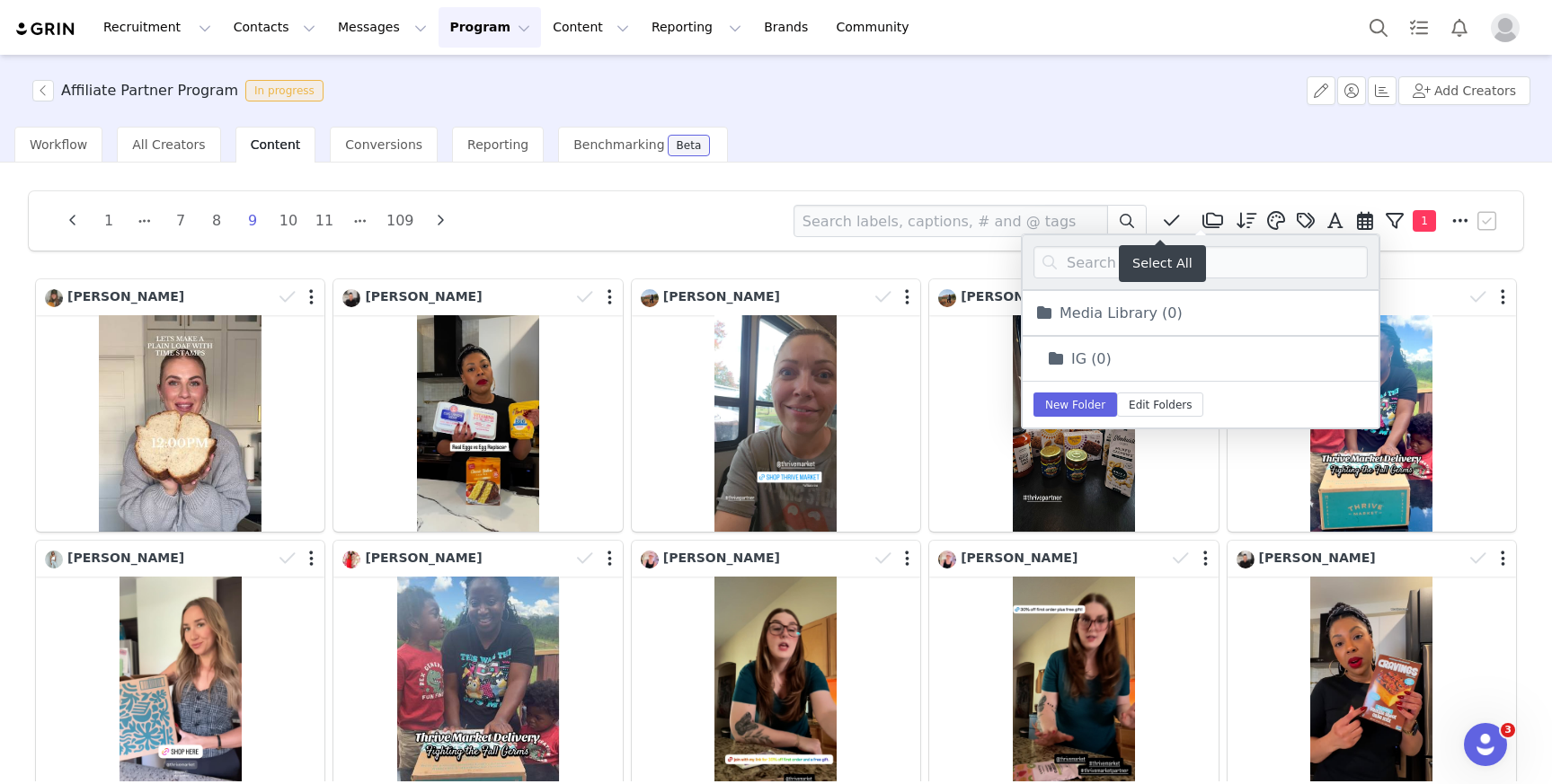
click at [1169, 220] on span at bounding box center [1173, 221] width 27 height 27
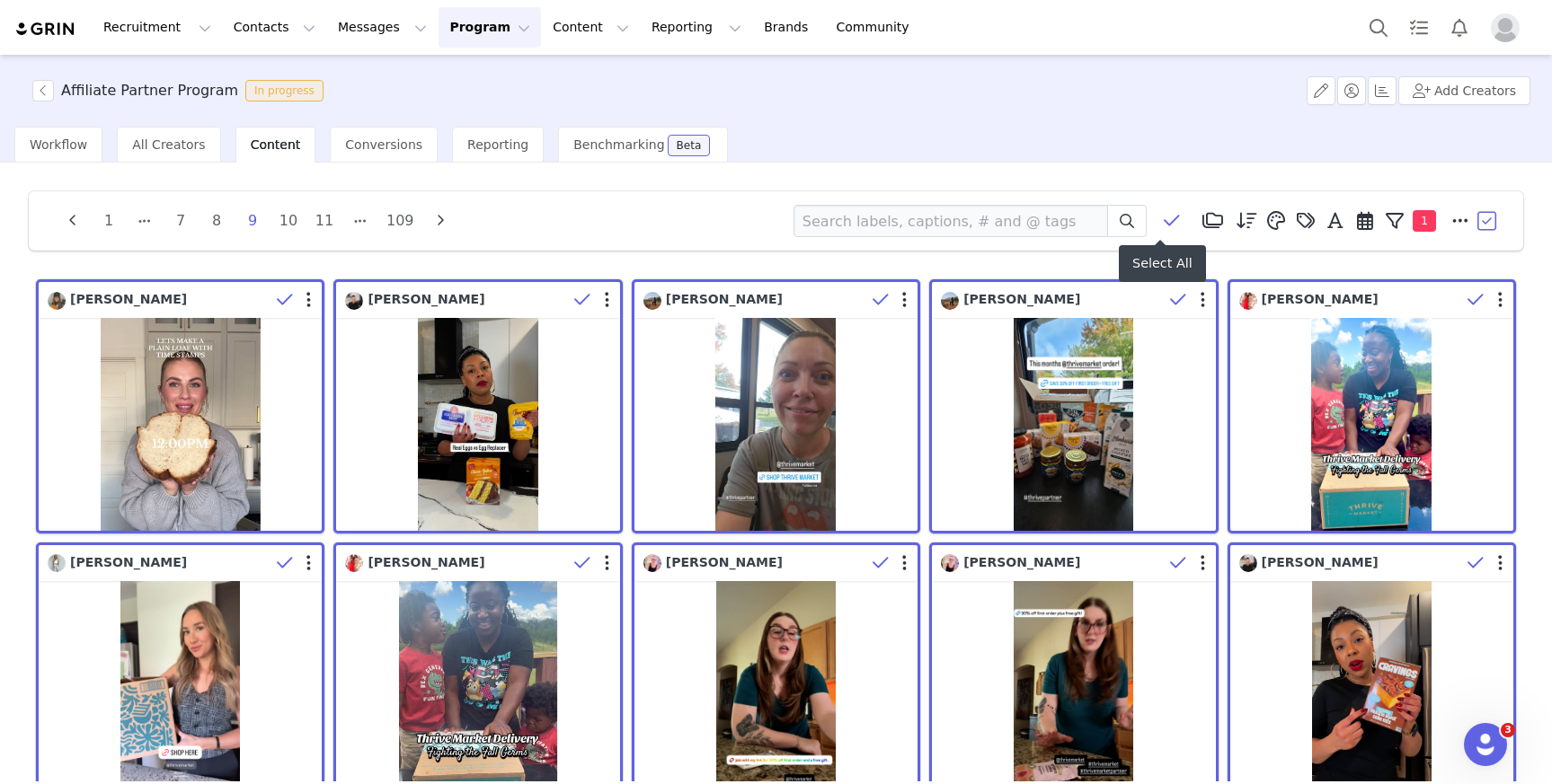
click at [1169, 220] on span at bounding box center [1173, 221] width 27 height 27
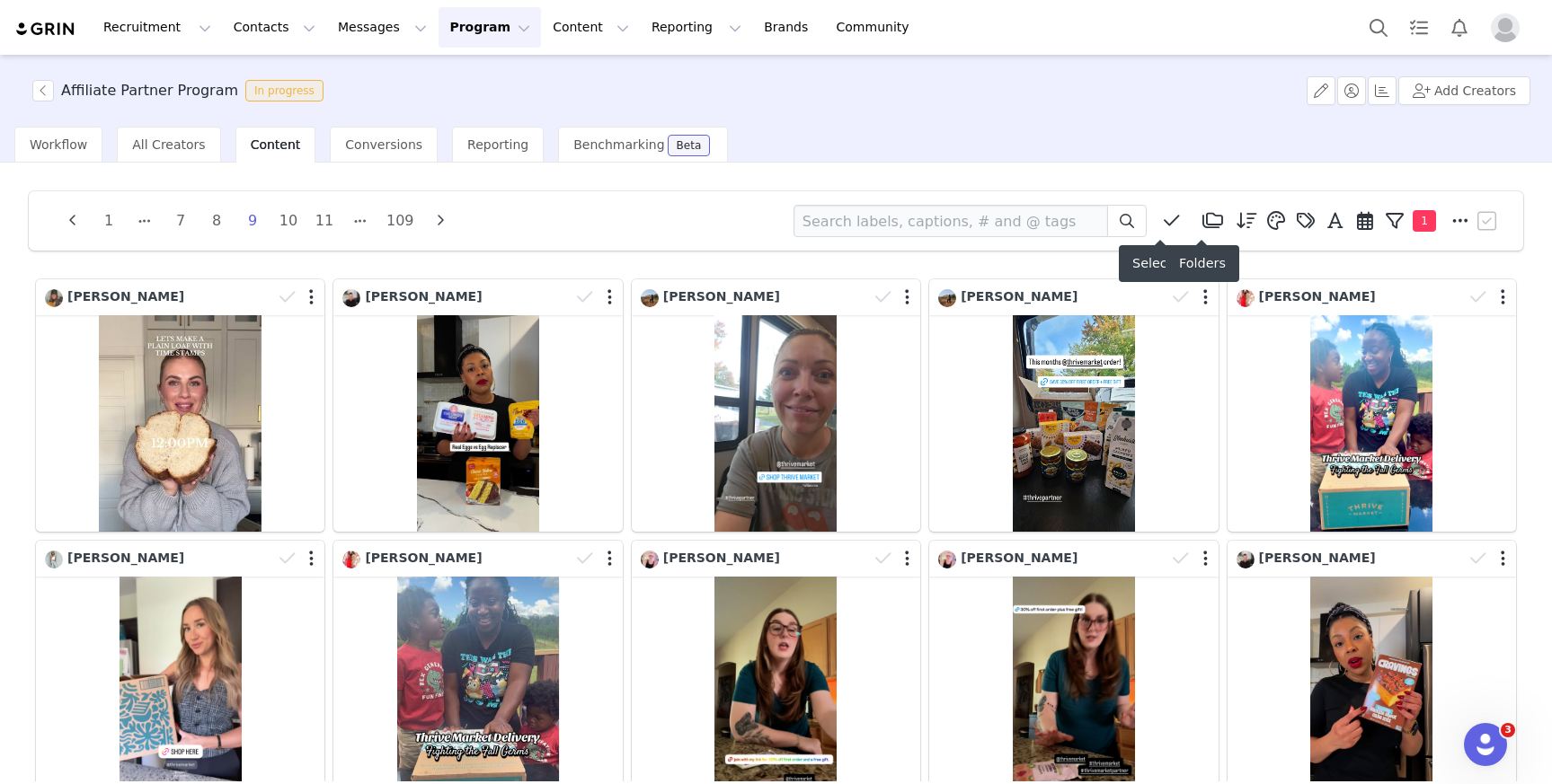
click at [1209, 218] on icon at bounding box center [1212, 221] width 20 height 18
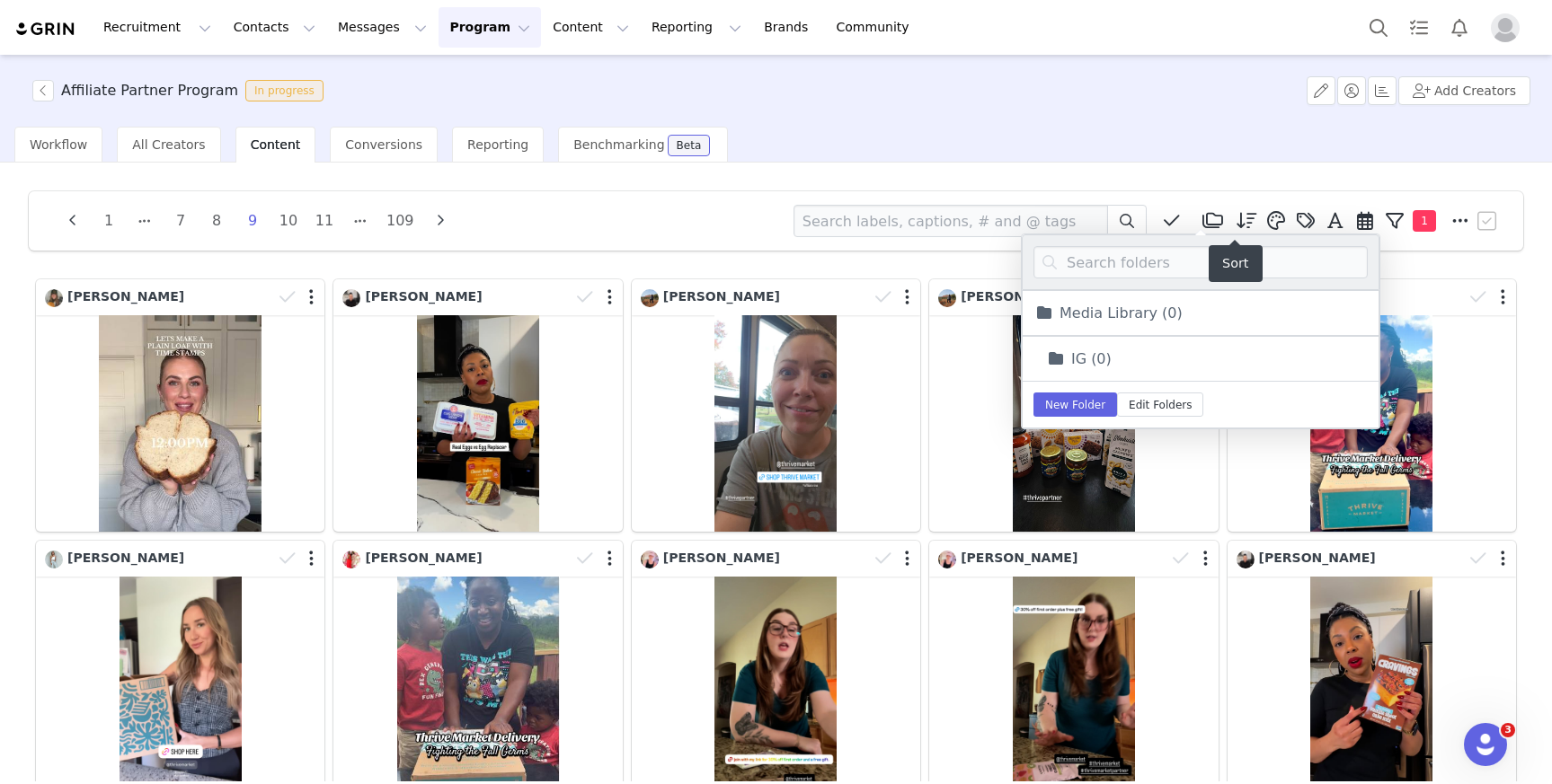
click at [1233, 217] on span at bounding box center [1246, 221] width 27 height 27
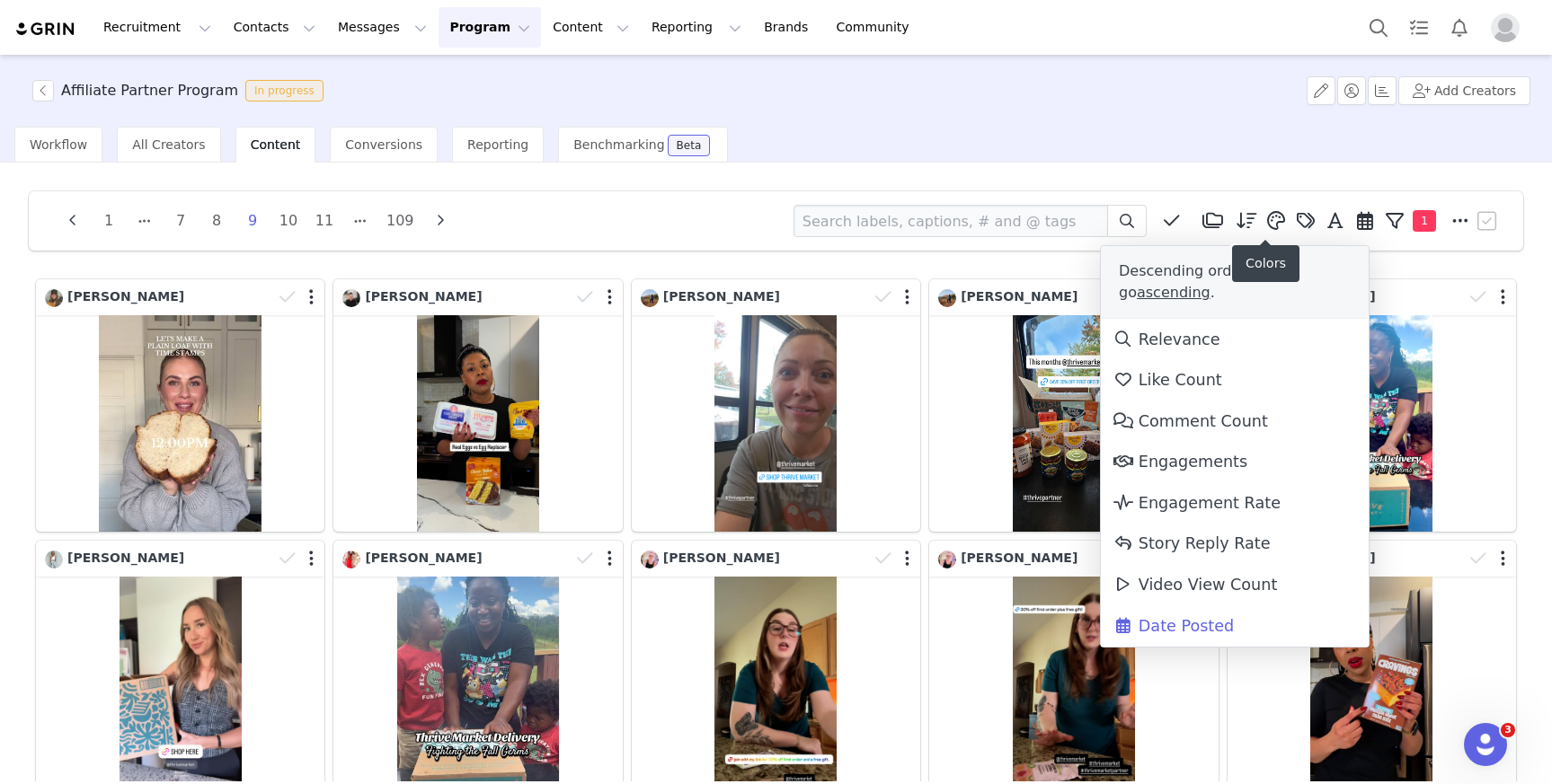
click at [1272, 226] on icon at bounding box center [1277, 221] width 18 height 18
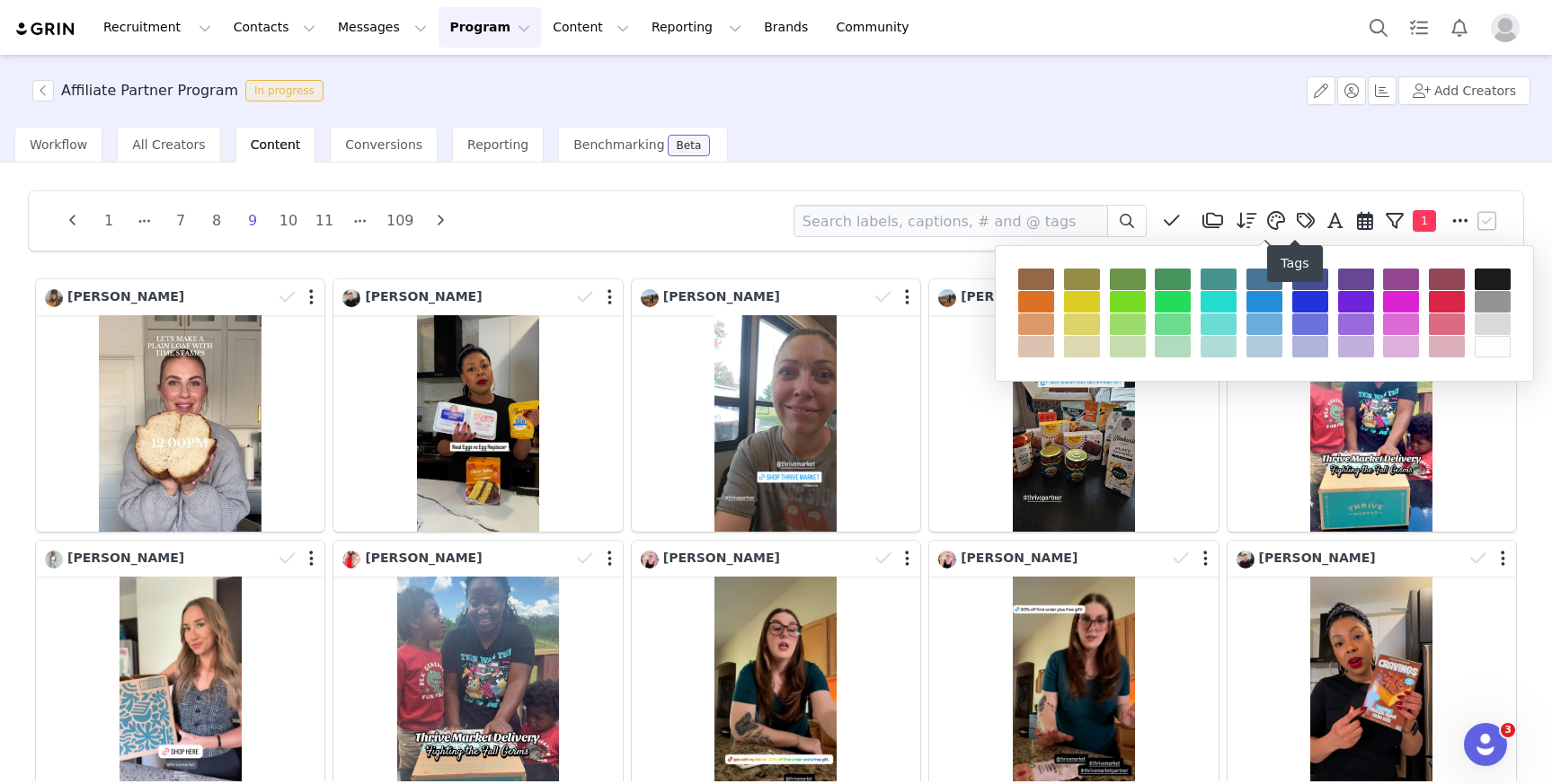
click at [1297, 226] on icon at bounding box center [1306, 221] width 18 height 18
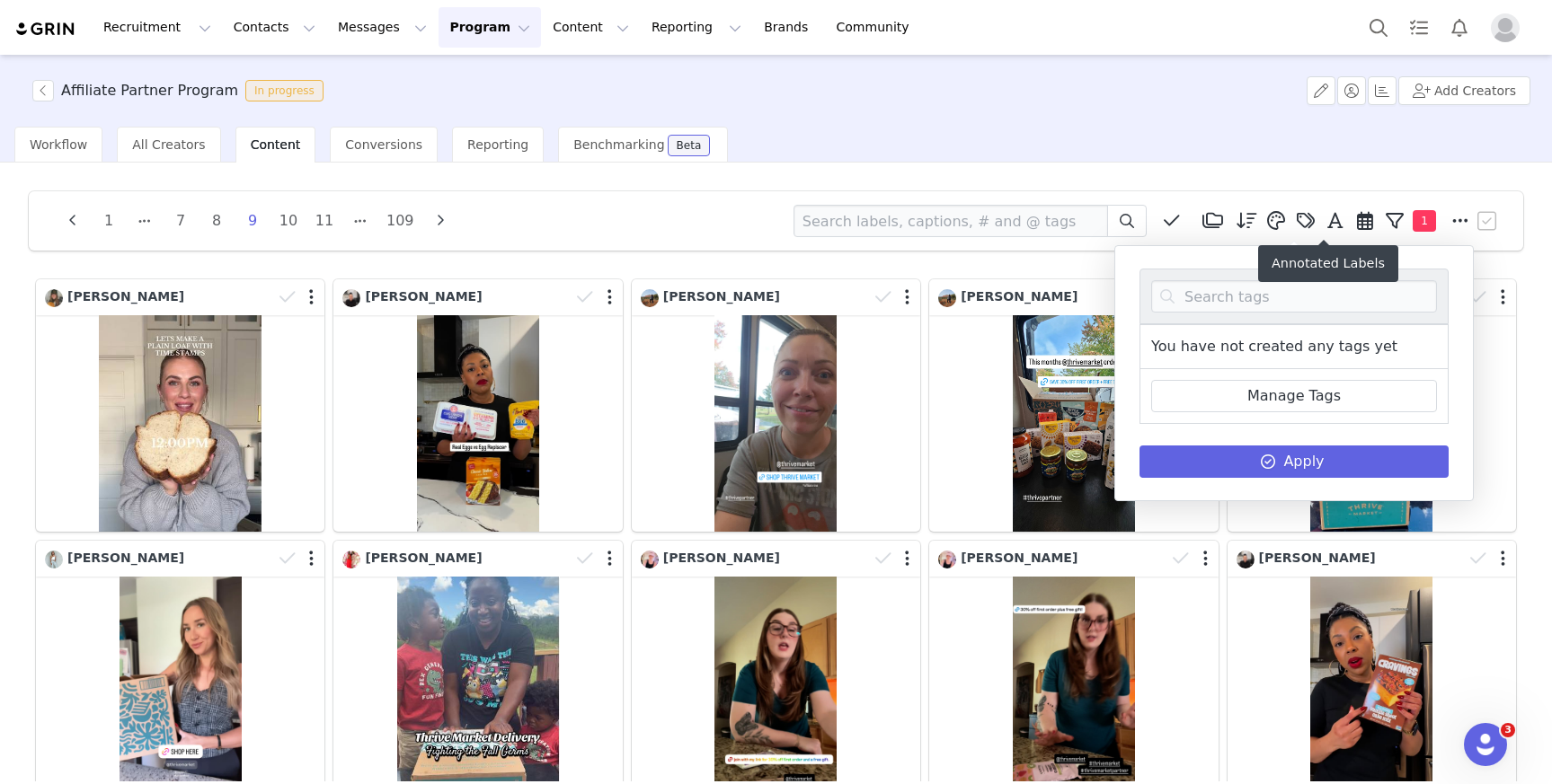
click at [1322, 223] on span at bounding box center [1336, 221] width 27 height 27
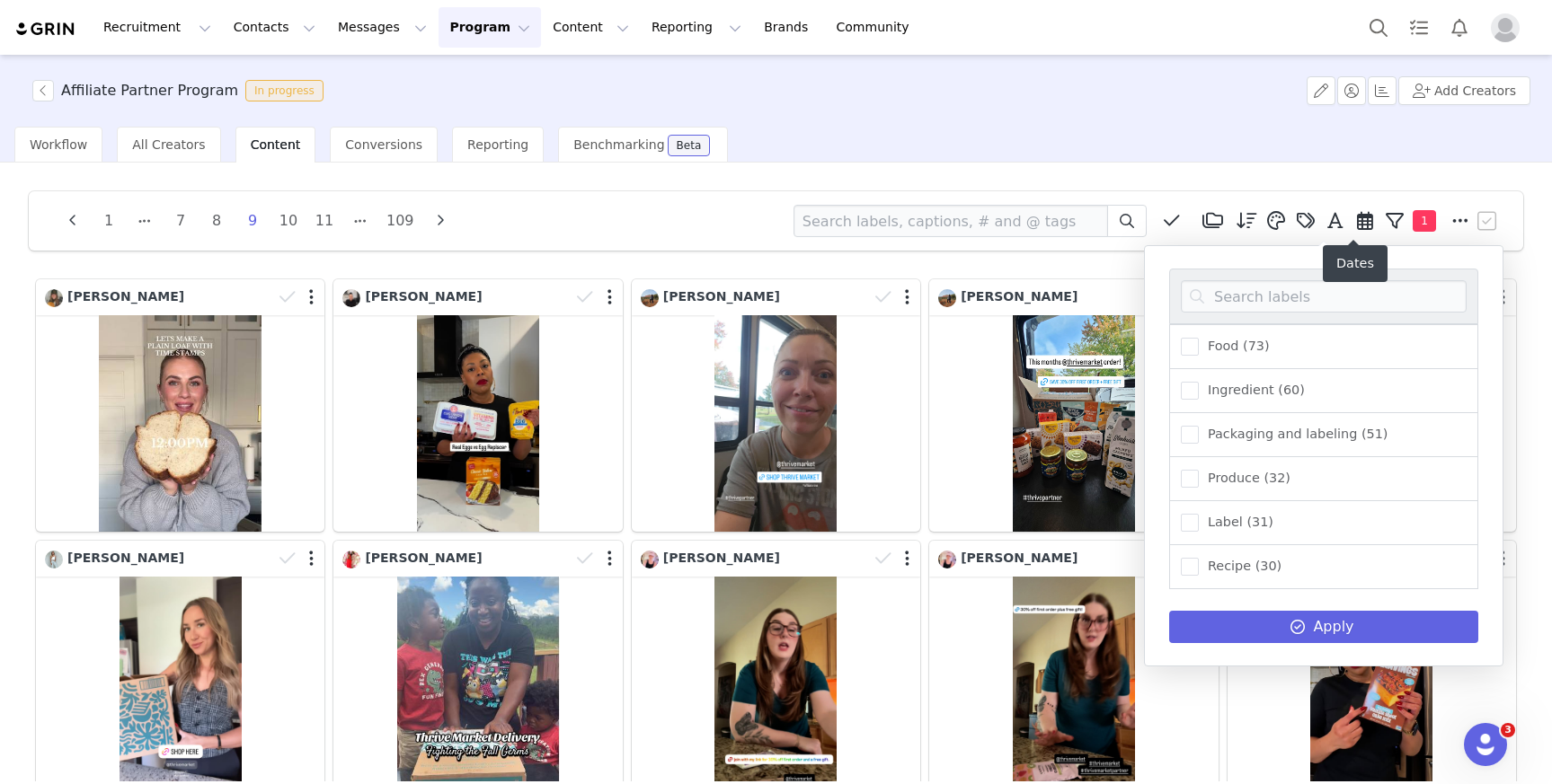
click at [1352, 220] on span at bounding box center [1365, 221] width 27 height 27
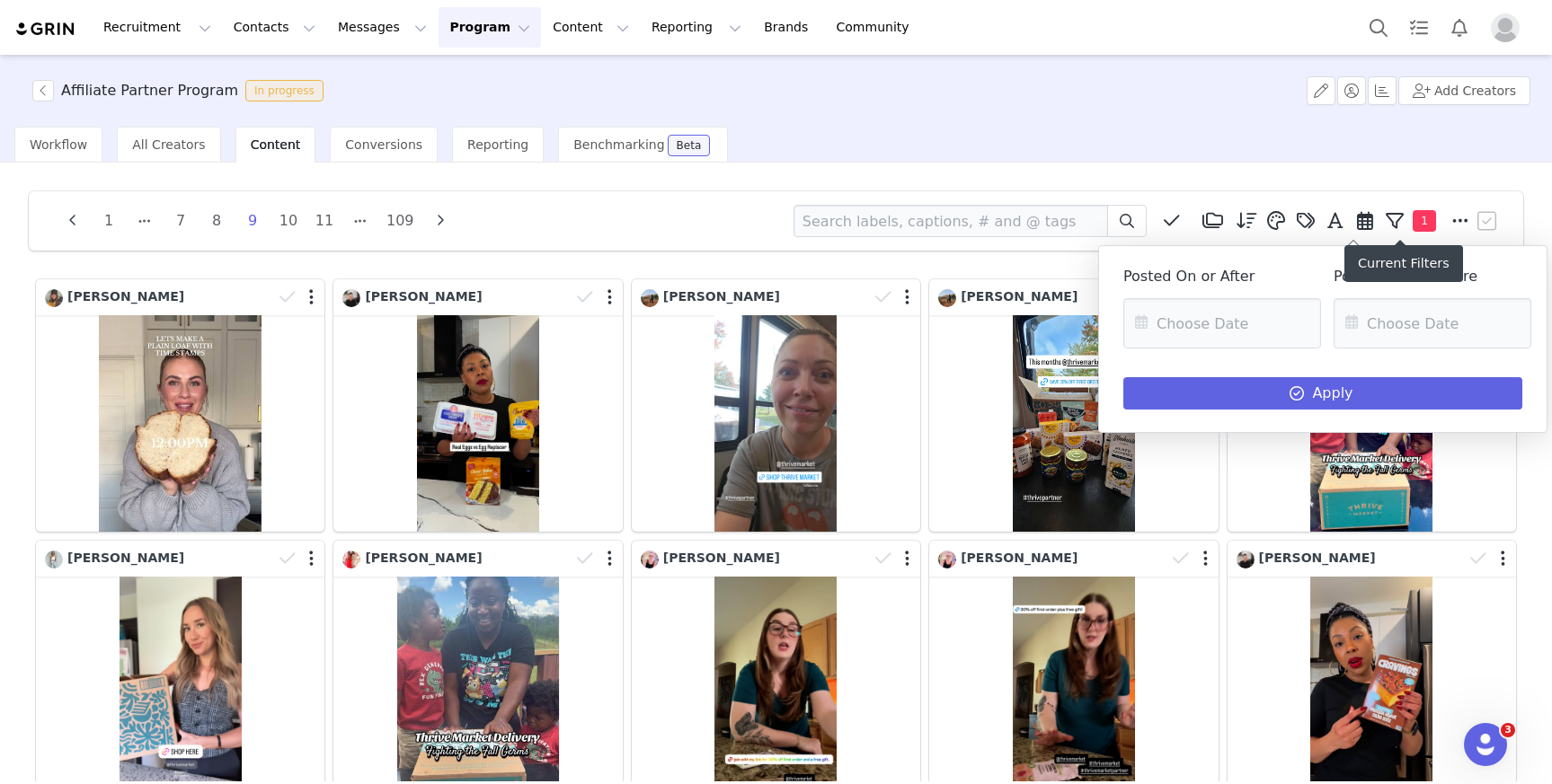
click at [1386, 222] on icon at bounding box center [1394, 221] width 18 height 18
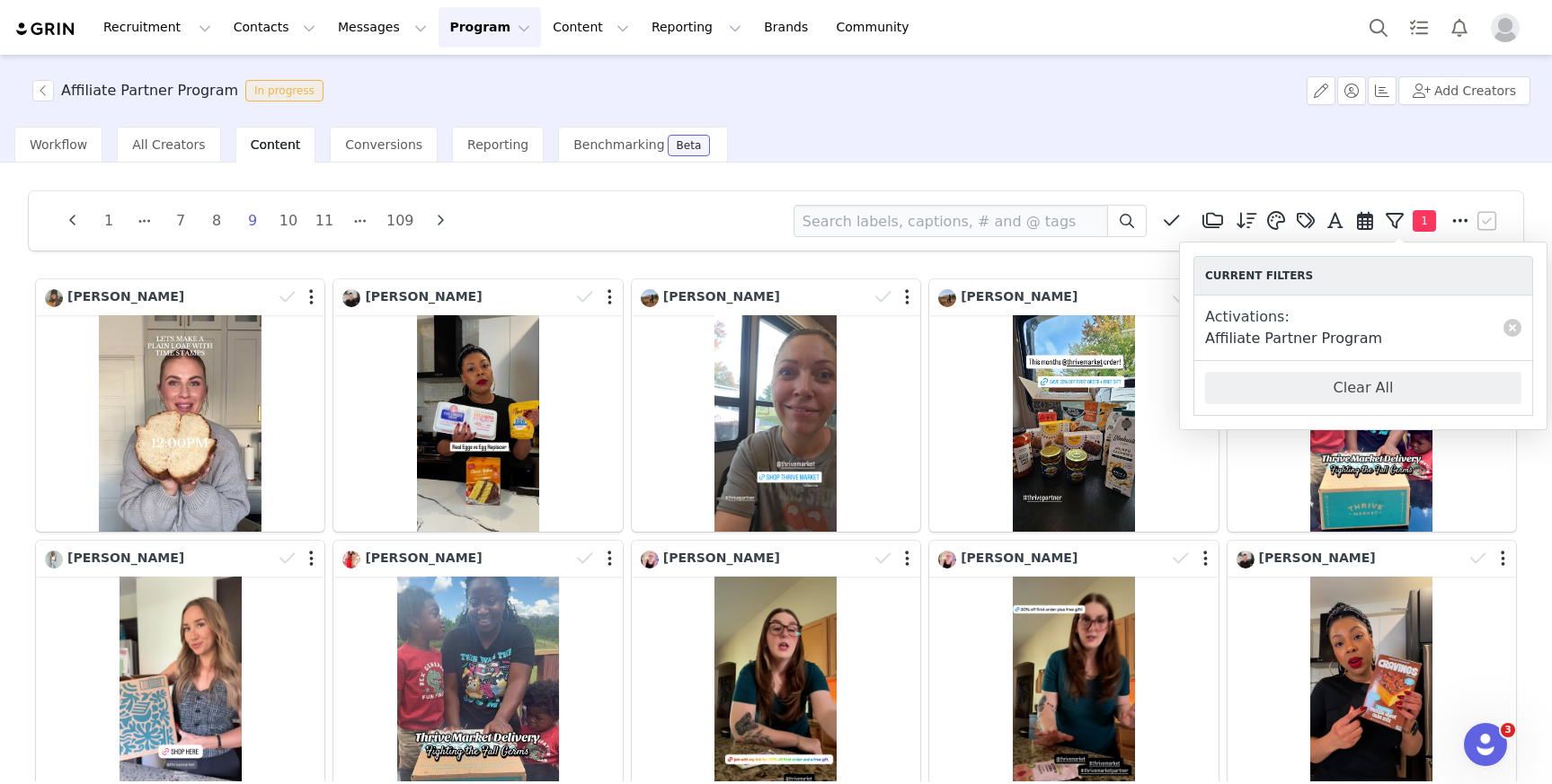
click at [1413, 220] on span "1" at bounding box center [1425, 221] width 23 height 21
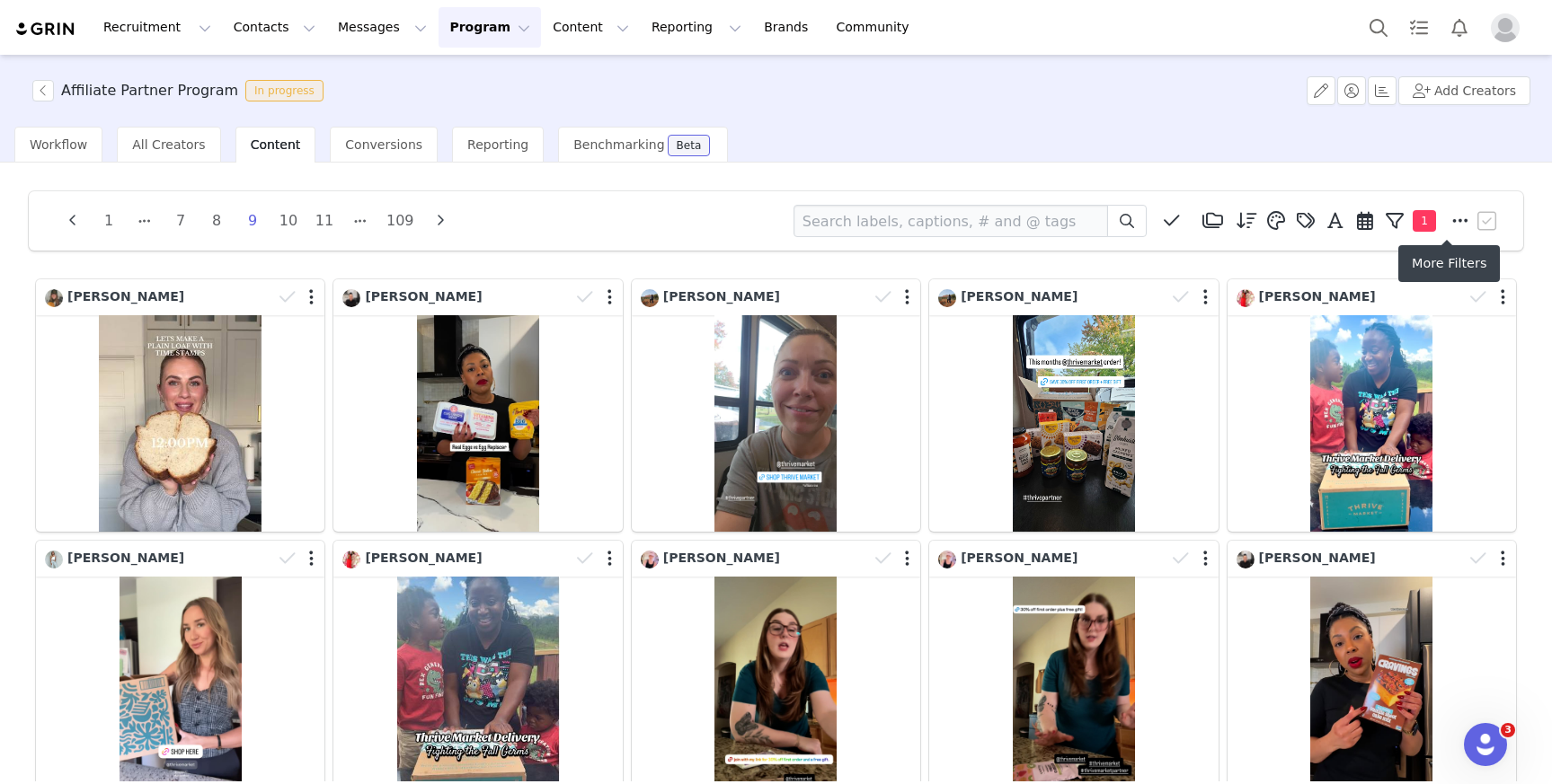
click at [1453, 226] on icon at bounding box center [1461, 221] width 17 height 18
select select "16747078-3b4b-4509-a227-0cf75fec6444"
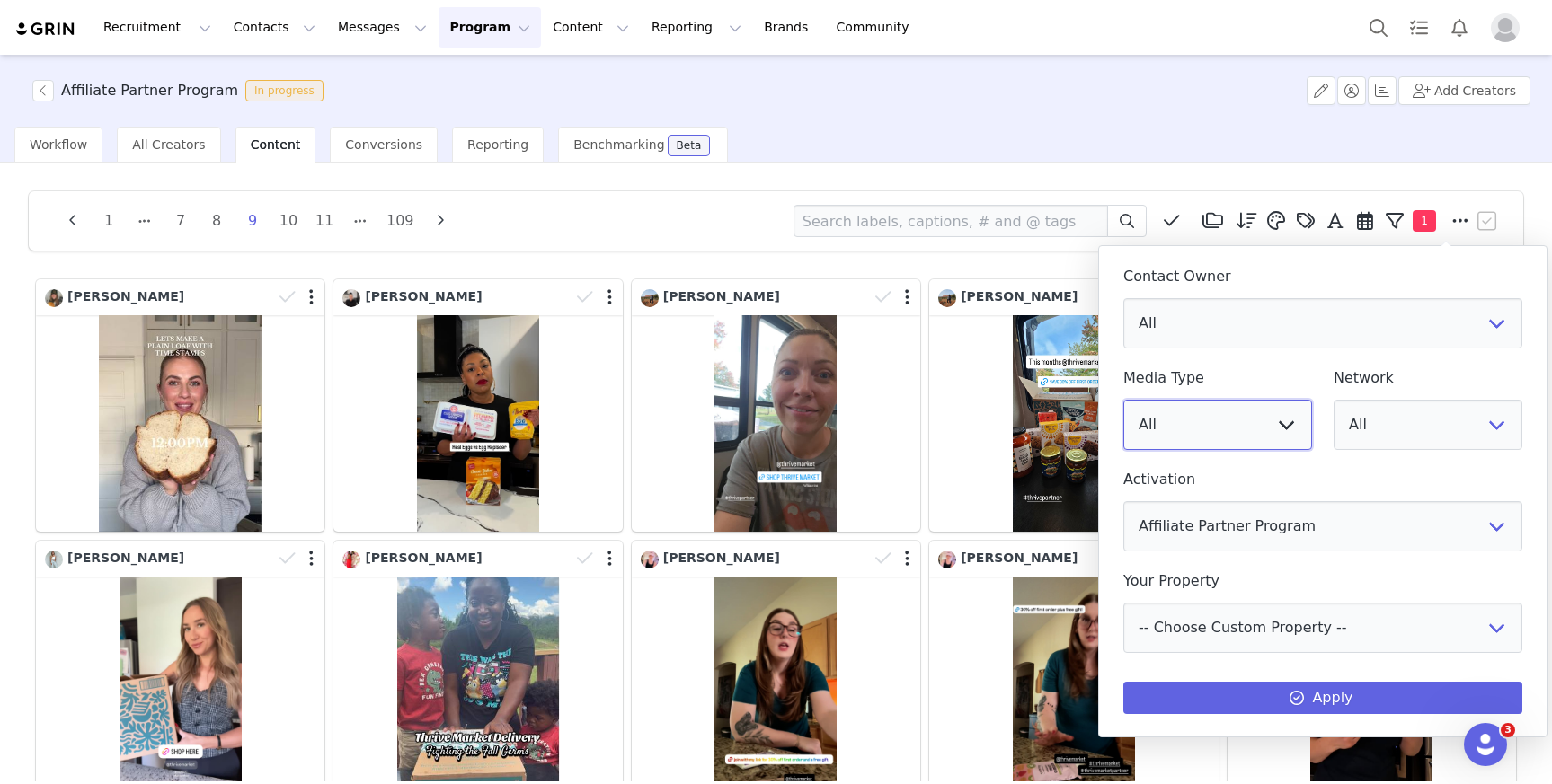
click at [1265, 410] on select "All Image Video" at bounding box center [1218, 425] width 189 height 51
select select "video"
click at [1124, 400] on select "All Image Video" at bounding box center [1218, 425] width 189 height 51
click at [1440, 432] on select "All YouTube Twitter Facebook Twitch Instagram Pinterest TikTok Other Uploads" at bounding box center [1428, 425] width 189 height 51
click at [1191, 432] on select "All Image Video" at bounding box center [1218, 425] width 189 height 51
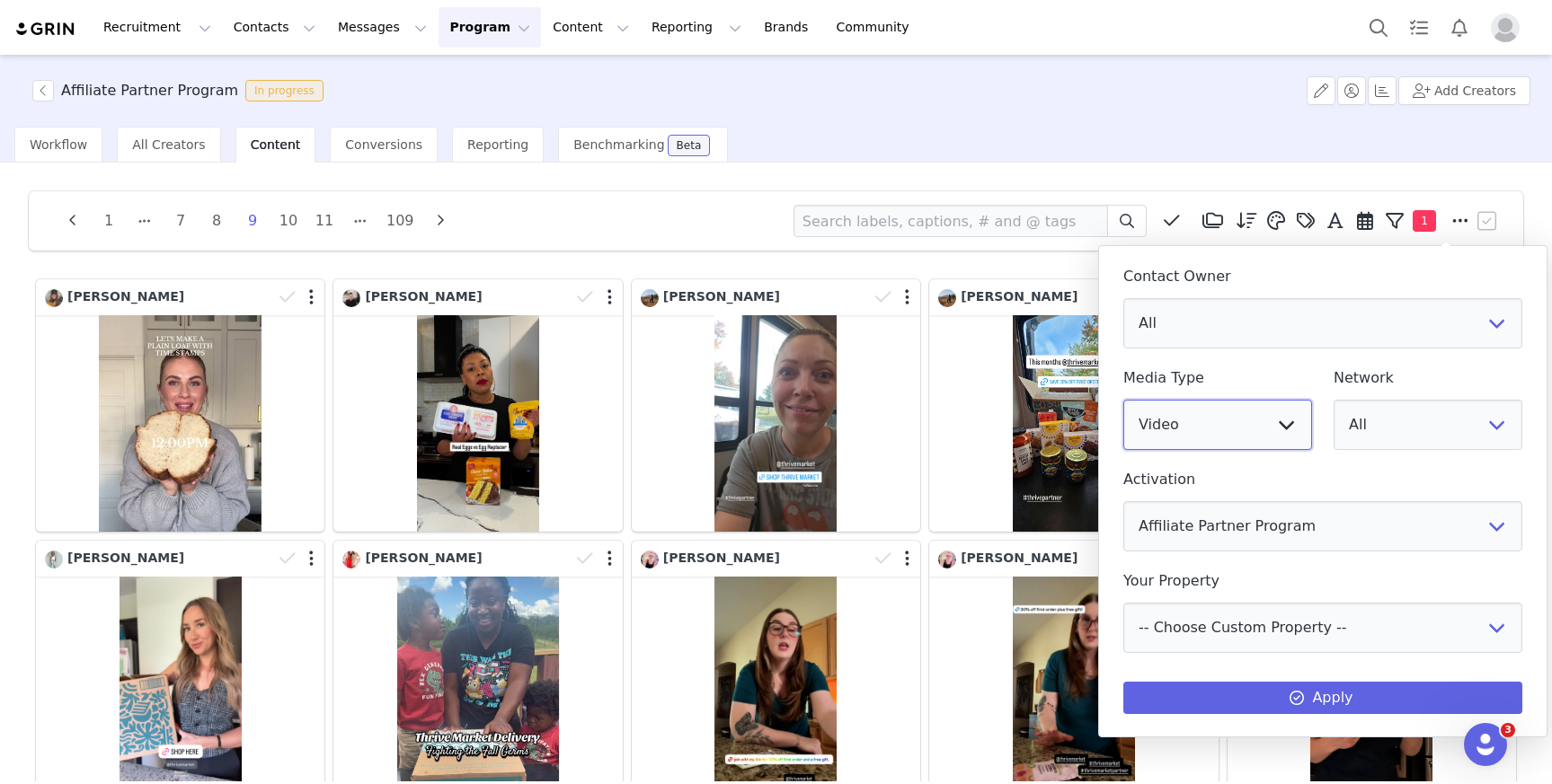
select select
click at [1124, 400] on select "All Image Video" at bounding box center [1218, 425] width 189 height 51
click at [1397, 426] on select "All YouTube Twitter Facebook Twitch Instagram Pinterest TikTok Other Uploads" at bounding box center [1428, 425] width 189 height 51
select select "9"
click at [1334, 400] on select "All YouTube Twitter Facebook Twitch Instagram Pinterest TikTok Other Uploads" at bounding box center [1428, 425] width 189 height 51
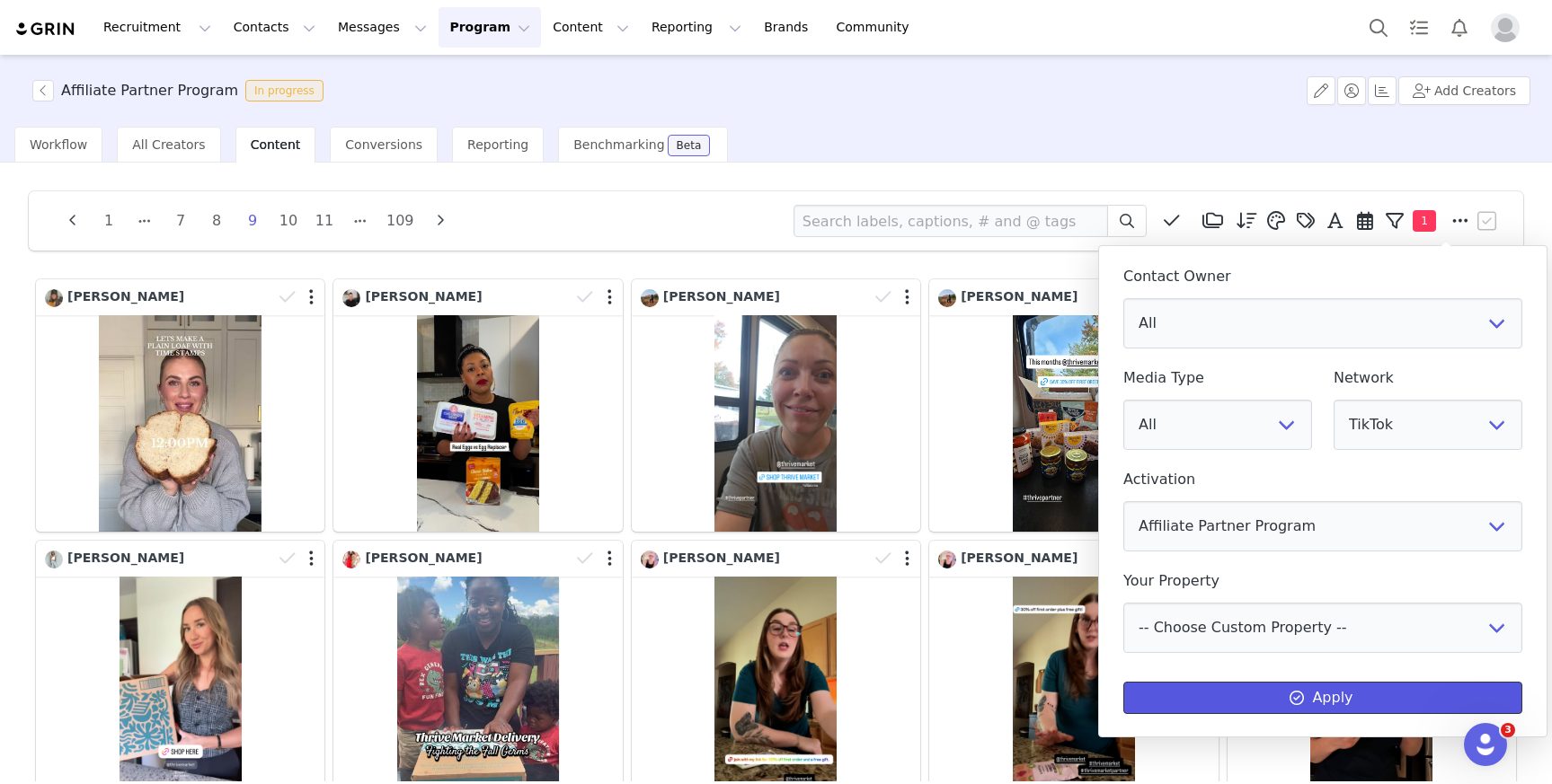
click at [1340, 695] on button "Apply" at bounding box center [1323, 697] width 399 height 32
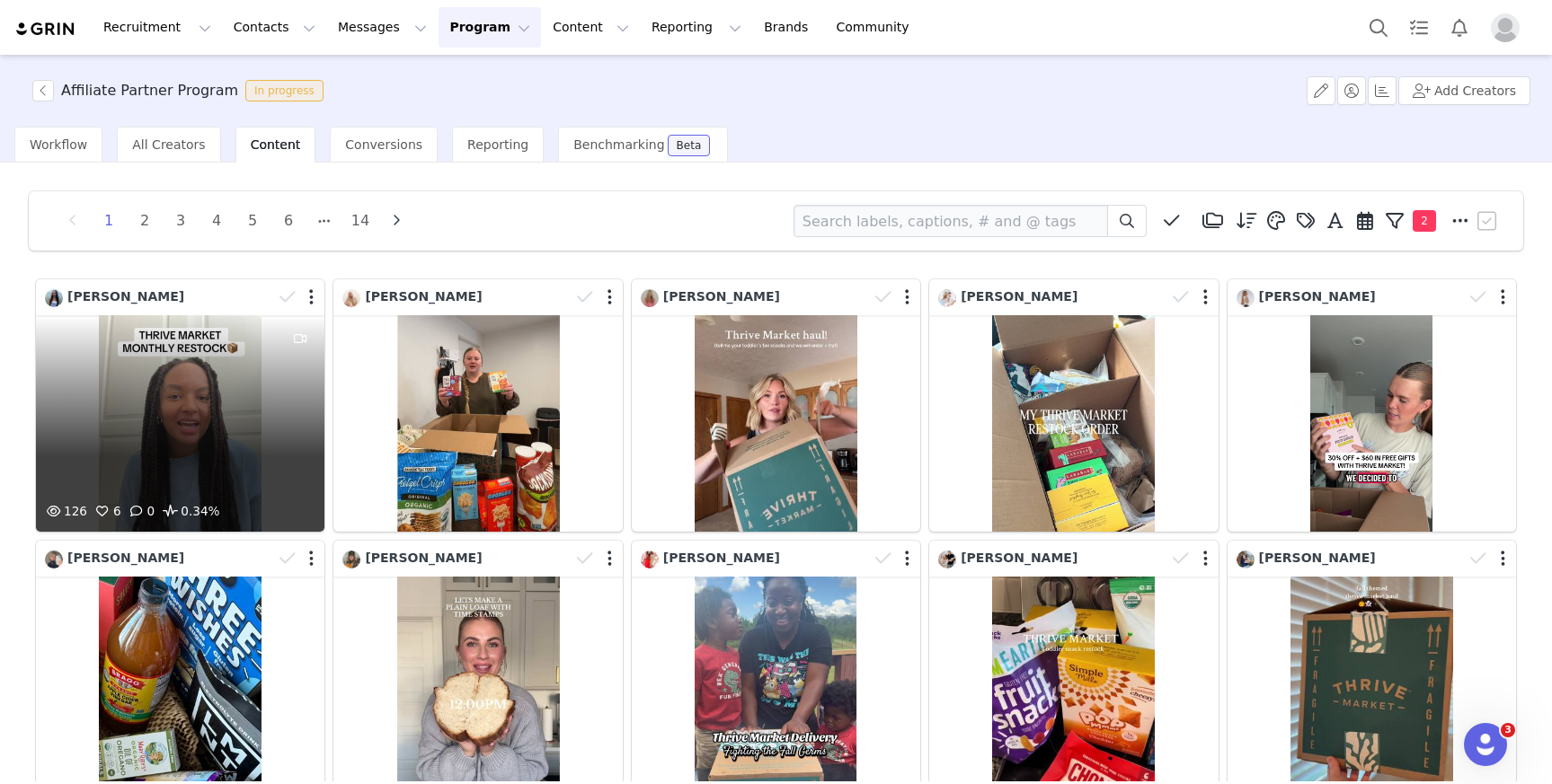
click at [267, 385] on div "126 6 0 0.34%" at bounding box center [180, 423] width 289 height 217
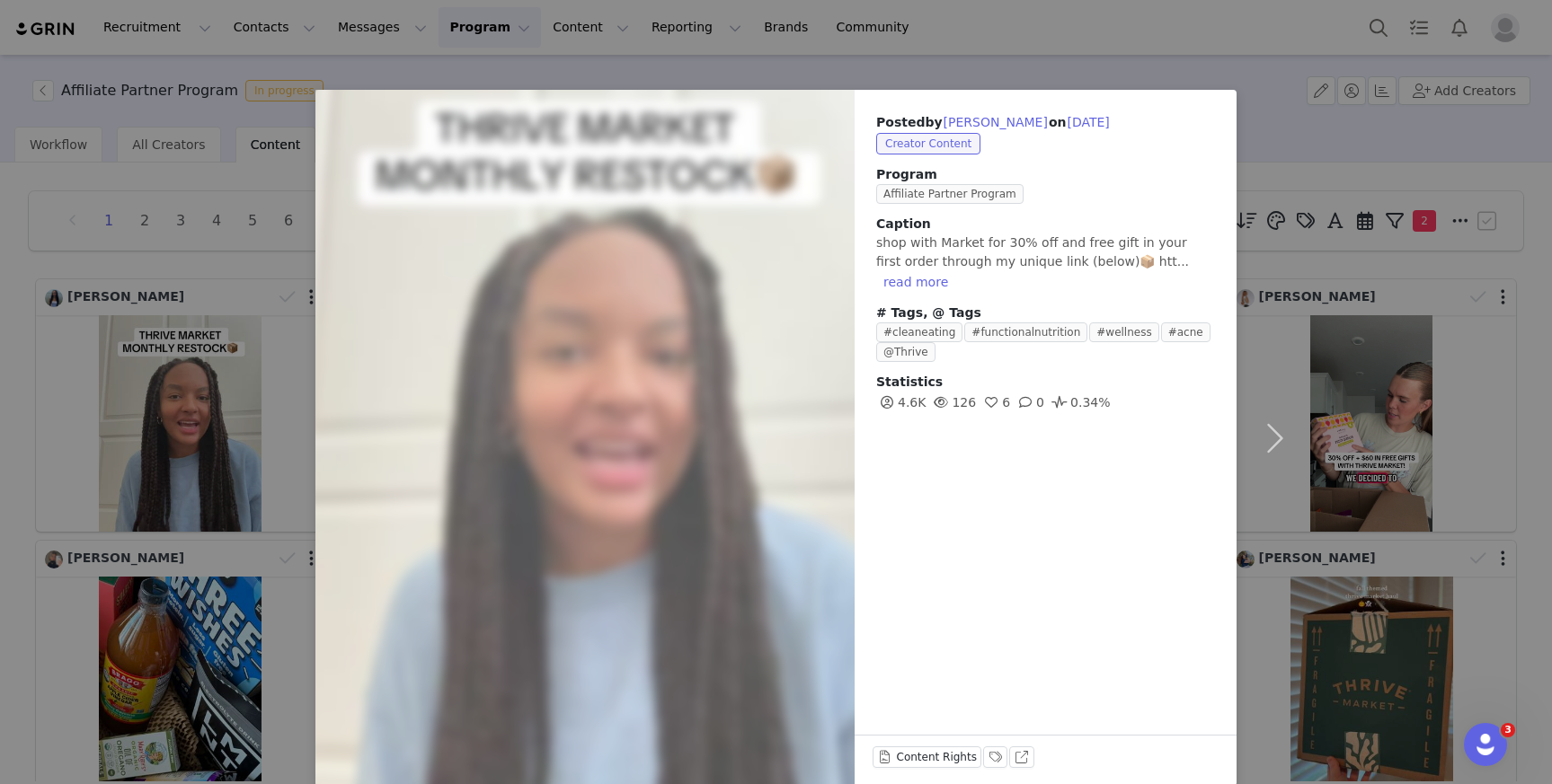
click at [249, 341] on div "Posted by Ashlyn Anderson on Sep 29, 2025 Creator Content Program Affiliate Par…" at bounding box center [776, 392] width 1552 height 784
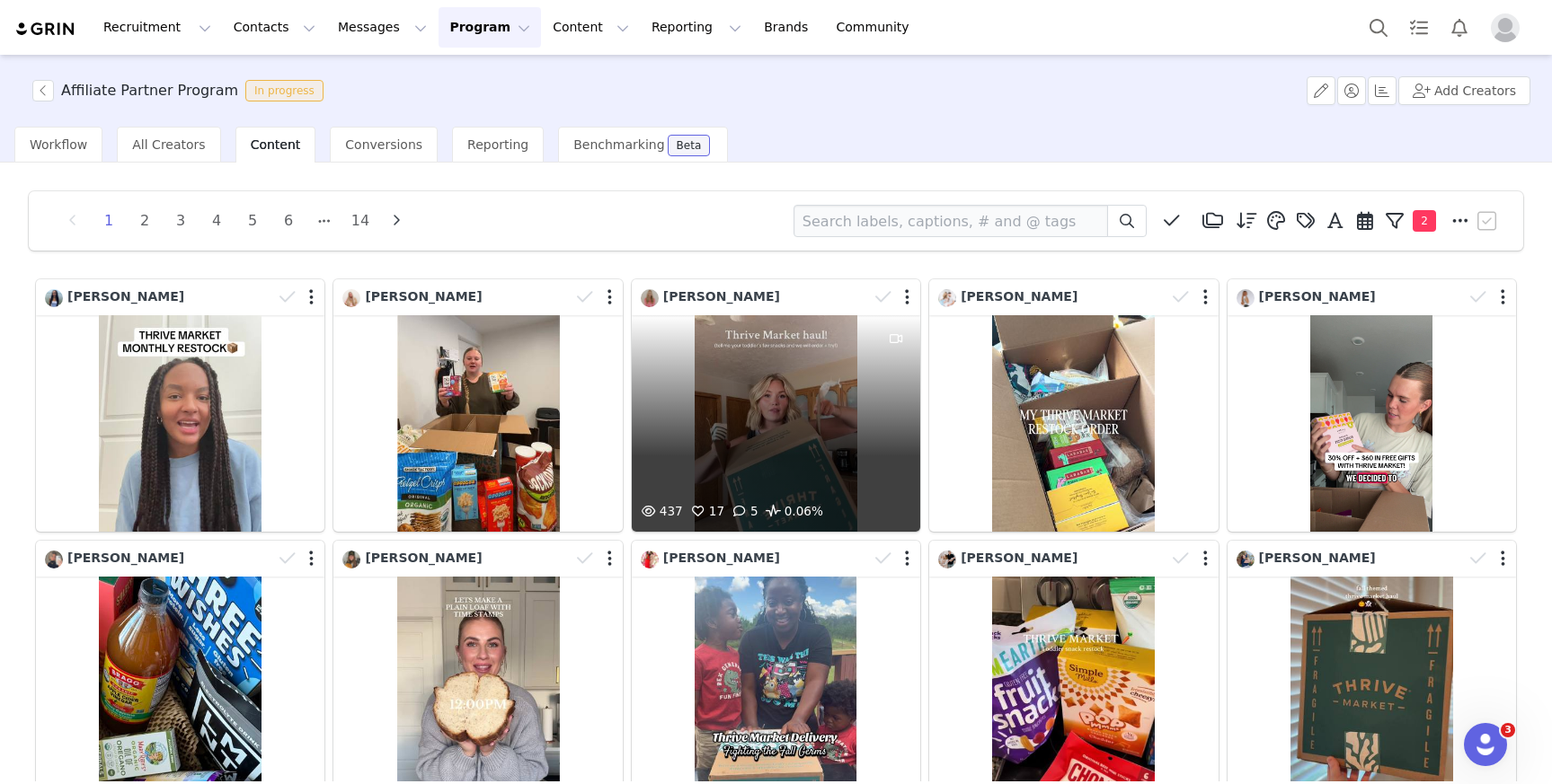
click at [692, 392] on div "437 17 5 0.06%" at bounding box center [776, 423] width 289 height 217
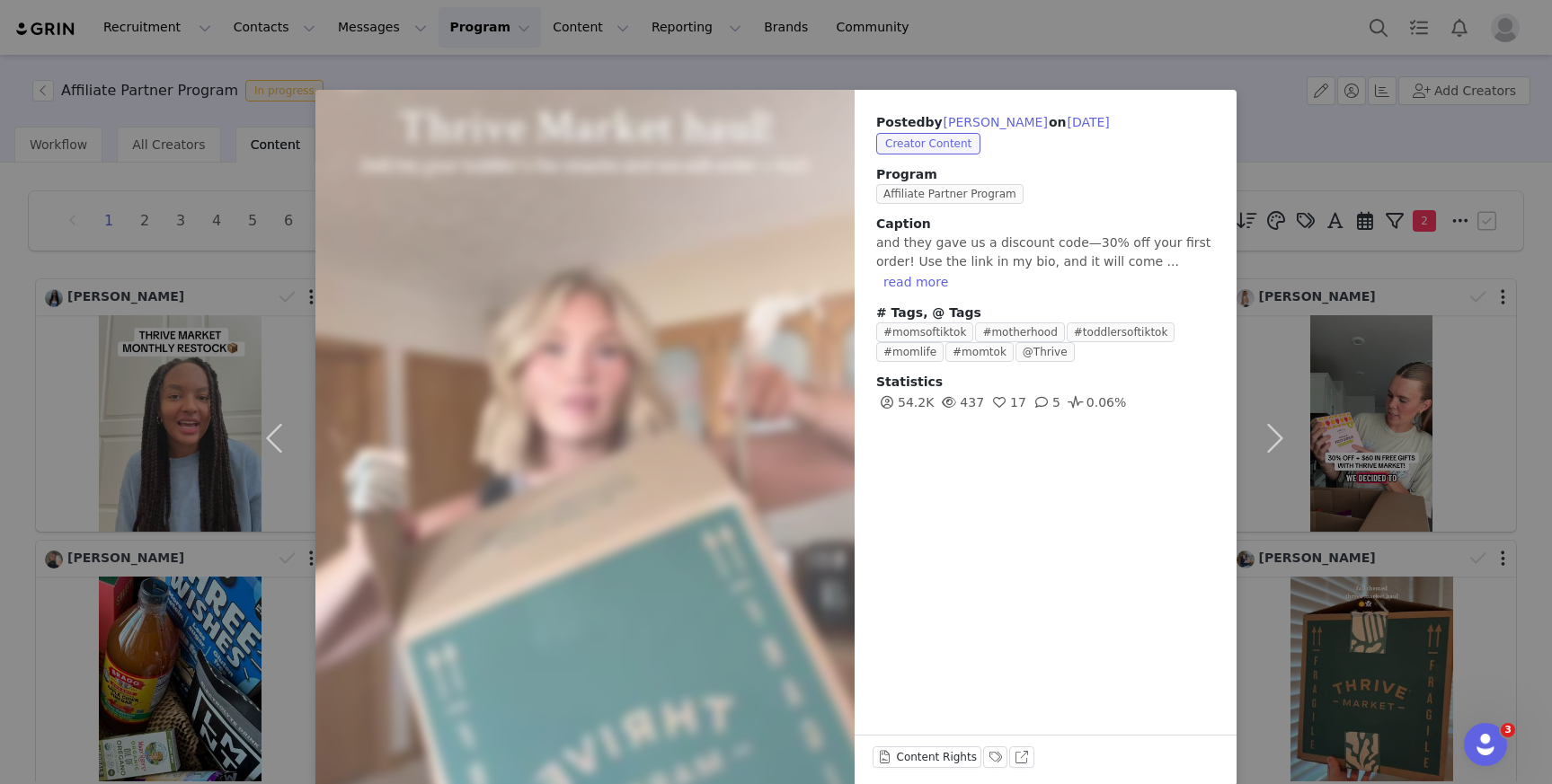
click at [312, 79] on div "Posted by Allison Delperdang on Sep 27, 2025 Creator Content Program Affiliate …" at bounding box center [776, 392] width 1552 height 784
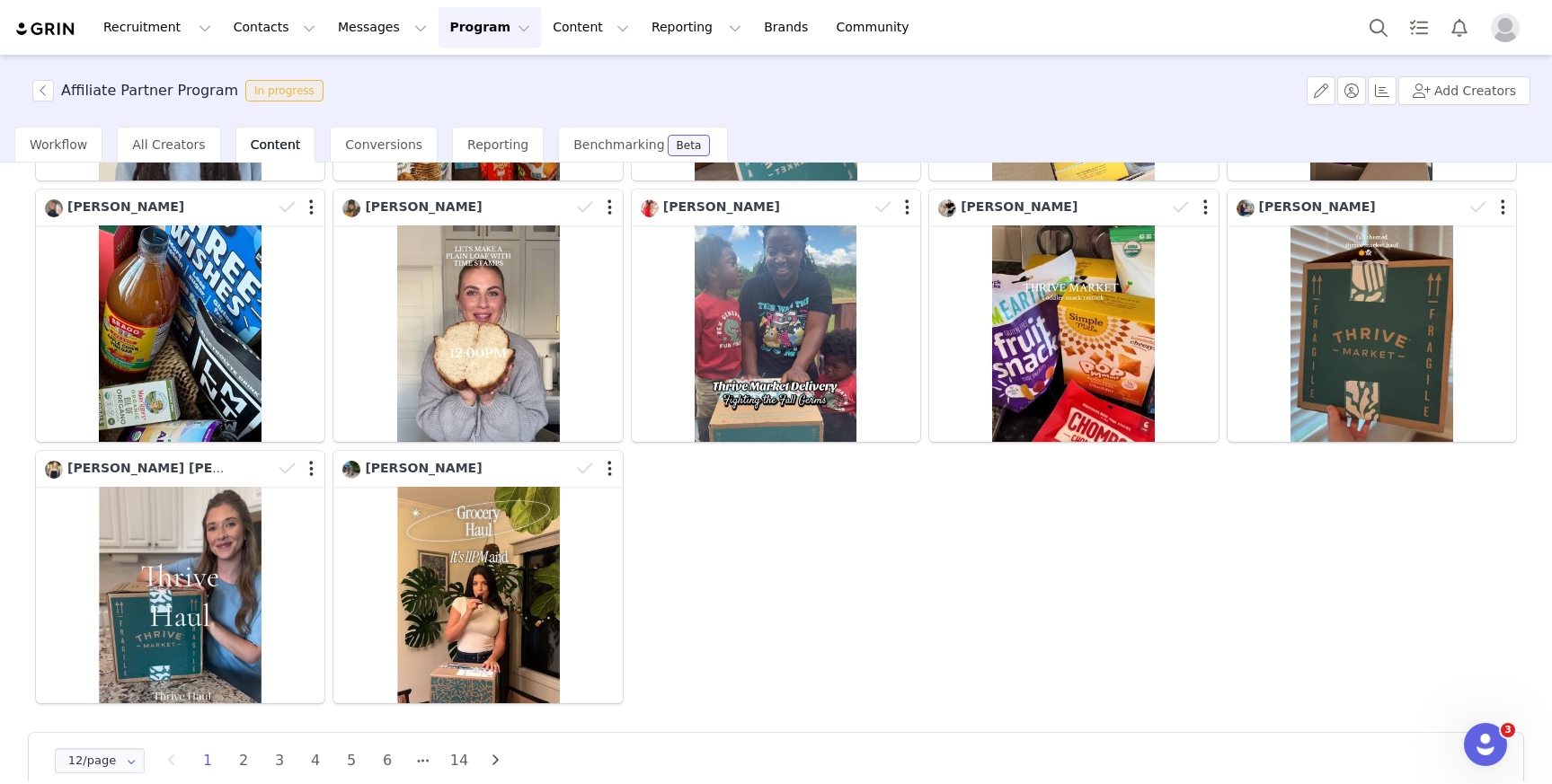
scroll to position [353, 0]
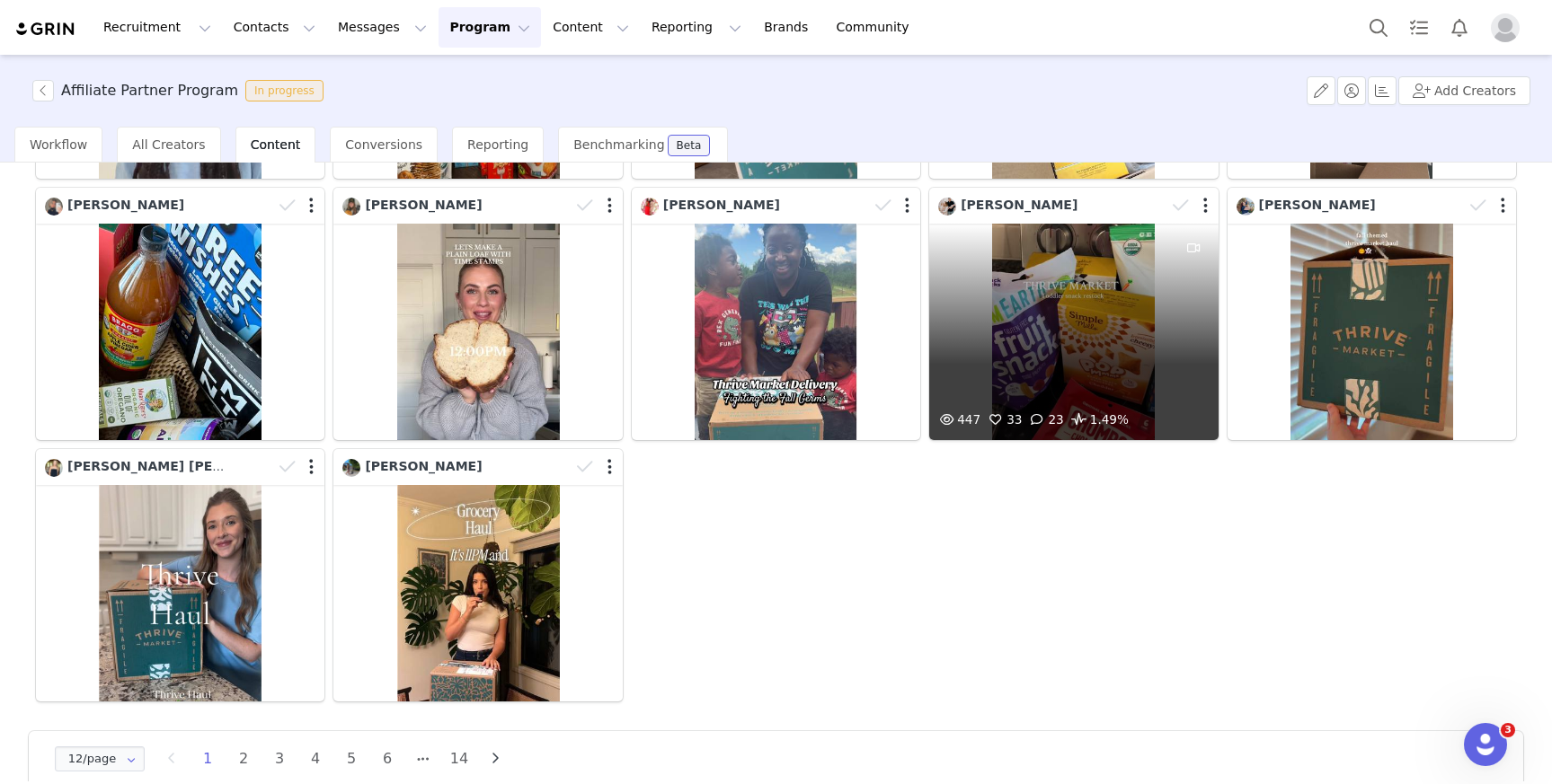
click at [1029, 392] on div "447 33 23 1.49%" at bounding box center [1073, 332] width 289 height 217
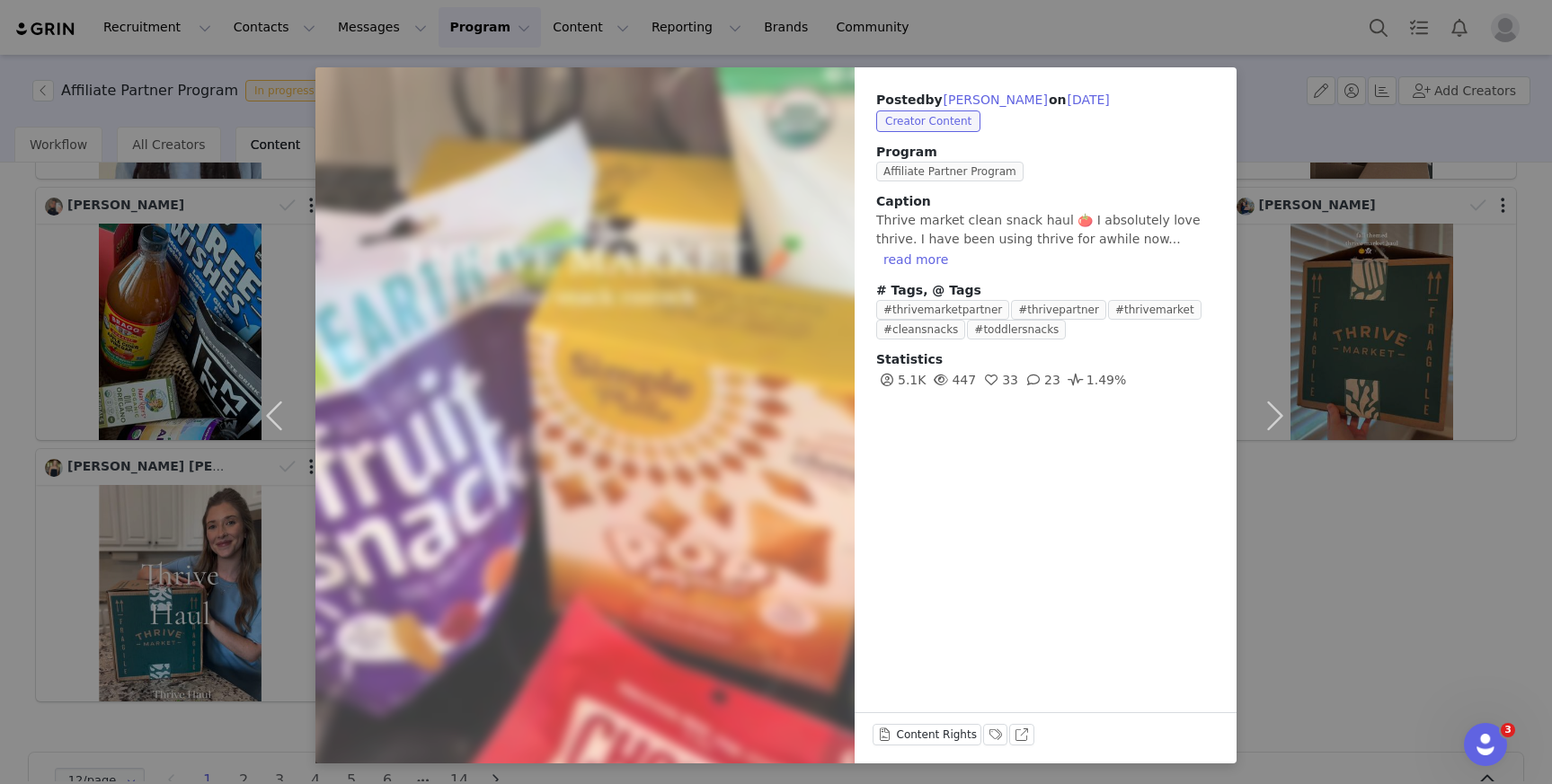
scroll to position [23, 0]
click at [1350, 597] on div "Posted by Megan Levesque on Sep 25, 2025 Creator Content Program Affiliate Part…" at bounding box center [776, 392] width 1552 height 784
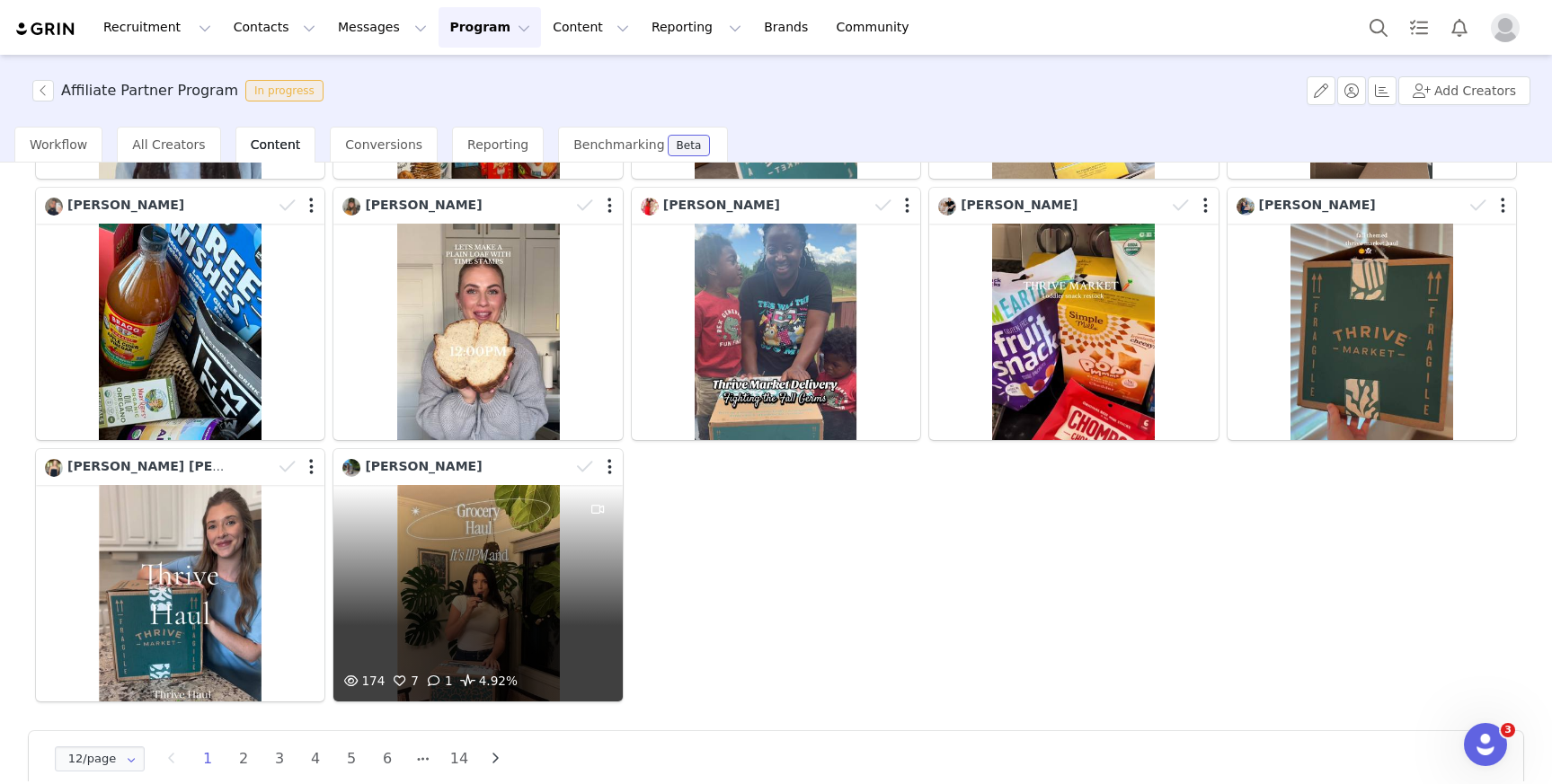
click at [476, 582] on div "174 7 1 4.92%" at bounding box center [478, 593] width 289 height 217
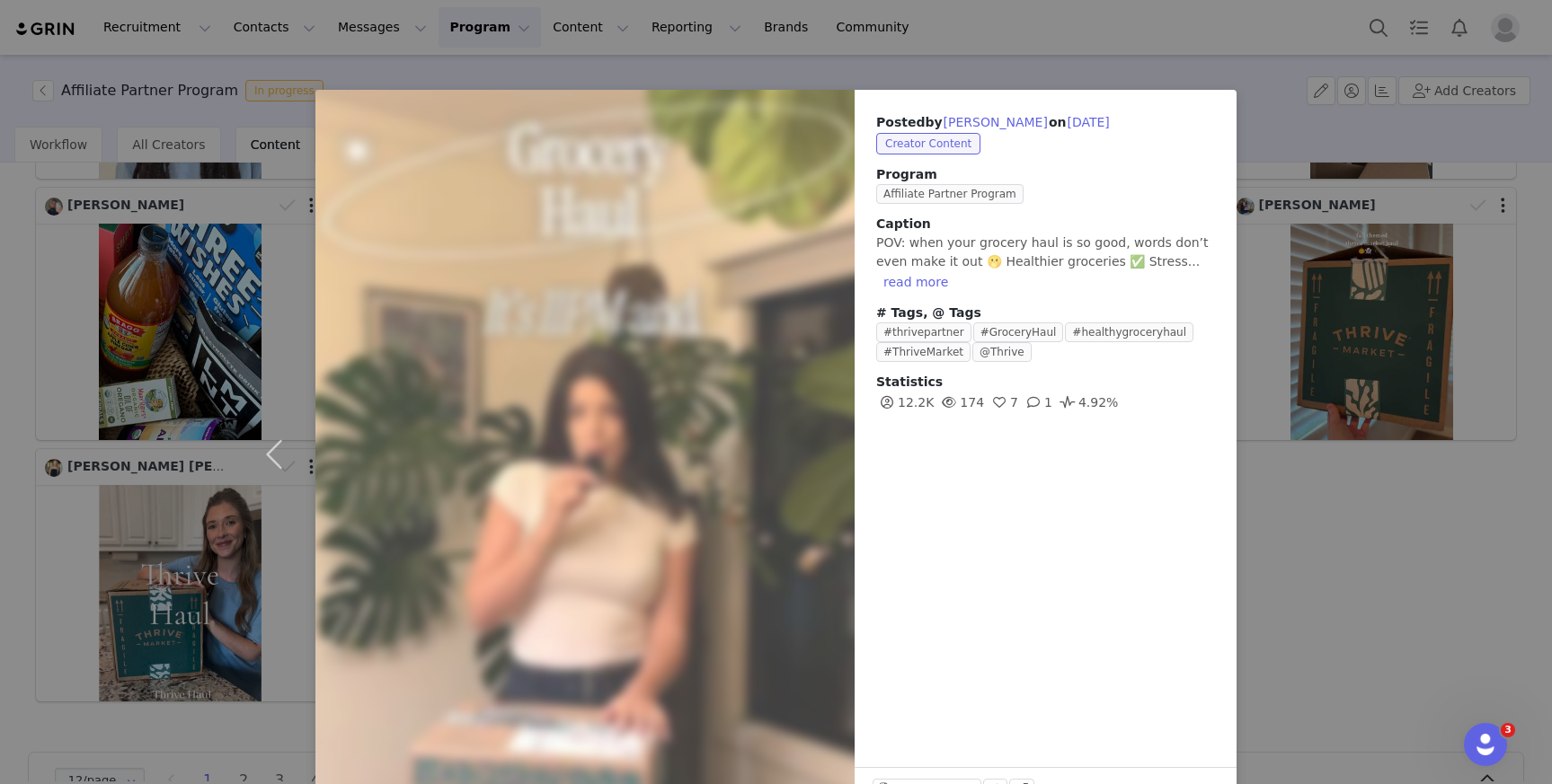
click at [1355, 581] on div "Posted by Jacky Falkenberg on Sep 24, 2025 Creator Content Program Affiliate Pa…" at bounding box center [776, 392] width 1552 height 784
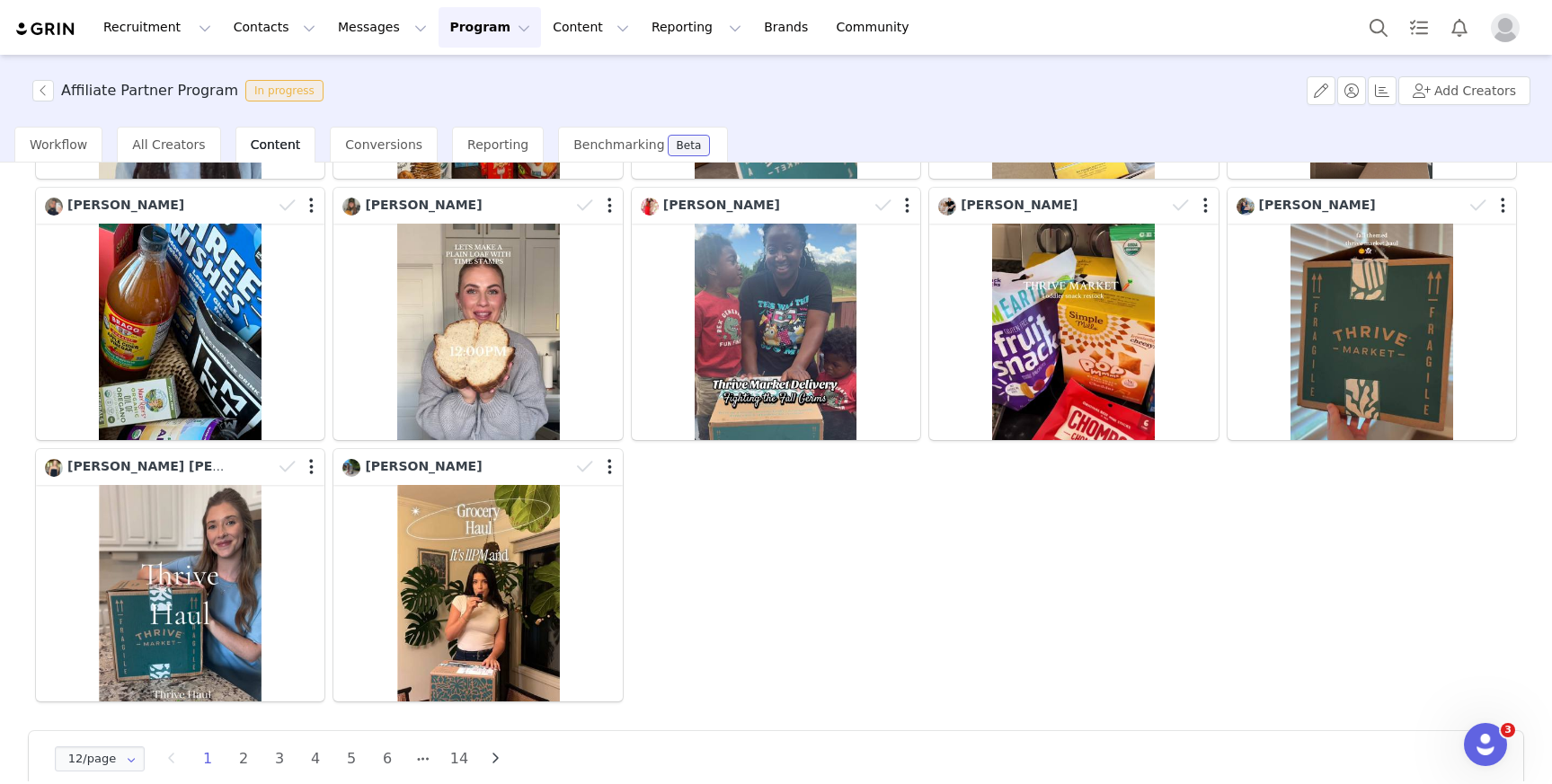
click at [1355, 581] on div "Ashlyn Anderson Mikayla Miner Allison Delperdang Jenifer Bartoli Kenna Toolson …" at bounding box center [776, 314] width 1490 height 784
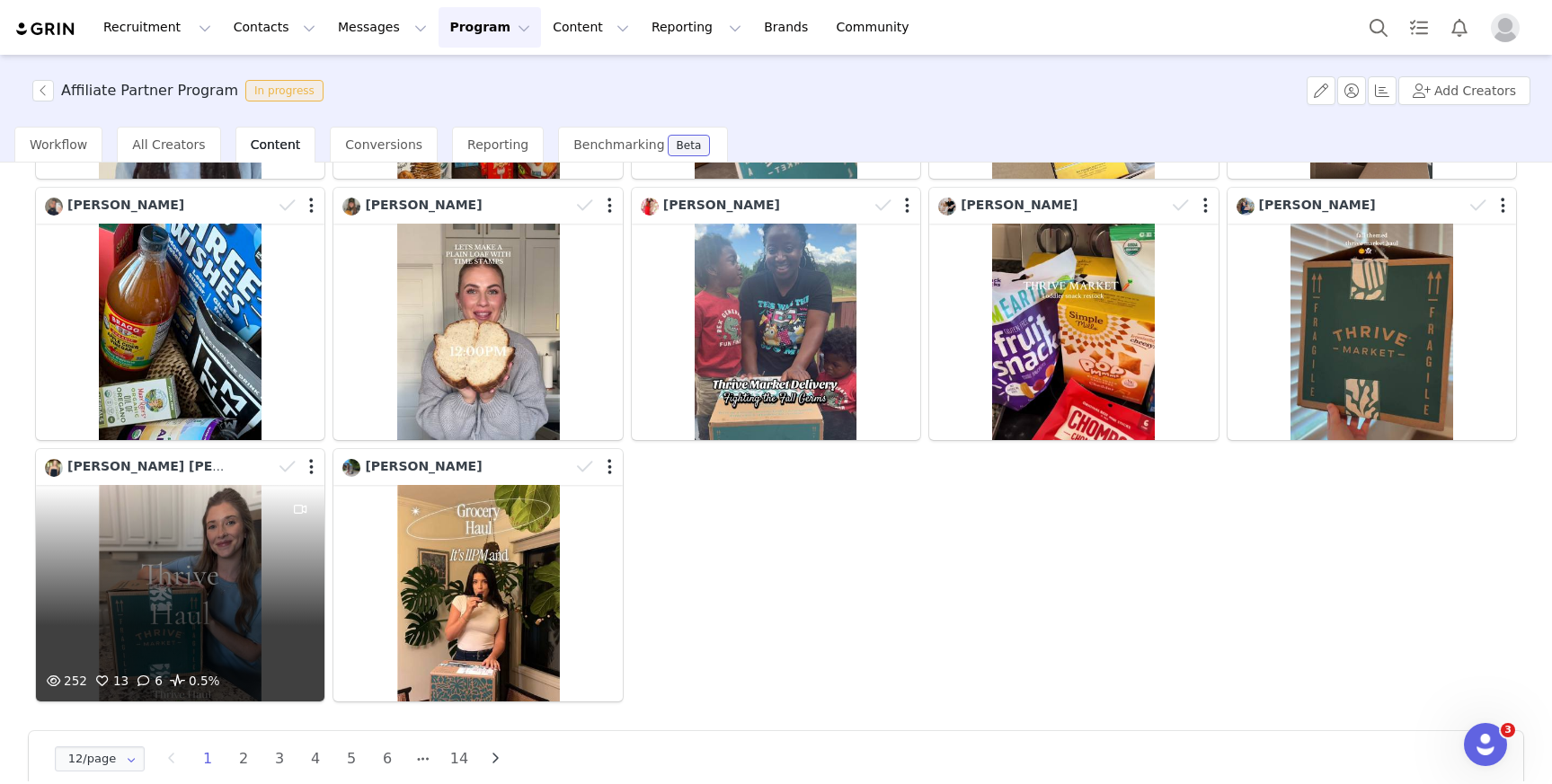
click at [218, 555] on div "252 13 6 0.5%" at bounding box center [180, 593] width 289 height 217
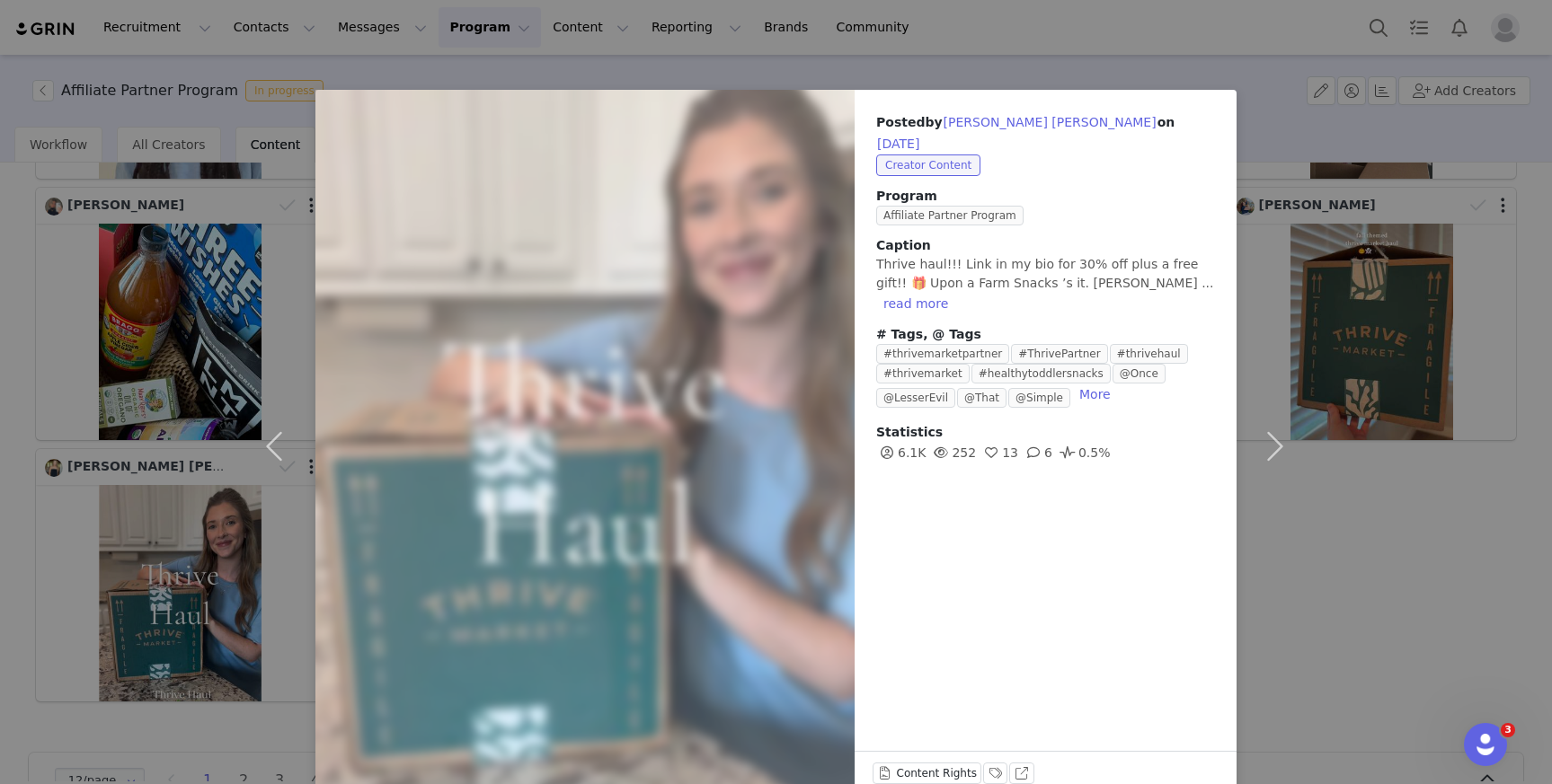
click at [1417, 595] on div "Posted by Erin Elizabeth on Sep 25, 2025 Creator Content Program Affiliate Part…" at bounding box center [776, 392] width 1552 height 784
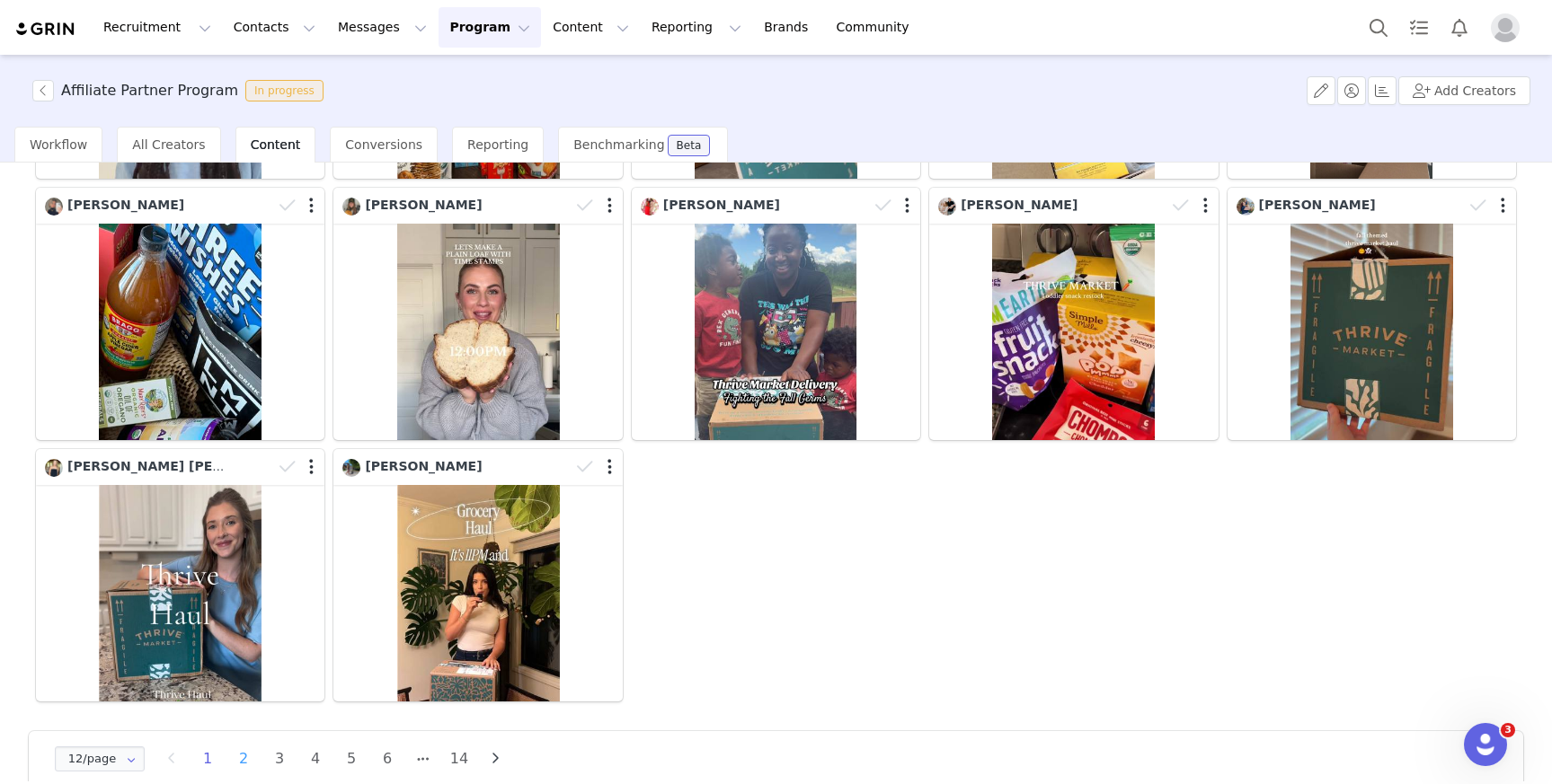
click at [241, 748] on li "2" at bounding box center [243, 760] width 27 height 25
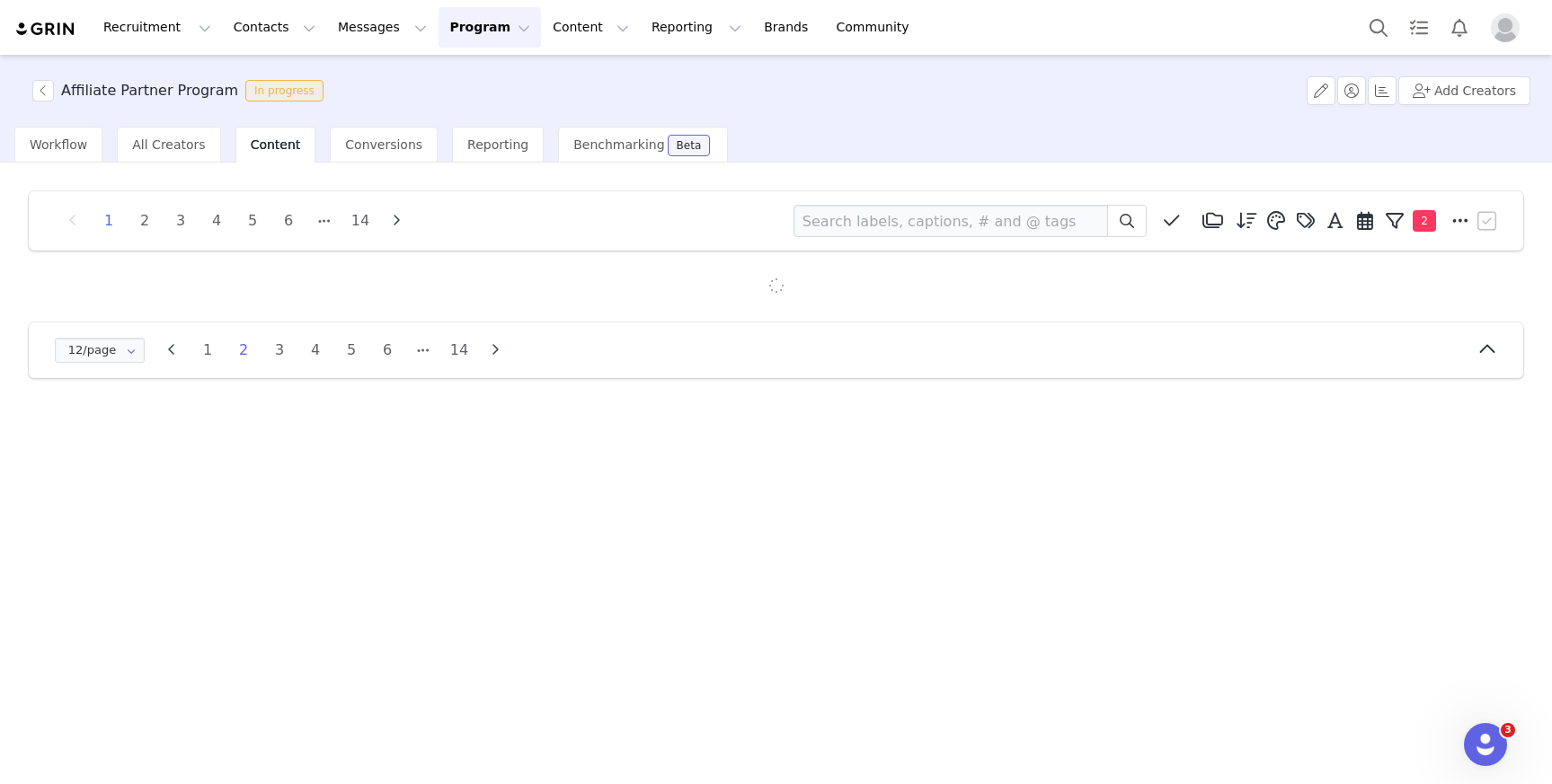
scroll to position [0, 0]
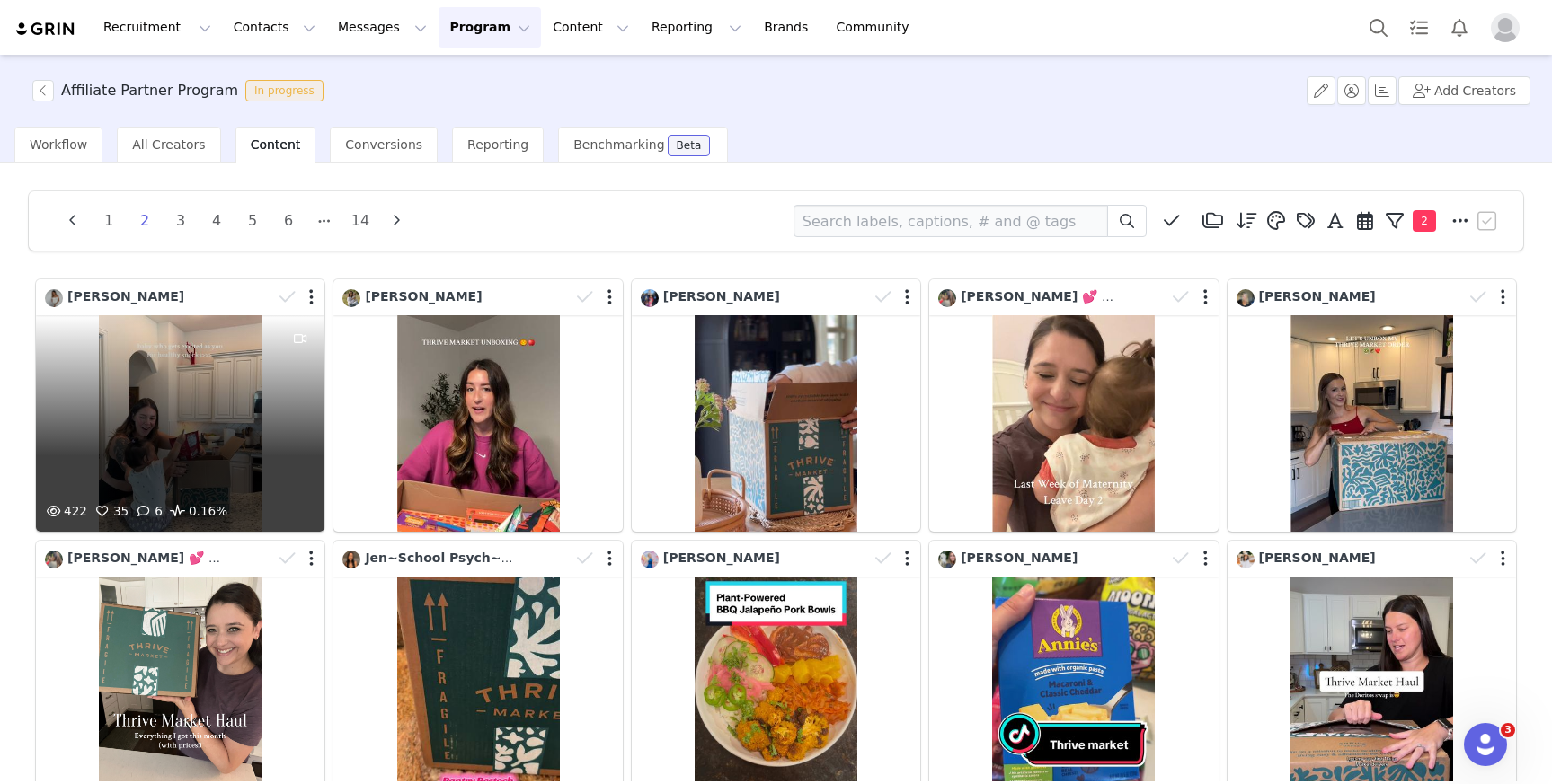
click at [233, 399] on div "422 35 6 0.16%" at bounding box center [180, 423] width 289 height 217
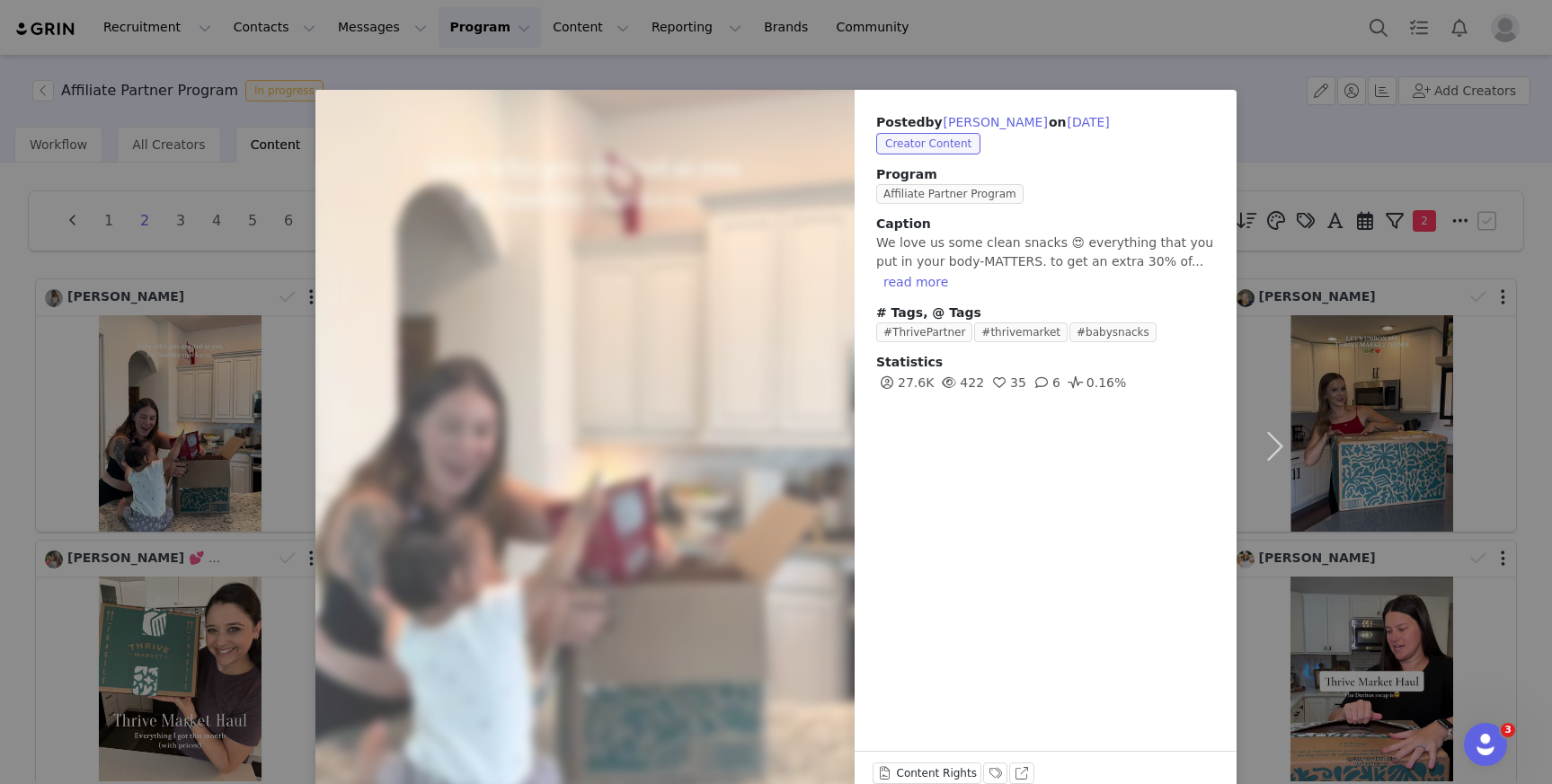
click at [1517, 511] on div "Posted by Amina Bizwithamina on Sep 24, 2025 Creator Content Program Affiliate …" at bounding box center [776, 392] width 1552 height 784
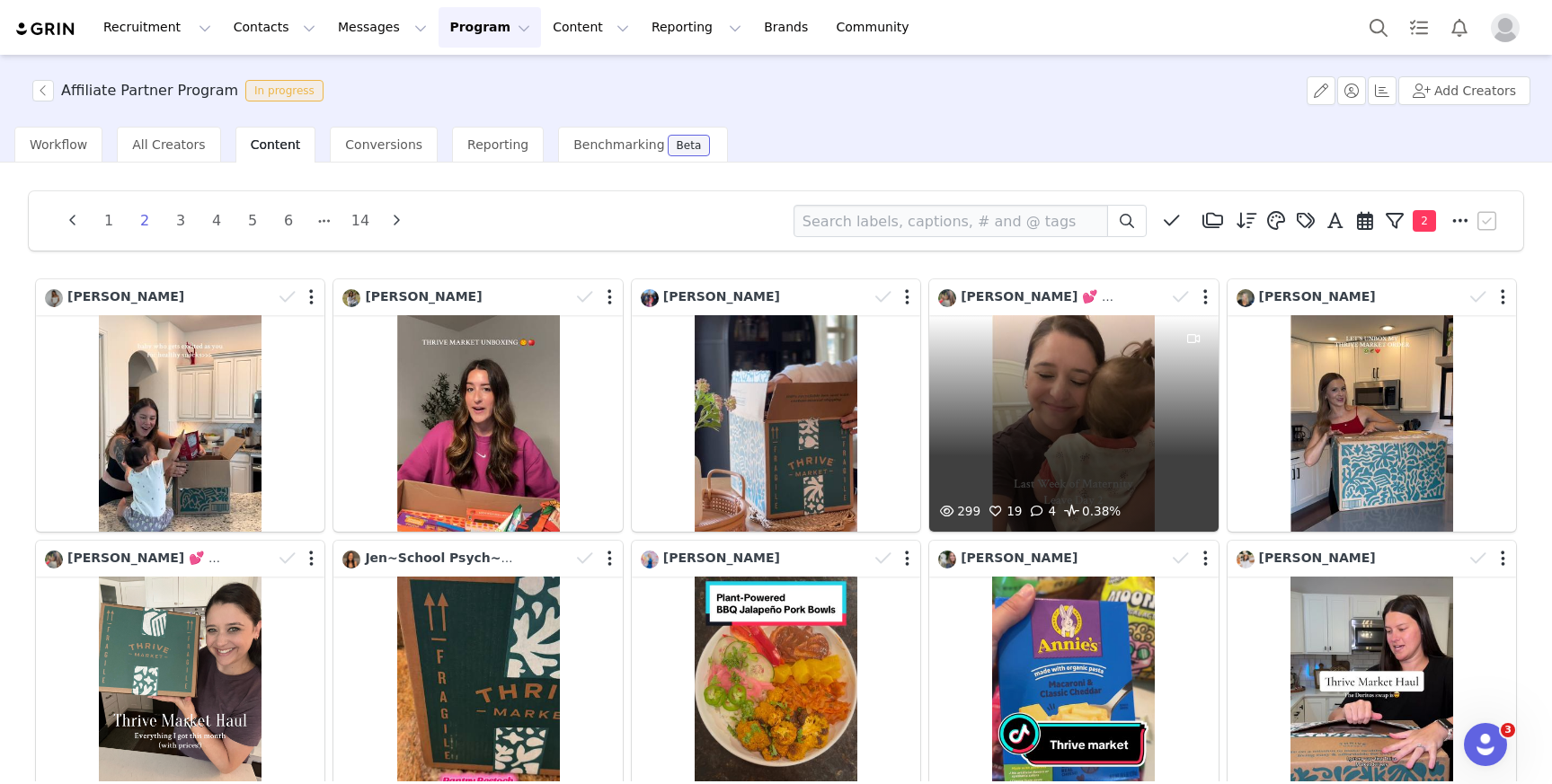
click at [1081, 482] on div "299 19 4 0.38%" at bounding box center [1073, 423] width 289 height 217
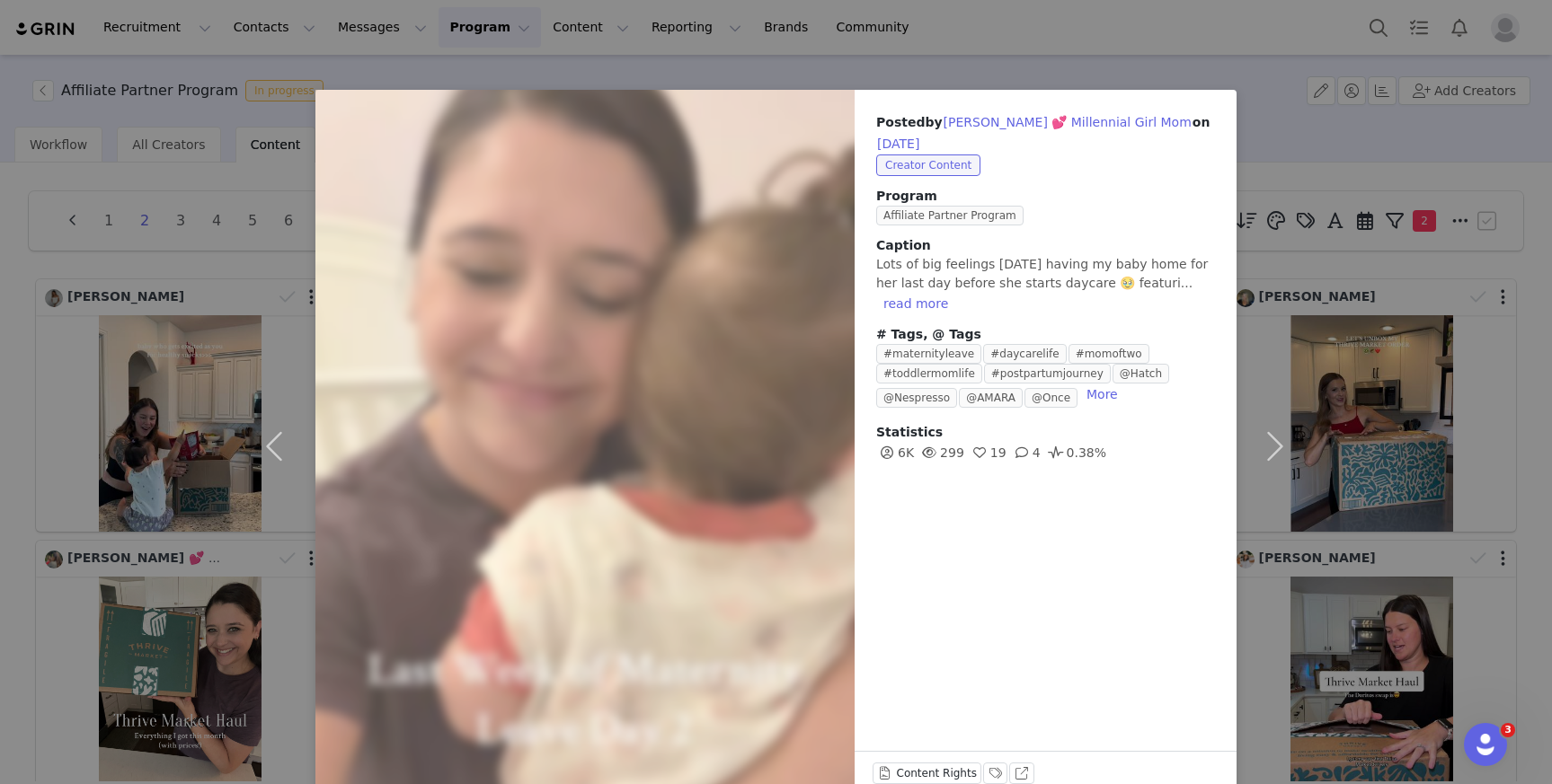
click at [1514, 505] on div "Posted by Katie 💕 Millennial Girl Mom on Sep 23, 2025 Creator Content Program A…" at bounding box center [776, 392] width 1552 height 784
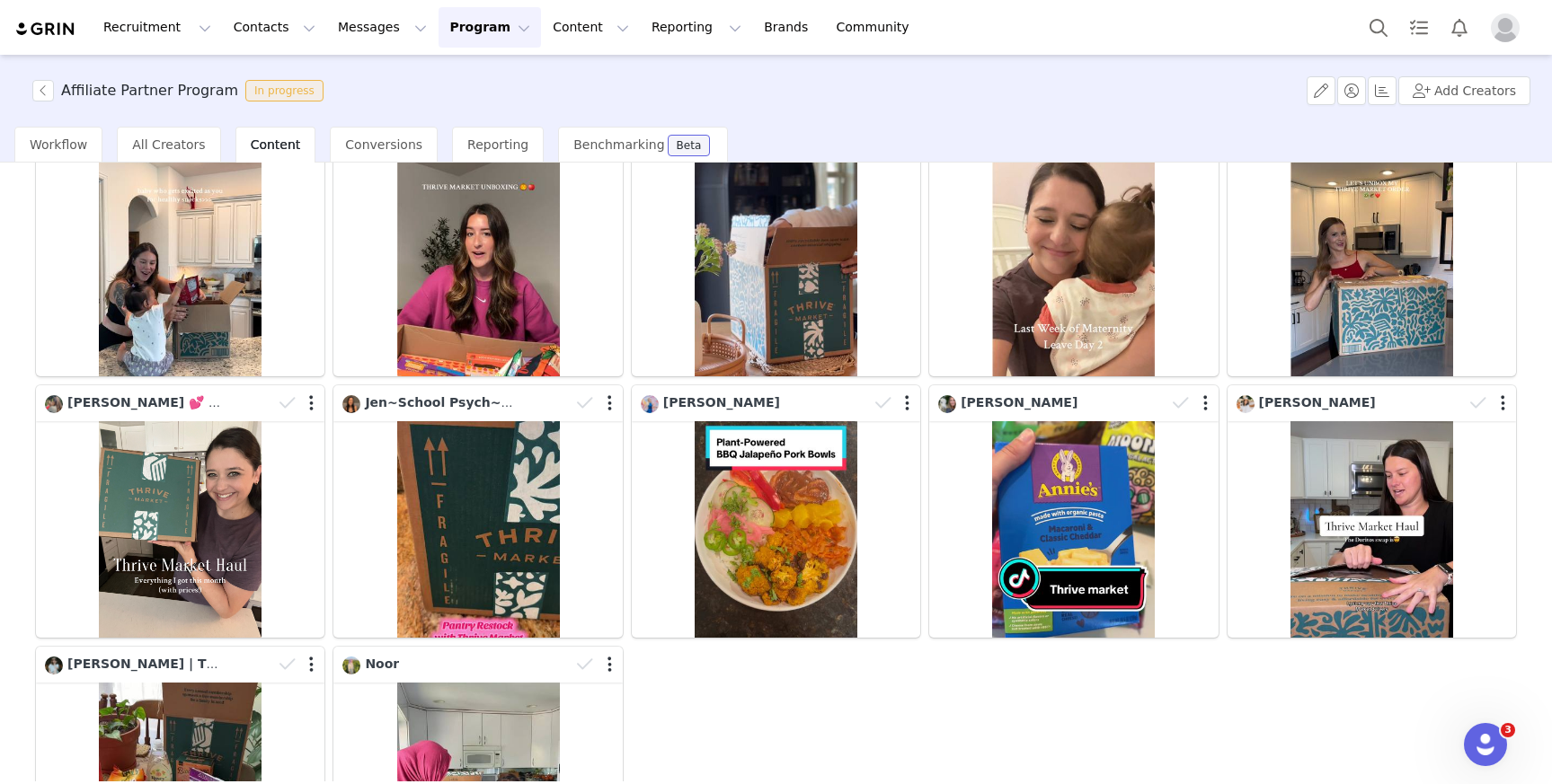
scroll to position [160, 0]
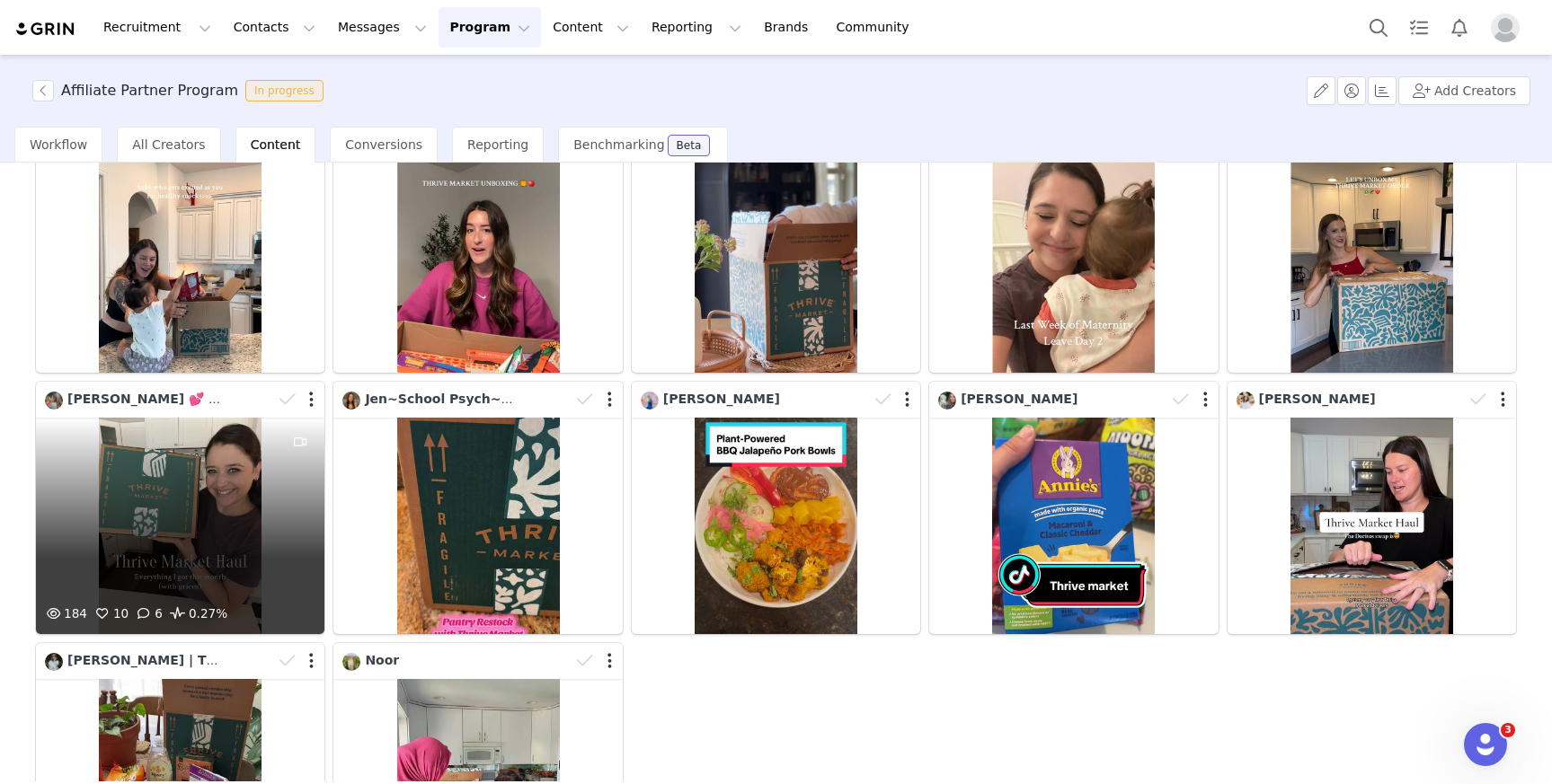
click at [212, 567] on div "184 10 6 0.27%" at bounding box center [180, 526] width 289 height 217
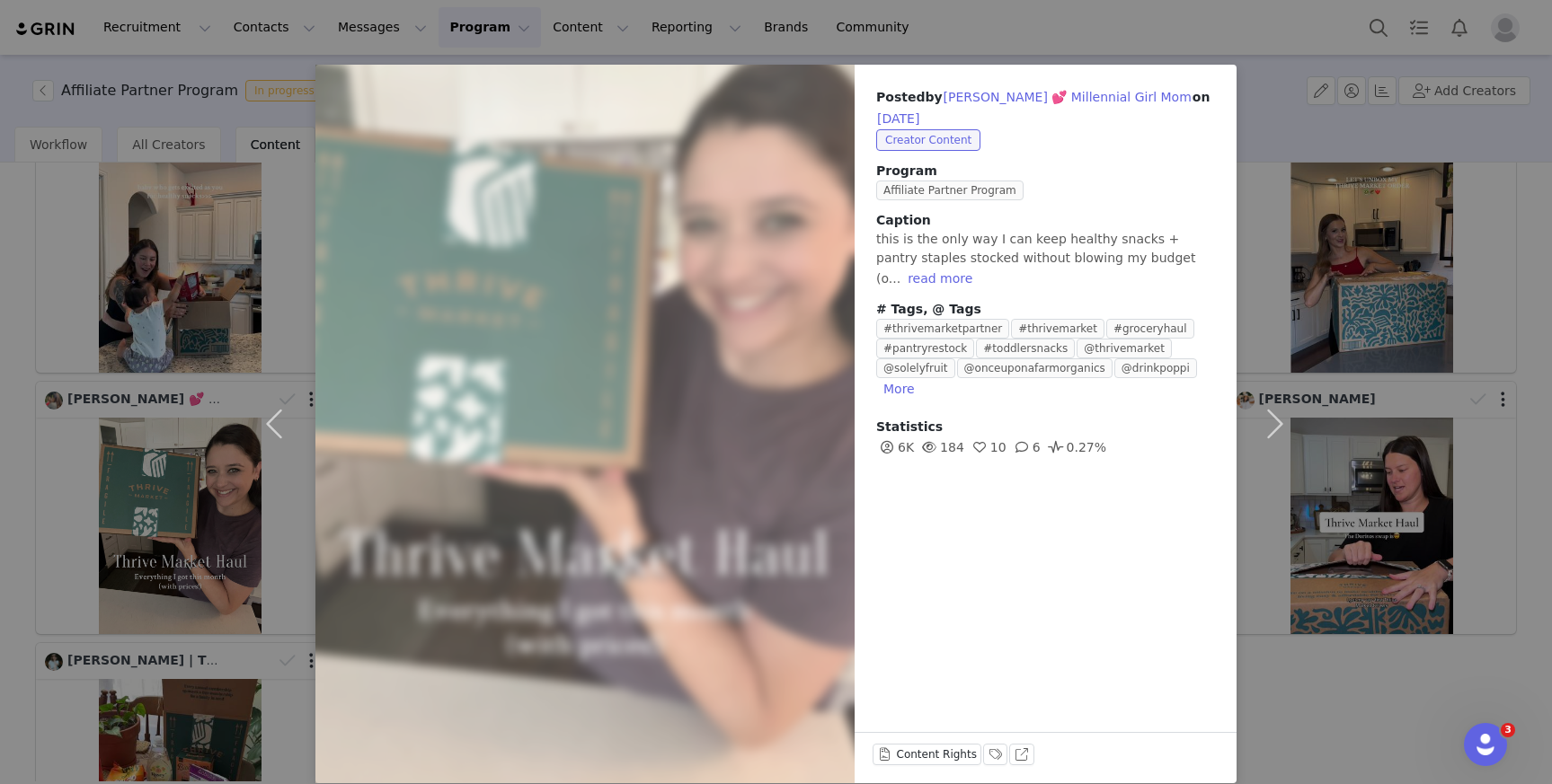
scroll to position [29, 0]
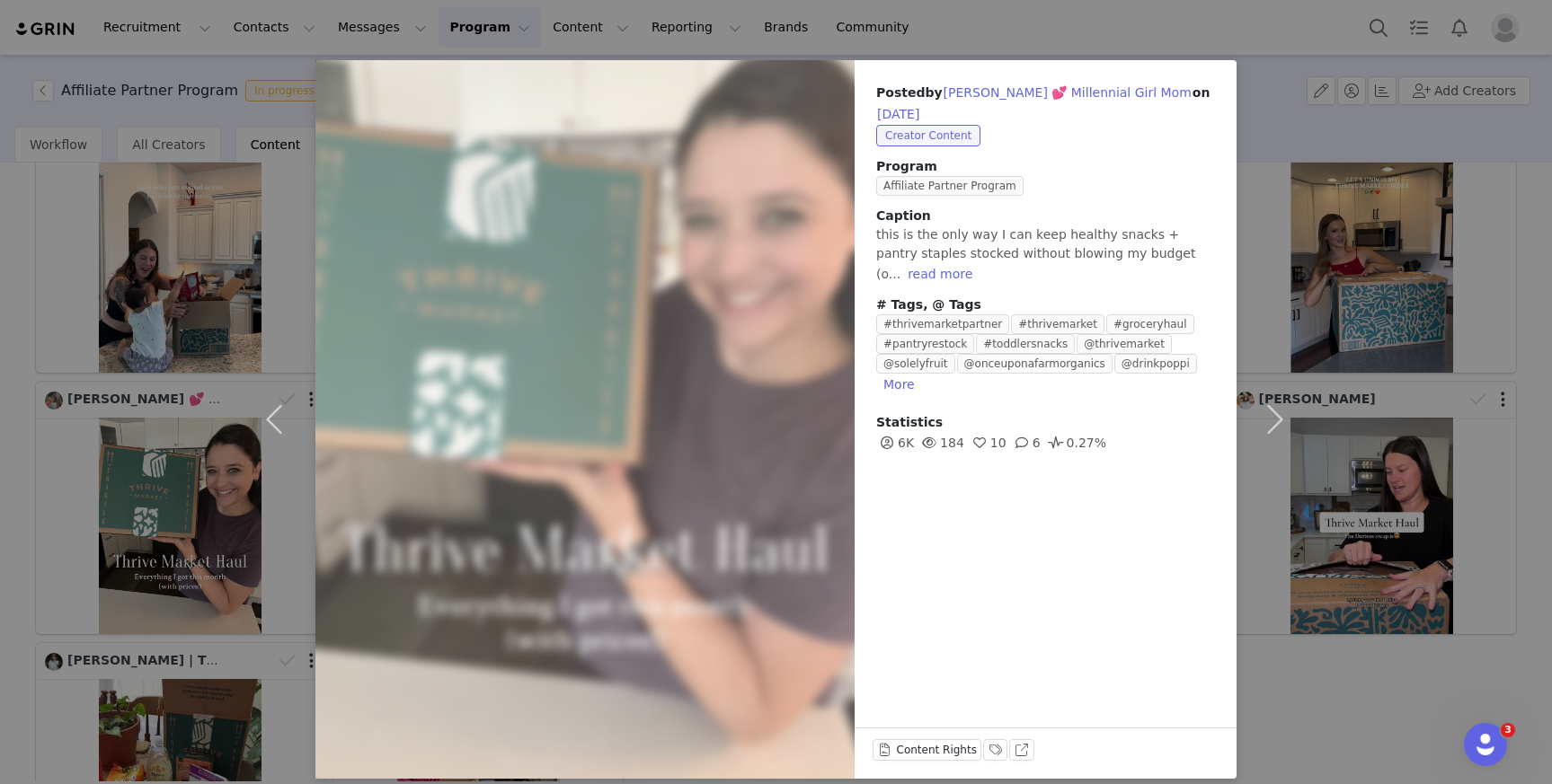
click at [1443, 583] on div "Posted by Katie 💕 Millennial Girl Mom on Sep 22, 2025 Creator Content Program A…" at bounding box center [776, 392] width 1552 height 784
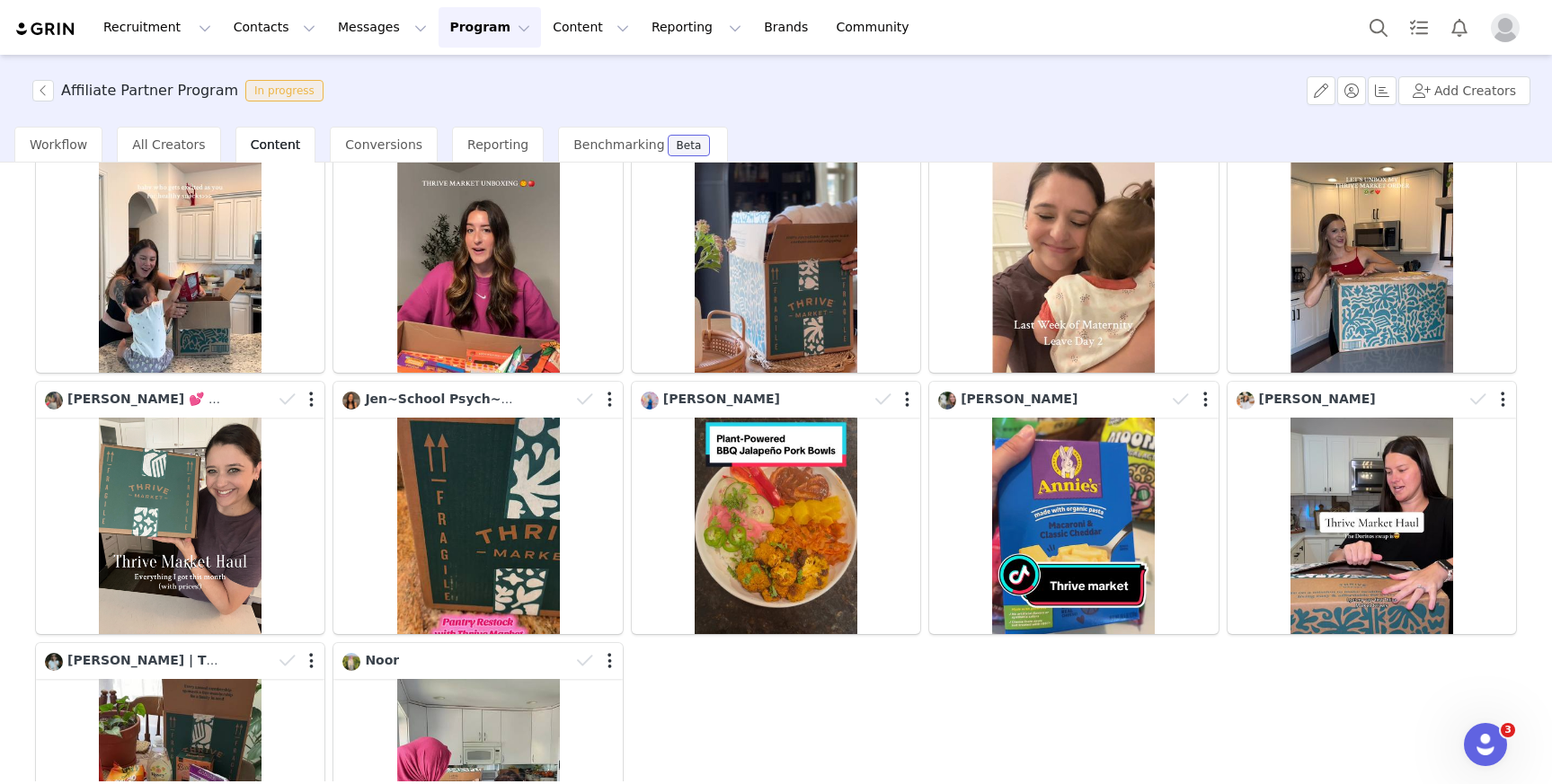
click at [1473, 633] on div "Kerstin Molinar 234 14 2 0.06%" at bounding box center [1372, 508] width 298 height 262
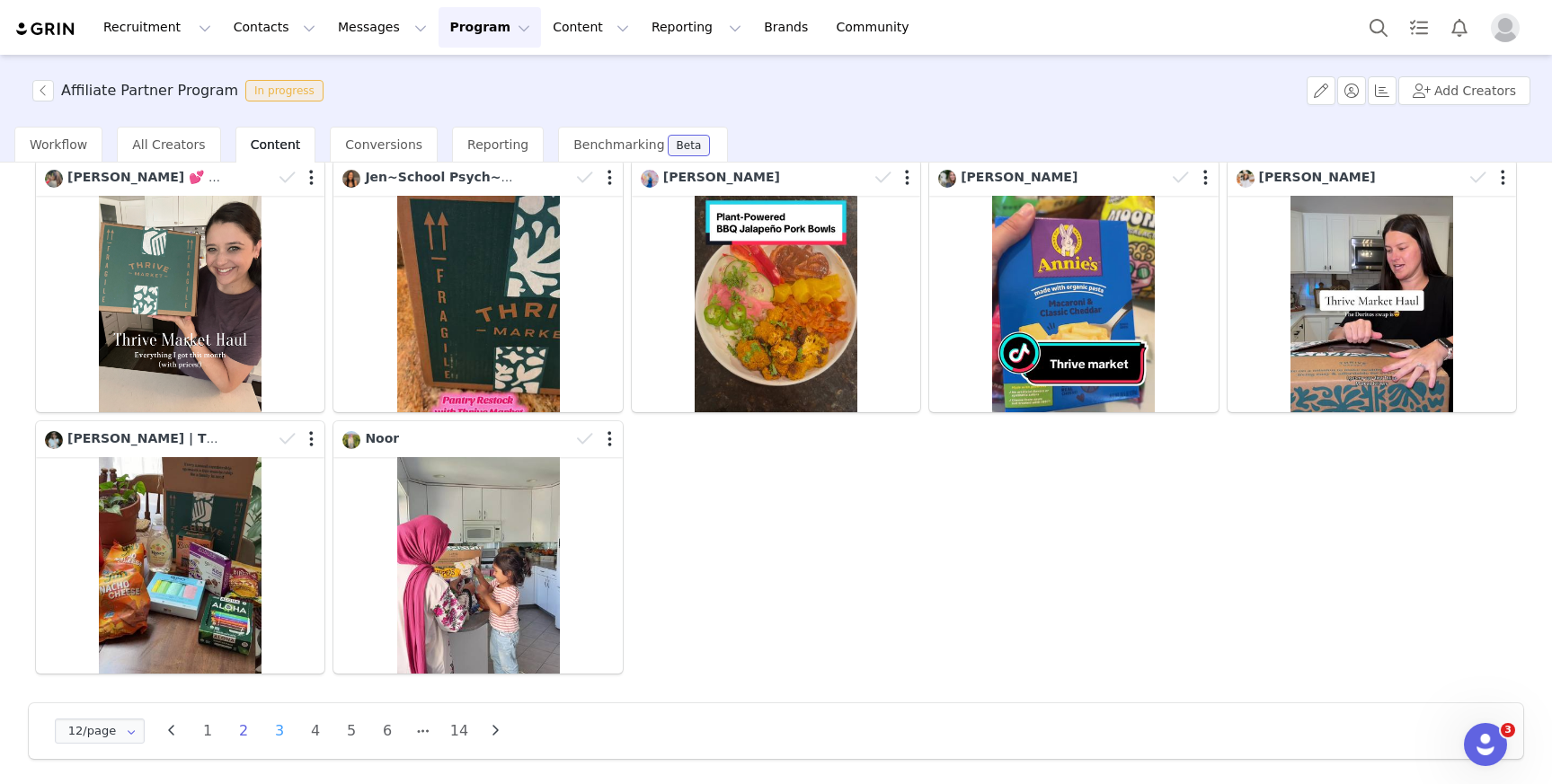
click at [280, 727] on li "3" at bounding box center [279, 731] width 27 height 25
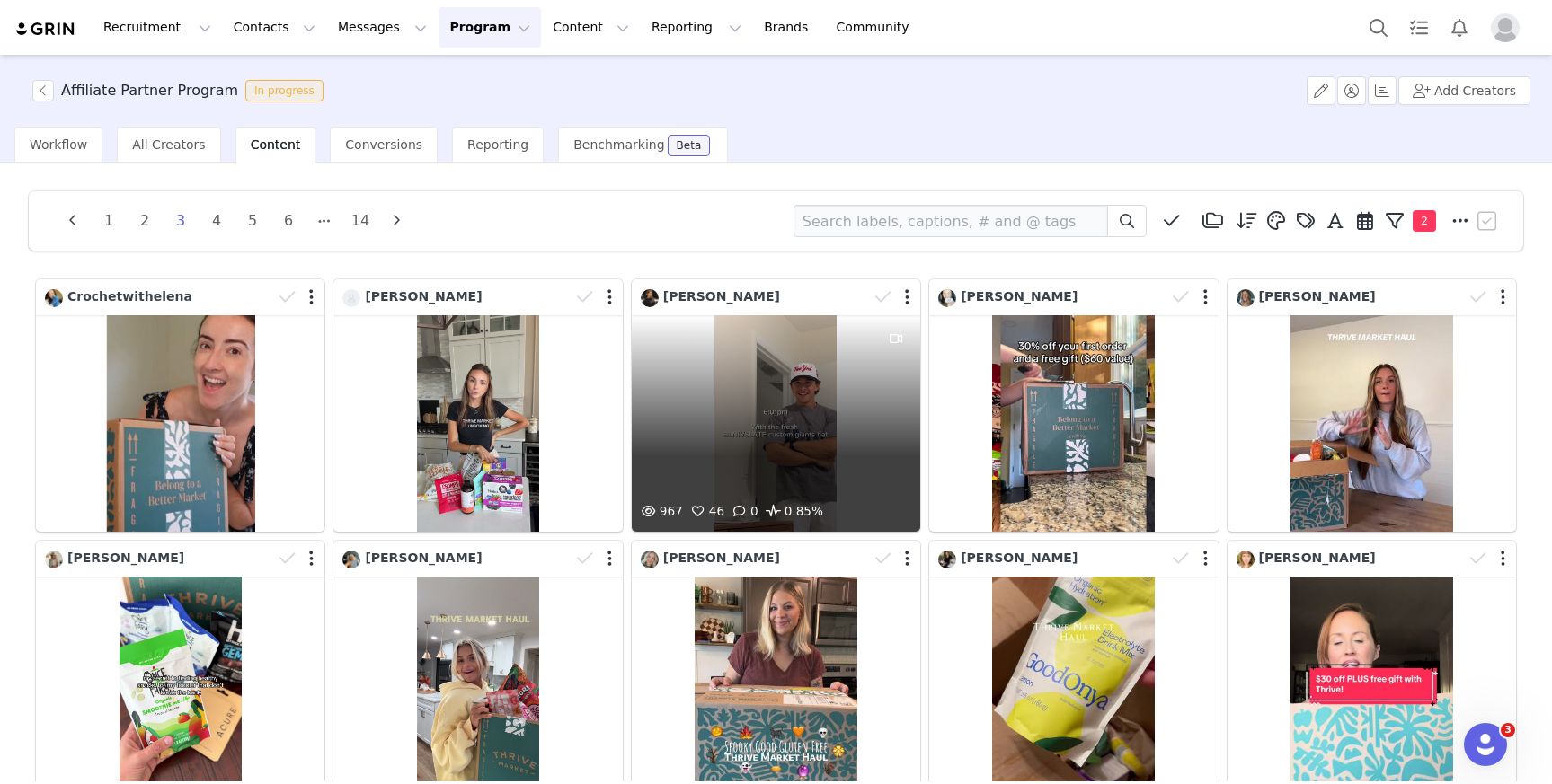
click at [725, 449] on div "967 46 0 0.85%" at bounding box center [776, 423] width 289 height 217
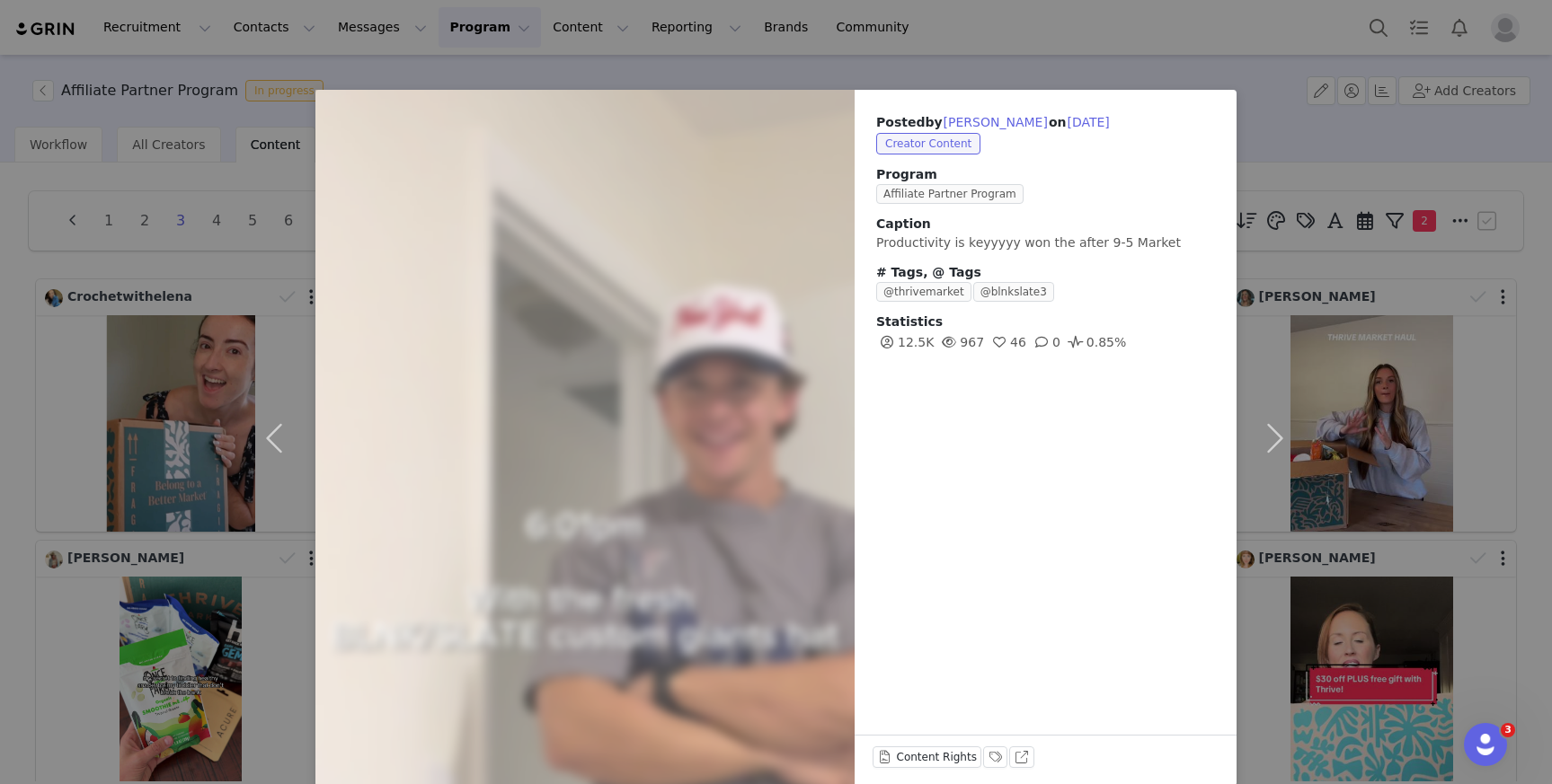
click at [1492, 448] on div "Posted by Tim Kudlinski on Sep 19, 2025 Creator Content Program Affiliate Partn…" at bounding box center [776, 392] width 1552 height 784
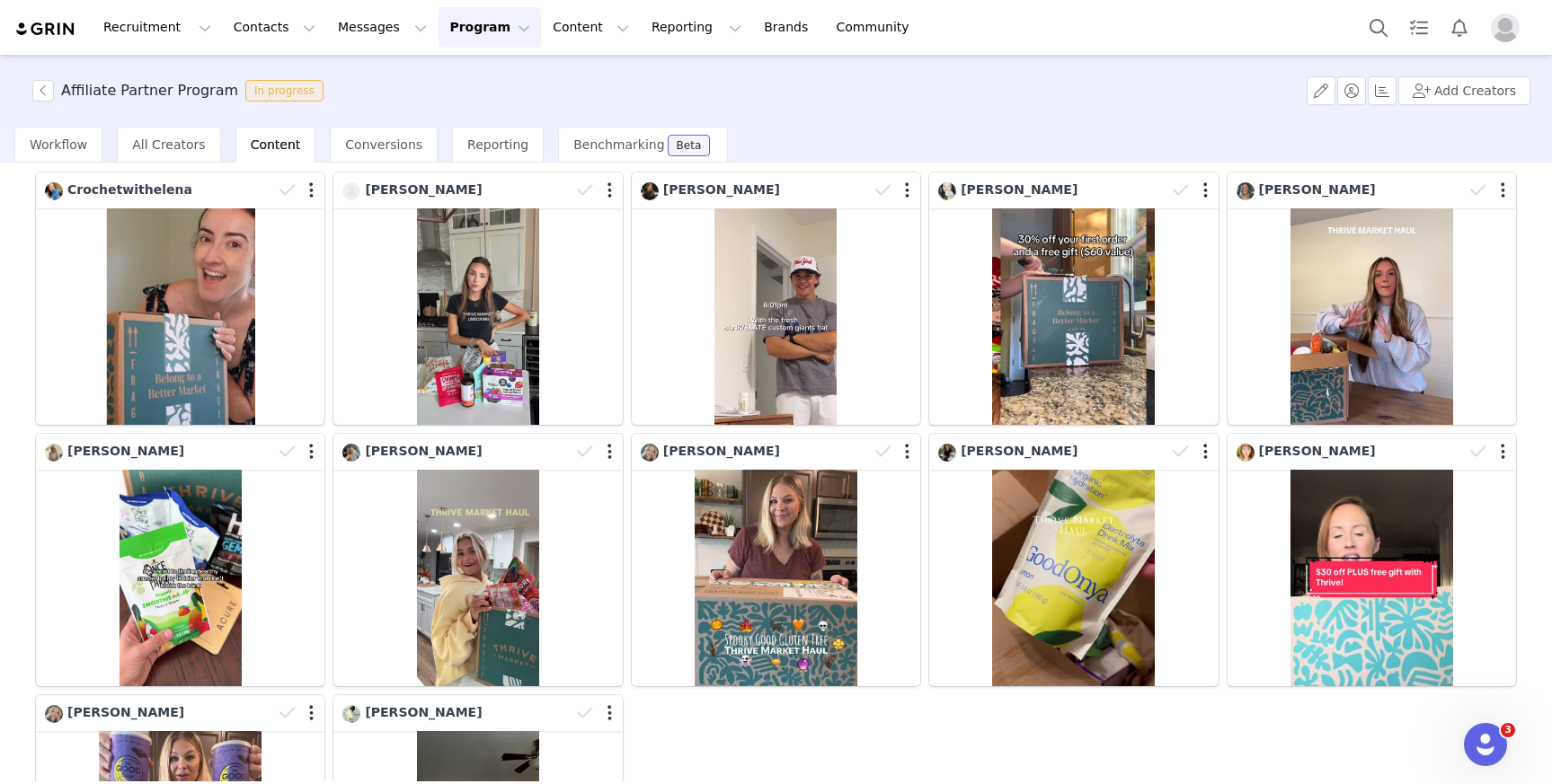
scroll to position [369, 0]
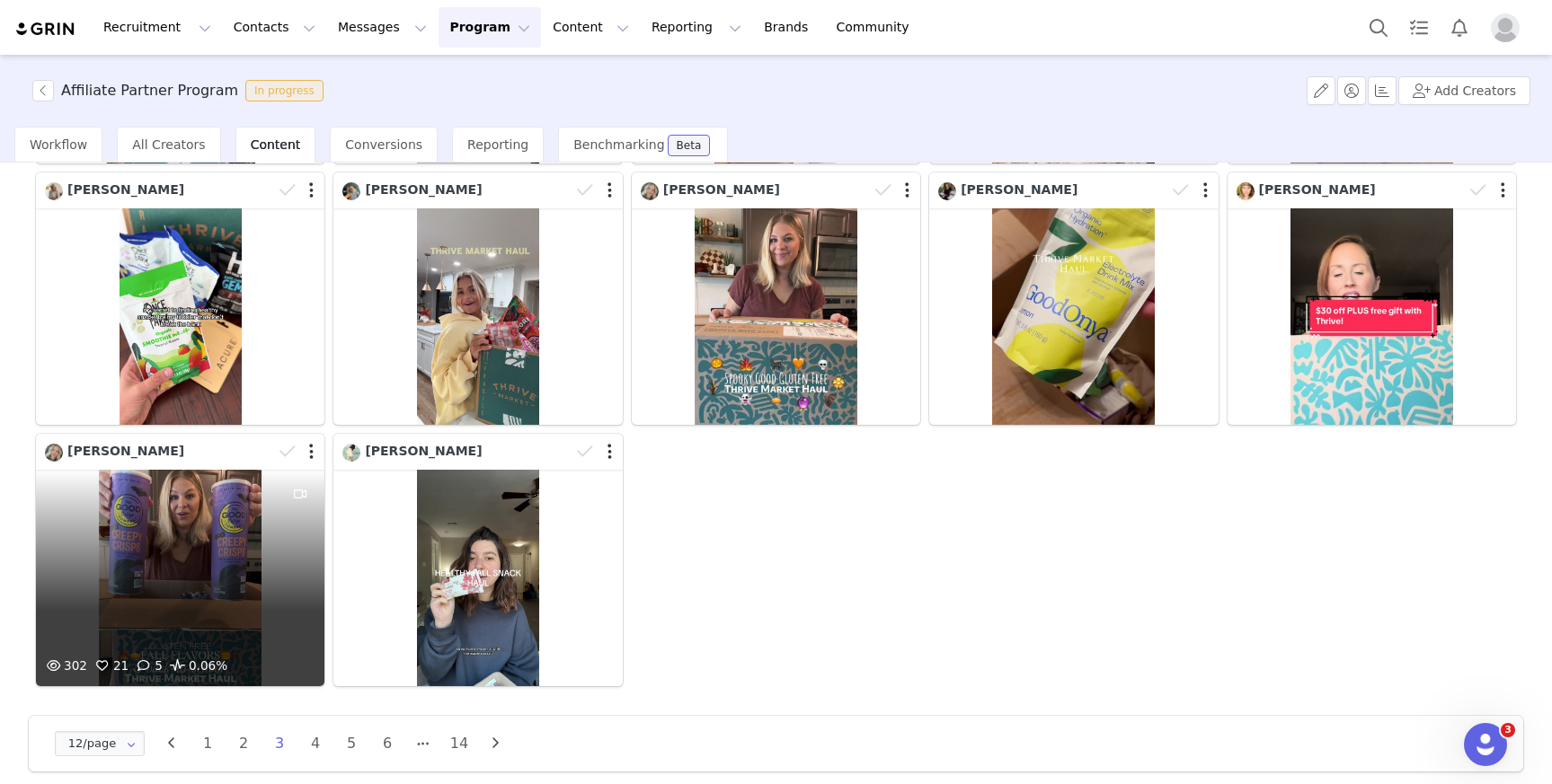
click at [269, 581] on div "302 21 5 0.06%" at bounding box center [180, 578] width 289 height 217
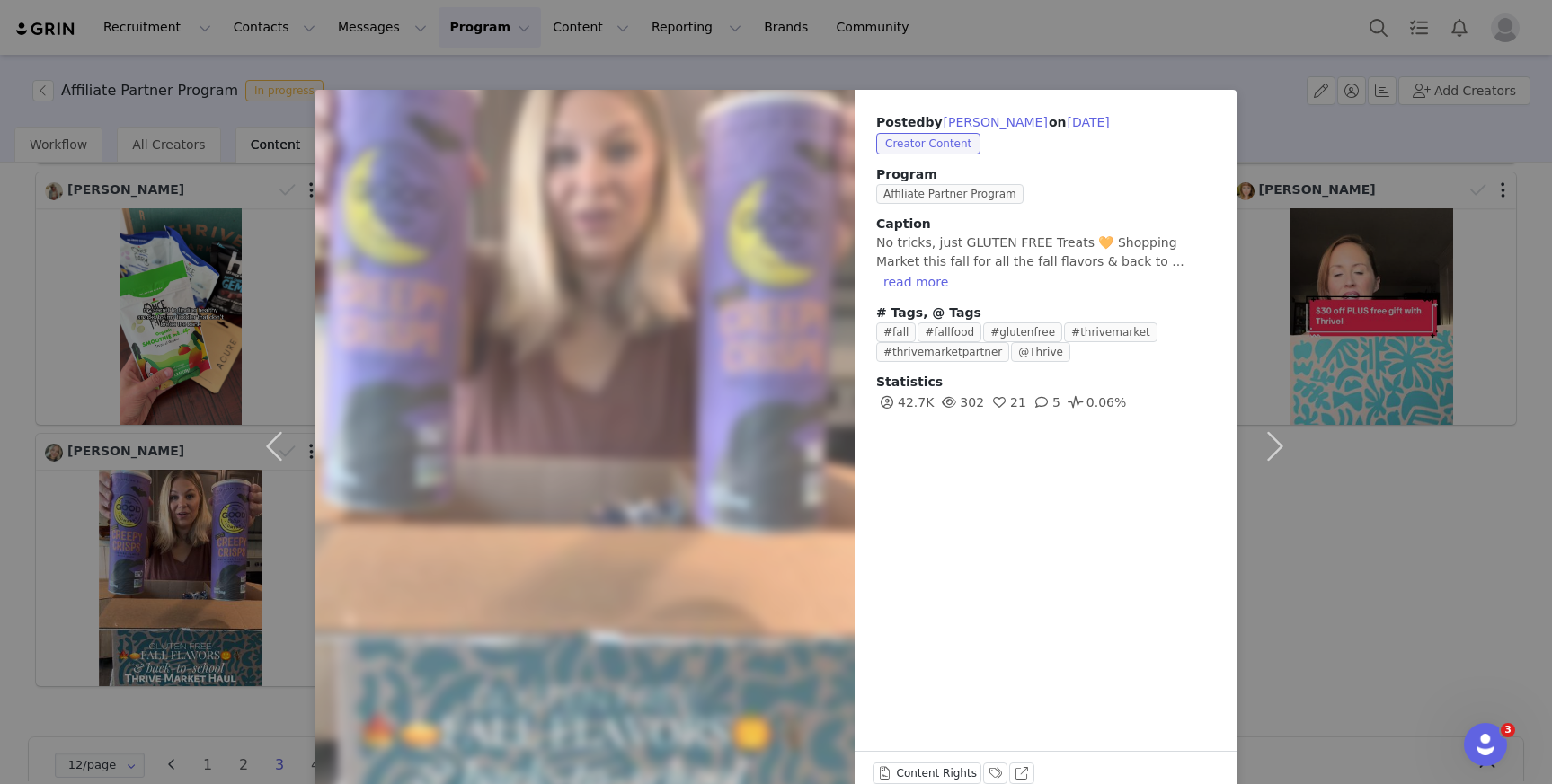
click at [1414, 554] on div "Posted by Theresa Peter on Sep 18, 2025 Creator Content Program Affiliate Partn…" at bounding box center [776, 392] width 1552 height 784
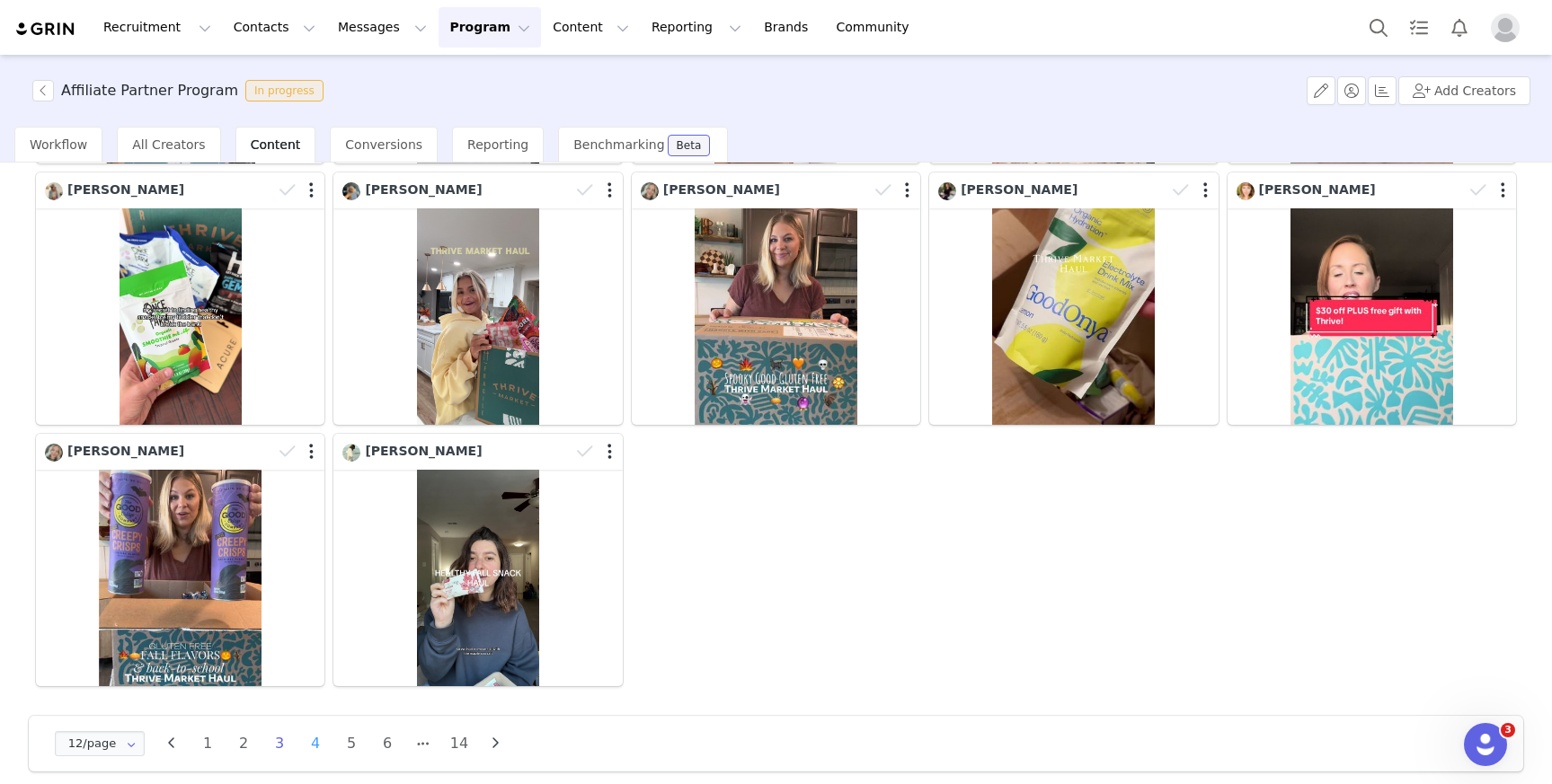
click at [322, 737] on li "4" at bounding box center [315, 744] width 27 height 25
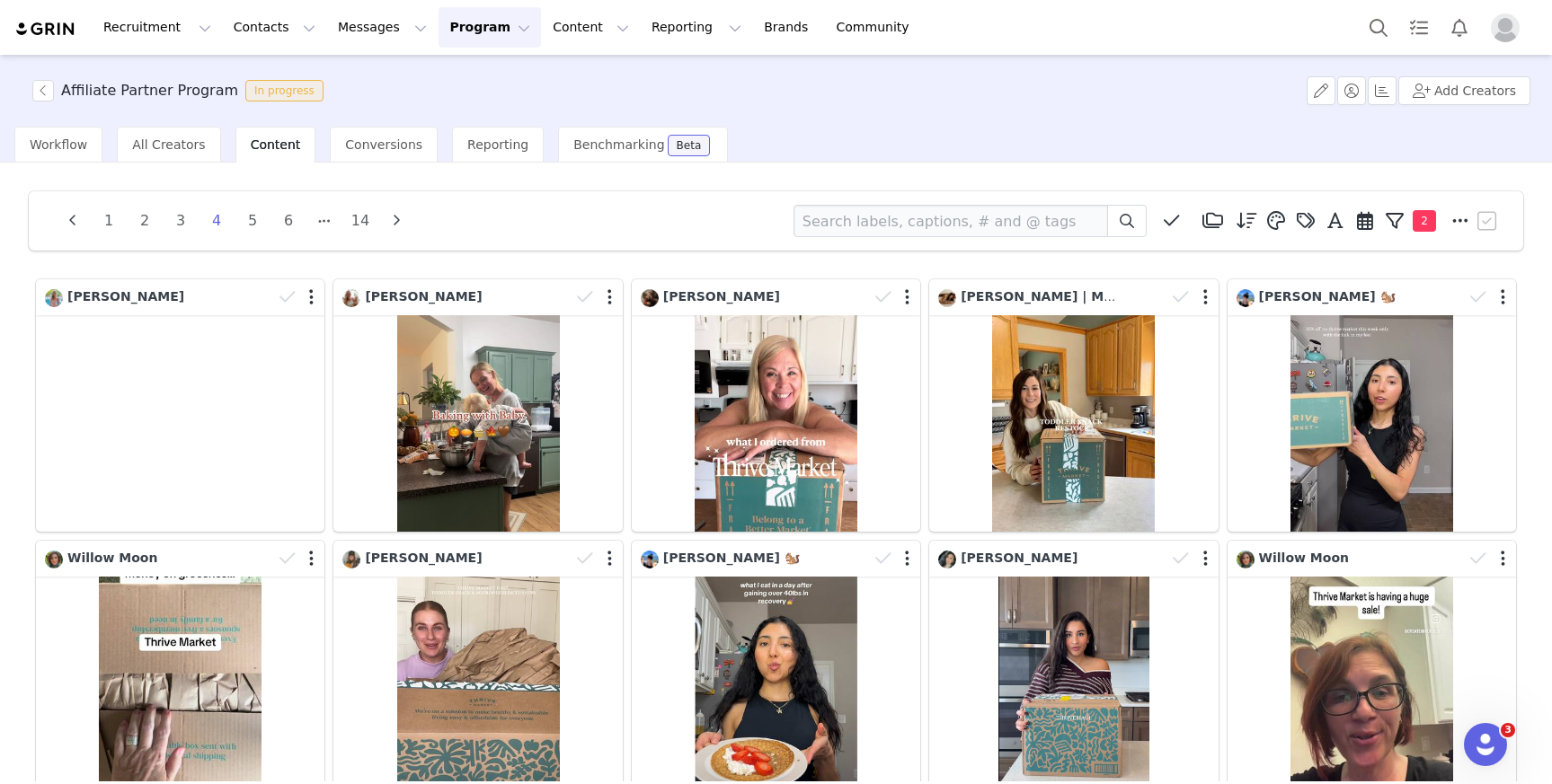
scroll to position [358, 0]
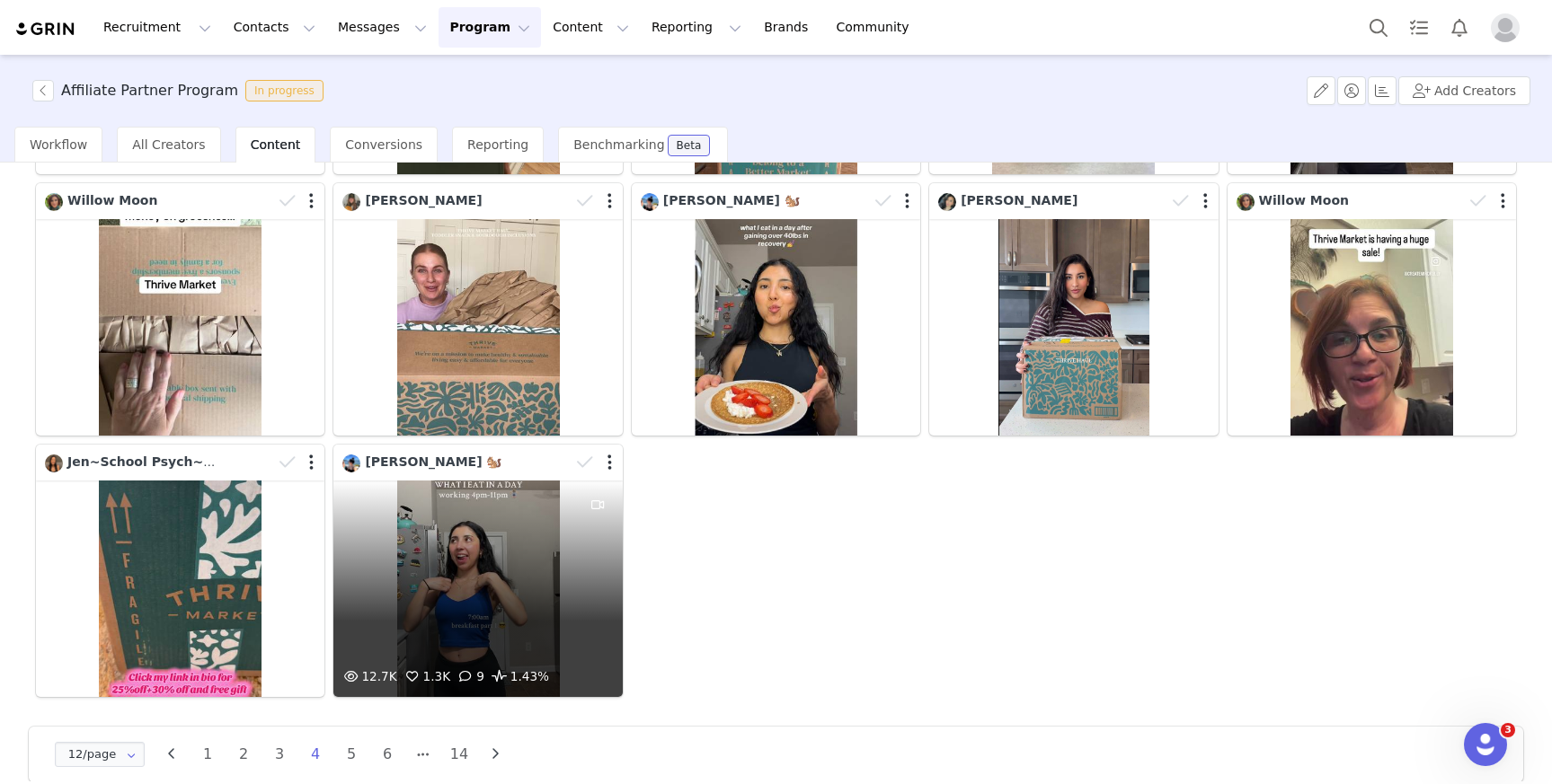
click at [519, 594] on div "12.7K 1.3K 9 1.43%" at bounding box center [478, 588] width 289 height 217
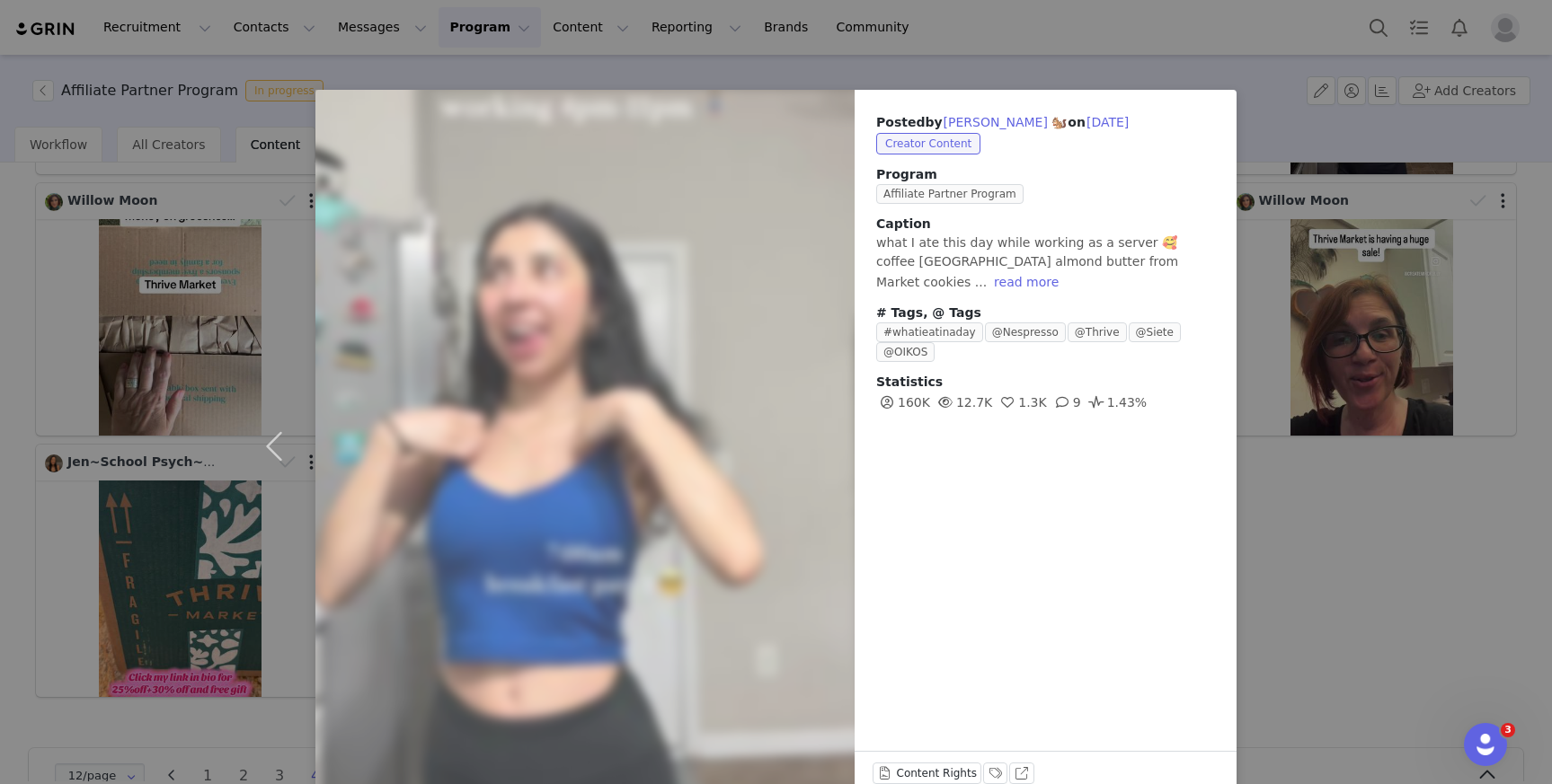
click at [1329, 479] on div "Posted by Dani Fernandez 🐿️ on Sep 15, 2025 Creator Content Program Affiliate P…" at bounding box center [776, 392] width 1552 height 784
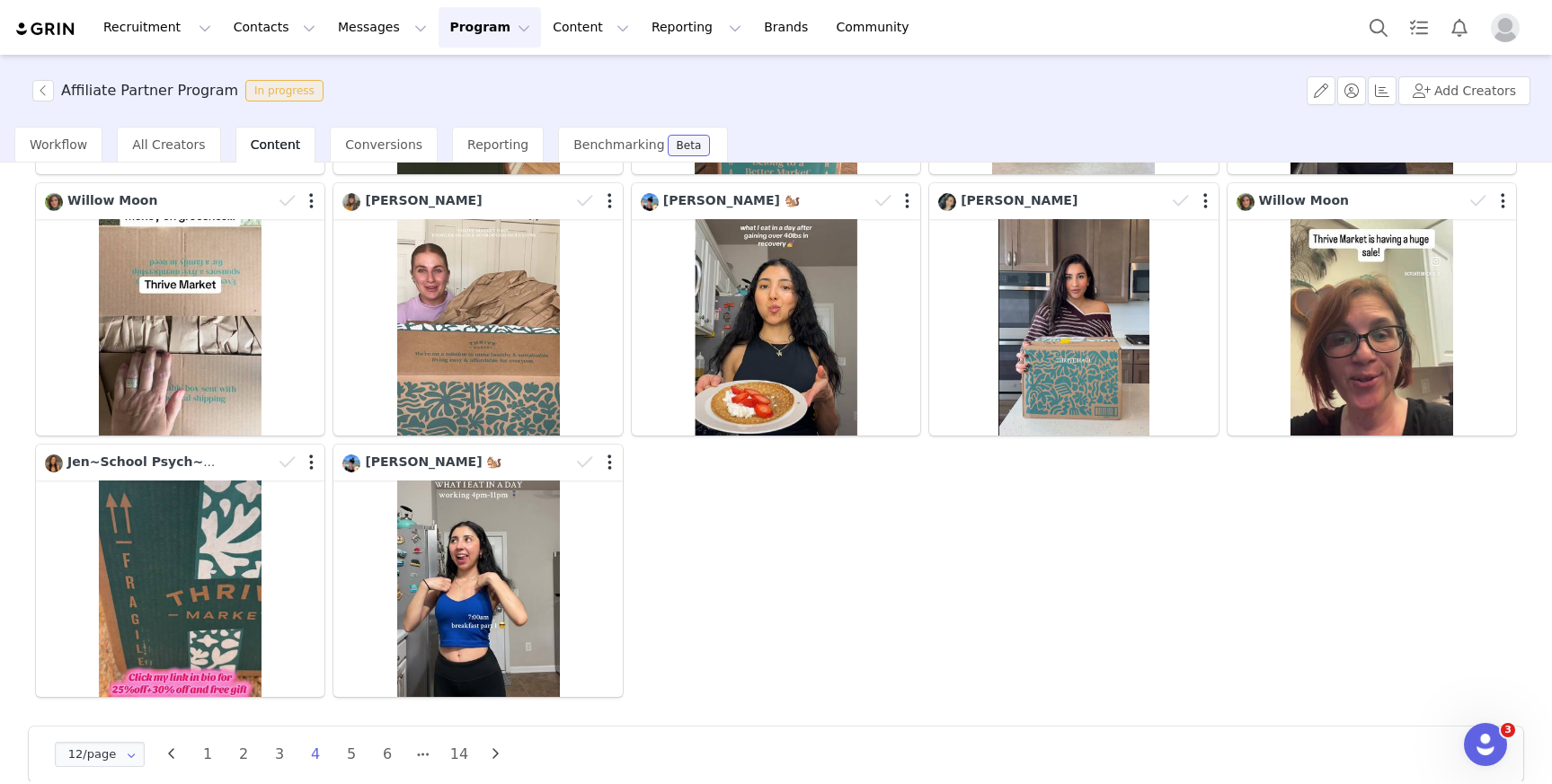
click at [1362, 535] on div "Kayleigh Langston Hannah Wisener Tara Fjetland Jessica | Mom Life Dani Fernande…" at bounding box center [776, 309] width 1490 height 784
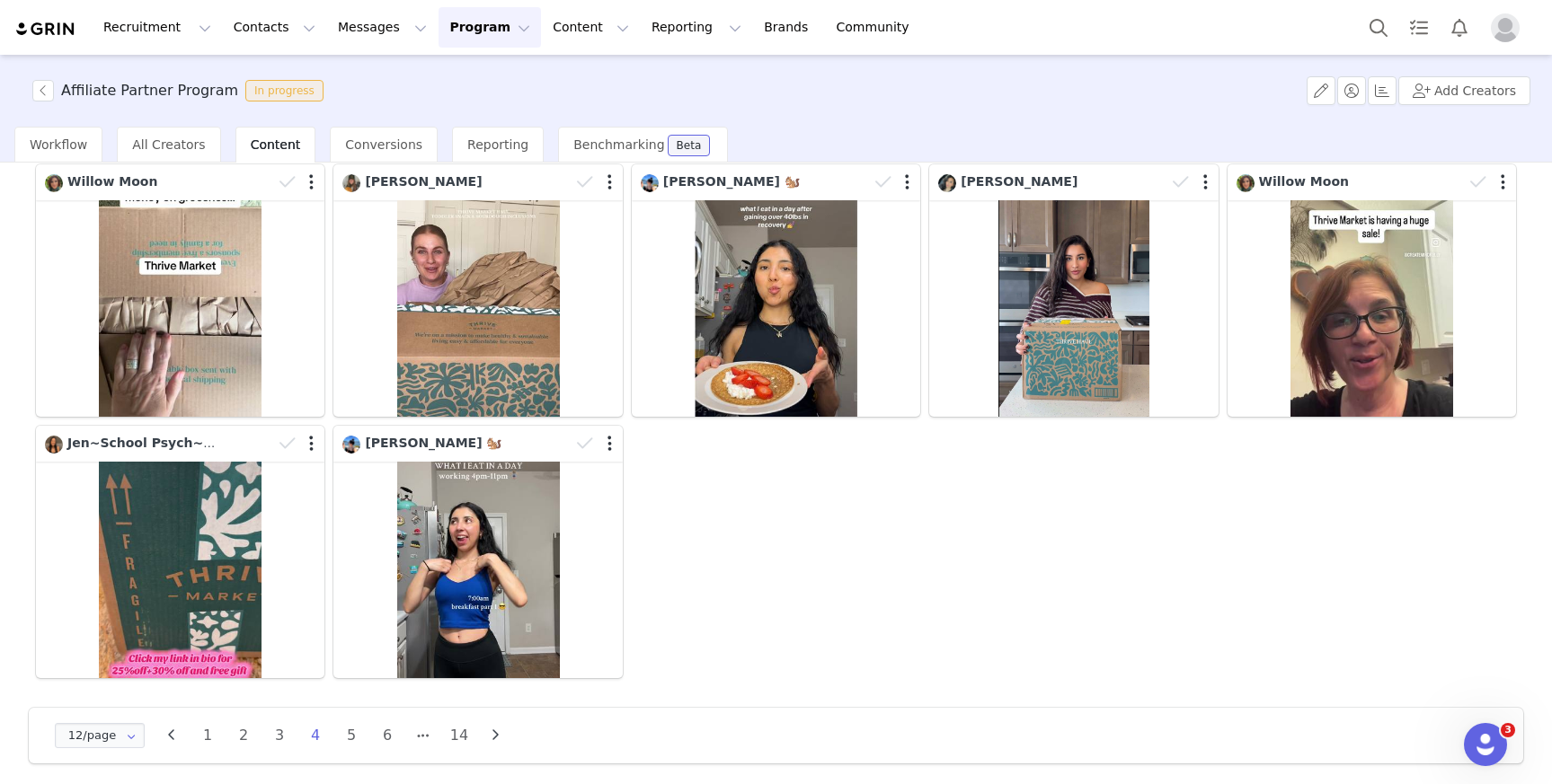
scroll to position [381, 0]
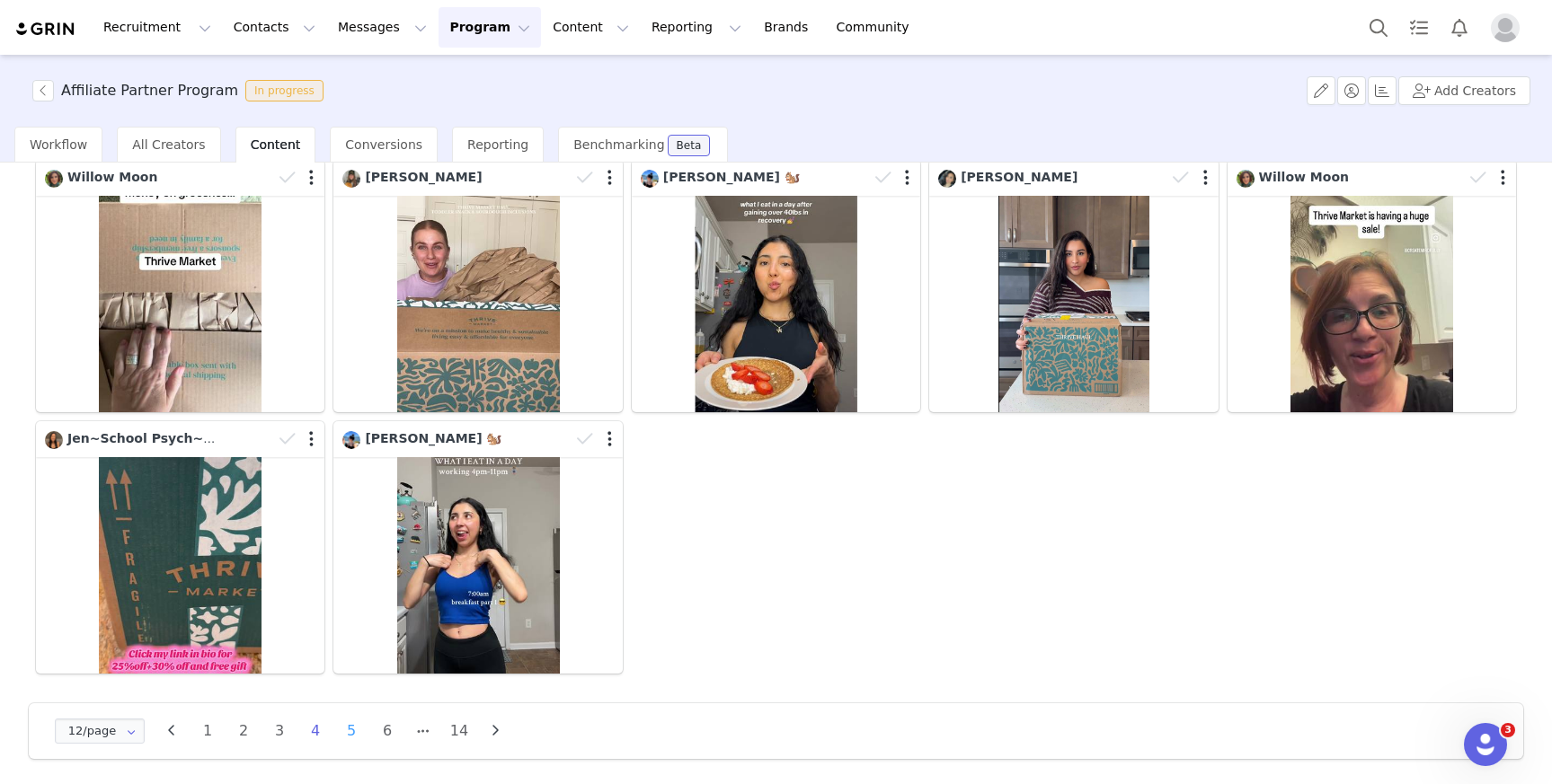
click at [350, 724] on li "5" at bounding box center [351, 731] width 27 height 25
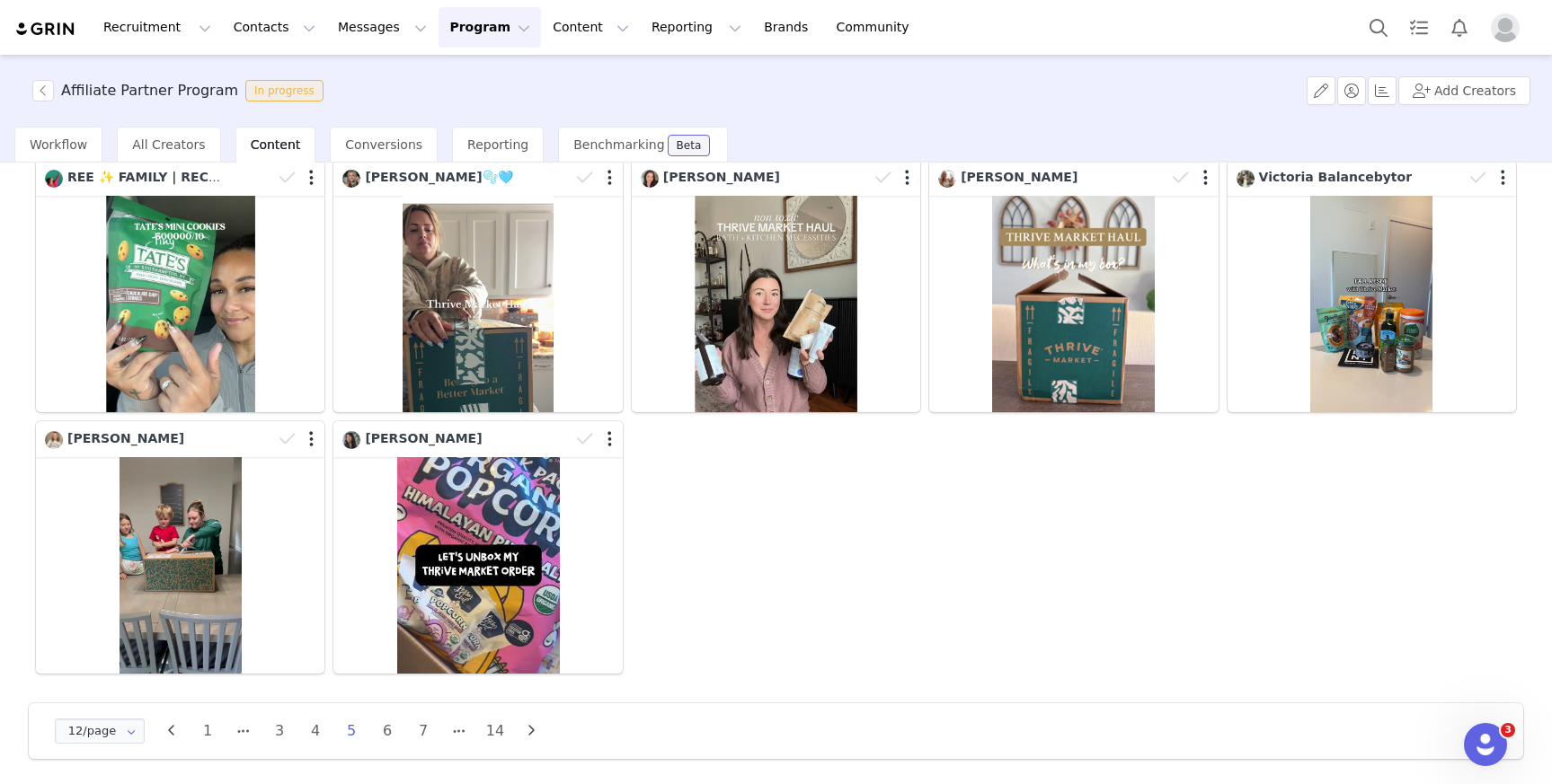
click at [371, 730] on ul "1 3 4 5 6 7 14" at bounding box center [351, 731] width 324 height 25
click at [391, 725] on li "6" at bounding box center [387, 731] width 27 height 25
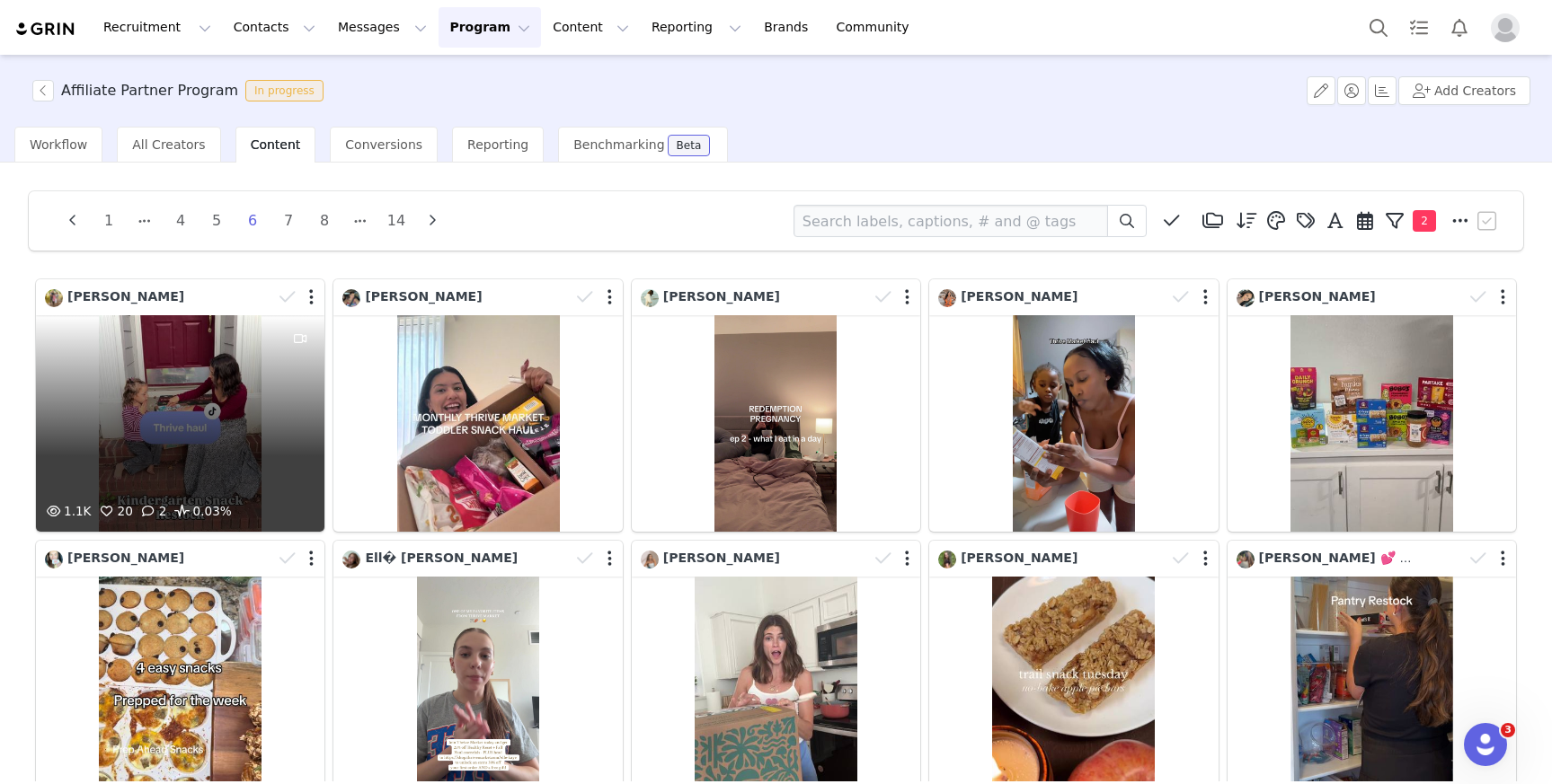
click at [208, 472] on div "1.1K 20 2 0.03%" at bounding box center [180, 423] width 289 height 217
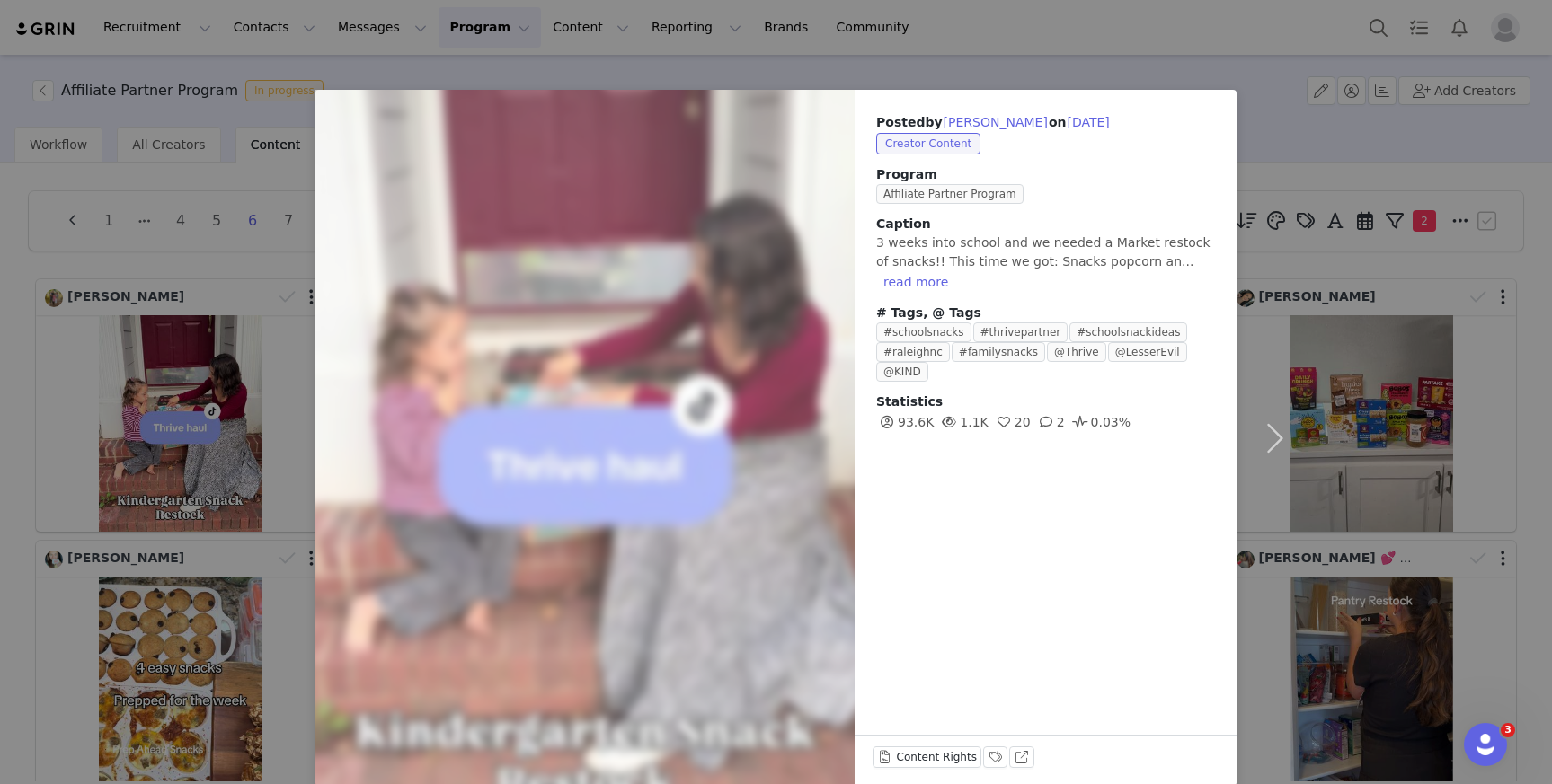
click at [1521, 376] on div "Posted by Caitlin Harvey on Sep 11, 2025 Creator Content Program Affiliate Part…" at bounding box center [776, 392] width 1552 height 784
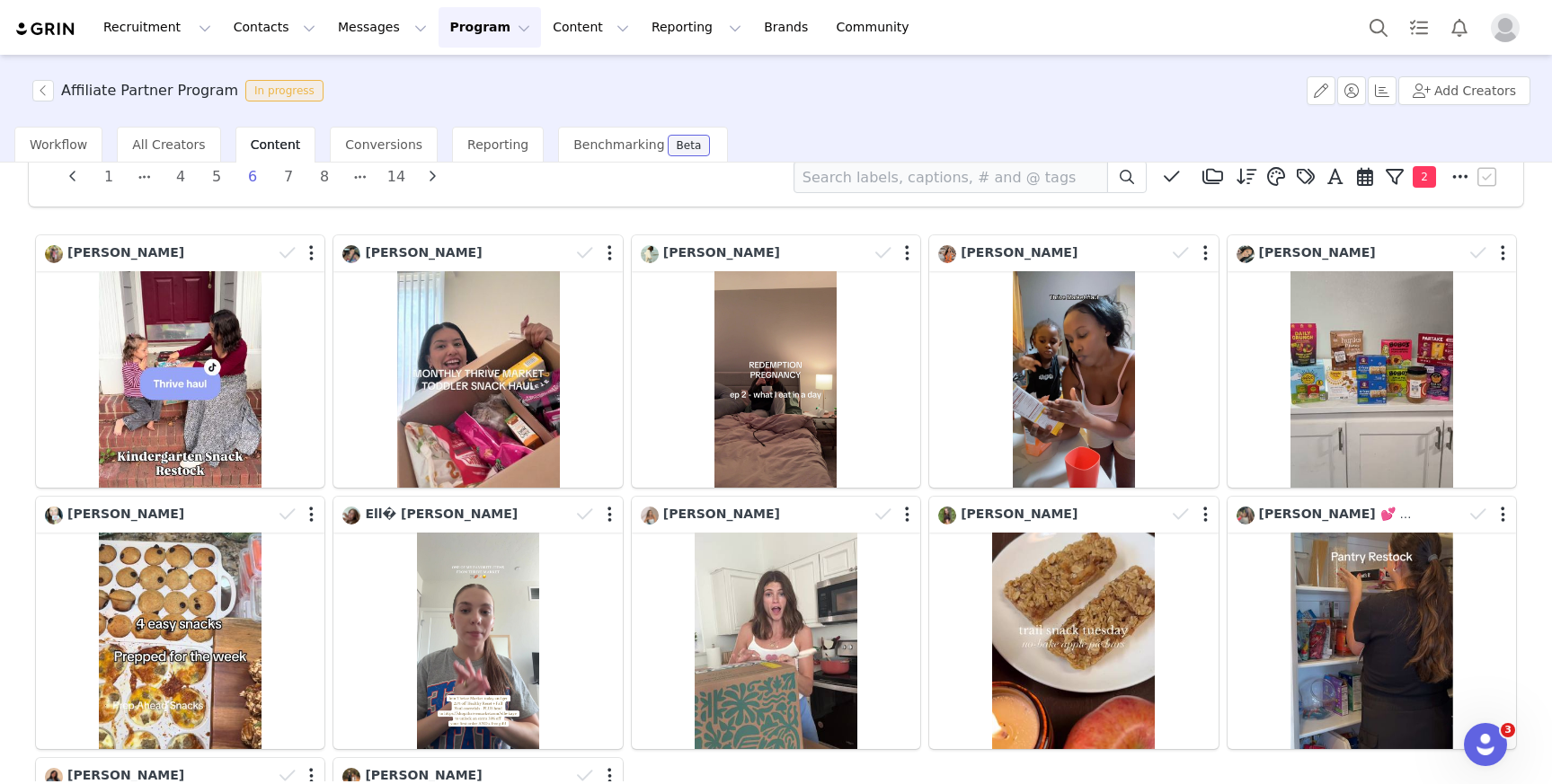
scroll to position [49, 0]
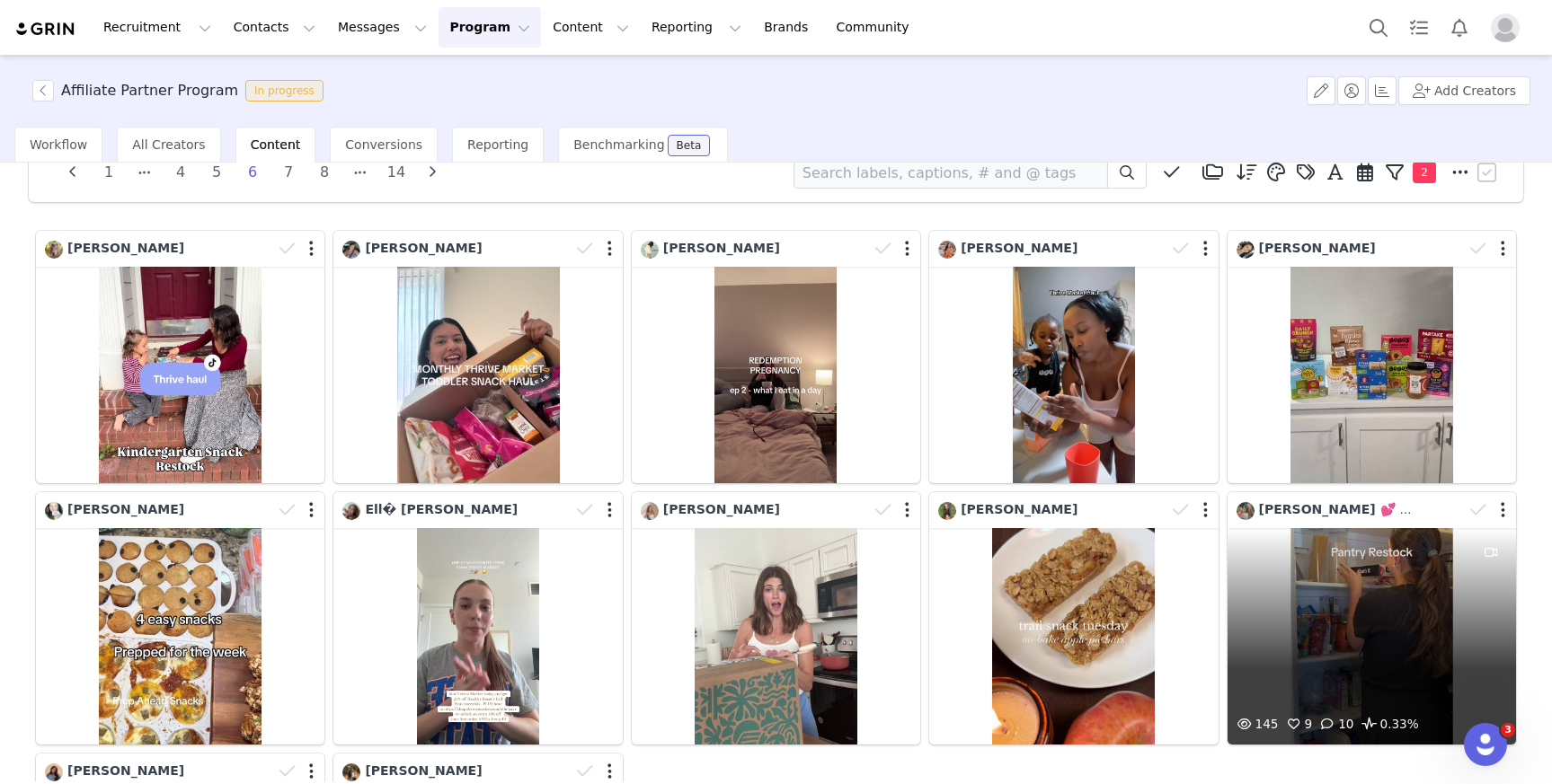
click at [1396, 593] on div "145 9 10 0.33%" at bounding box center [1372, 636] width 289 height 217
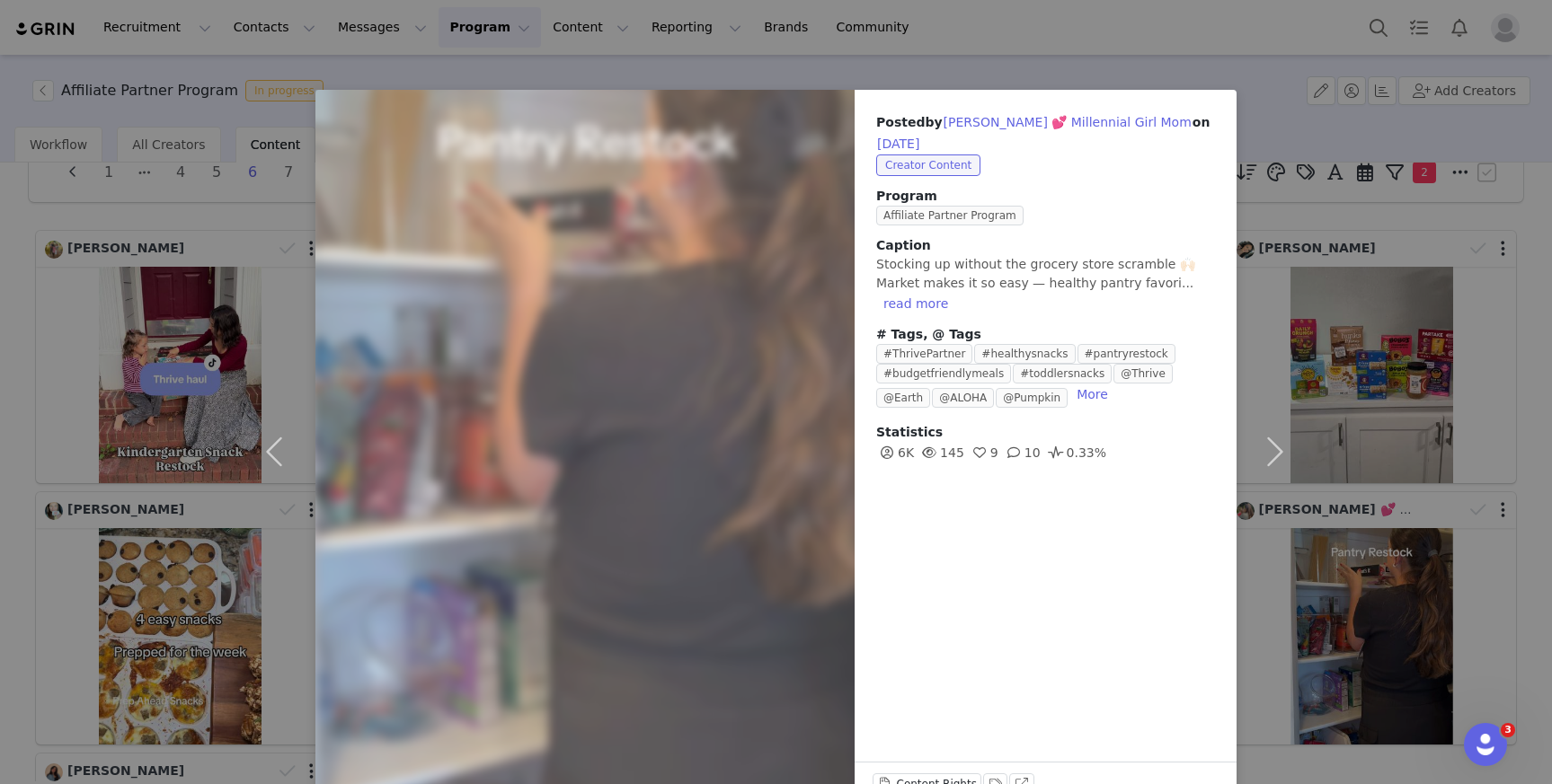
click at [1527, 506] on div "Posted by Katie 💕 Millennial Girl Mom on Sep 9, 2025 Creator Content Program Af…" at bounding box center [776, 392] width 1552 height 784
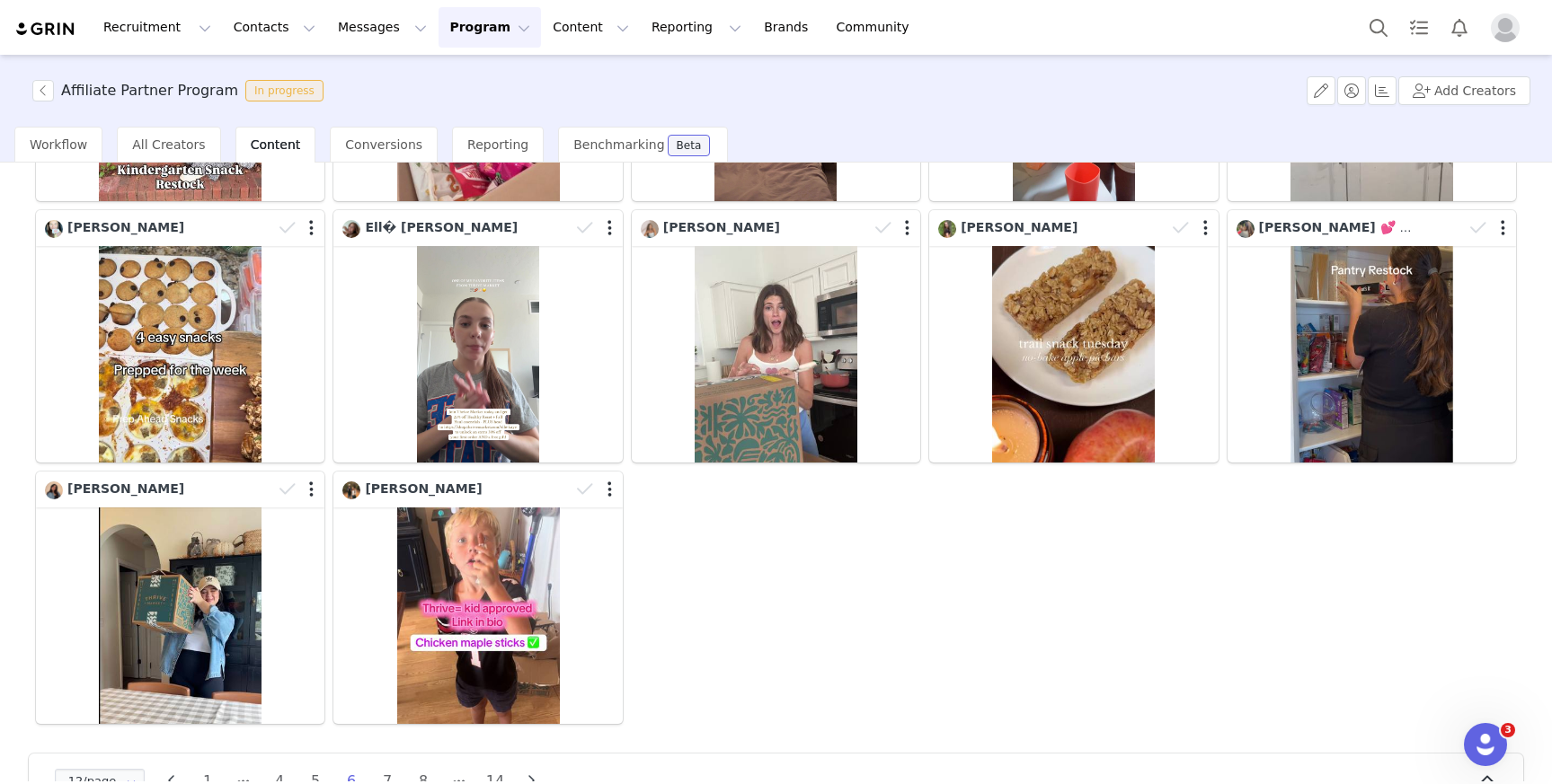
scroll to position [381, 0]
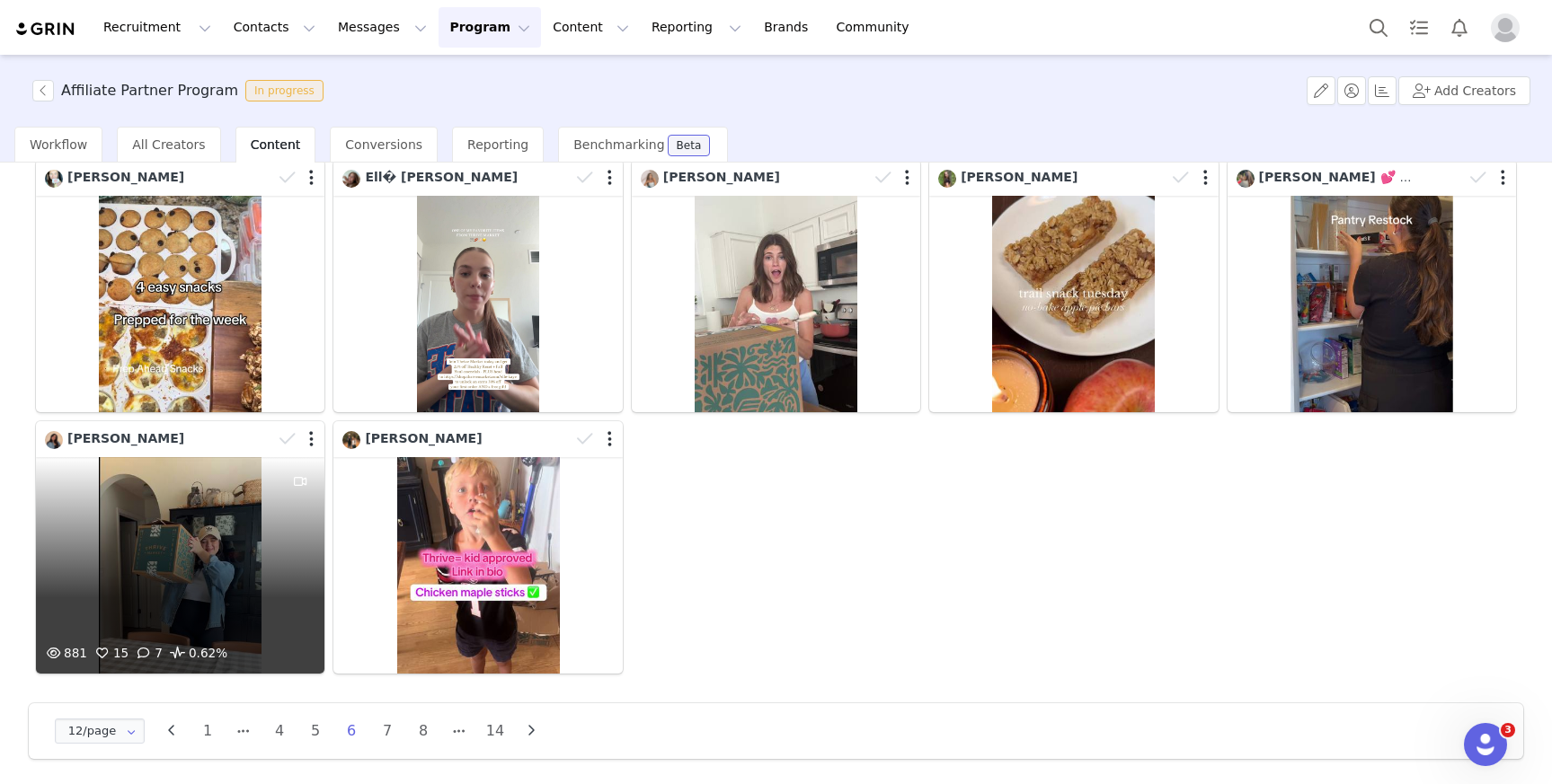
click at [175, 567] on div "881 15 7 0.62%" at bounding box center [180, 565] width 289 height 217
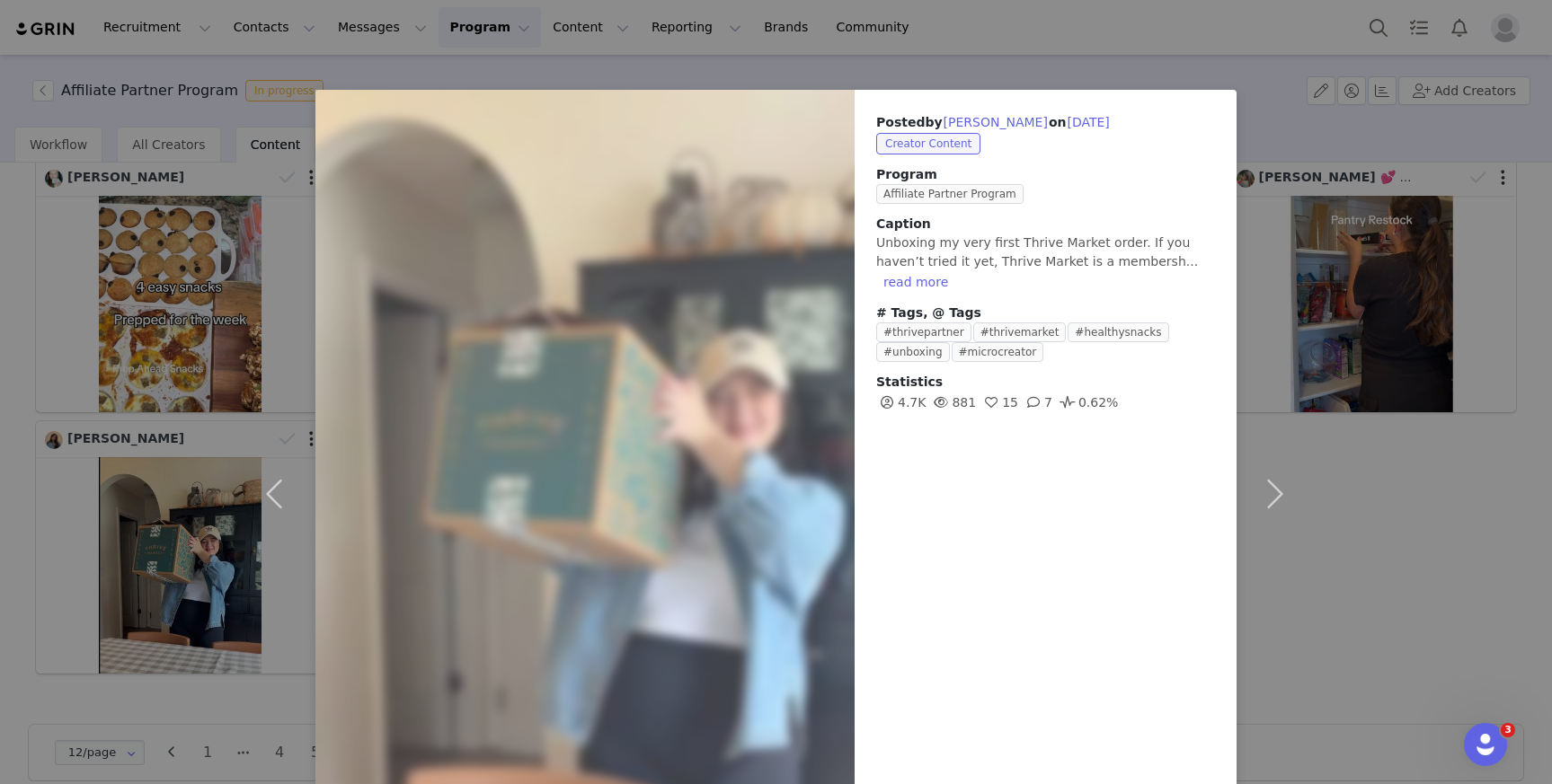
click at [1390, 498] on div "Posted by Taylor Walters on Sep 8, 2025 Creator Content Program Affiliate Partn…" at bounding box center [776, 392] width 1552 height 784
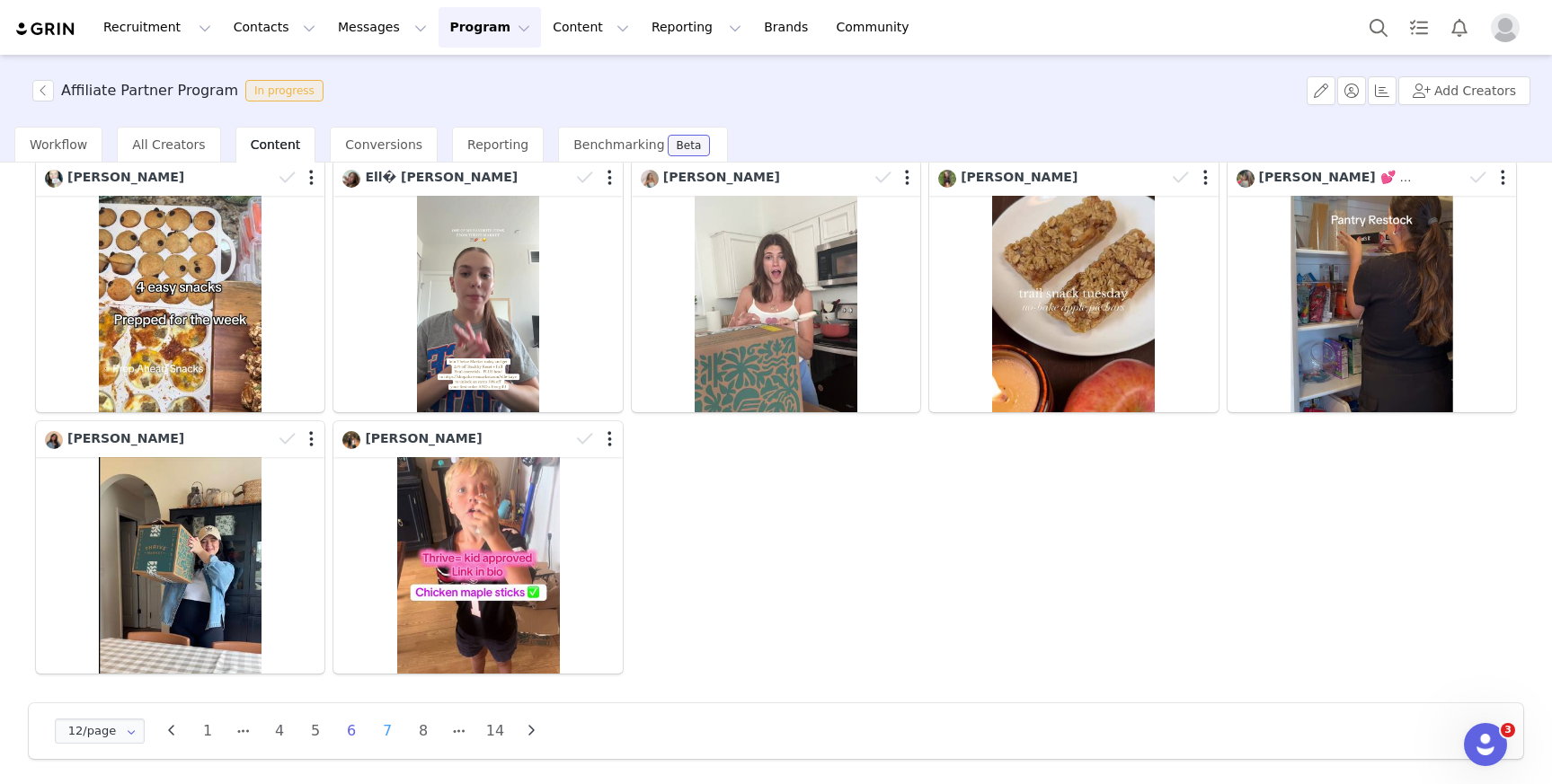
click at [389, 725] on li "7" at bounding box center [387, 731] width 27 height 25
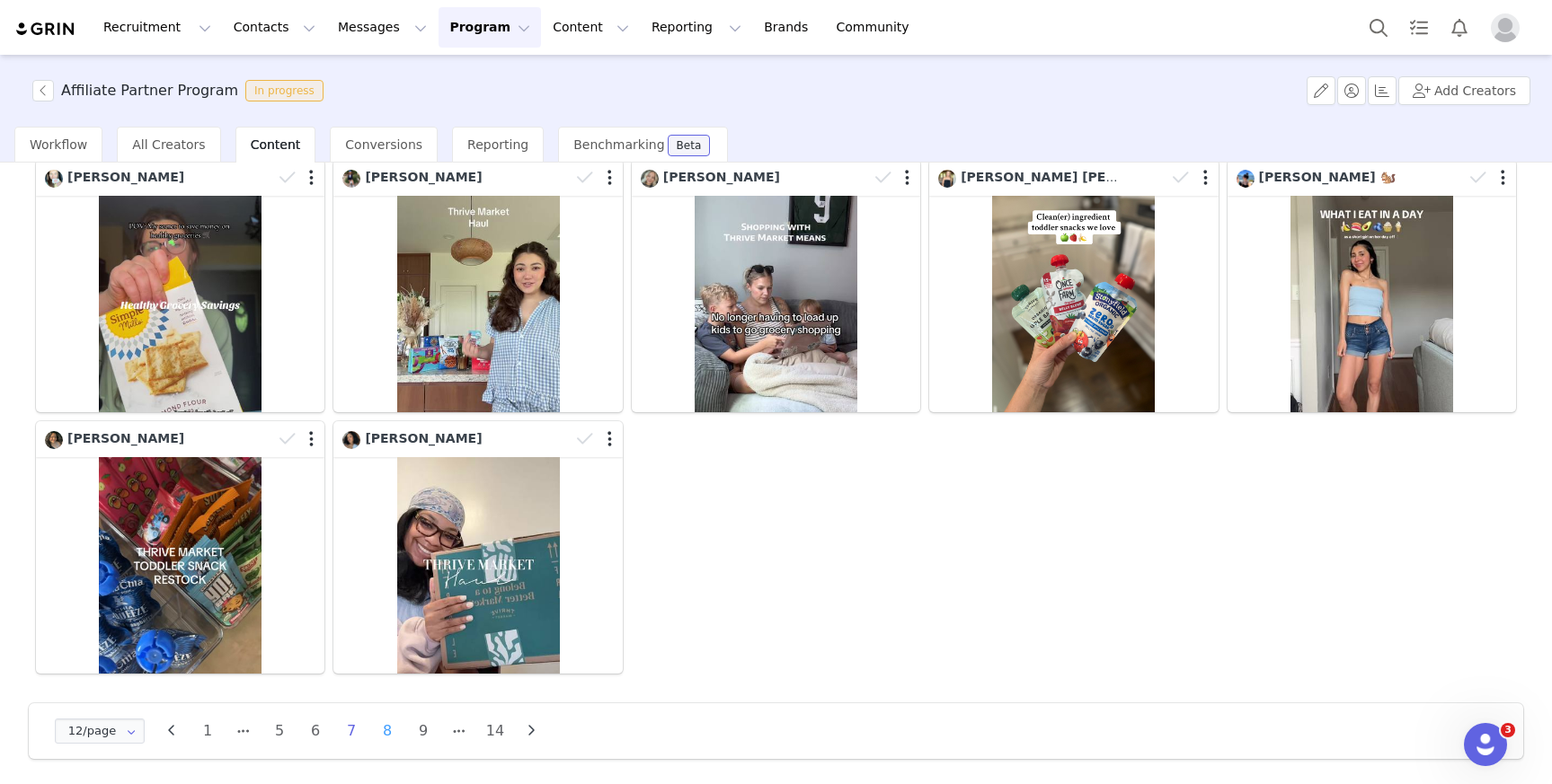
click at [383, 727] on li "8" at bounding box center [387, 731] width 27 height 25
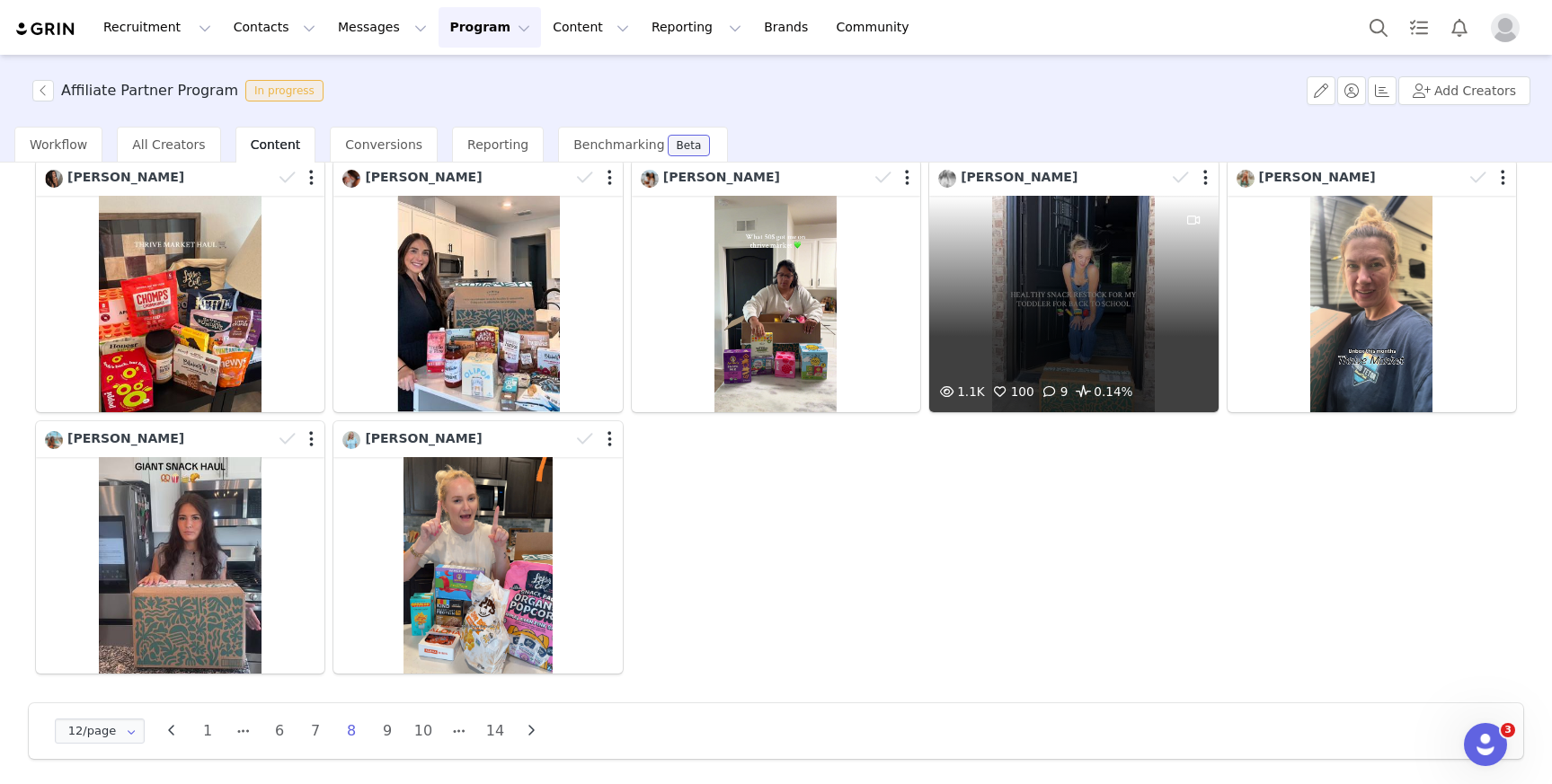
click at [1082, 315] on div "1.1K 100 9 0.14%" at bounding box center [1073, 303] width 289 height 217
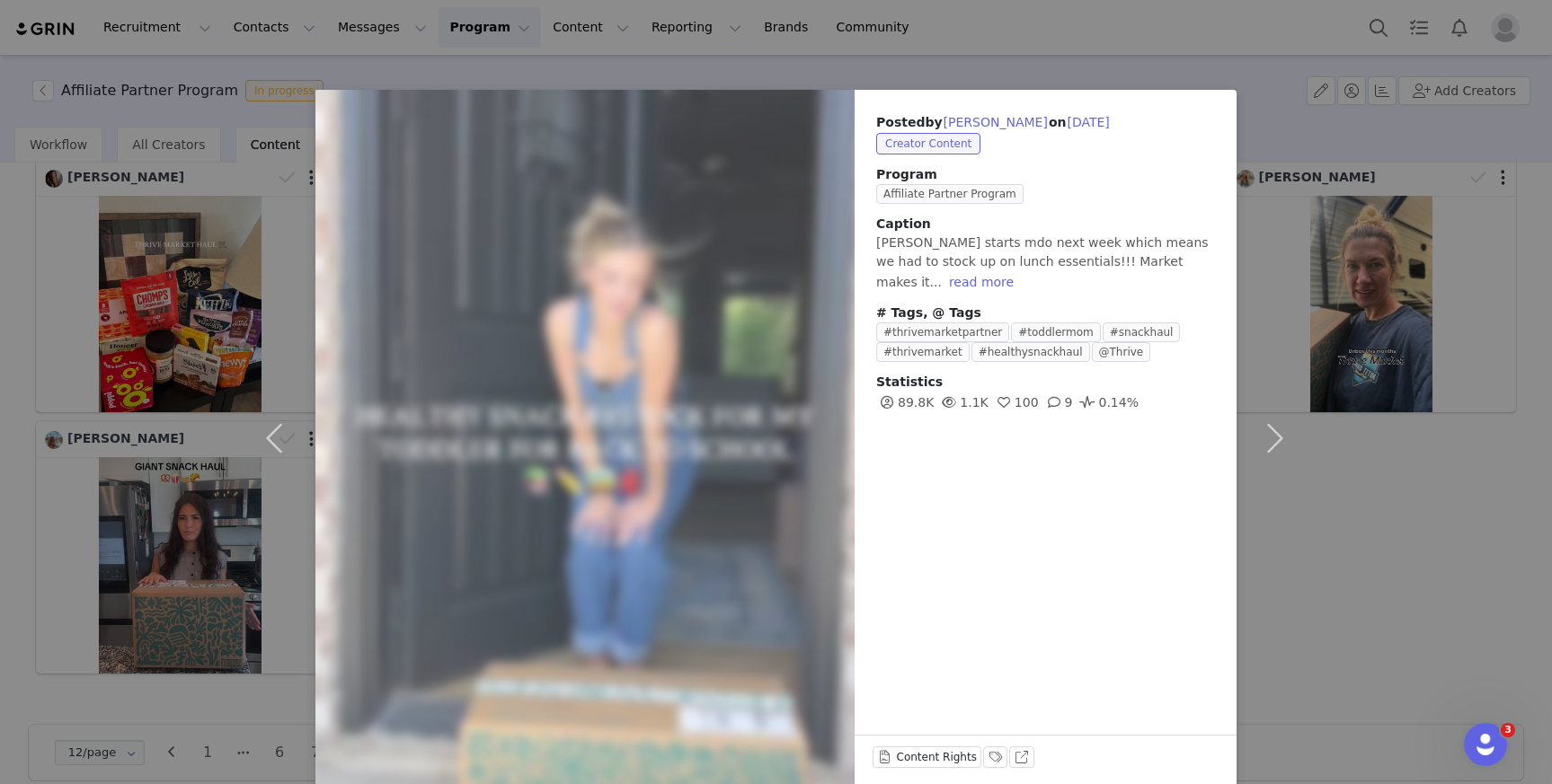
click at [1329, 541] on div "Posted by Mattie Gomez on Aug 31, 2025 Creator Content Program Affiliate Partne…" at bounding box center [776, 392] width 1552 height 784
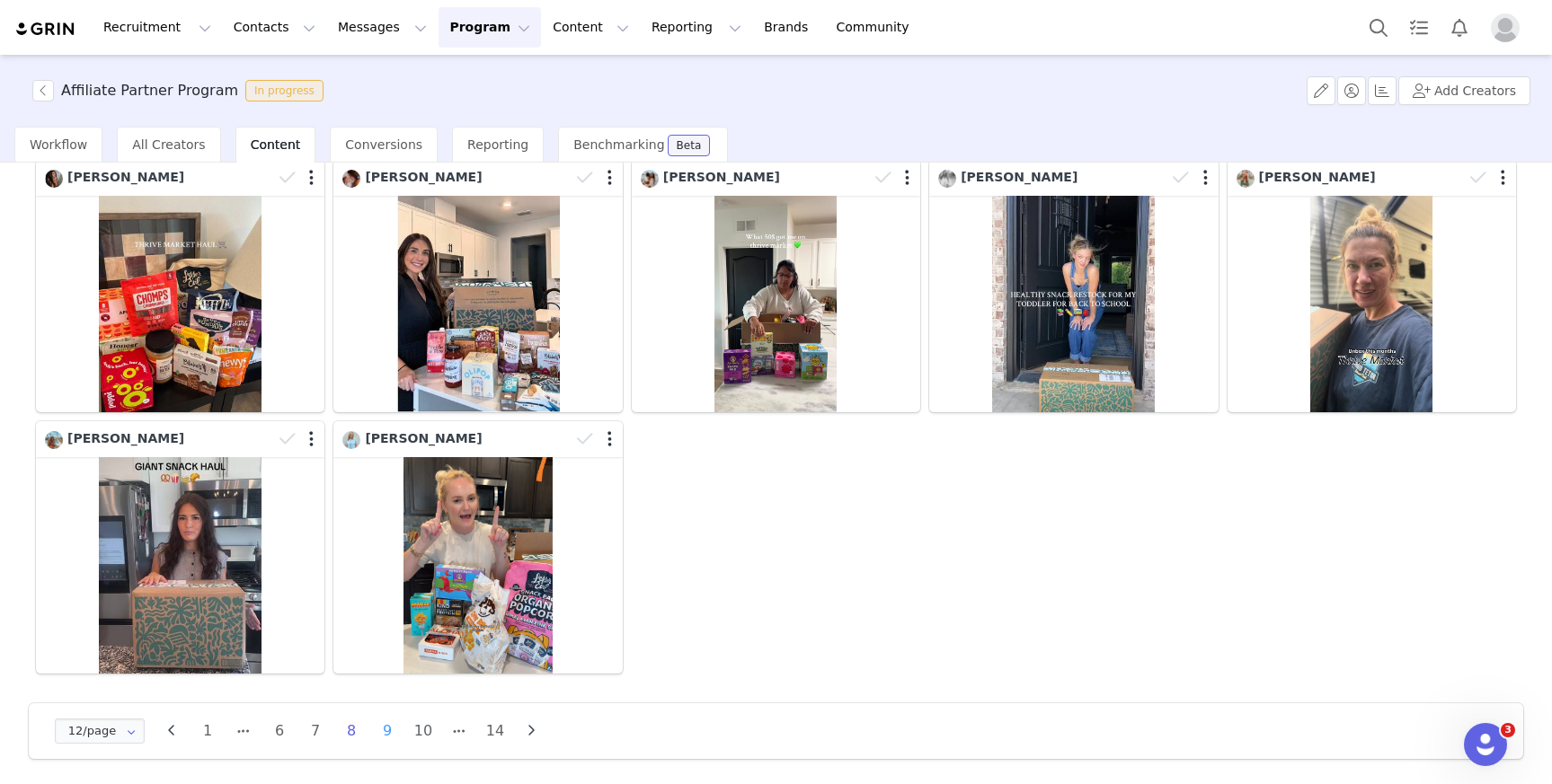
click at [383, 728] on li "9" at bounding box center [387, 731] width 27 height 25
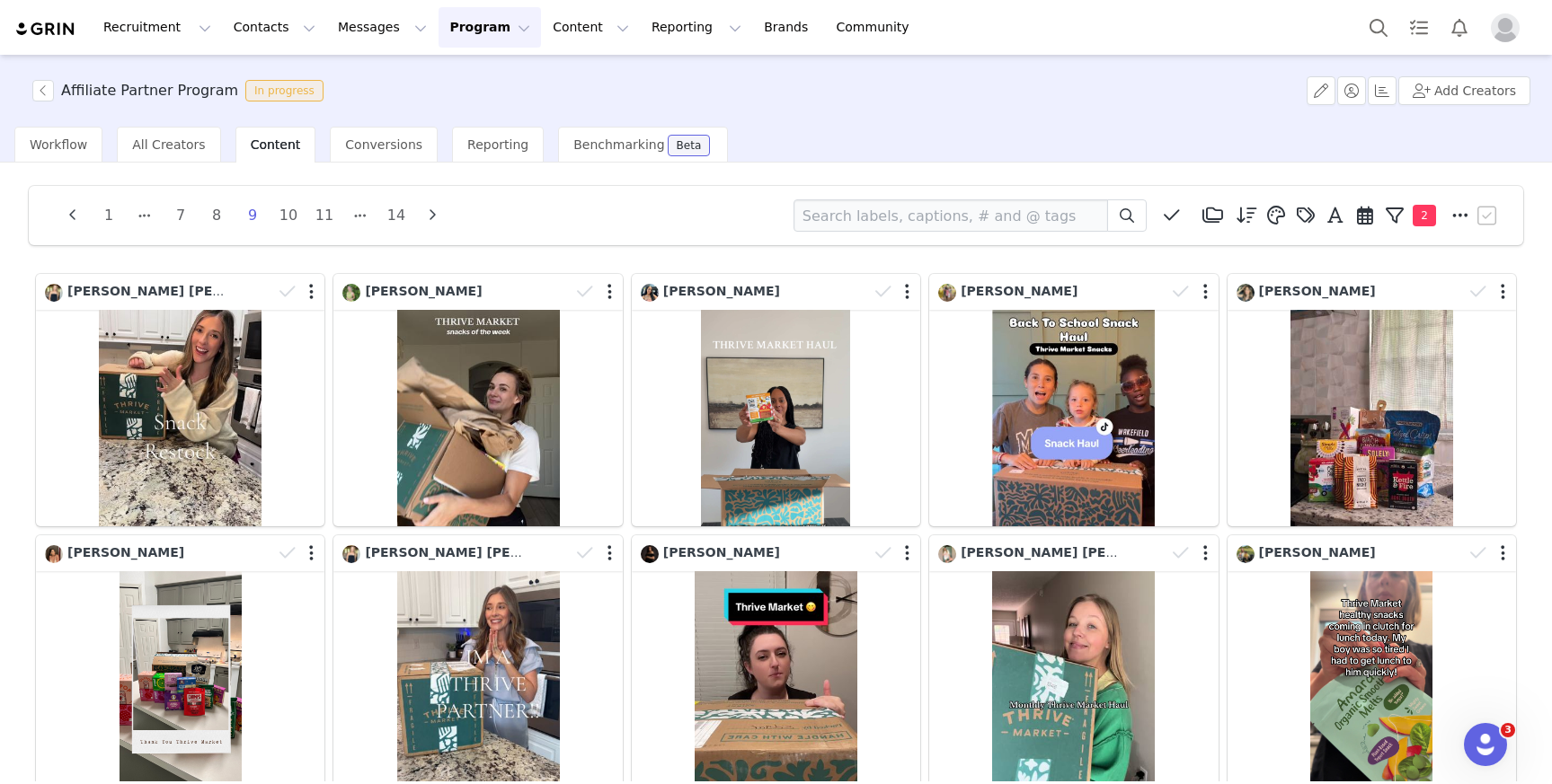
scroll to position [0, 0]
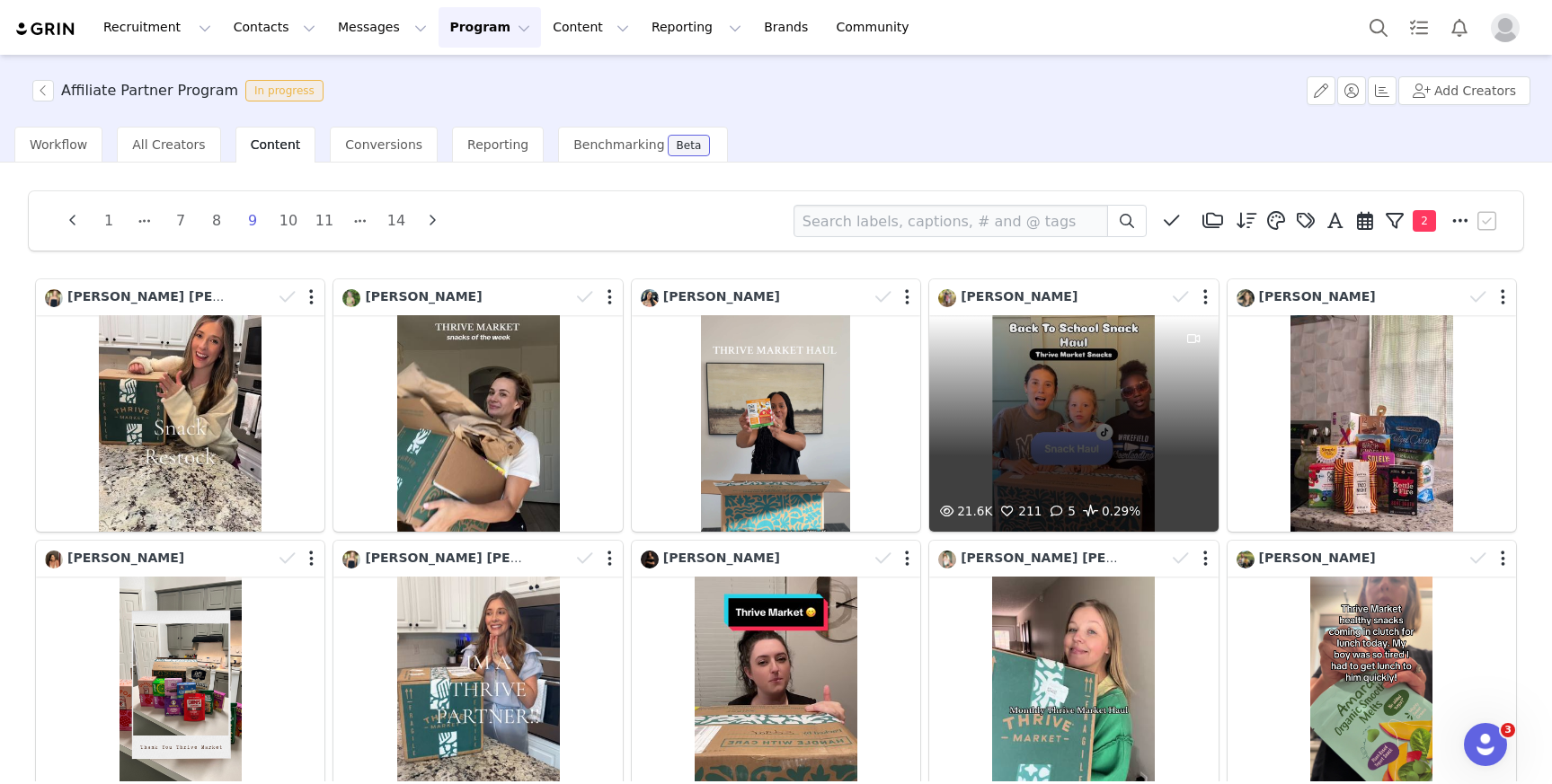
click at [1097, 445] on div "21.6K 211 5 0.29%" at bounding box center [1073, 423] width 289 height 217
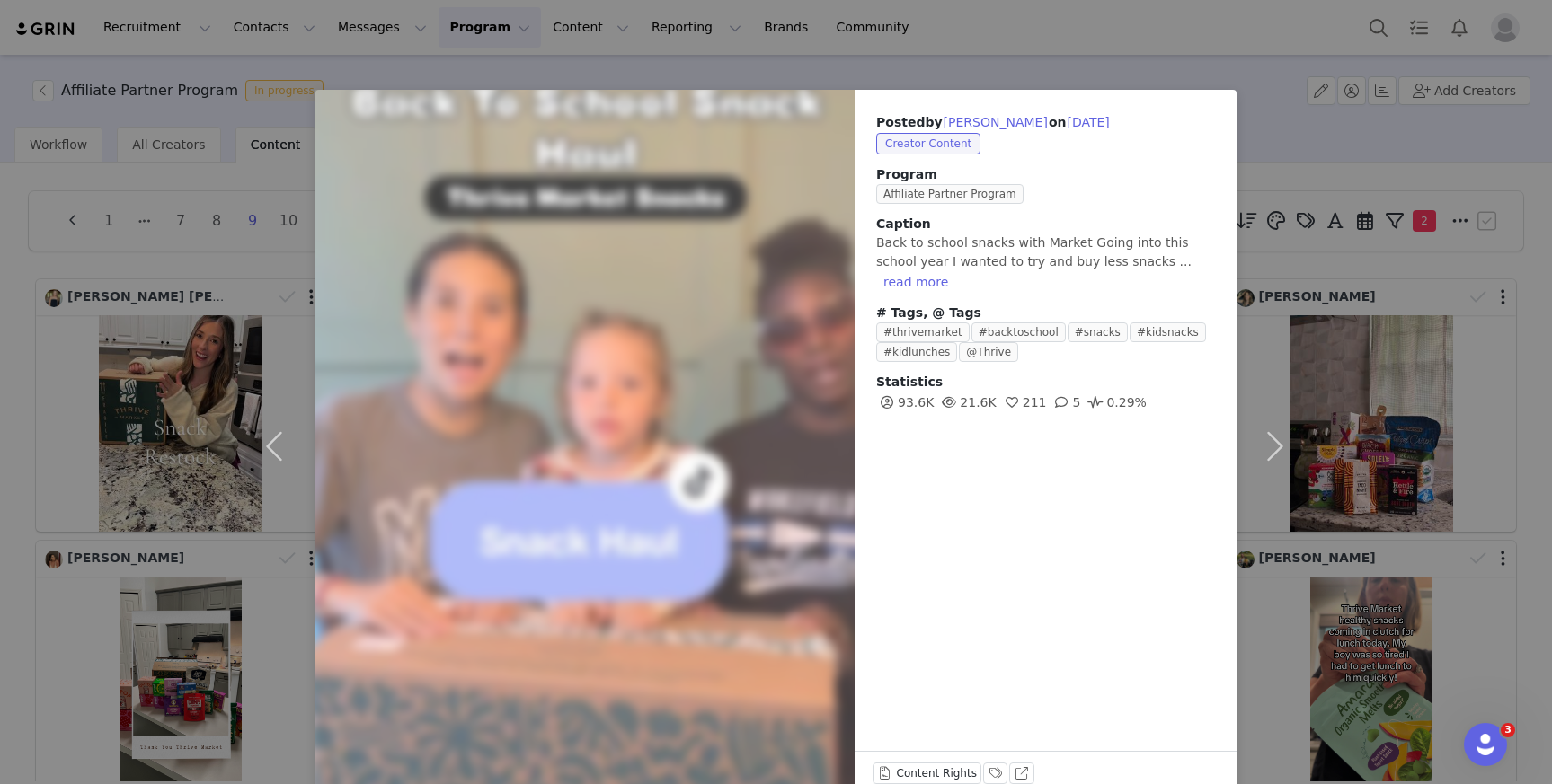
click at [1432, 450] on div "Posted by Caitlin Harvey on Aug 29, 2025 Creator Content Program Affiliate Part…" at bounding box center [776, 392] width 1552 height 784
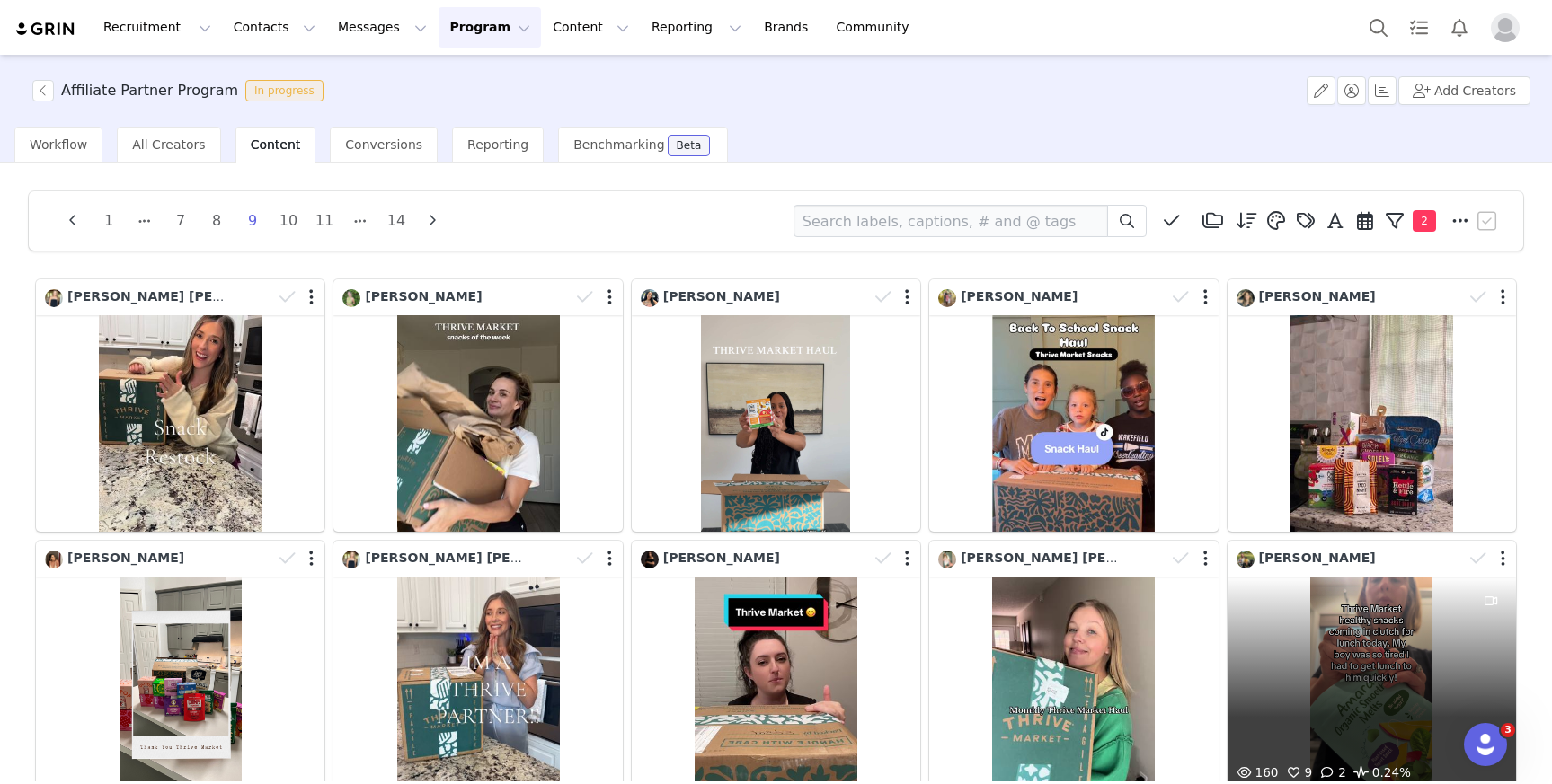
click at [1372, 654] on div "160 9 2 0.24%" at bounding box center [1372, 685] width 289 height 217
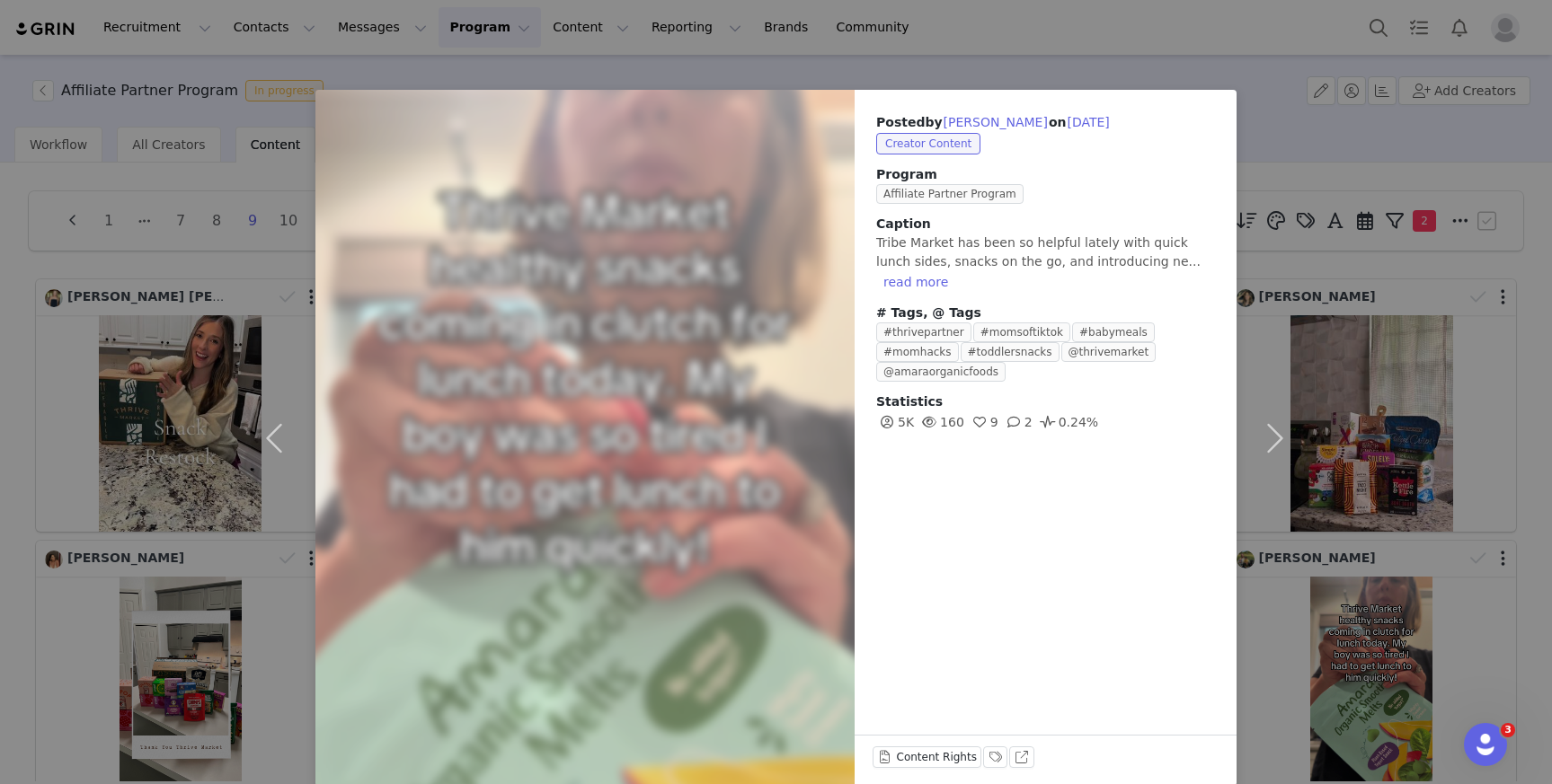
click at [1498, 581] on div "Posted by Chelsea Farthing on Aug 28, 2025 Creator Content Program Affiliate Pa…" at bounding box center [776, 392] width 1552 height 784
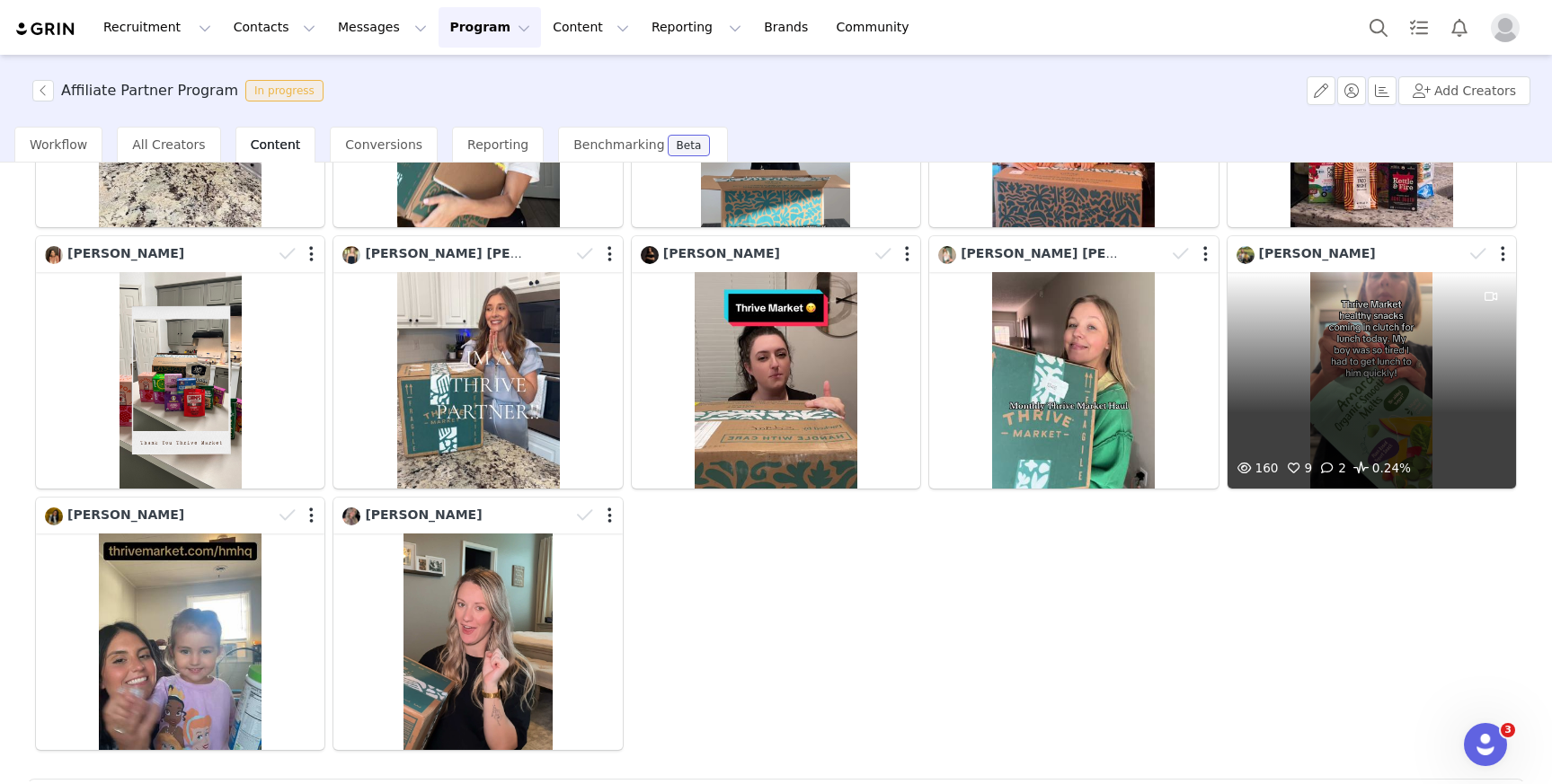
scroll to position [381, 0]
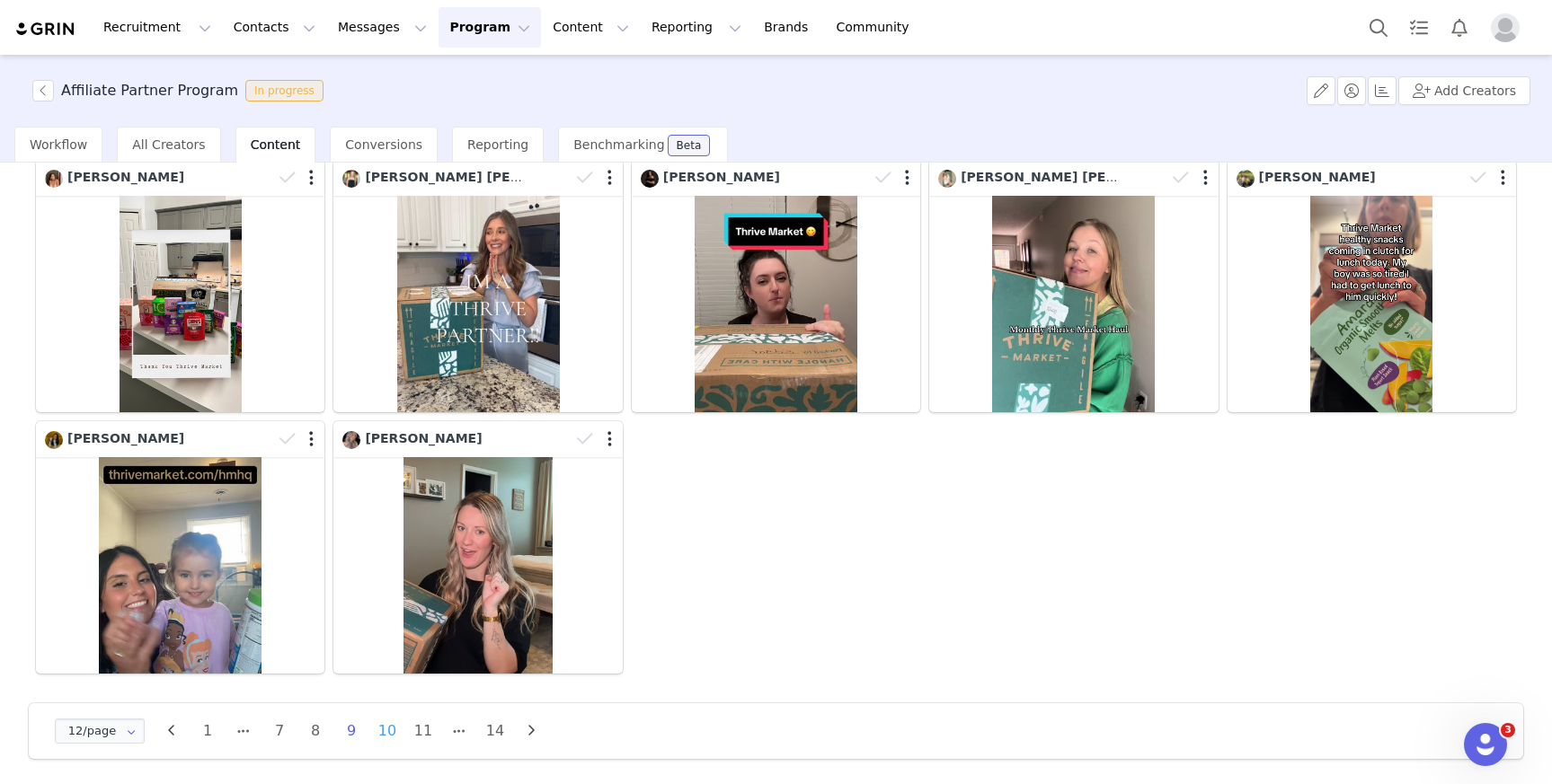
click at [374, 729] on li "10" at bounding box center [387, 731] width 27 height 25
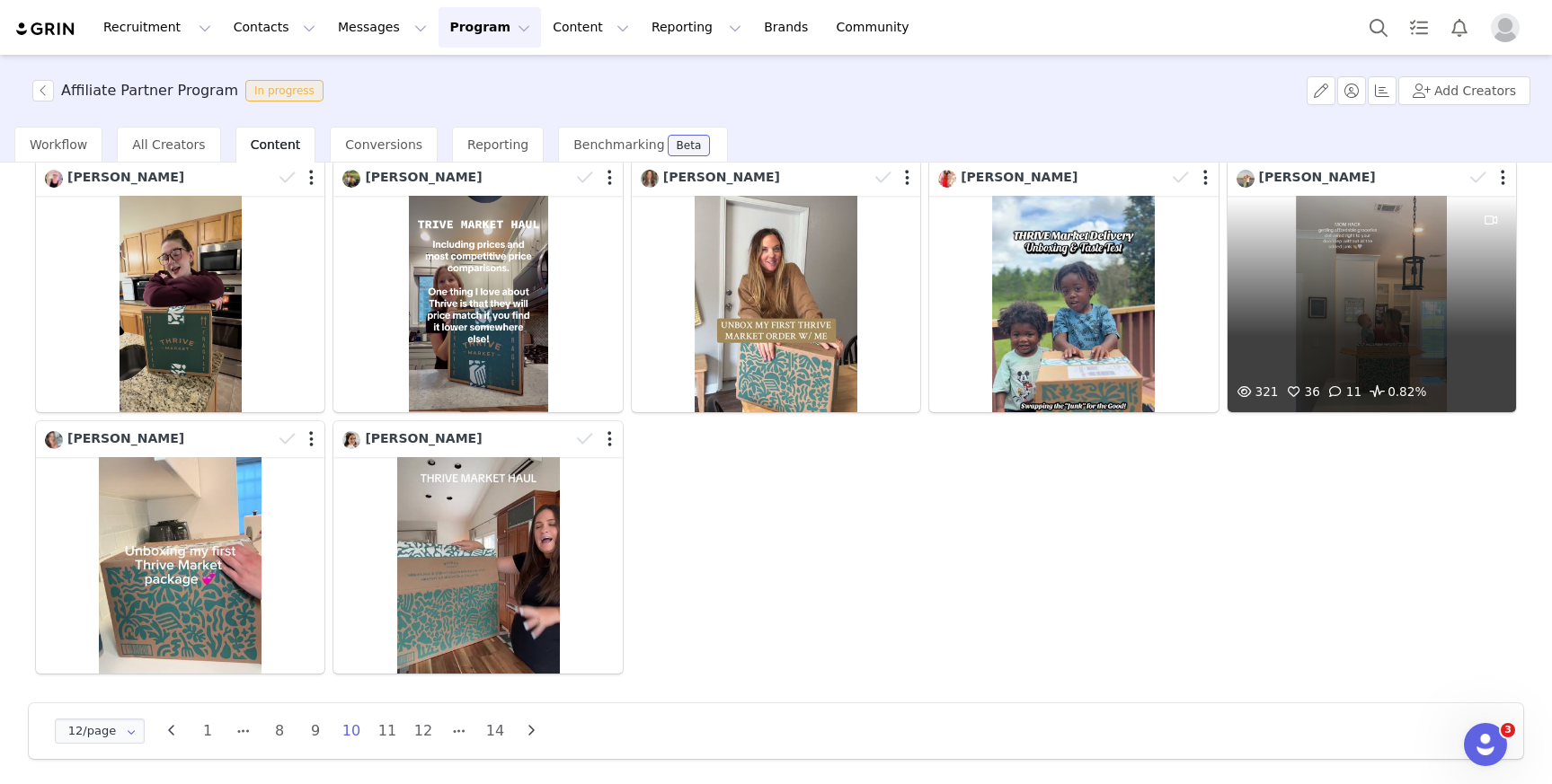
click at [1367, 347] on div "321 36 11 0.82%" at bounding box center [1372, 303] width 289 height 217
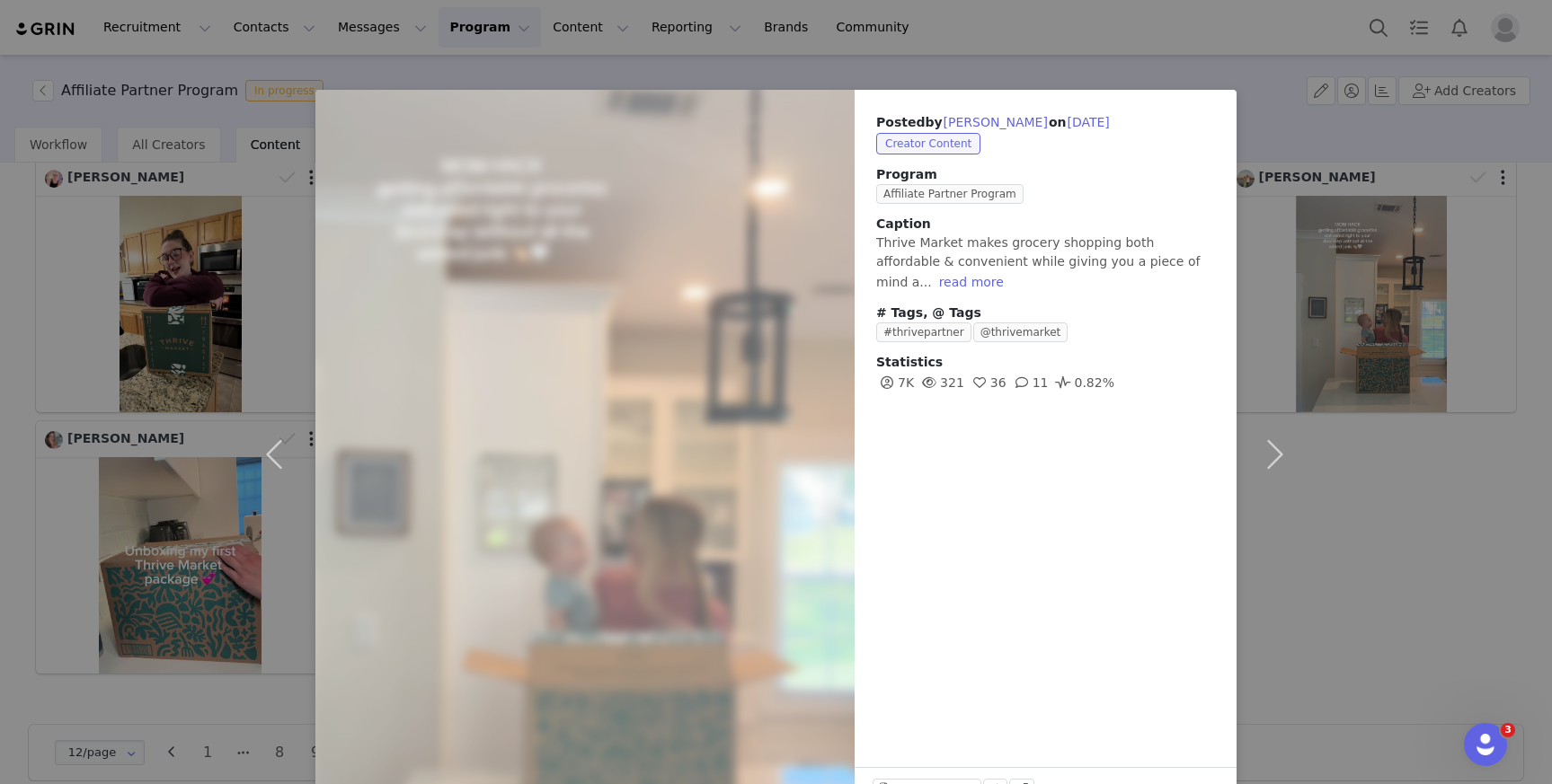
click at [72, 359] on div "Posted by Deanna Gronostajski on Aug 26, 2025 Creator Content Program Affiliate…" at bounding box center [776, 392] width 1552 height 784
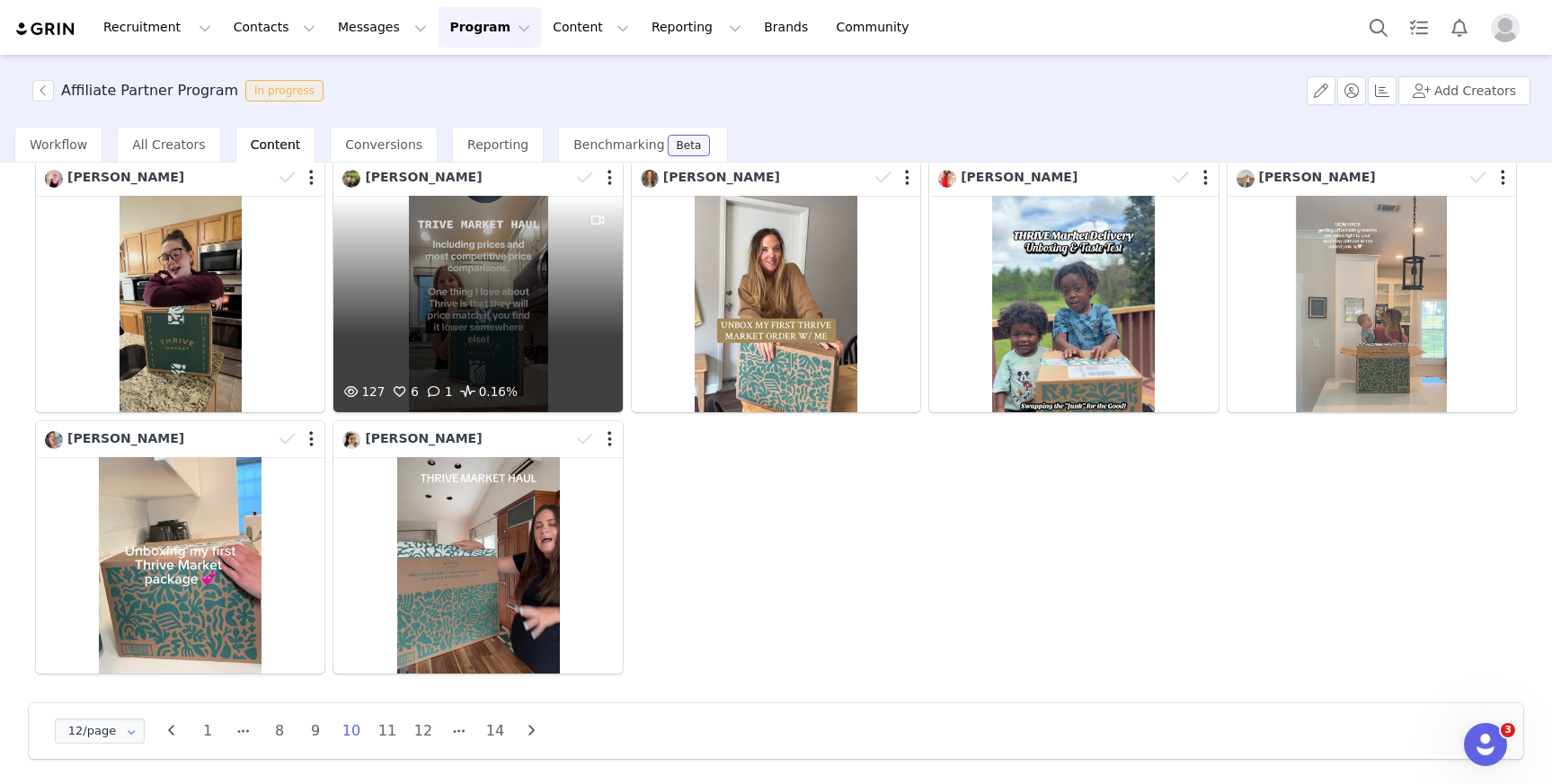
click at [575, 301] on div at bounding box center [598, 288] width 49 height 186
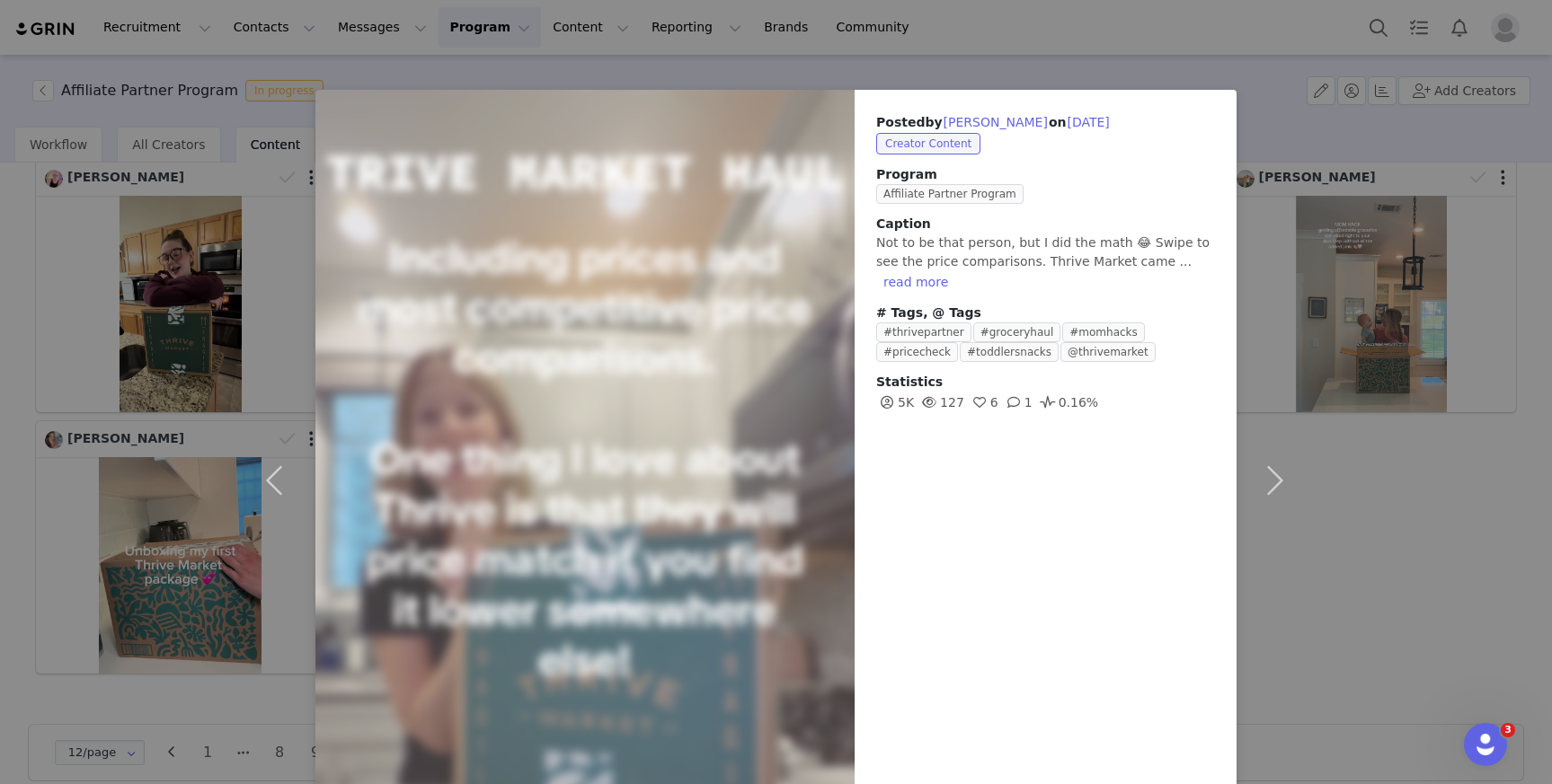
click at [1373, 497] on div "Posted by Chelsea Farthing on Aug 27, 2025 Creator Content Program Affiliate Pa…" at bounding box center [776, 392] width 1552 height 784
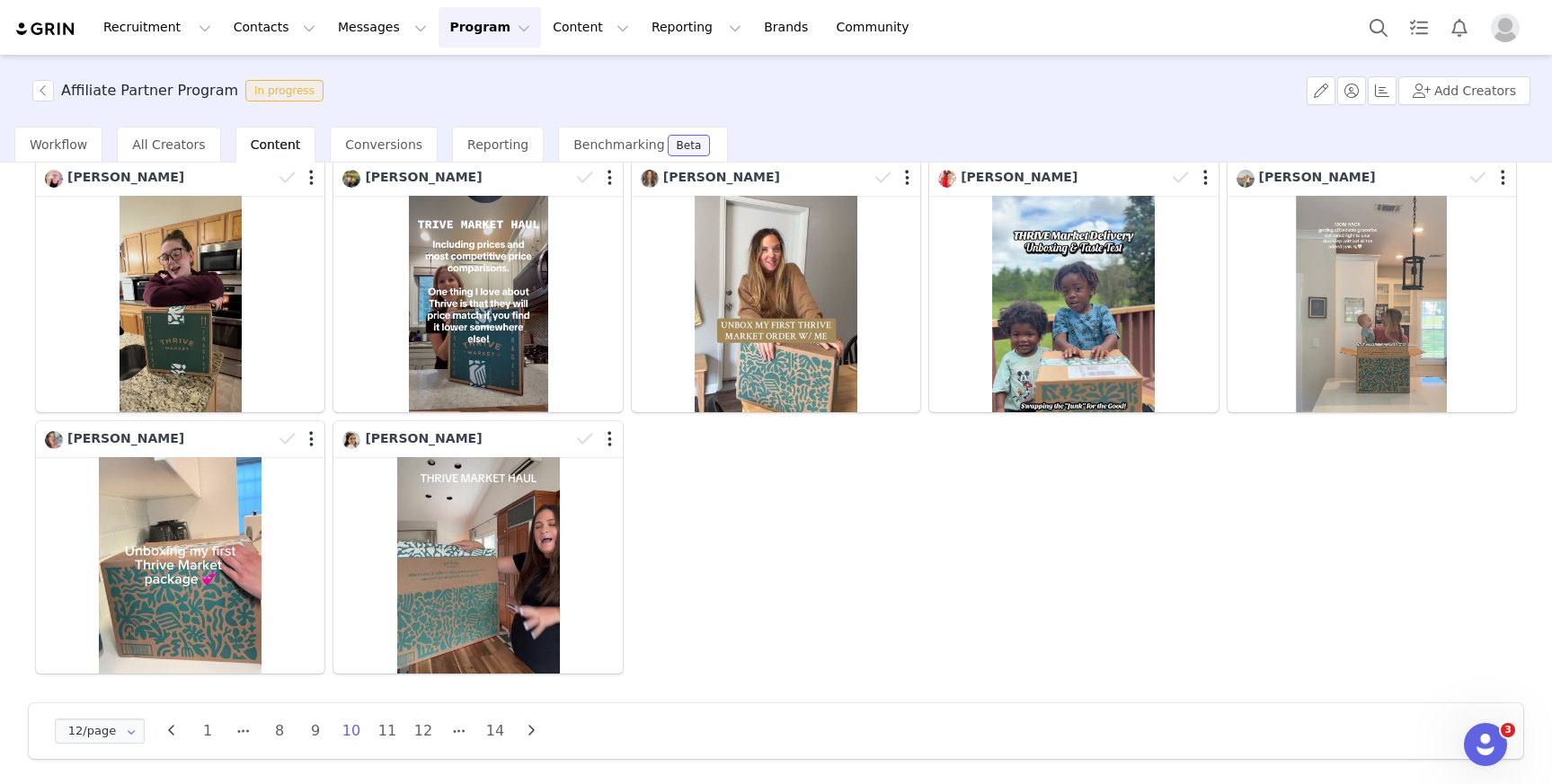
click at [1370, 503] on div "Shelby Blessie Jessica | Mom Life Sylika 🤍 Brittni Evans Ashley Lawalec Jayna G…" at bounding box center [776, 286] width 1490 height 784
click at [389, 726] on li "11" at bounding box center [387, 731] width 27 height 25
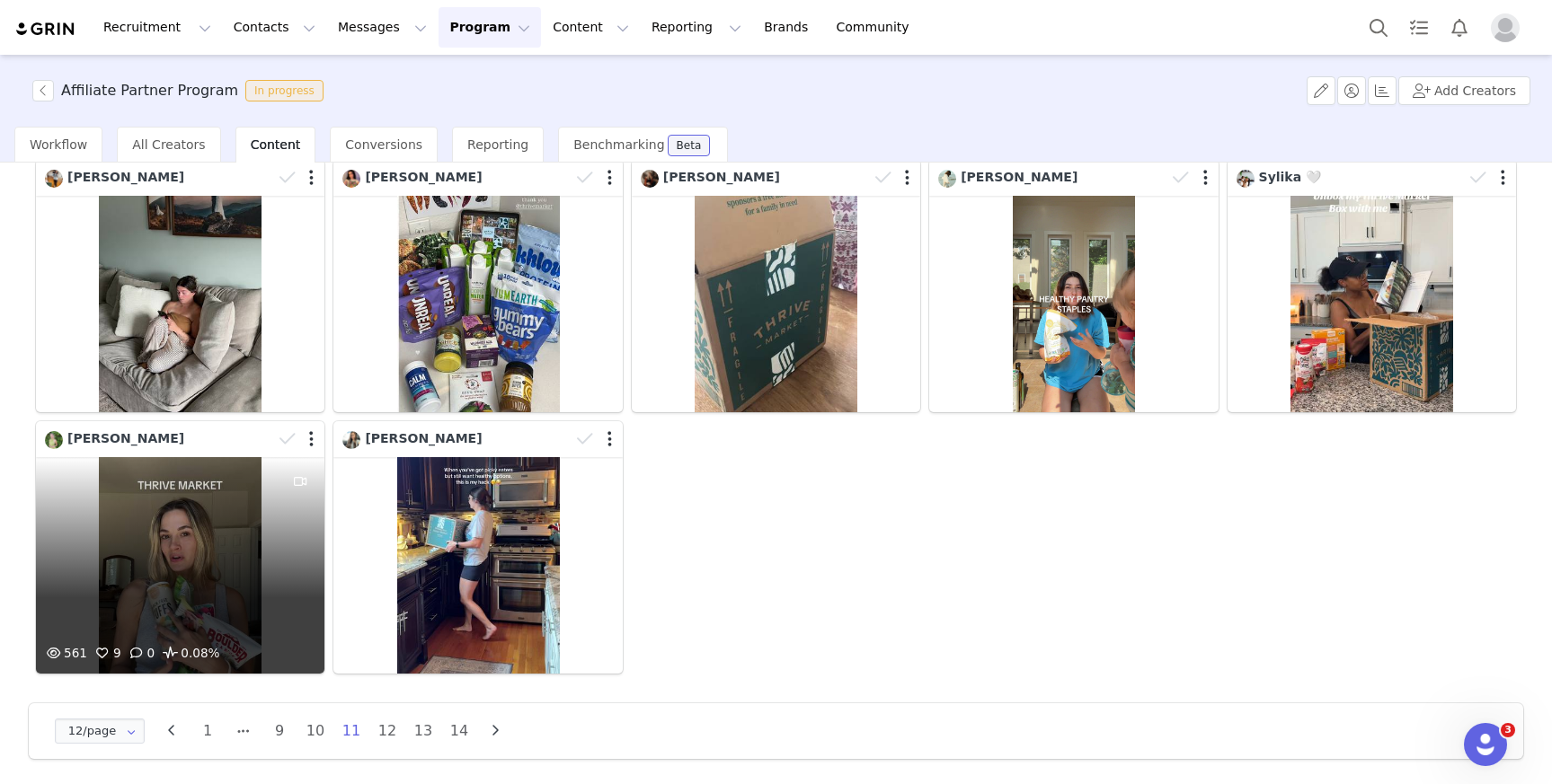
click at [183, 552] on div "561 9 0 0.08%" at bounding box center [180, 565] width 289 height 217
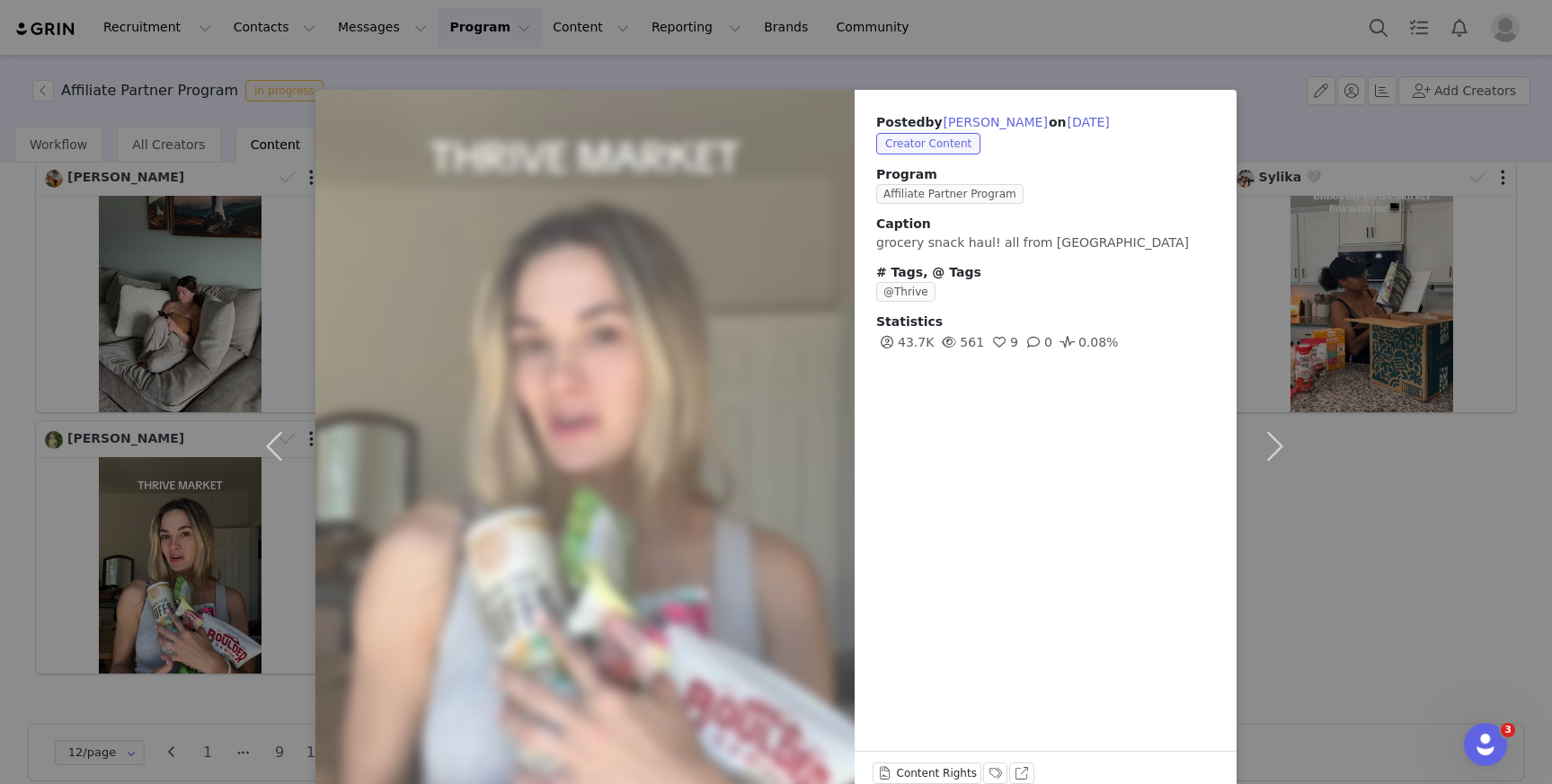
click at [1371, 490] on div "Posted by Katie Orr on Aug 20, 2025 Creator Content Program Affiliate Partner P…" at bounding box center [776, 392] width 1552 height 784
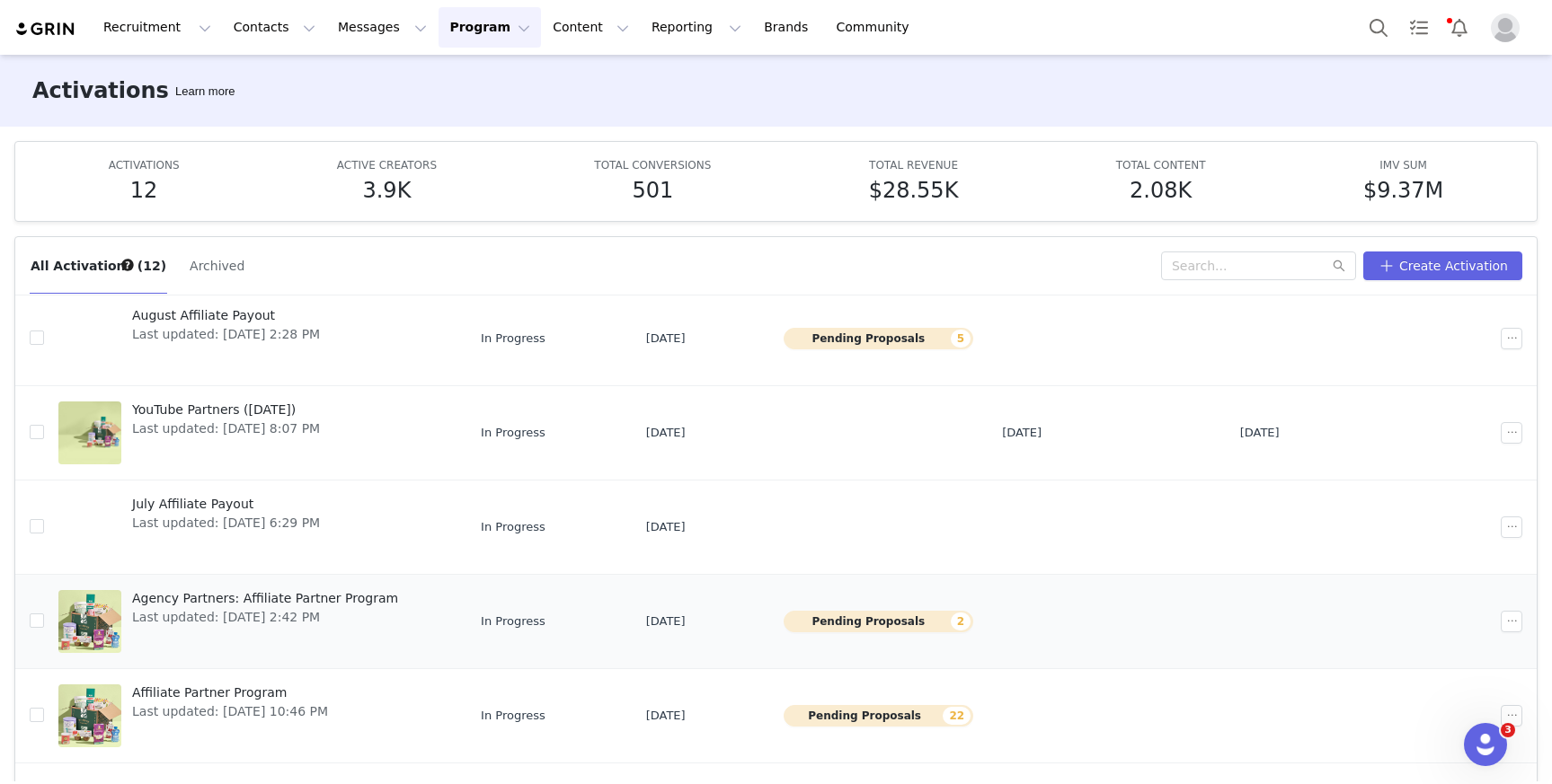
scroll to position [224, 0]
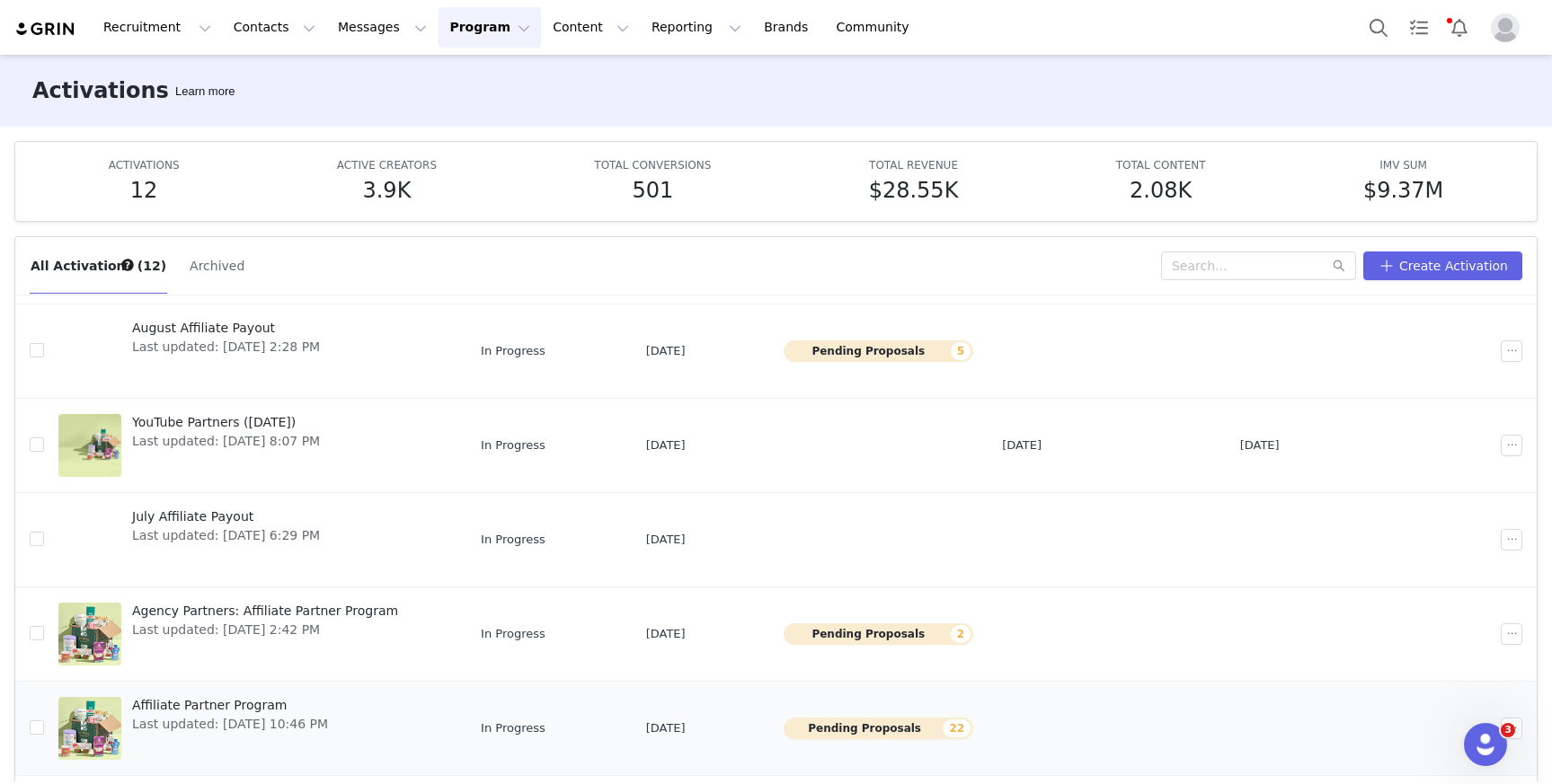
click at [218, 696] on span "Affiliate Partner Program" at bounding box center [230, 705] width 196 height 18
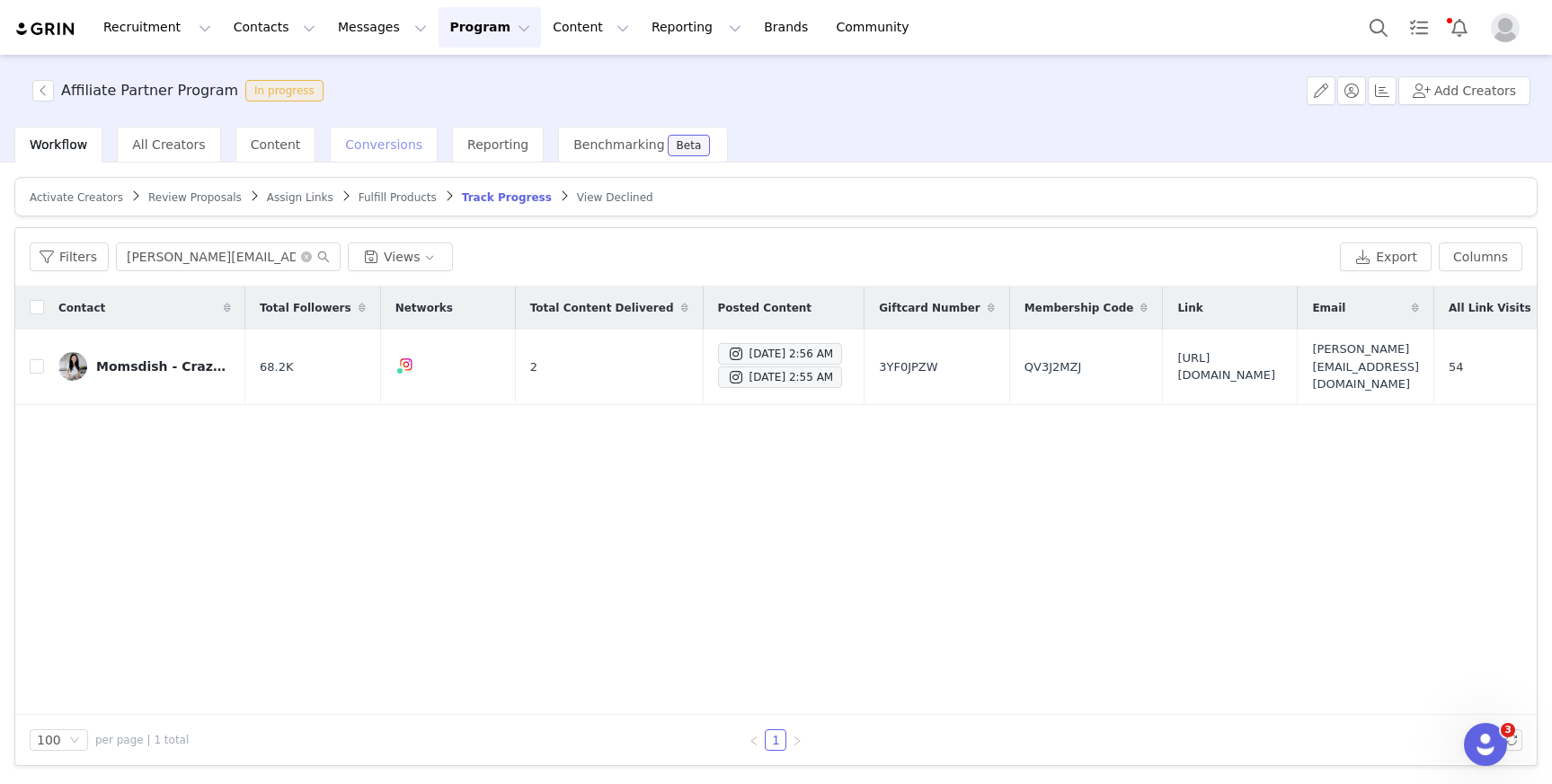
click at [374, 150] on span "Conversions" at bounding box center [383, 144] width 77 height 15
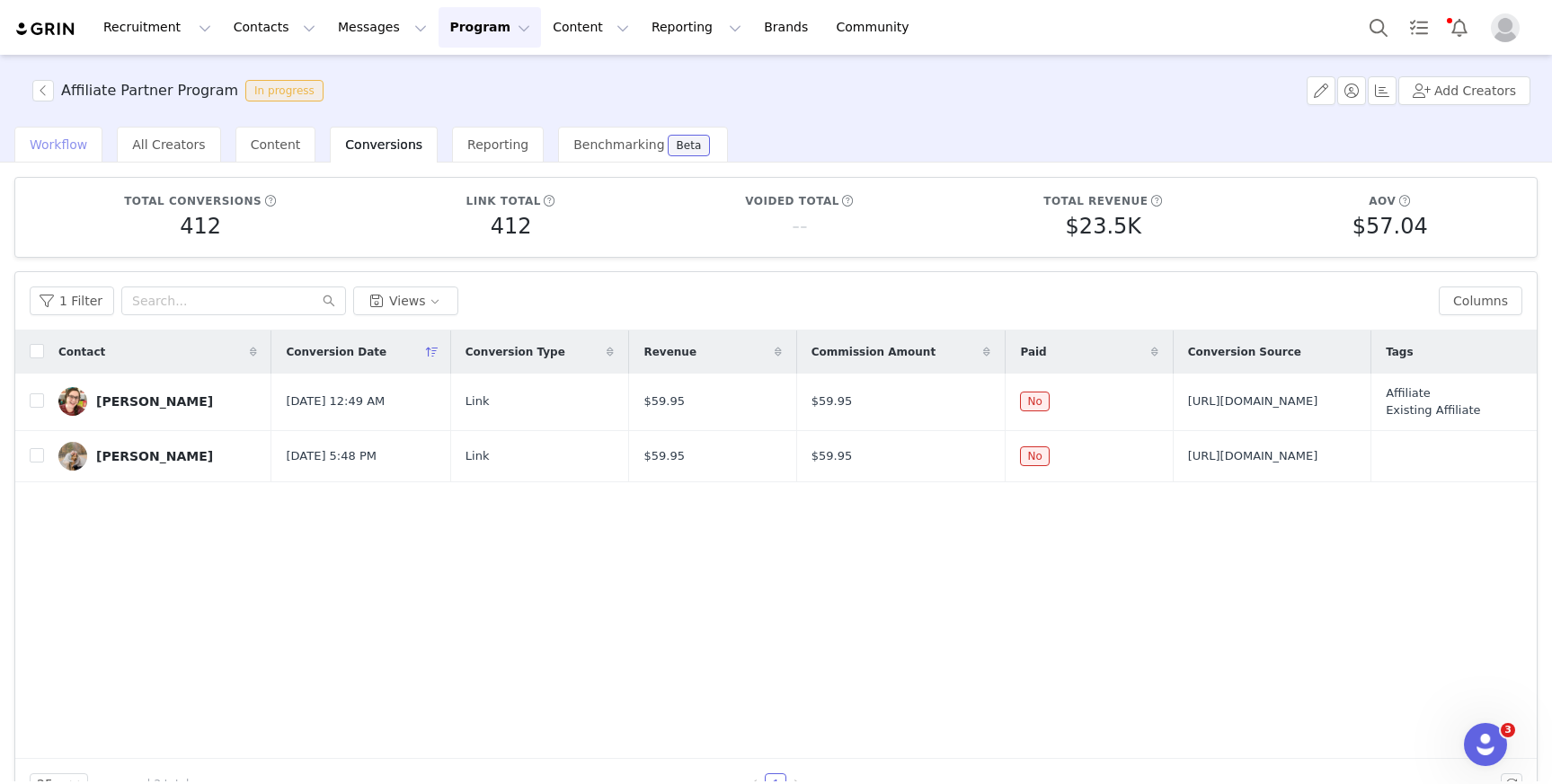
click at [46, 140] on span "Workflow" at bounding box center [57, 144] width 57 height 15
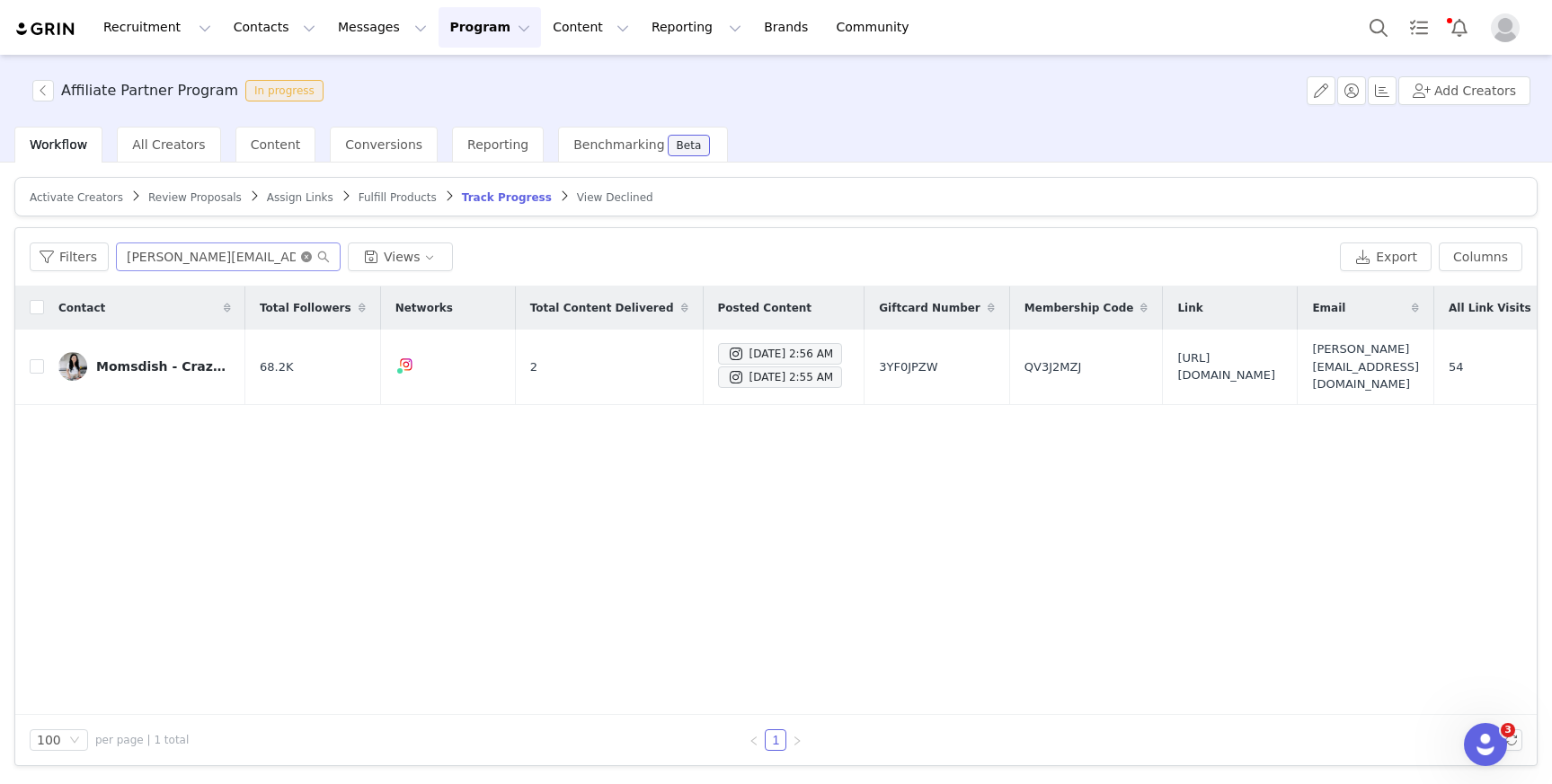
click at [306, 252] on icon "icon: close-circle" at bounding box center [306, 257] width 11 height 11
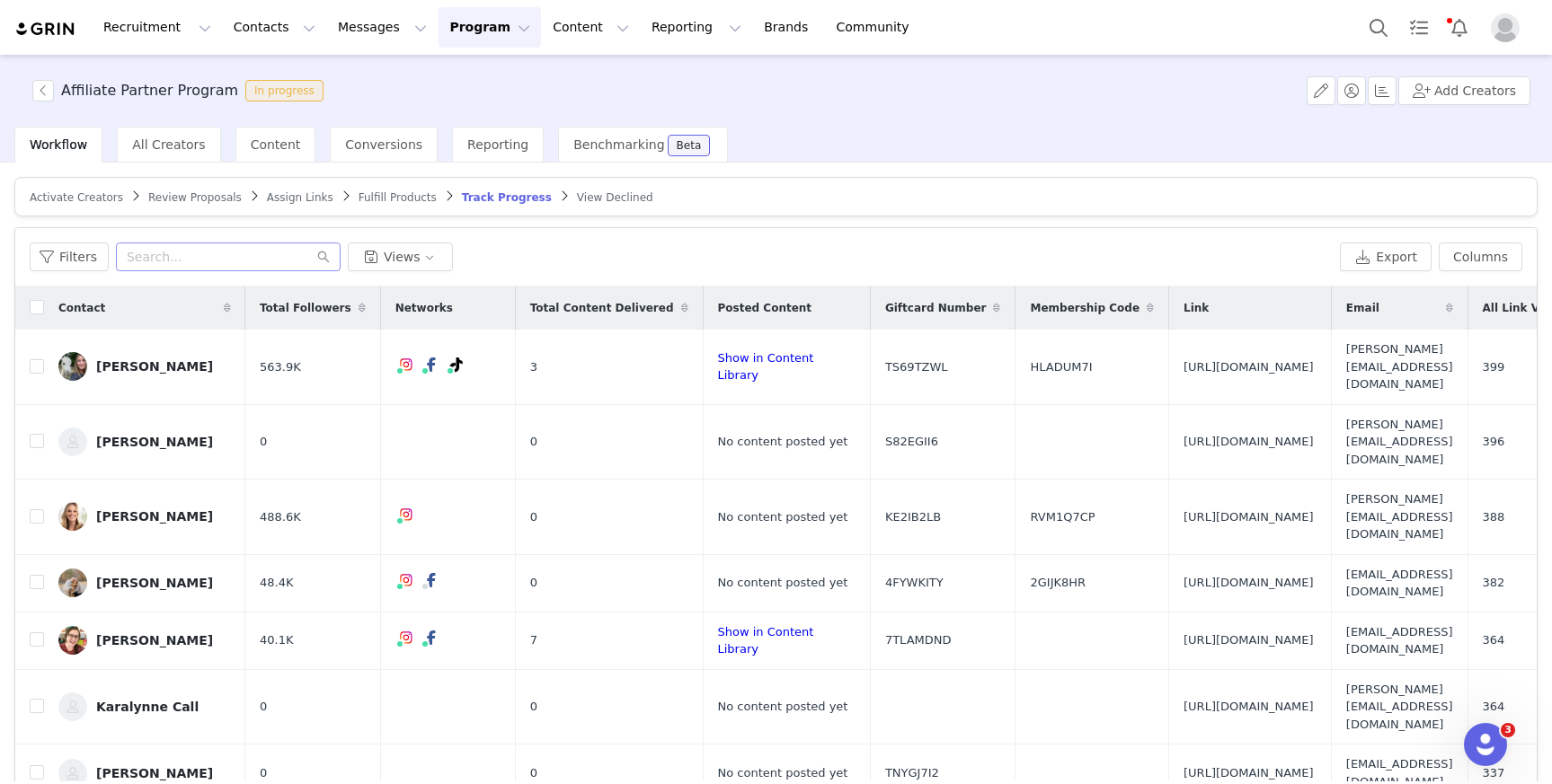
click at [485, 27] on button "Program Program" at bounding box center [489, 27] width 102 height 41
click at [500, 76] on div "Activations" at bounding box center [482, 79] width 121 height 18
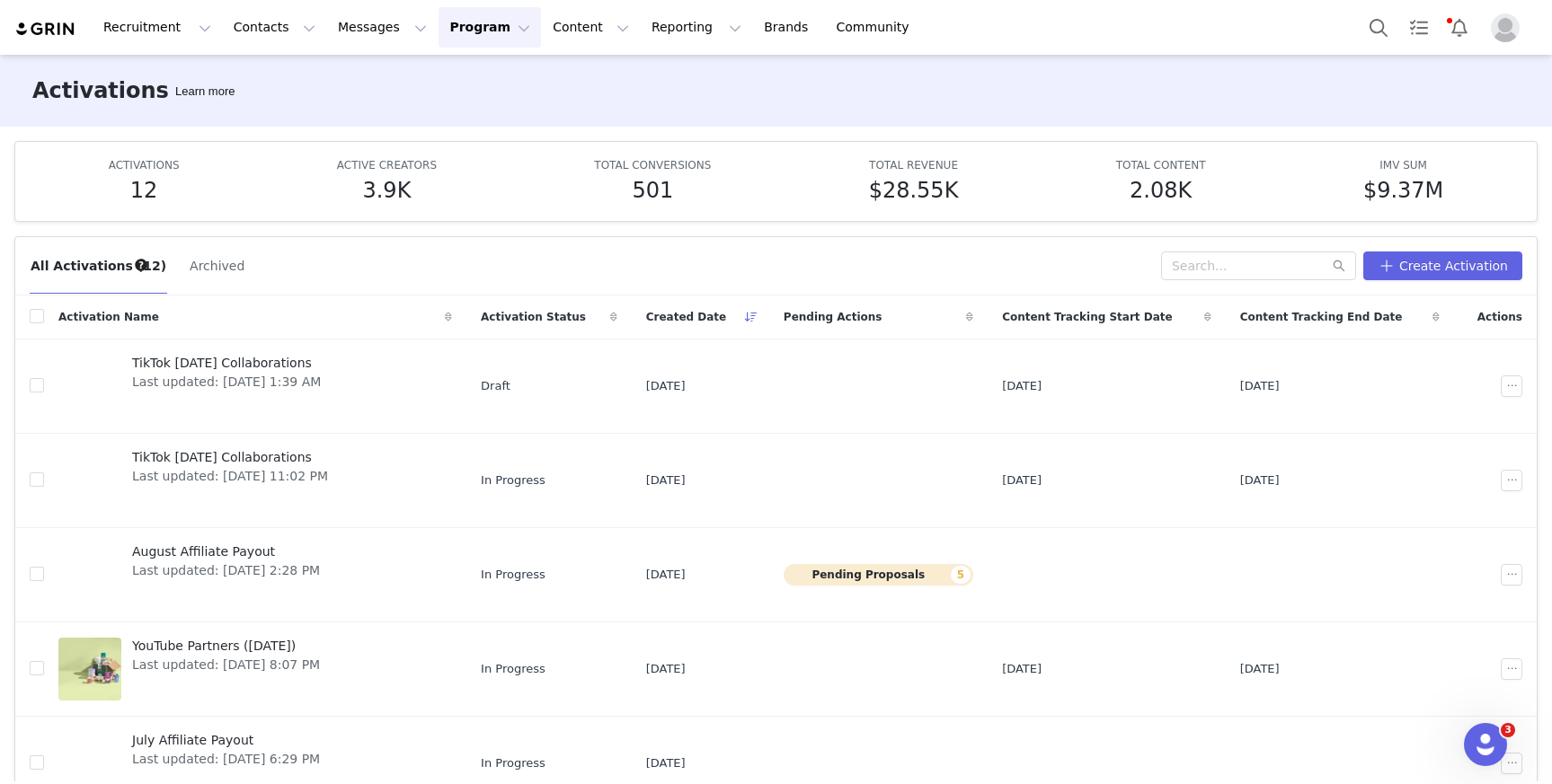
click at [447, 9] on button "Program Program" at bounding box center [489, 27] width 102 height 41
click at [467, 59] on div "Activations Partnerships Payments Affiliates" at bounding box center [482, 128] width 144 height 149
click at [470, 72] on p "Activations" at bounding box center [459, 79] width 69 height 18
click at [487, 23] on button "Program Program" at bounding box center [489, 27] width 102 height 41
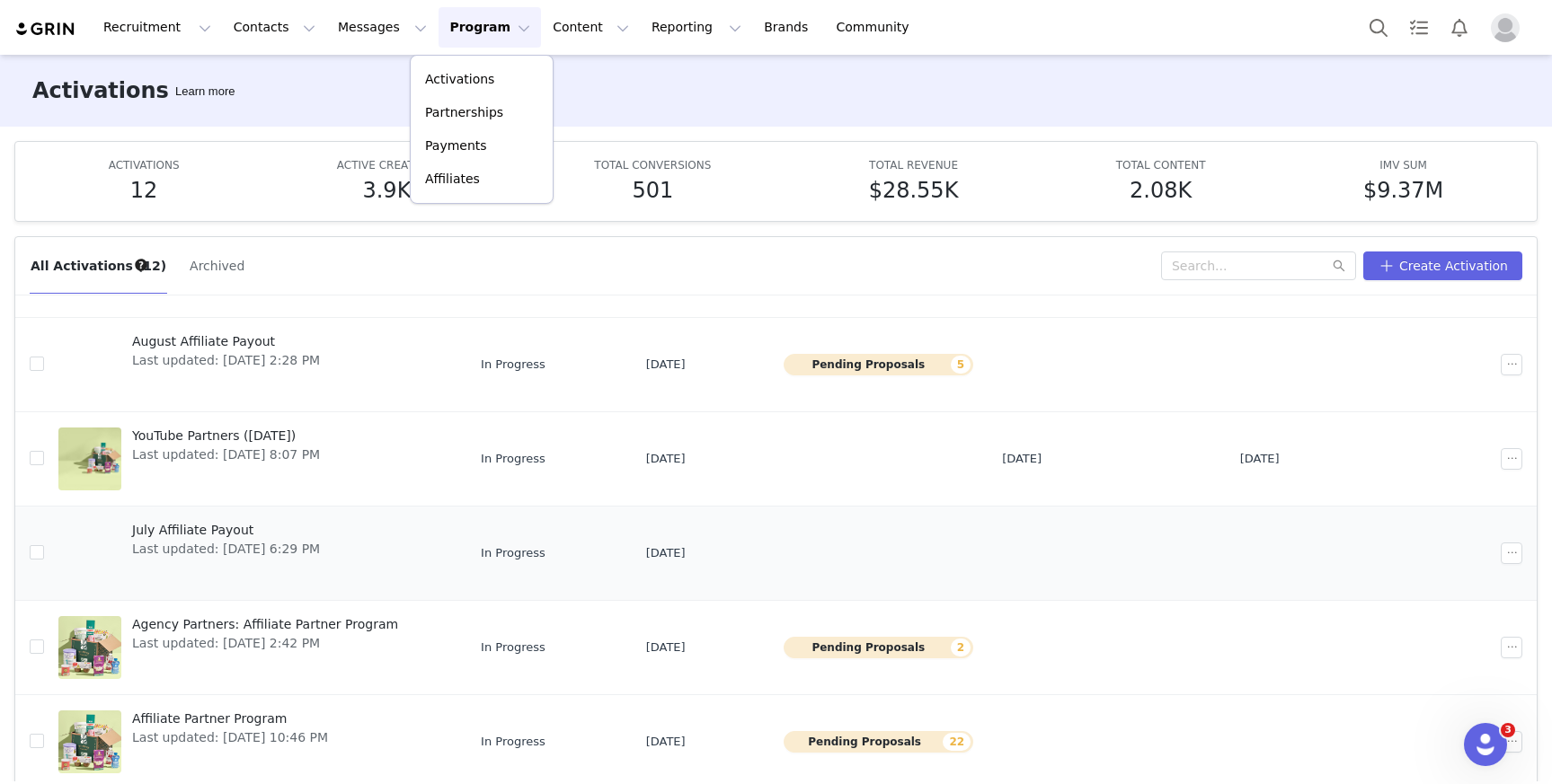
scroll to position [317, 0]
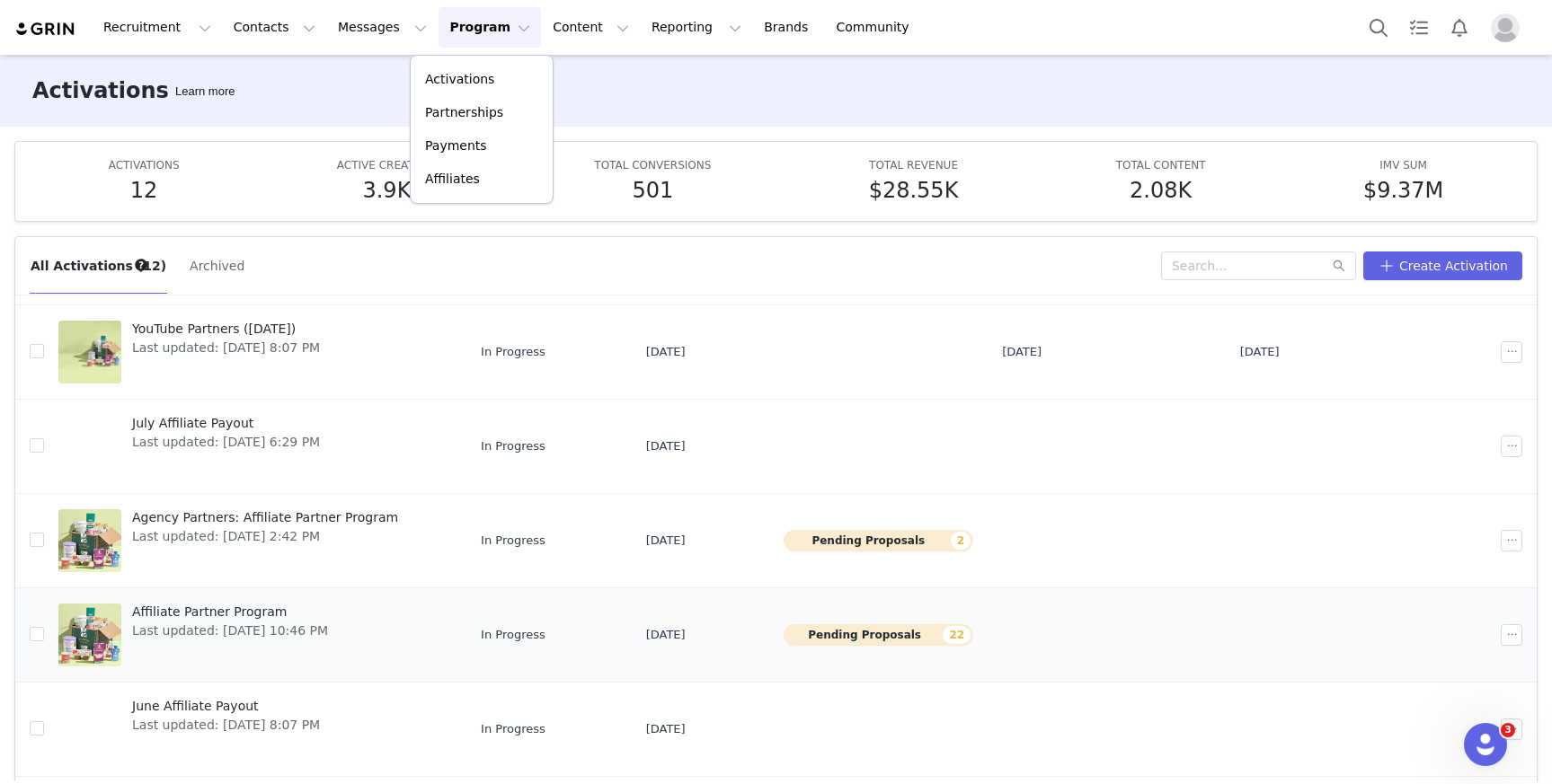
click at [255, 627] on span "Last updated: [DATE] 10:46 PM" at bounding box center [230, 630] width 196 height 18
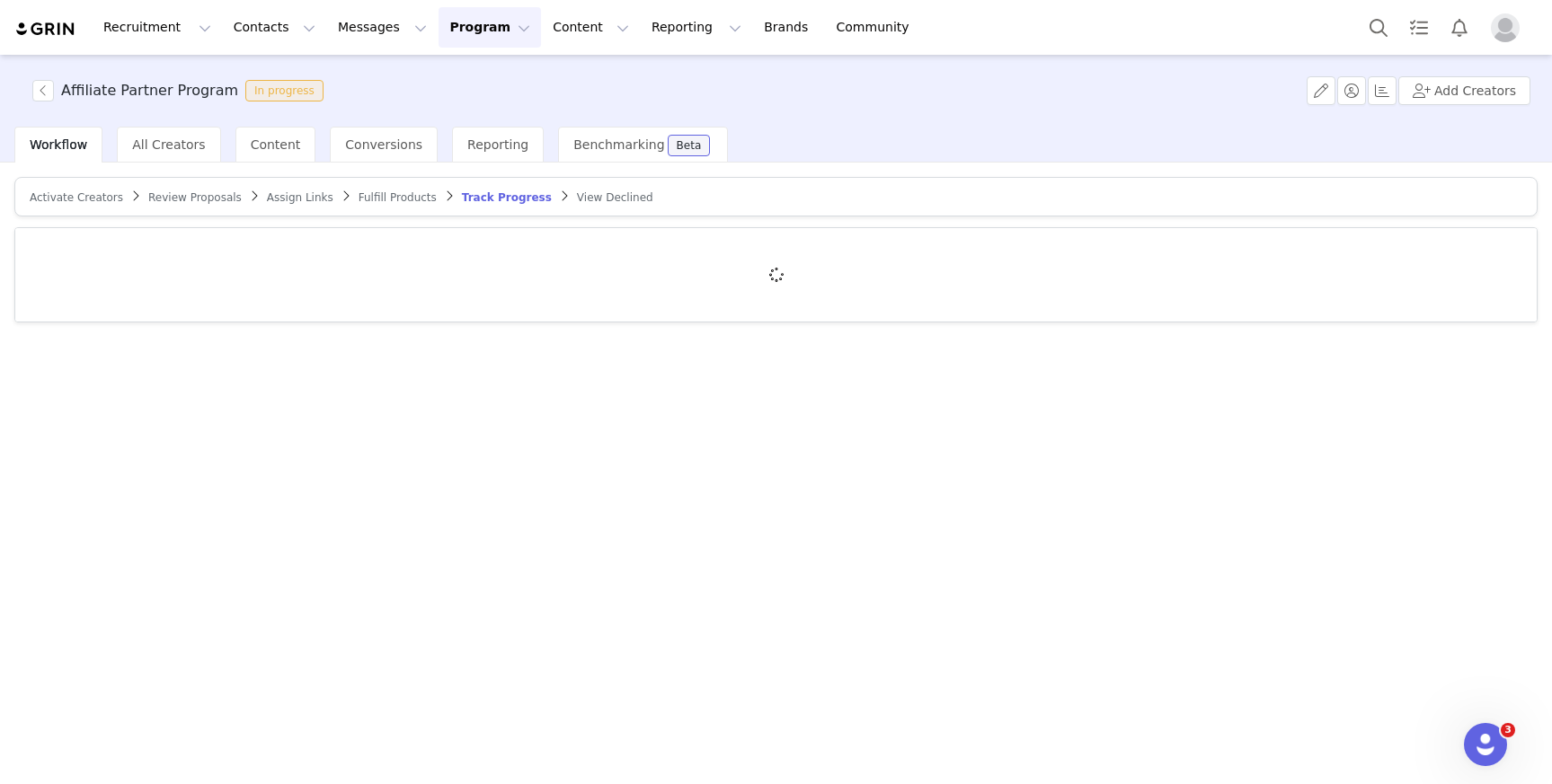
click at [177, 196] on span "Review Proposals" at bounding box center [195, 197] width 93 height 13
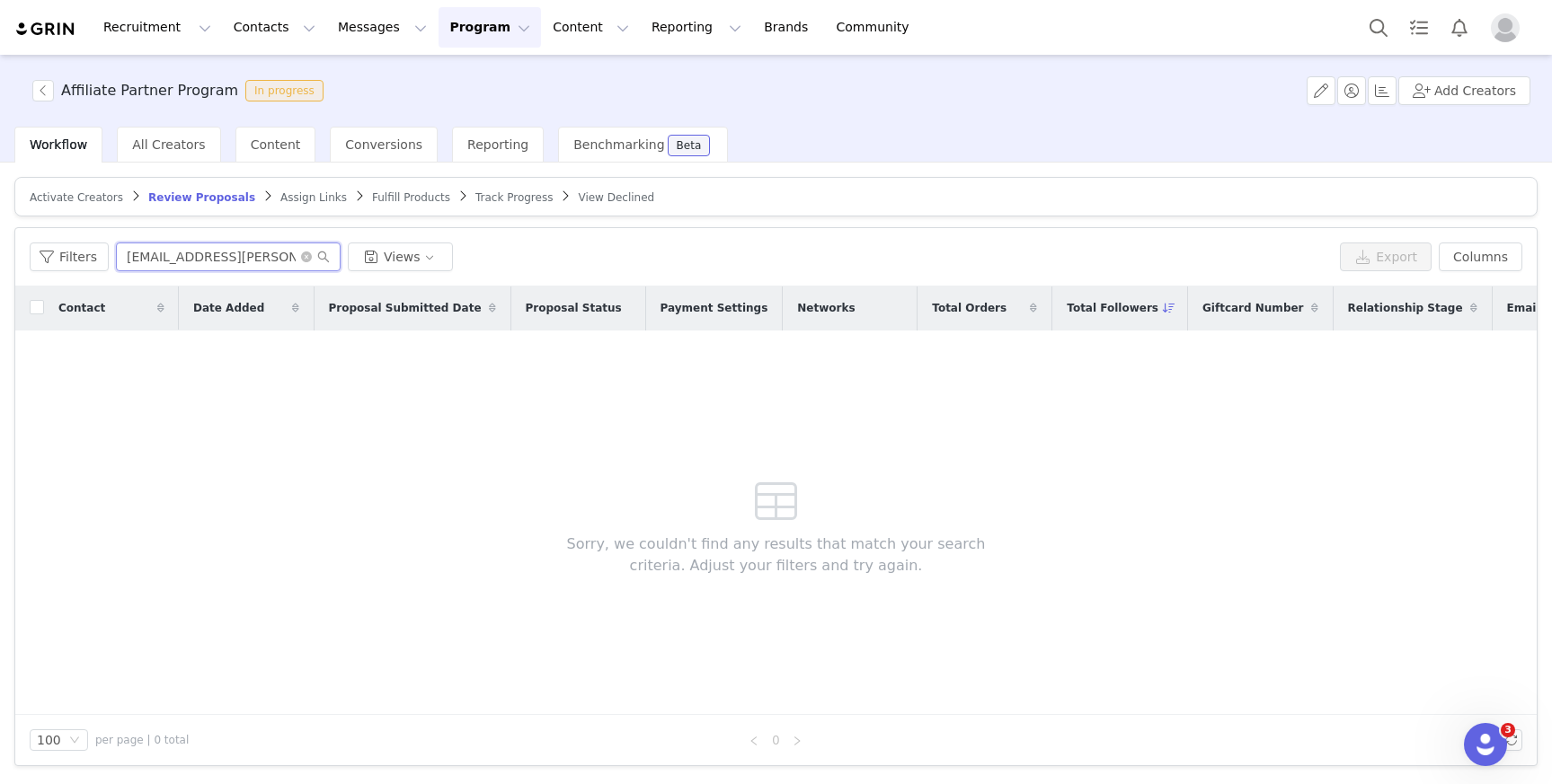
click at [295, 251] on input "hana.martinez@ppmny.org" at bounding box center [228, 257] width 225 height 29
click at [303, 253] on icon "icon: close-circle" at bounding box center [306, 257] width 11 height 11
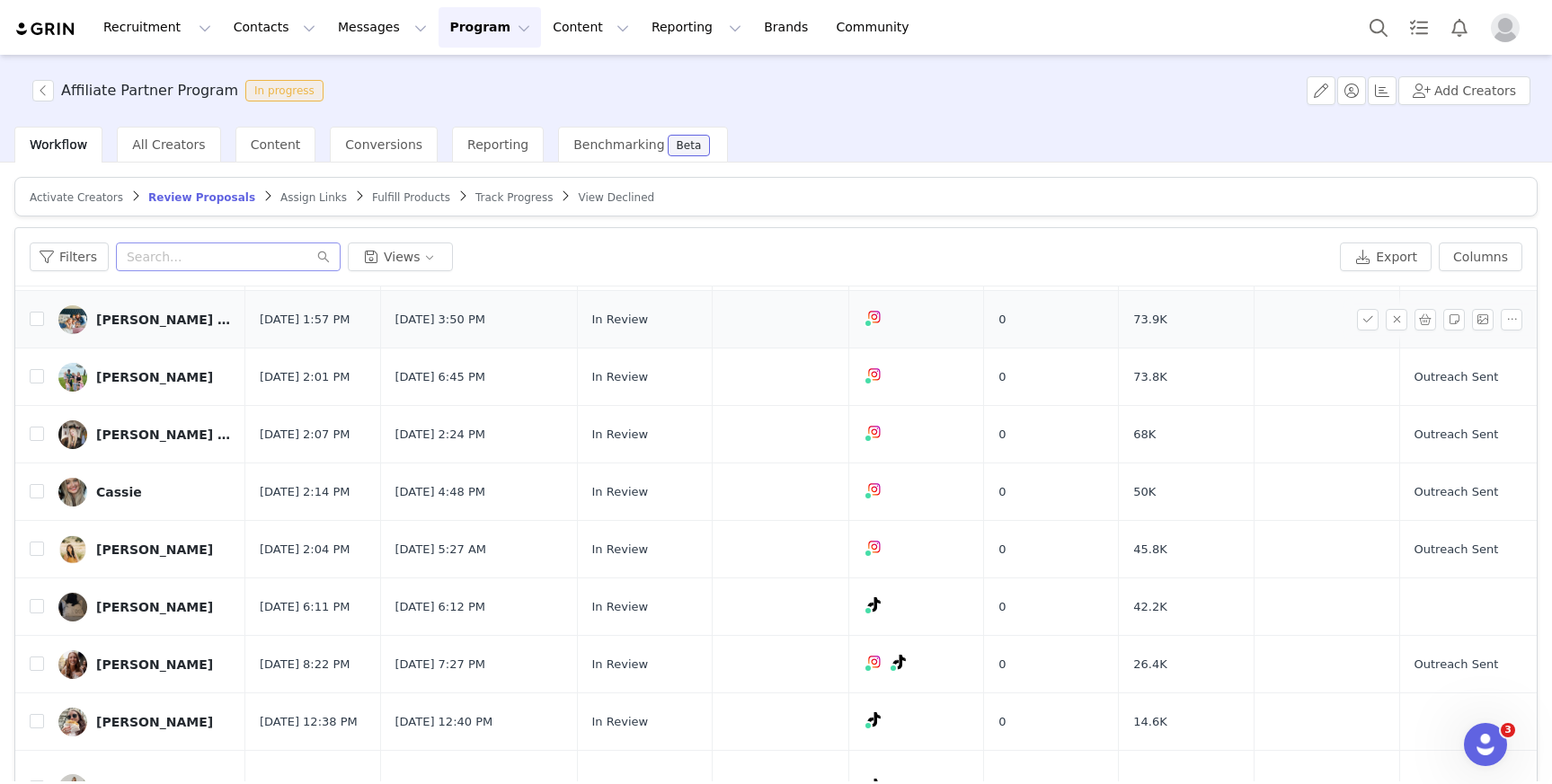
scroll to position [158, 0]
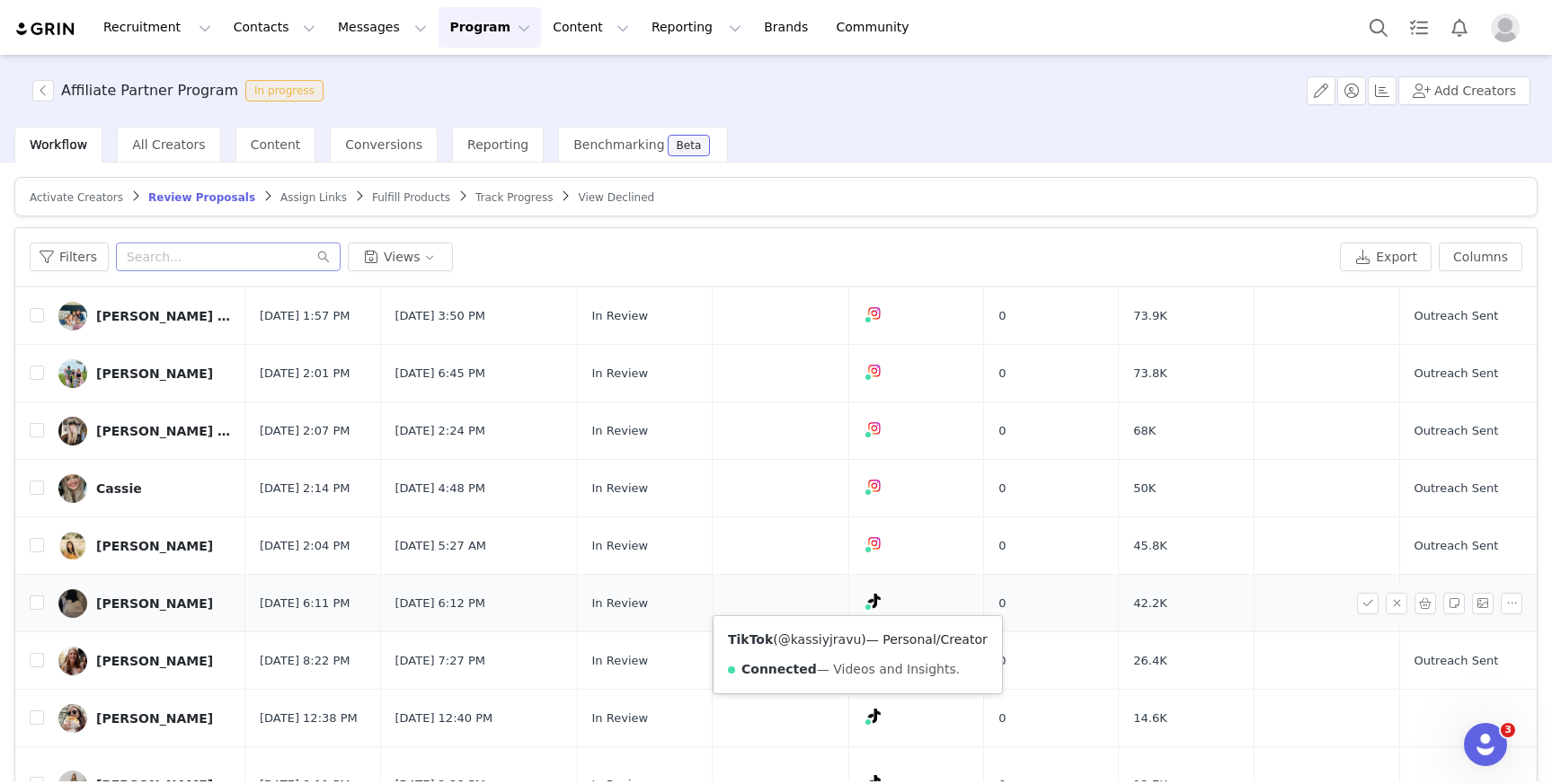
click at [846, 634] on link "@kassiyjravu" at bounding box center [820, 639] width 84 height 15
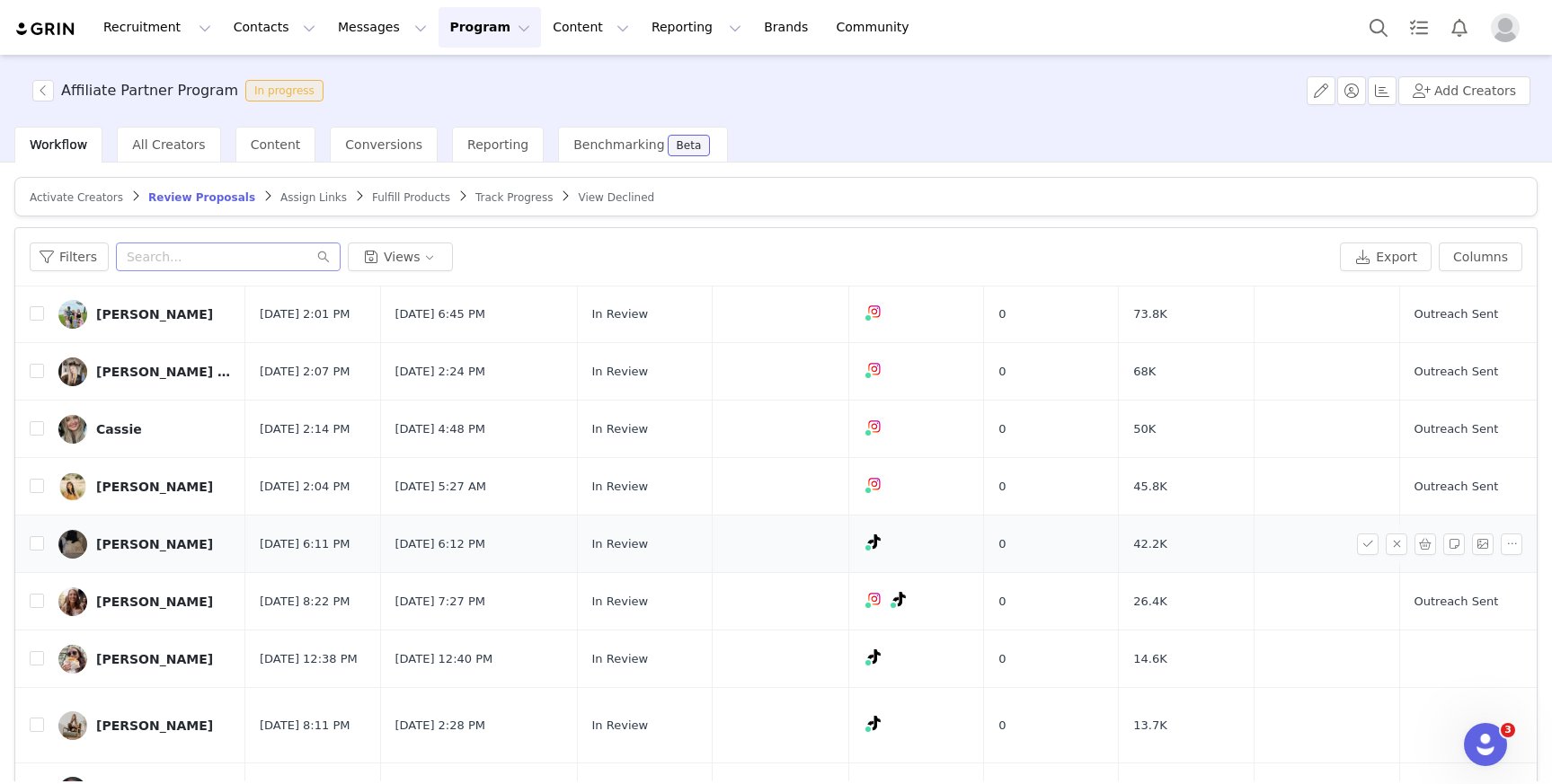
scroll to position [326, 0]
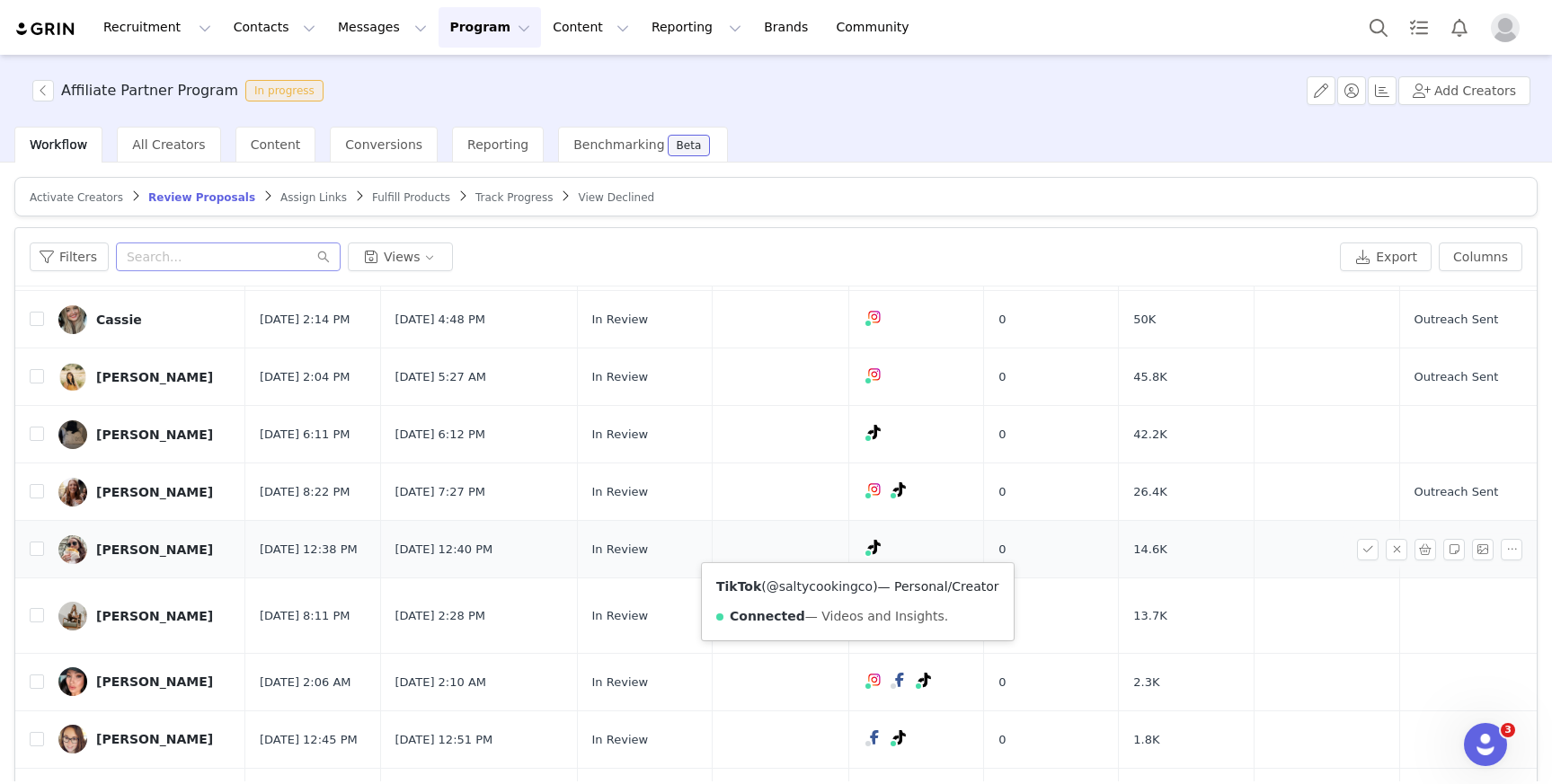
click at [852, 588] on link "@saltycookingco" at bounding box center [819, 587] width 106 height 15
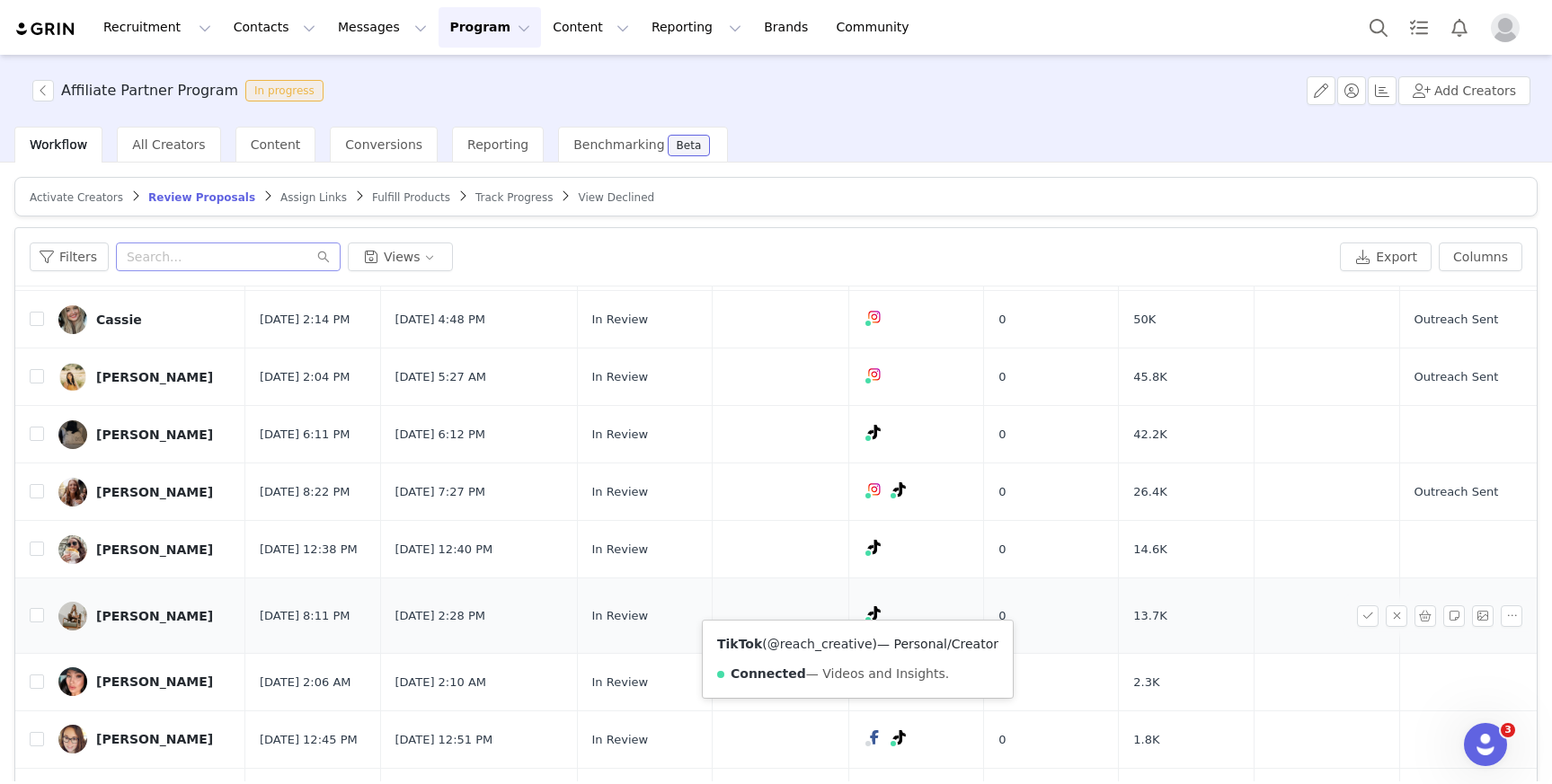
click at [846, 639] on link "@reach_creative" at bounding box center [820, 644] width 105 height 15
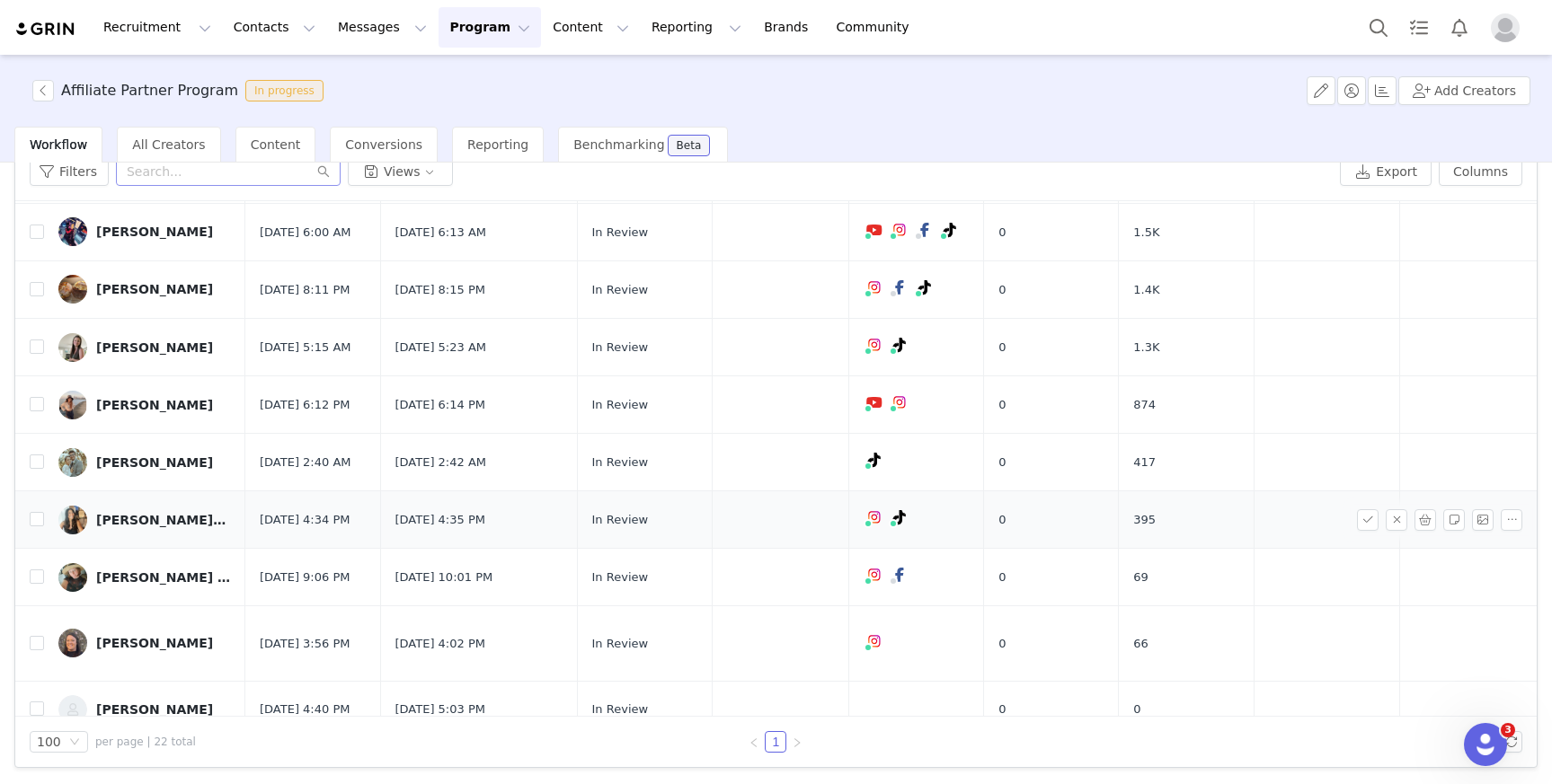
scroll to position [0, 0]
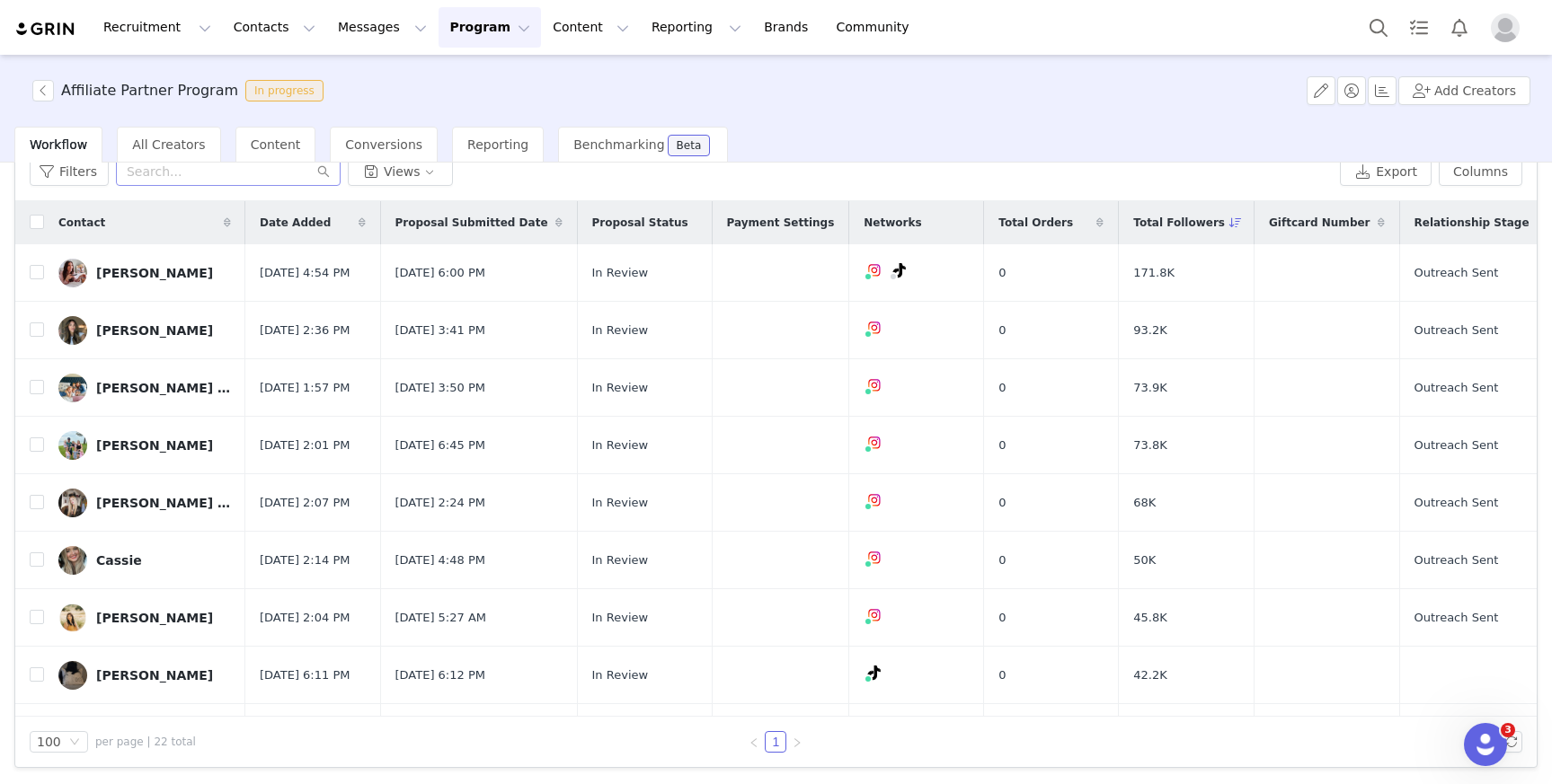
click at [488, 13] on button "Program Program" at bounding box center [489, 27] width 102 height 41
click at [506, 68] on link "Activations" at bounding box center [482, 80] width 142 height 33
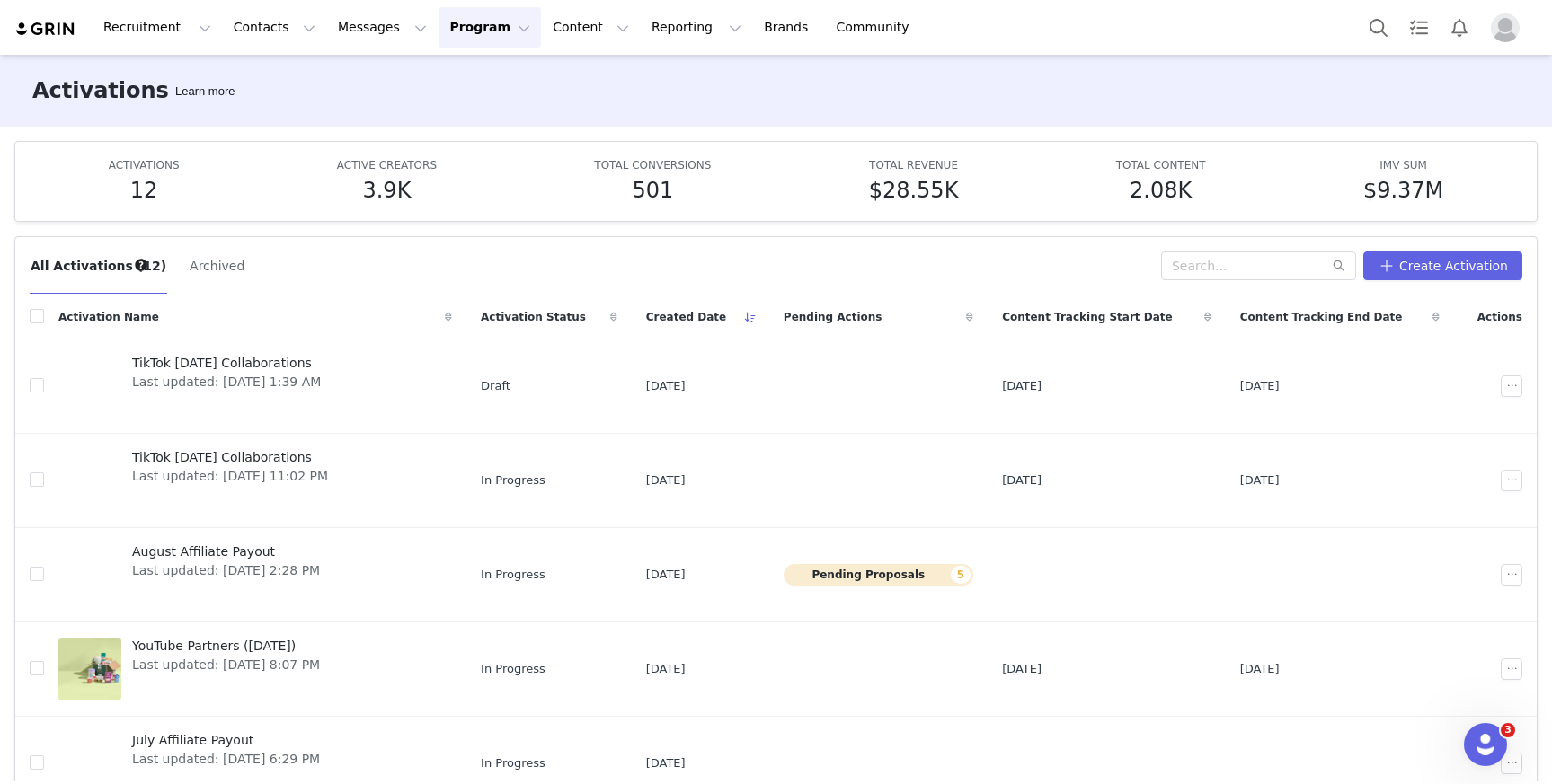
click at [439, 30] on button "Program Program" at bounding box center [489, 27] width 102 height 41
click at [463, 75] on p "Activations" at bounding box center [459, 79] width 69 height 18
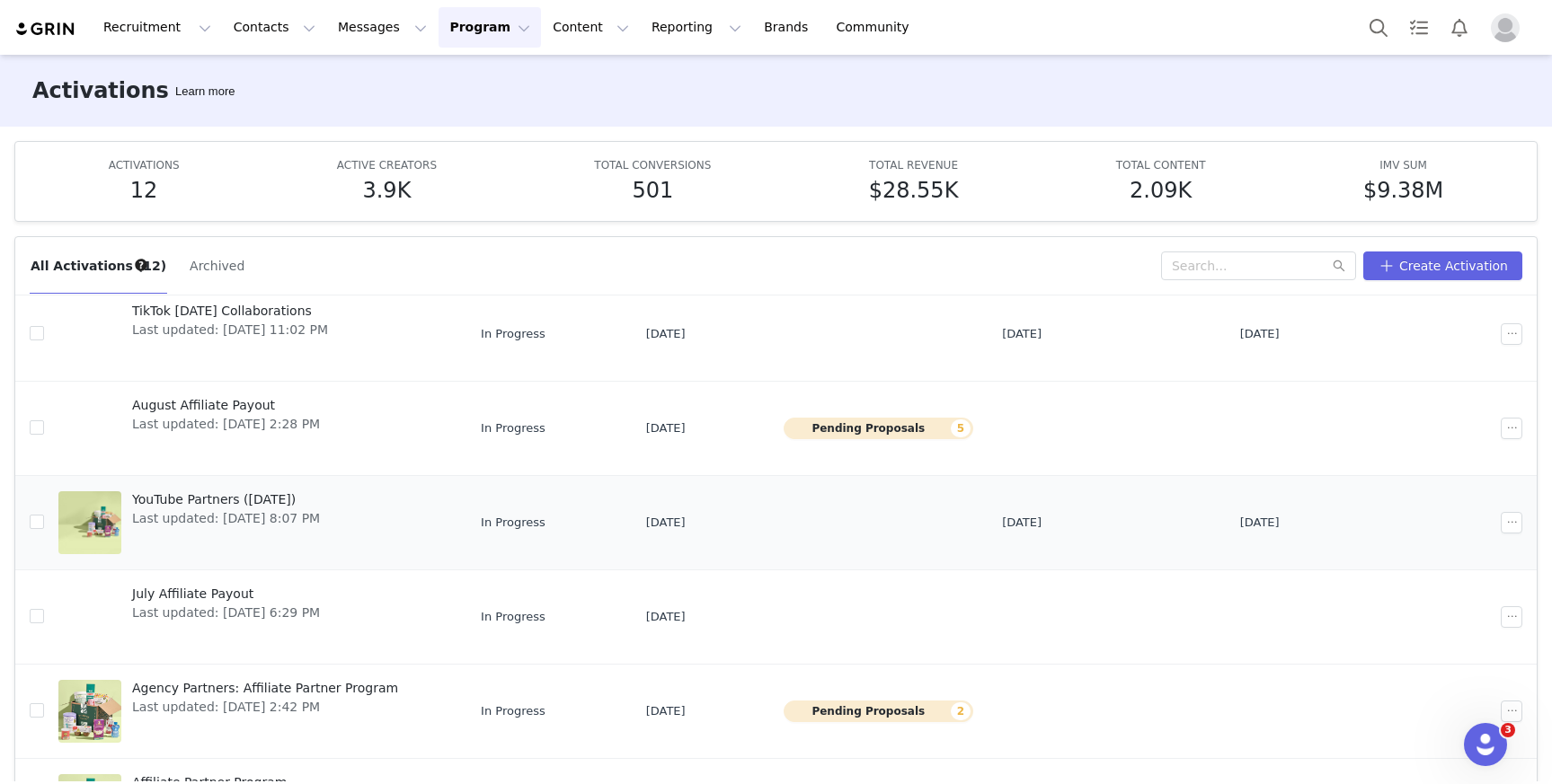
scroll to position [150, 0]
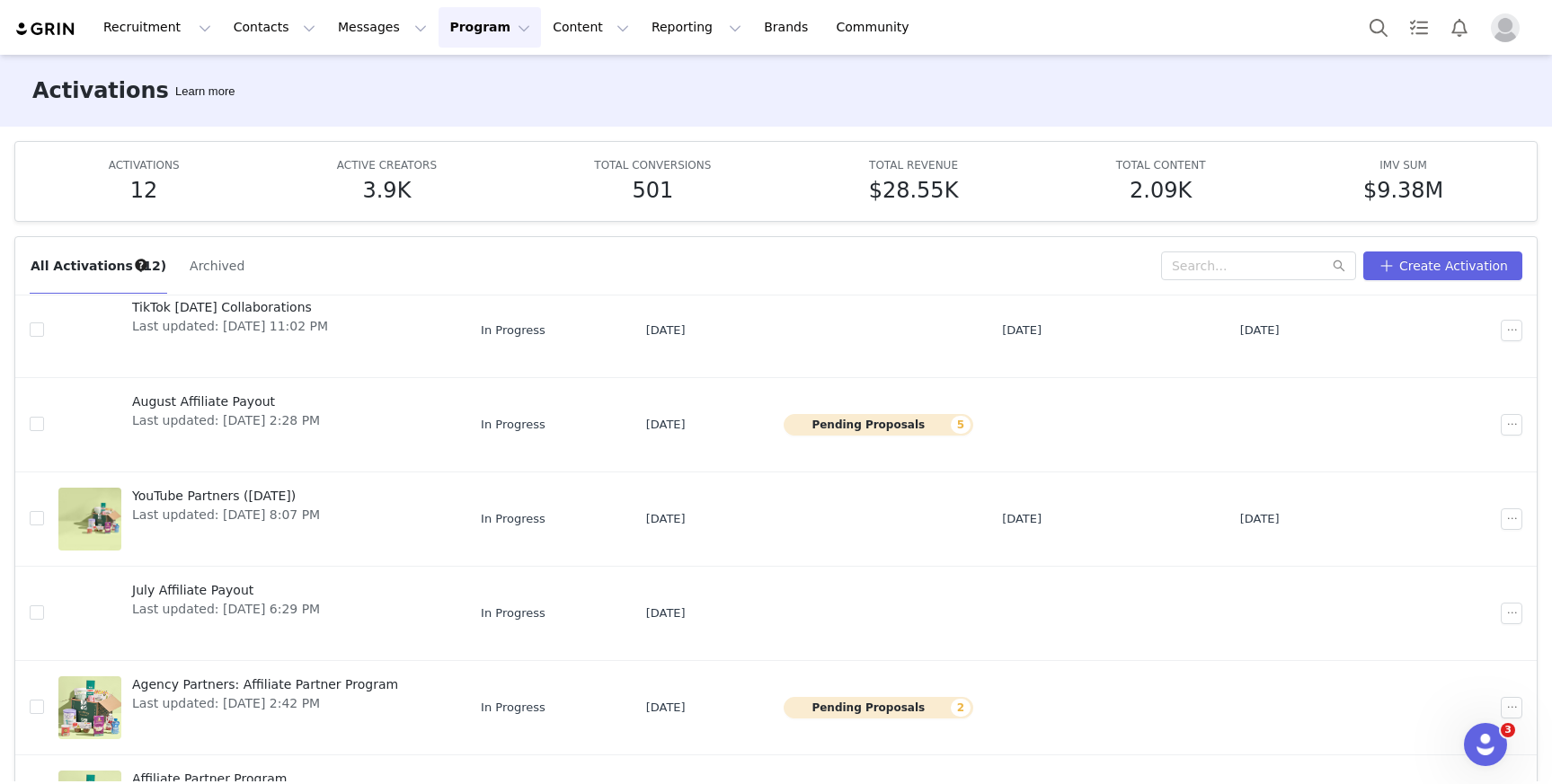
click at [443, 29] on button "Program Program" at bounding box center [489, 27] width 102 height 41
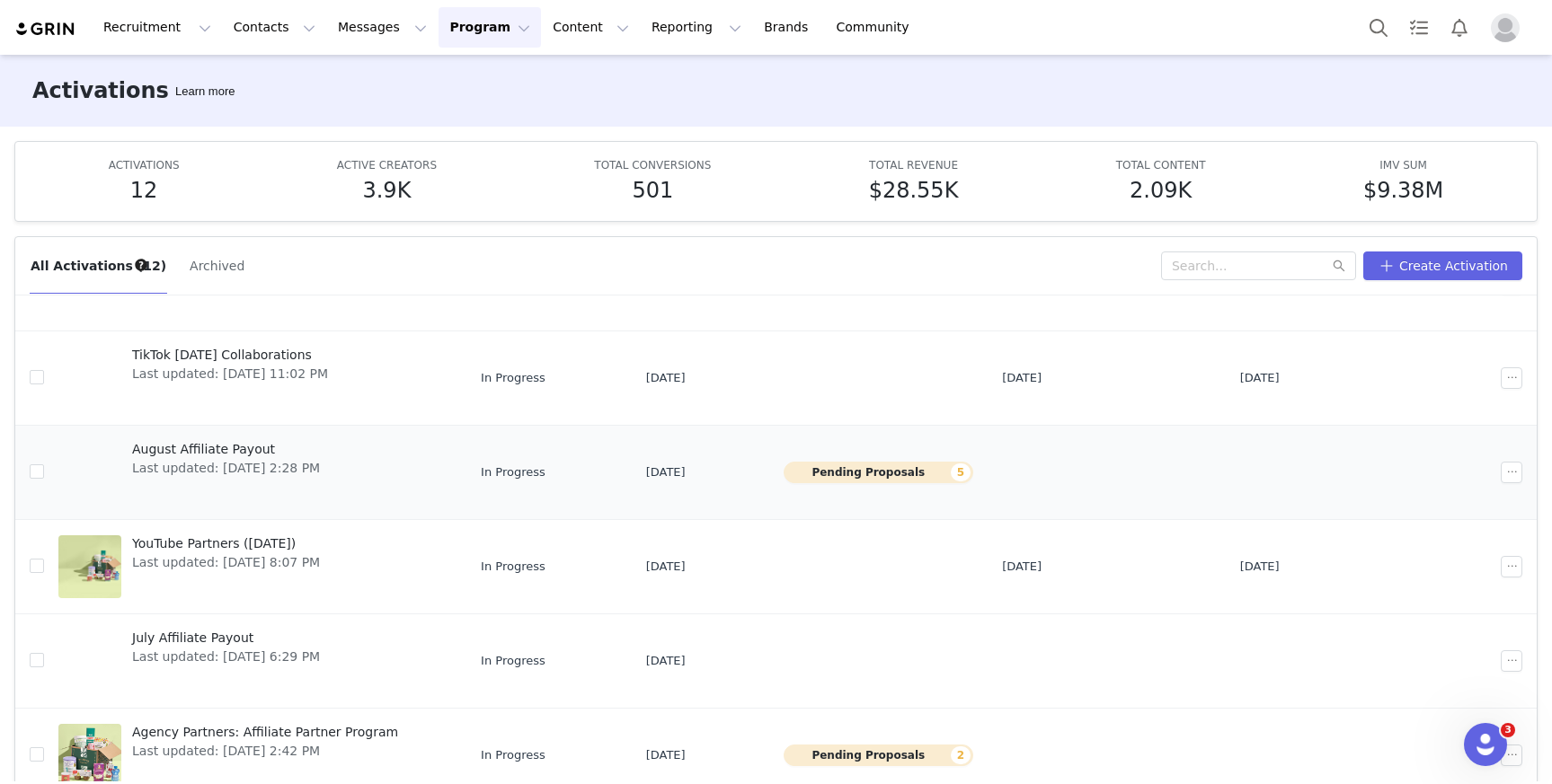
scroll to position [350, 0]
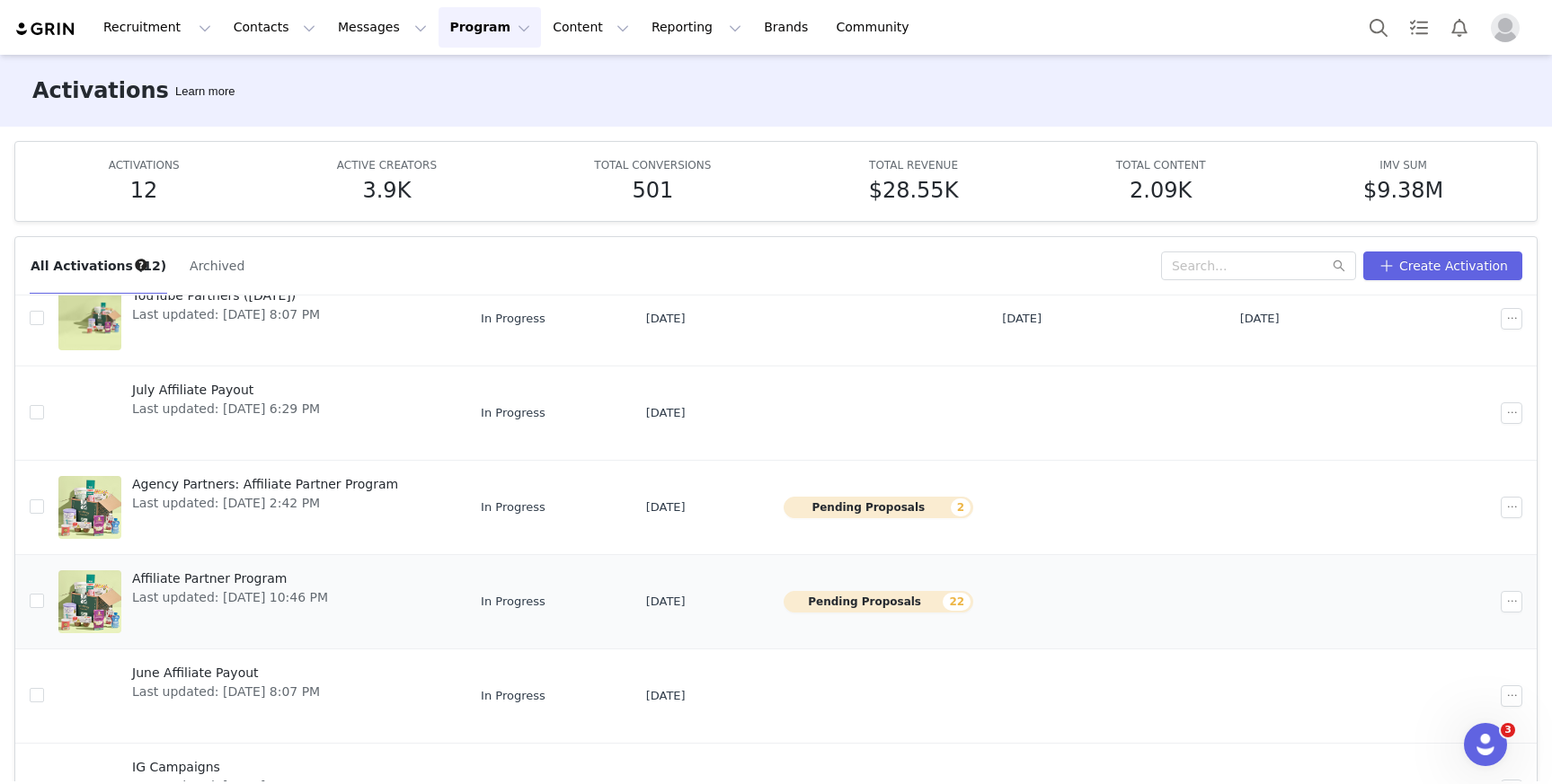
click at [229, 600] on span "Last updated: [DATE] 10:46 PM" at bounding box center [230, 597] width 196 height 18
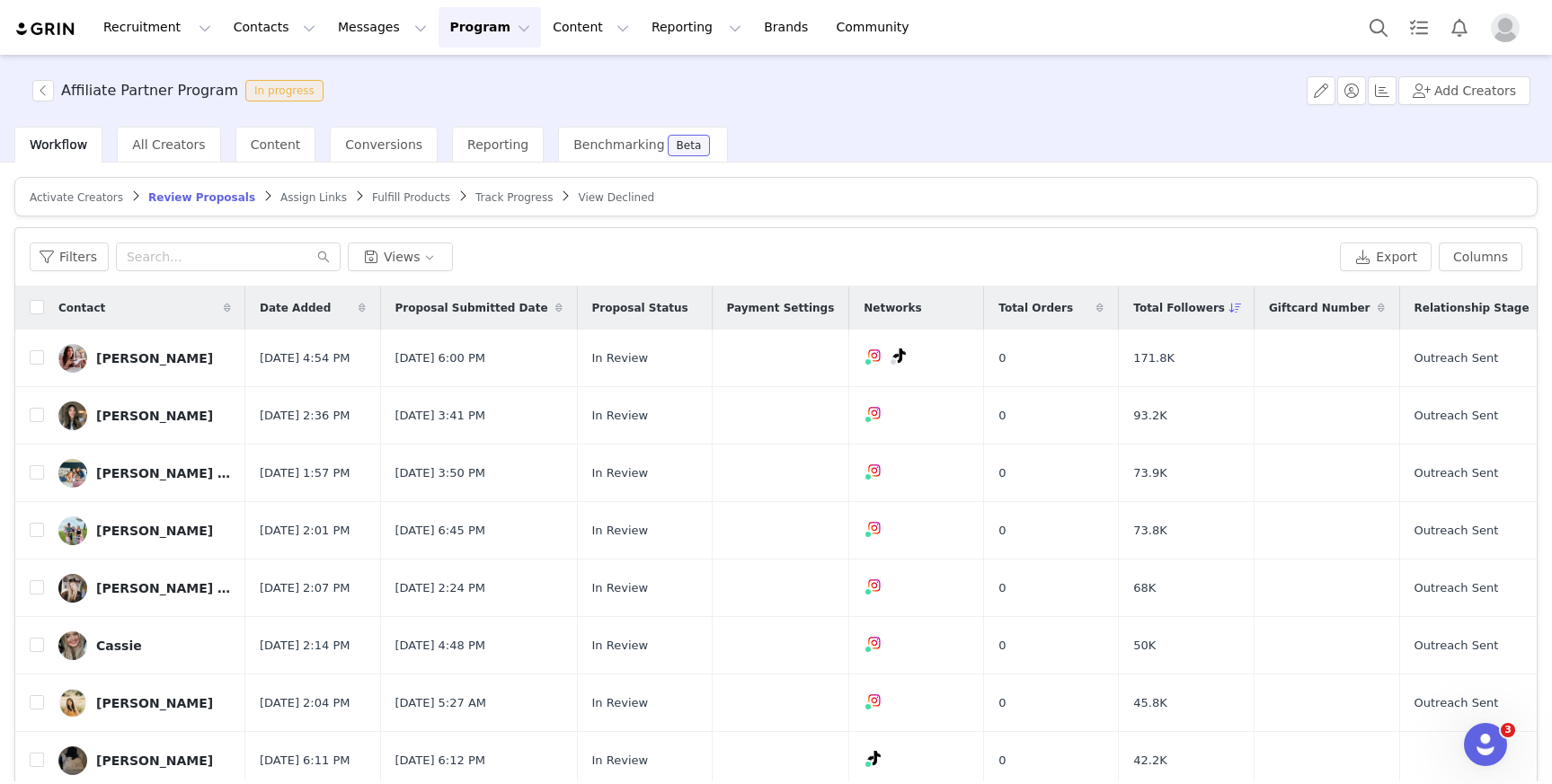
click at [74, 271] on div "Filters Views Export Columns" at bounding box center [776, 258] width 1522 height 58
click at [79, 248] on button "Filters" at bounding box center [68, 257] width 79 height 29
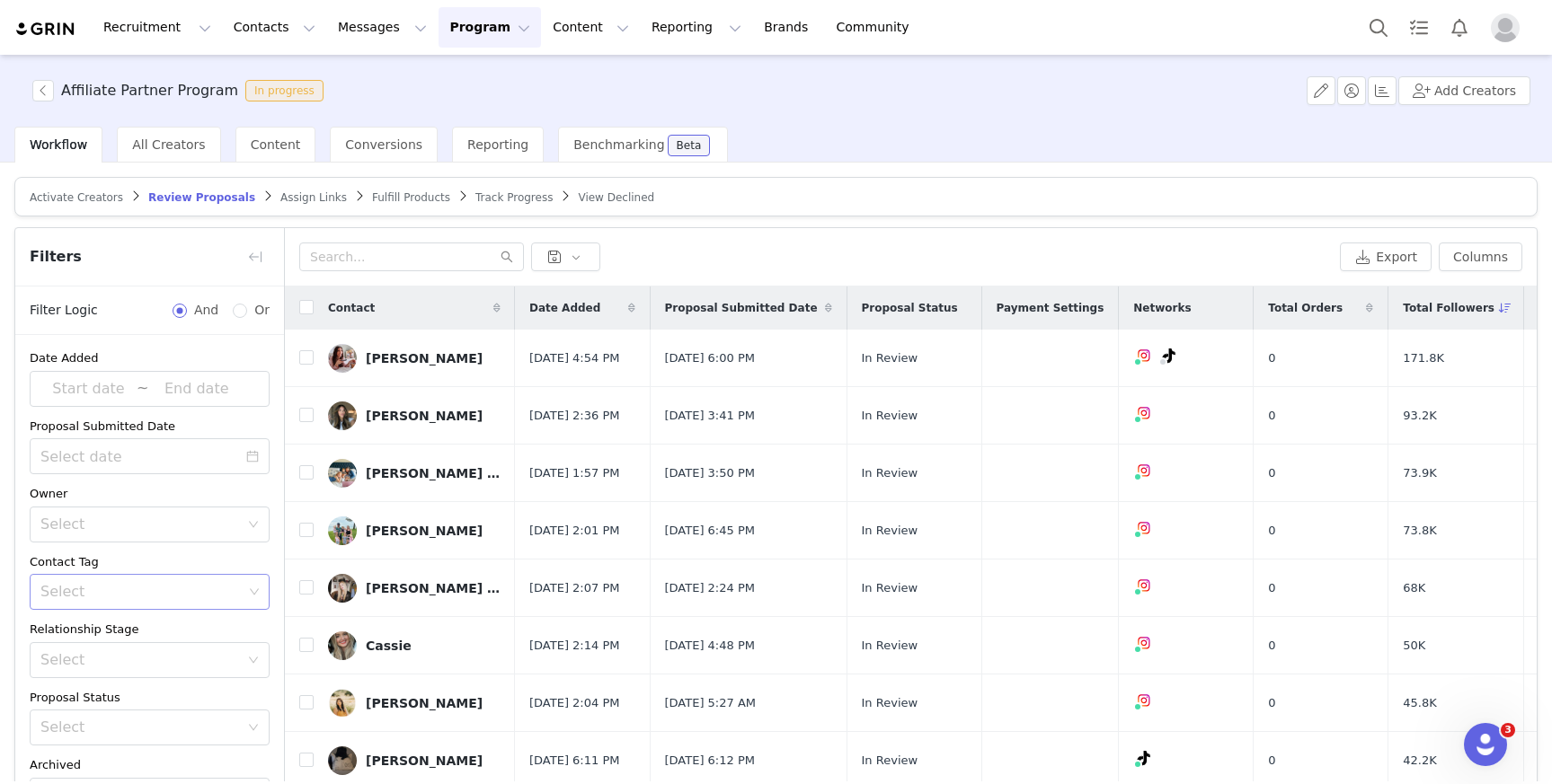
click at [185, 605] on div "Select" at bounding box center [143, 591] width 216 height 34
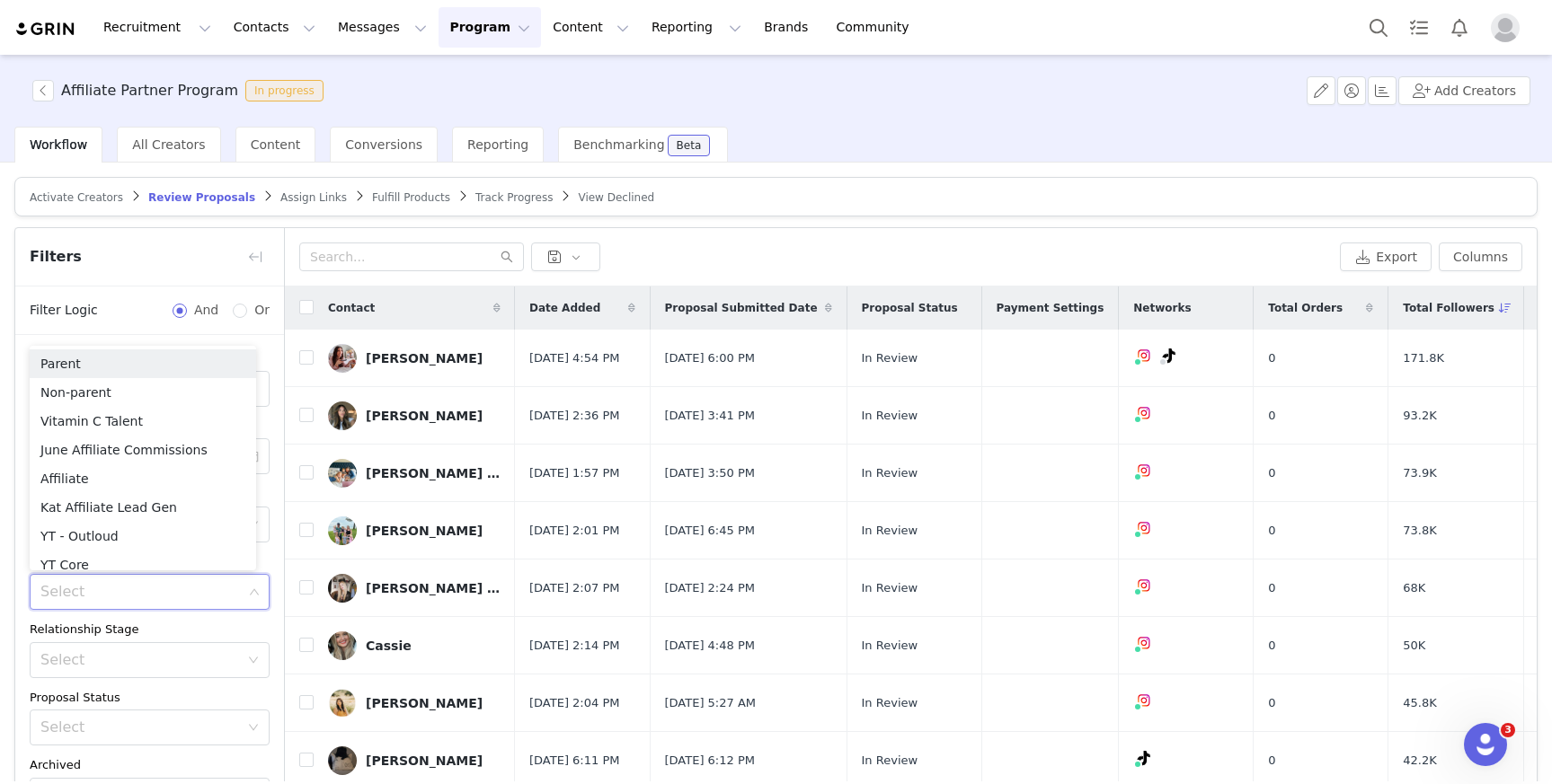
click at [170, 625] on div "Relationship Stage" at bounding box center [149, 629] width 240 height 18
click at [167, 652] on div "Select" at bounding box center [140, 660] width 199 height 18
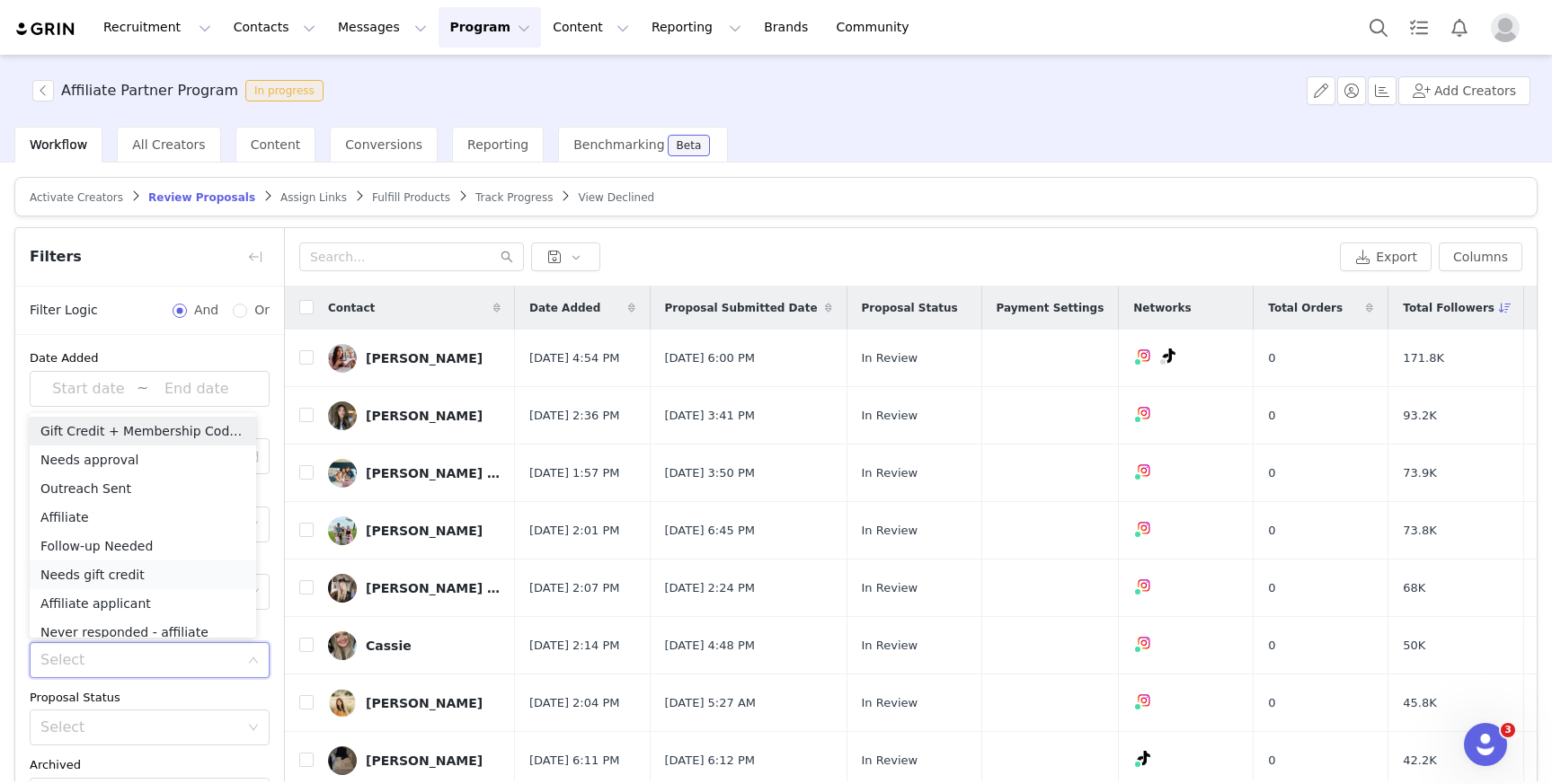
scroll to position [9, 0]
click at [158, 484] on li "Outreach Sent" at bounding box center [142, 481] width 227 height 29
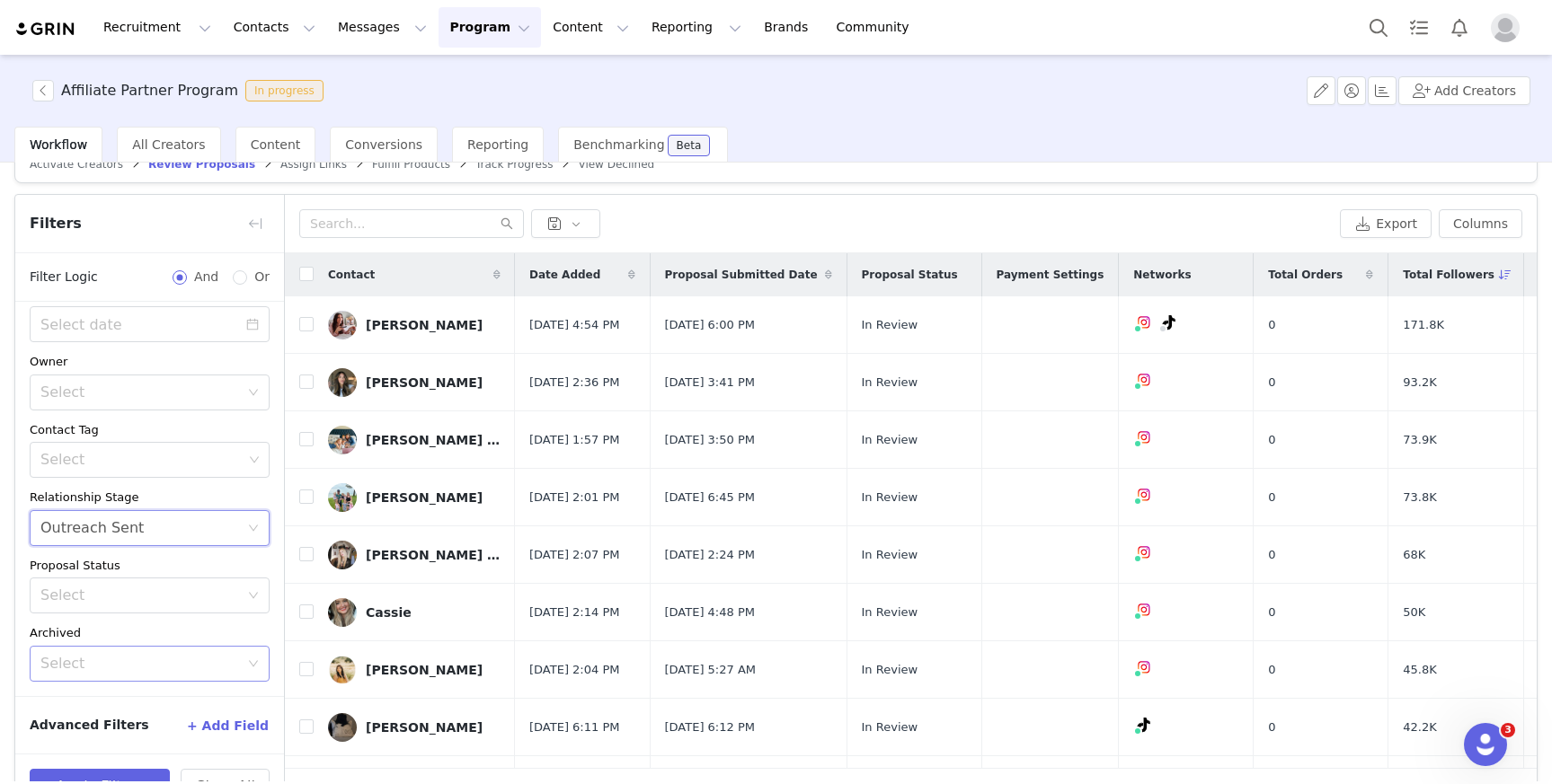
scroll to position [86, 0]
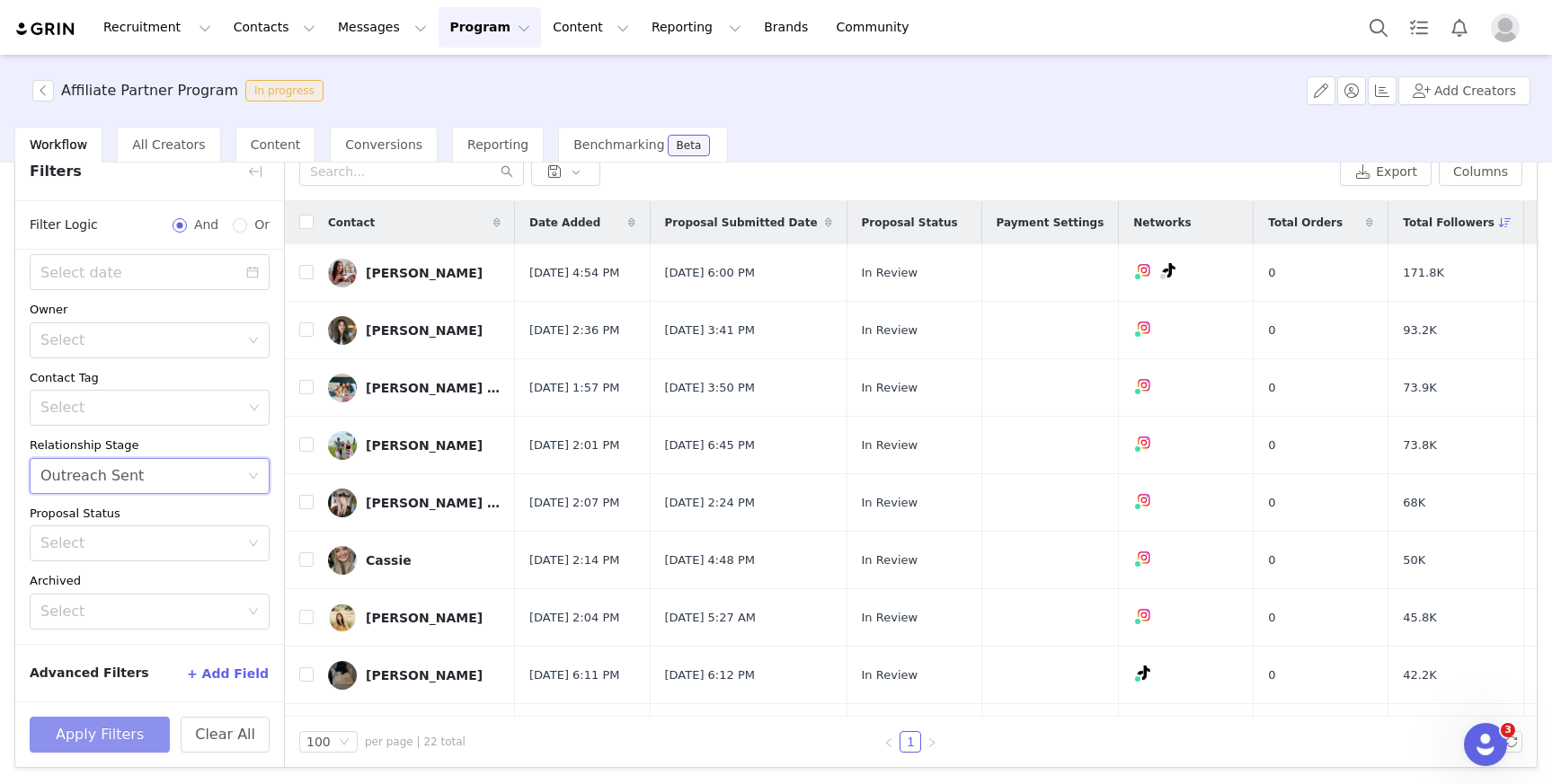
click at [124, 739] on button "Apply Filters" at bounding box center [99, 734] width 140 height 36
